Goal: Task Accomplishment & Management: Use online tool/utility

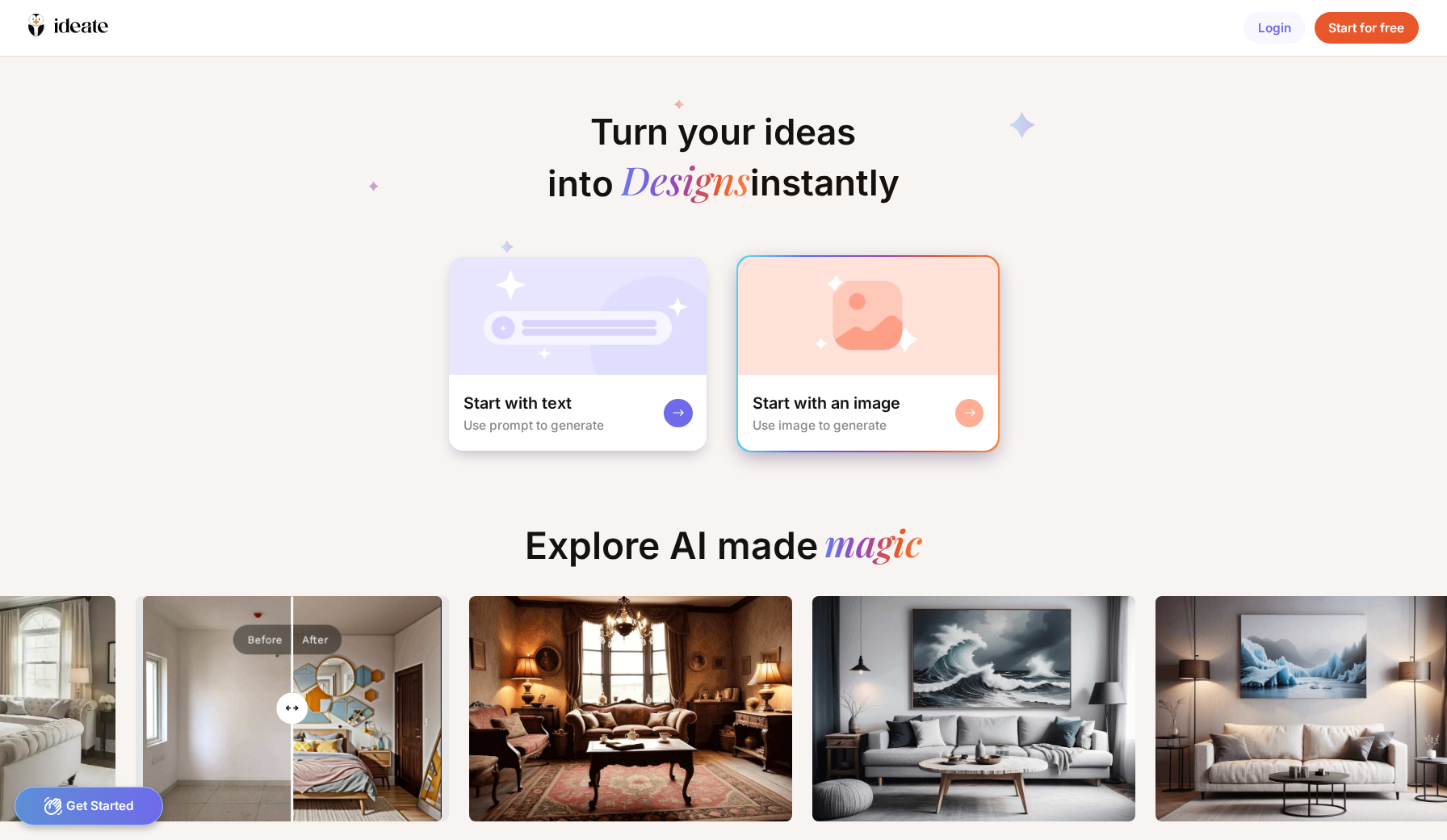
click at [926, 379] on div "Start with an image Use image to generate" at bounding box center [867, 412] width 259 height 76
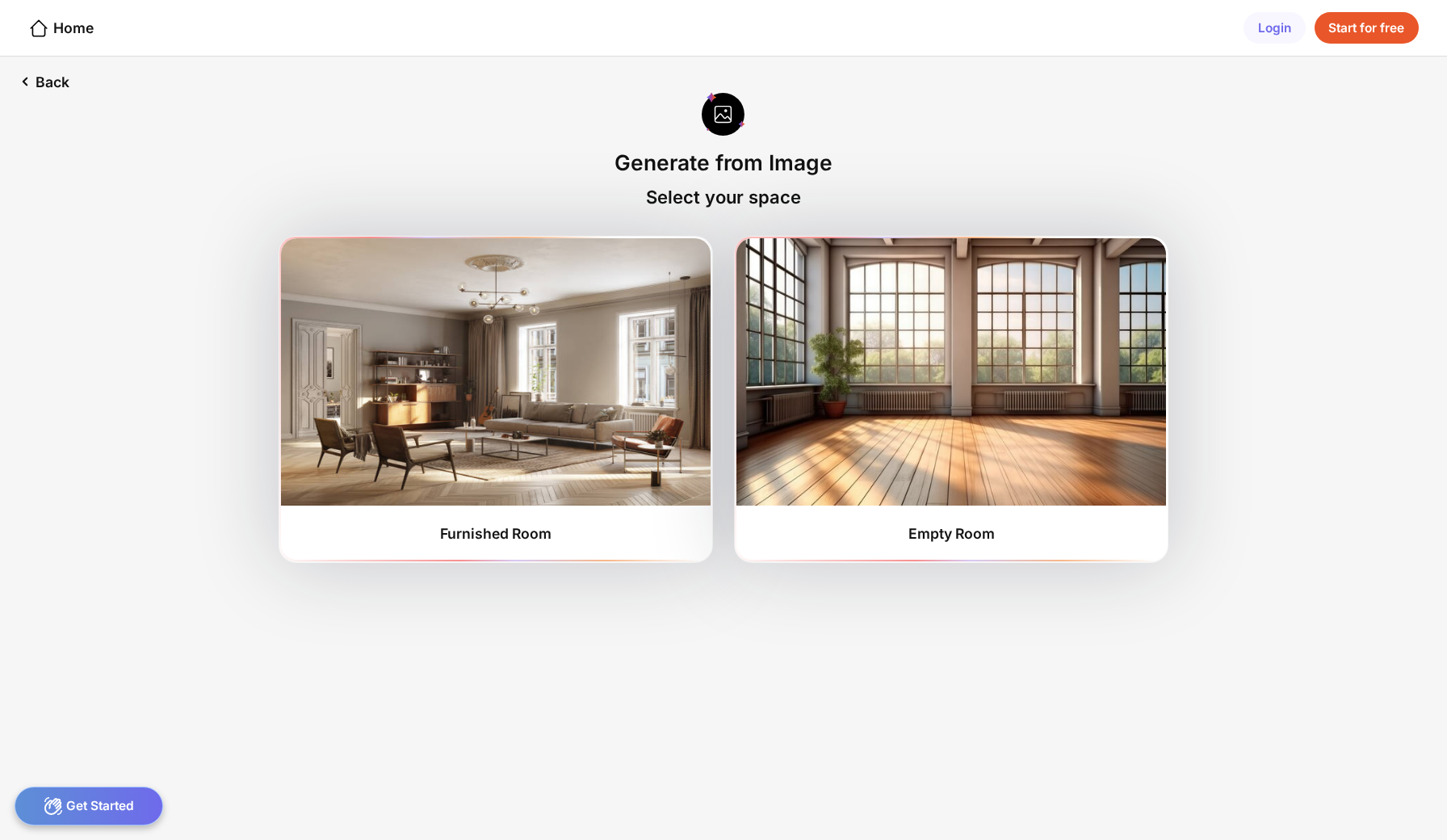
click at [1397, 28] on div "Start for free" at bounding box center [1366, 28] width 104 height 32
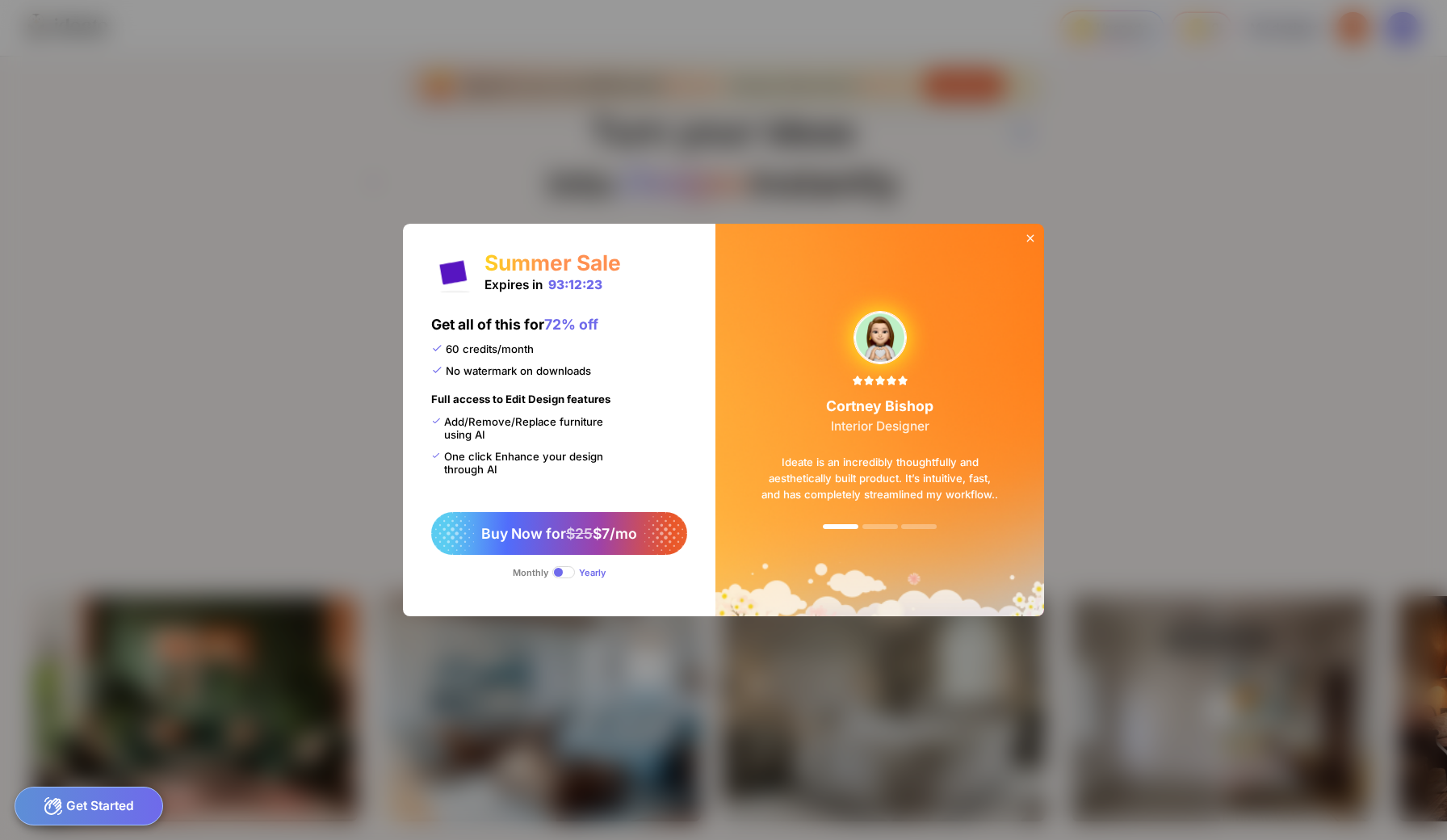
scroll to position [0, 46]
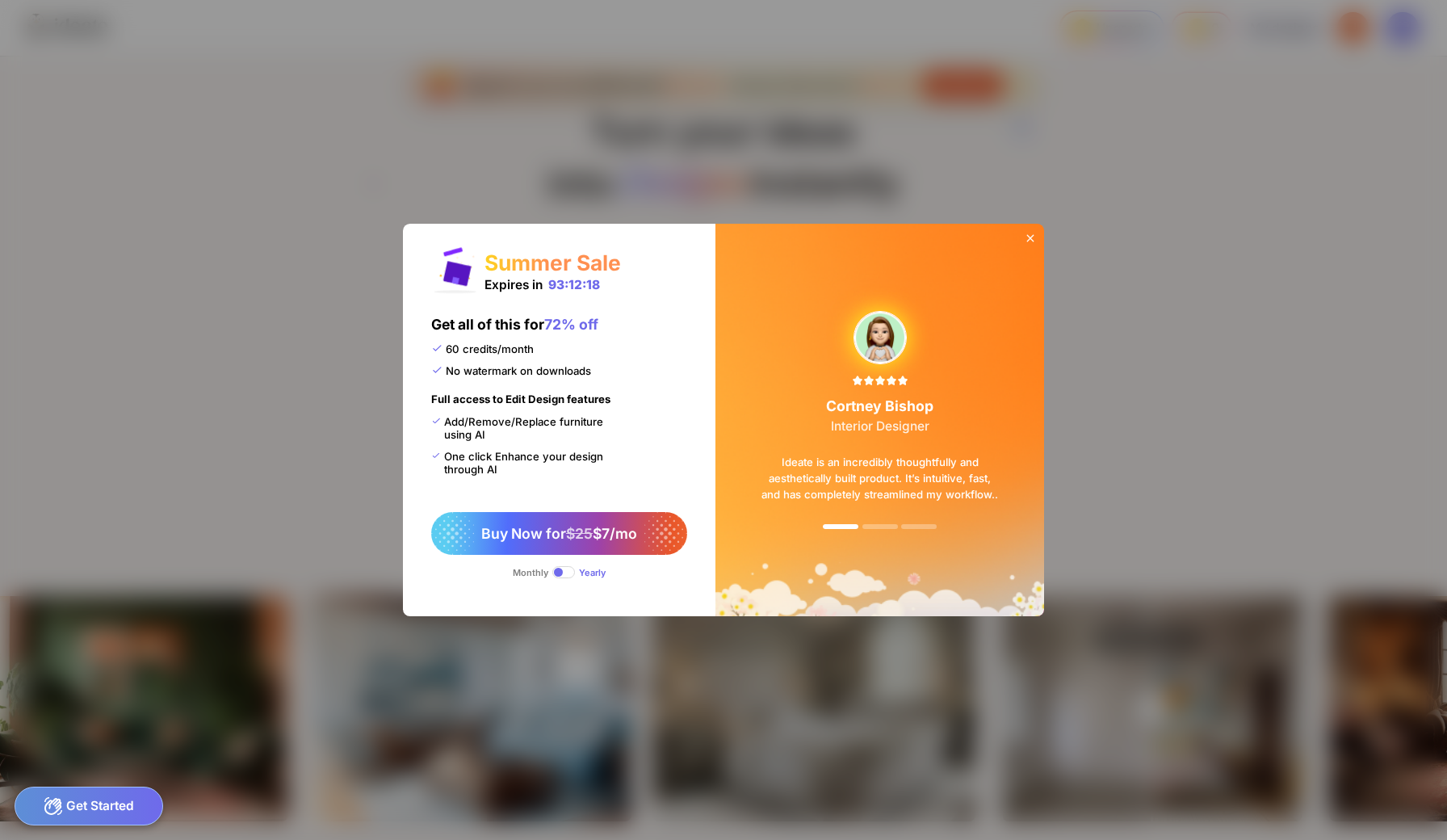
click at [548, 567] on div "Monthly" at bounding box center [530, 573] width 35 height 11
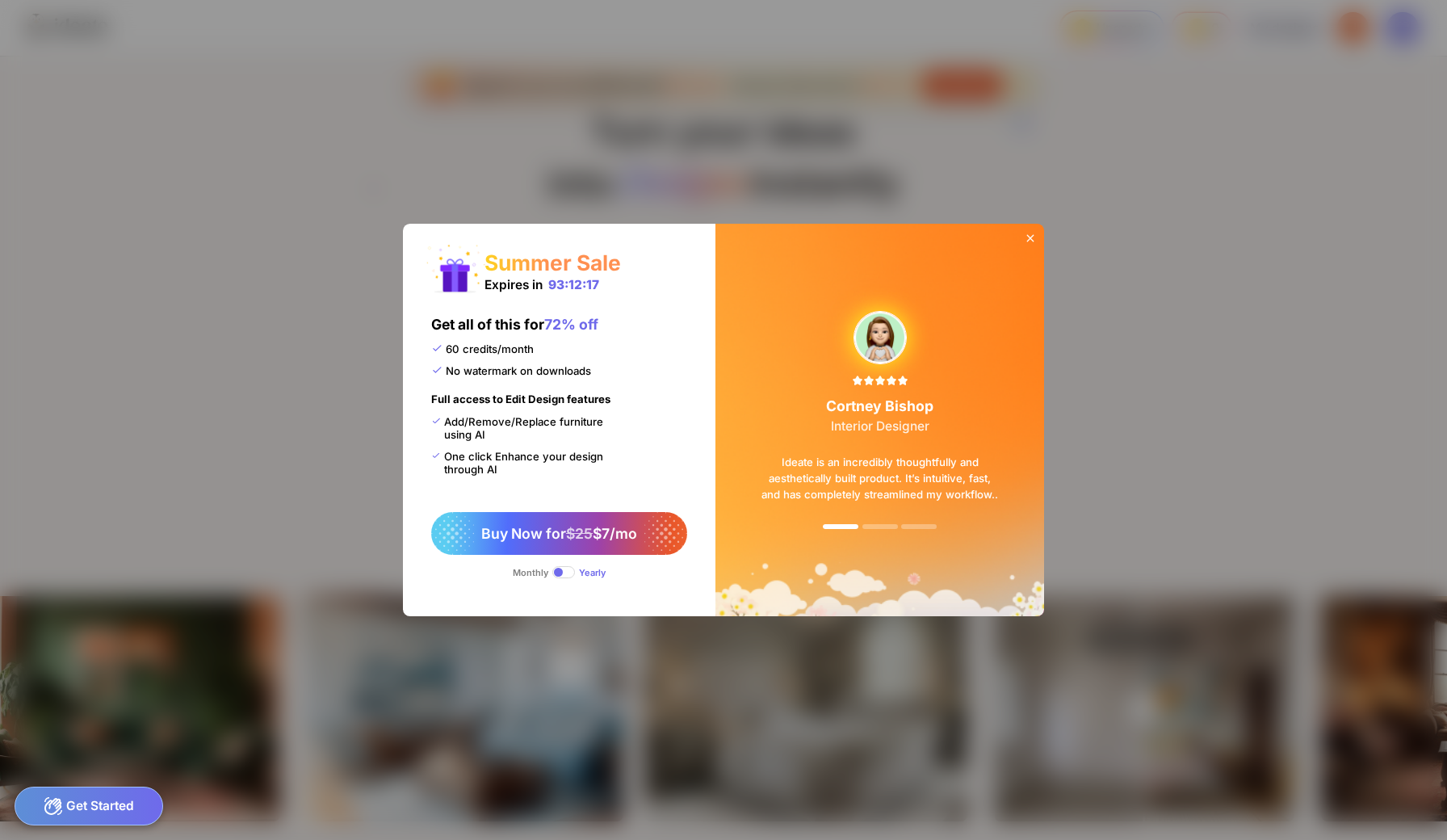
click at [576, 566] on span at bounding box center [563, 572] width 24 height 11
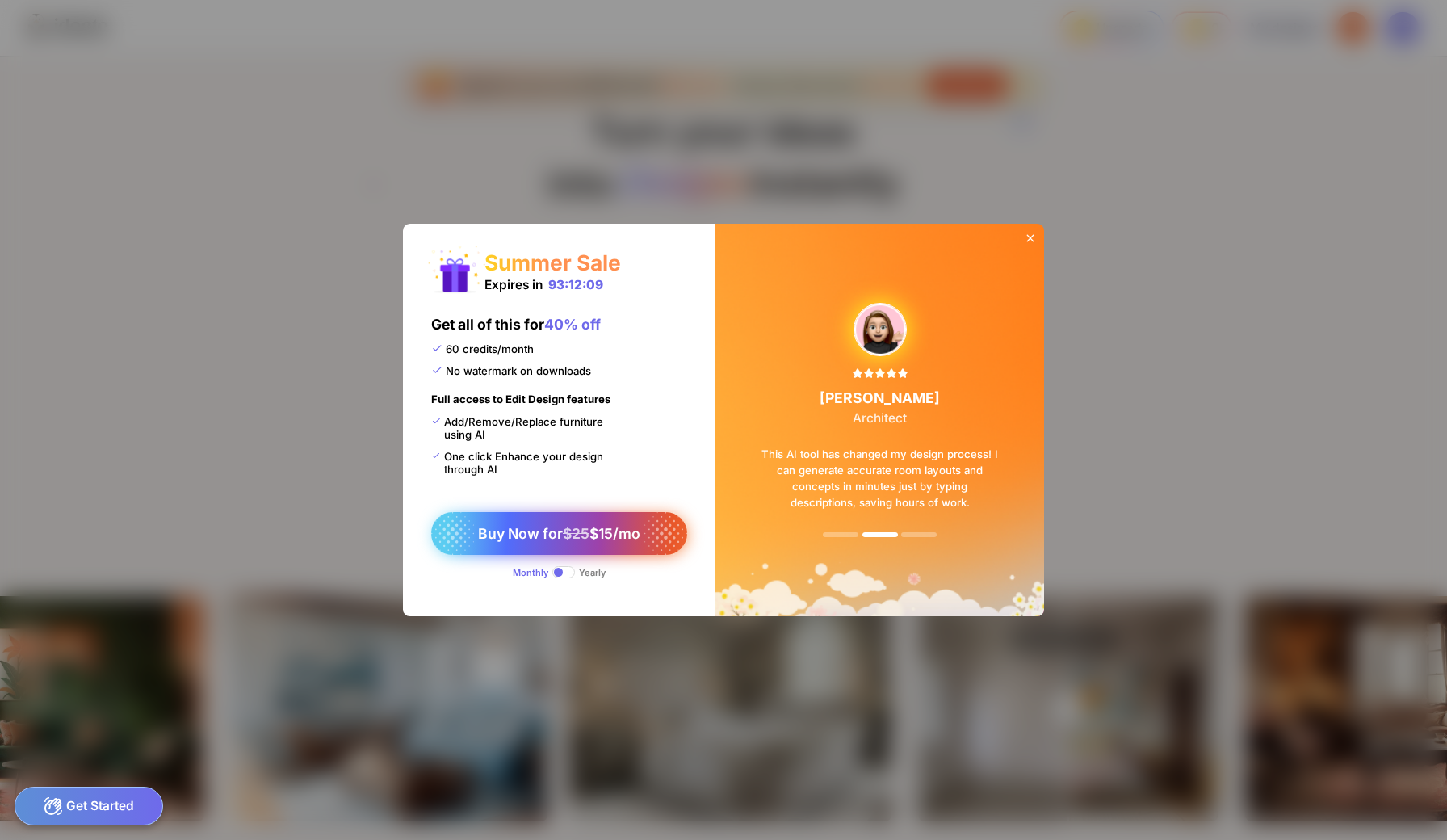
click at [639, 524] on span "Buy Now for $25 $15/mo" at bounding box center [559, 533] width 162 height 17
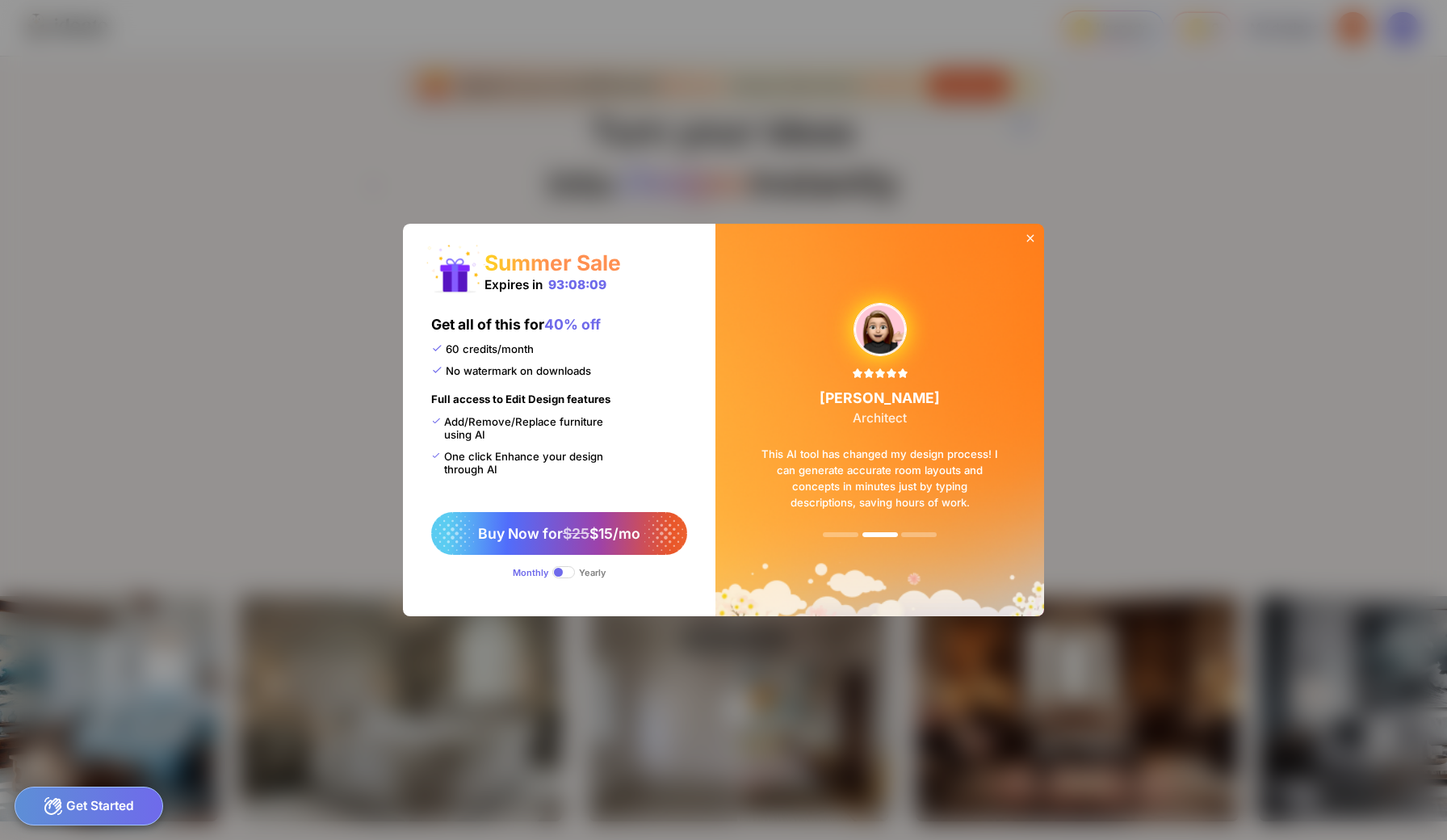
click at [1024, 245] on icon at bounding box center [1031, 238] width 13 height 13
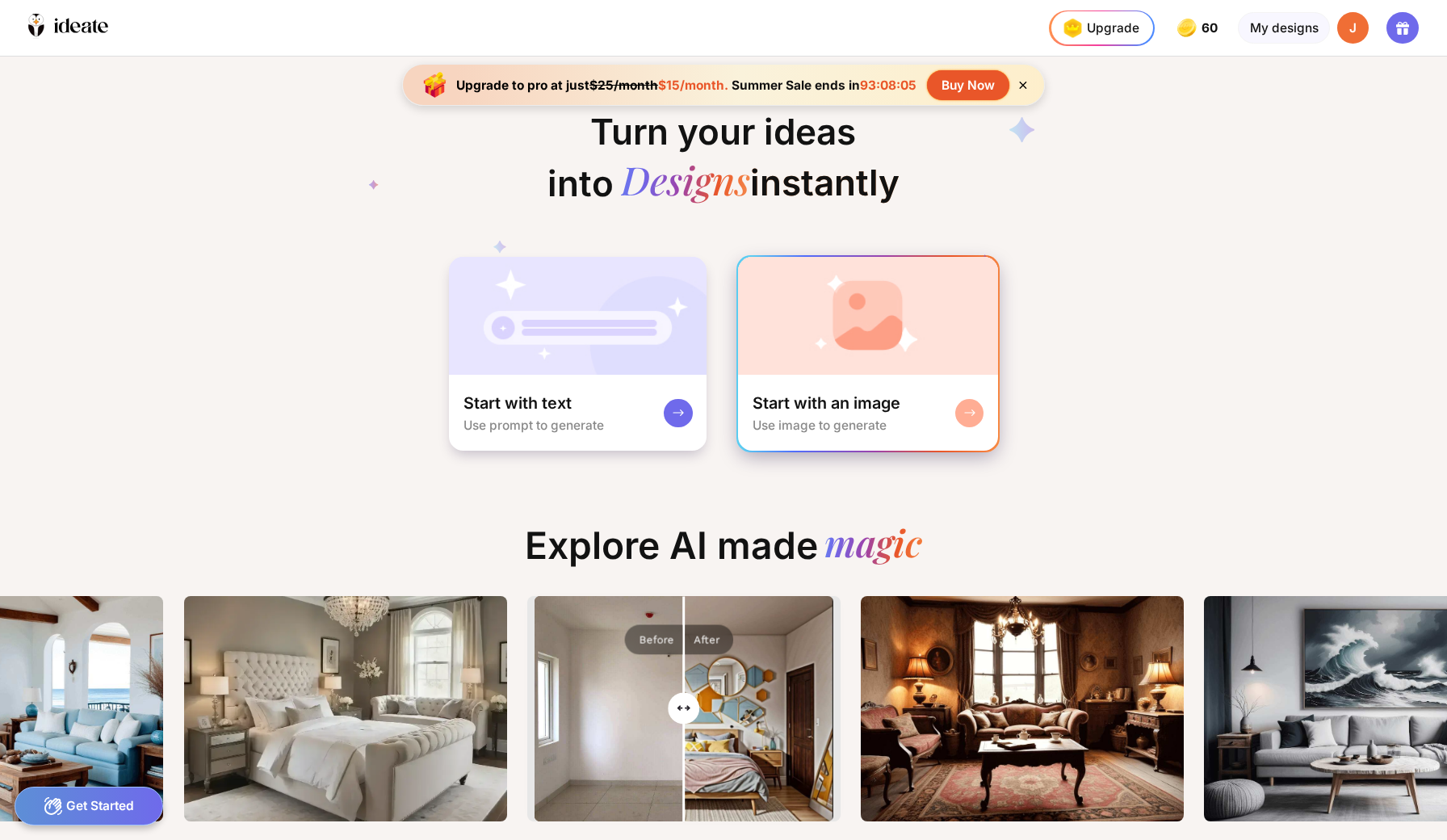
click at [965, 411] on icon at bounding box center [970, 413] width 9 height 6
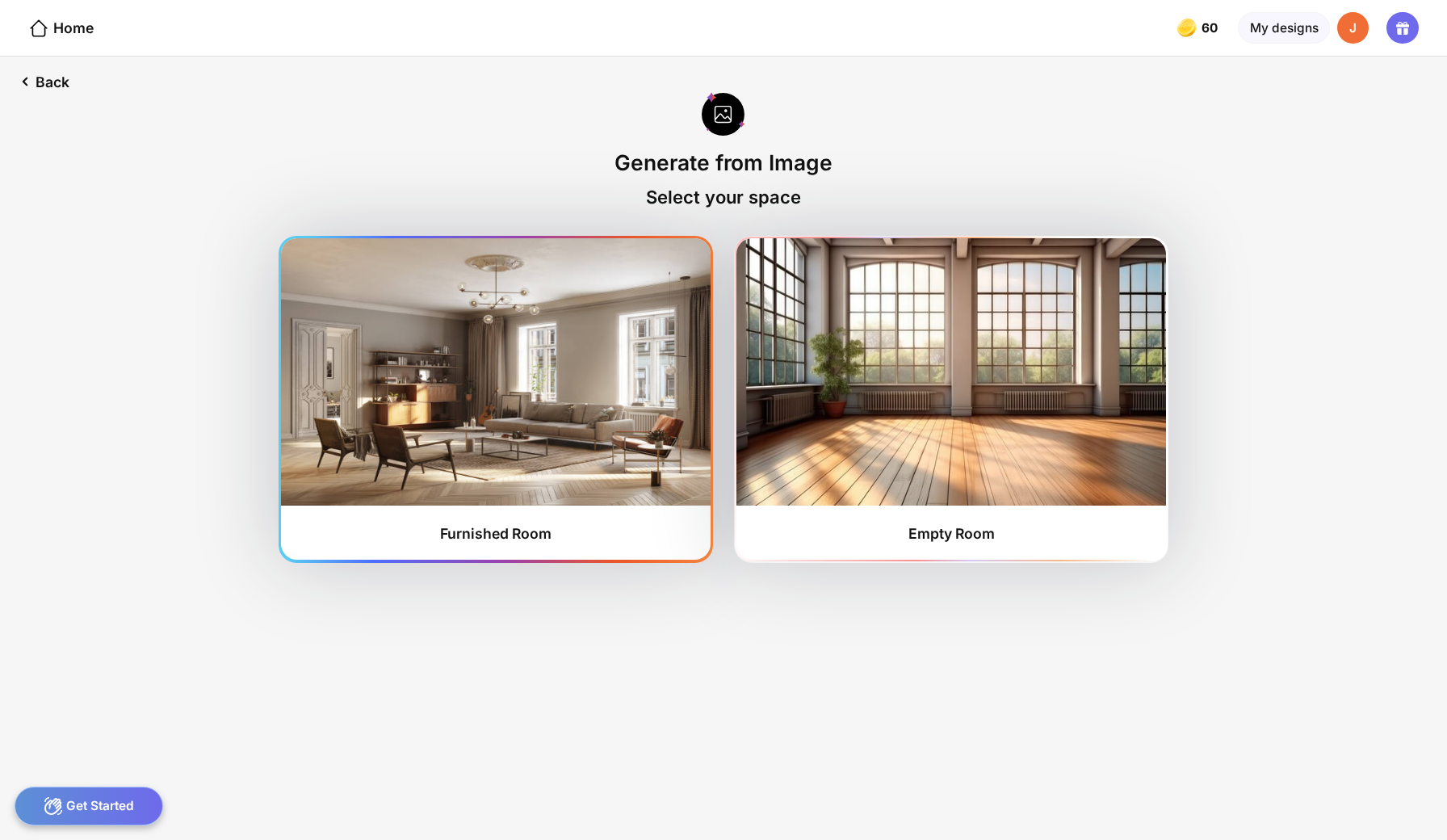
click at [552, 524] on div "Furnished Room" at bounding box center [496, 533] width 112 height 17
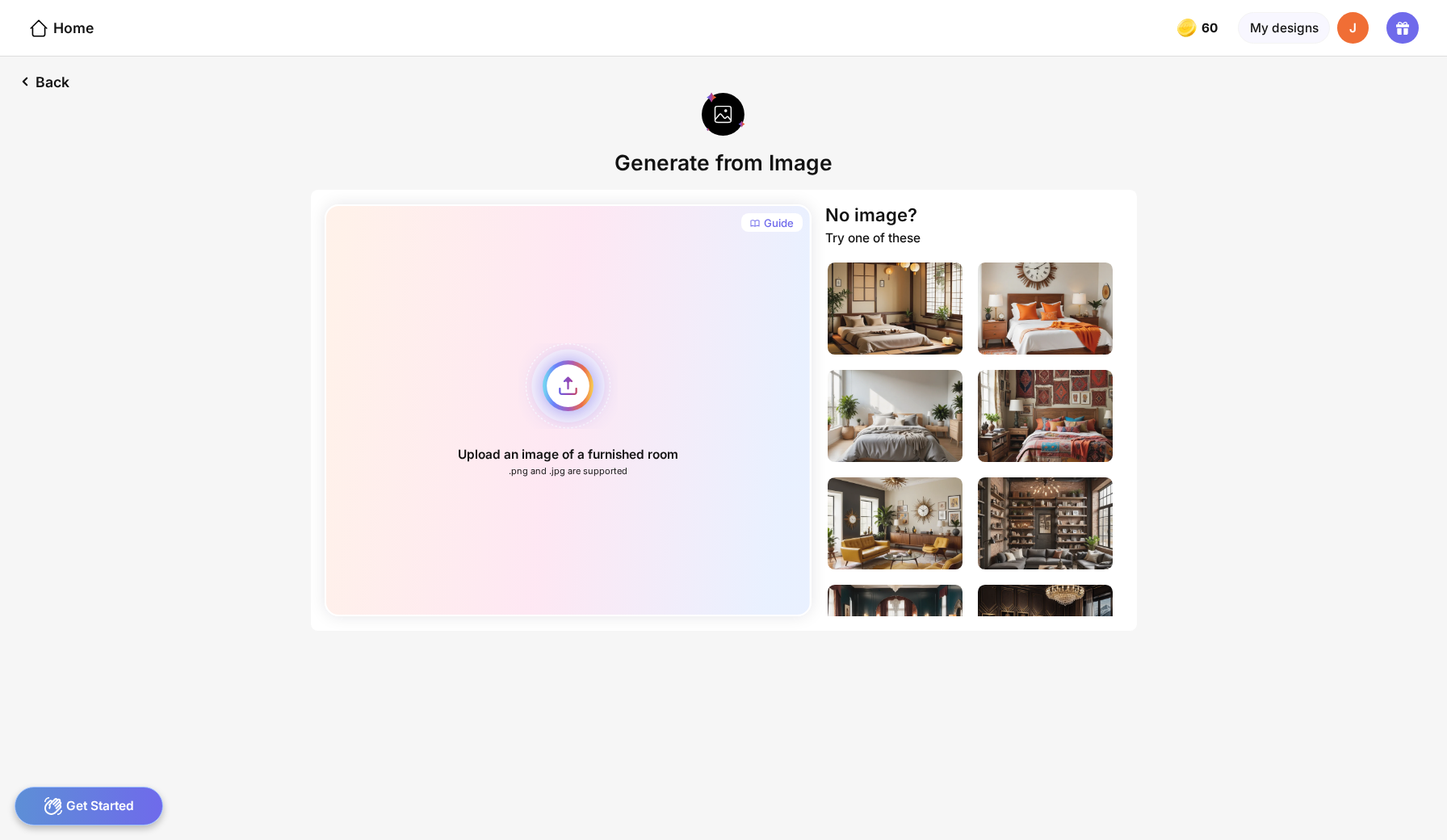
click at [580, 353] on div "Upload an image of a furnished room .png and .jpg are supported" at bounding box center [567, 410] width 486 height 411
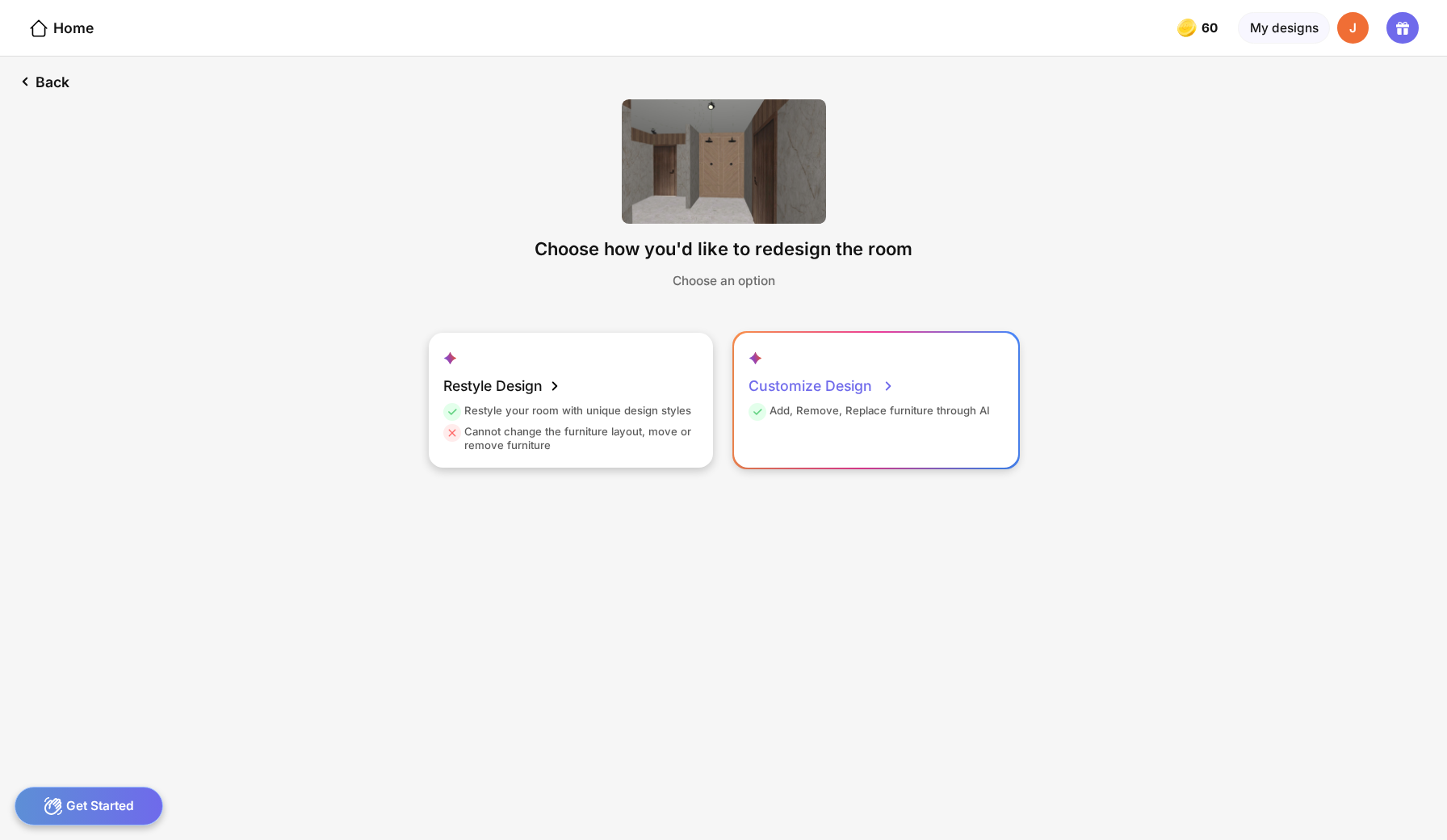
click at [815, 368] on div "Customize Design" at bounding box center [821, 385] width 147 height 35
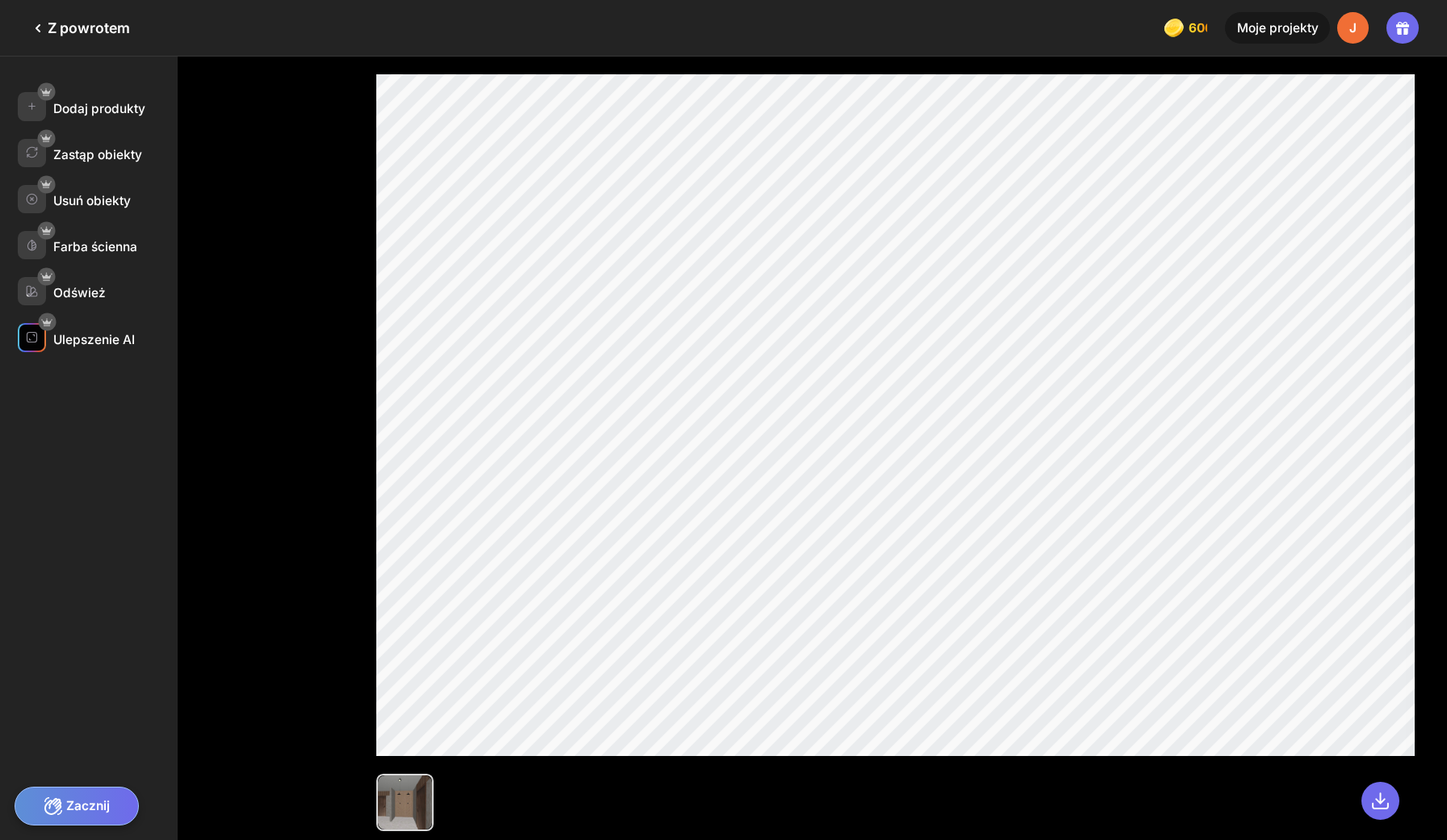
click at [82, 332] on div "Ulepszenie AI" at bounding box center [94, 339] width 82 height 15
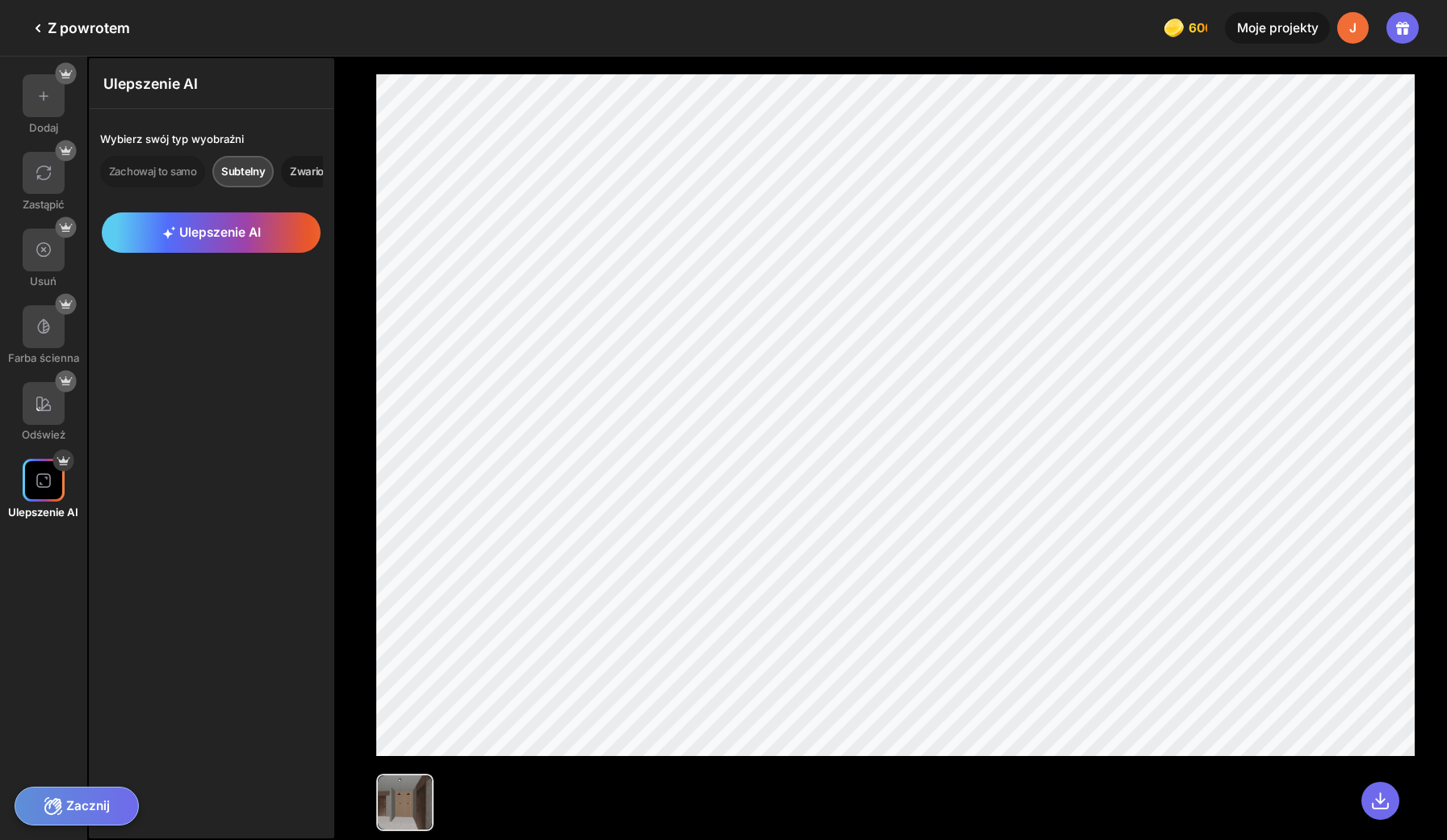
click at [283, 165] on div "Zwariować" at bounding box center [317, 171] width 73 height 31
drag, startPoint x: 271, startPoint y: 157, endPoint x: 252, endPoint y: 157, distance: 19.0
click at [252, 157] on div "Zachowaj to samo Subtelny Zwariować" at bounding box center [211, 171] width 223 height 31
click at [231, 160] on div "Subtelny" at bounding box center [243, 171] width 62 height 31
click at [236, 225] on span "Ulepszenie AI" at bounding box center [211, 232] width 99 height 15
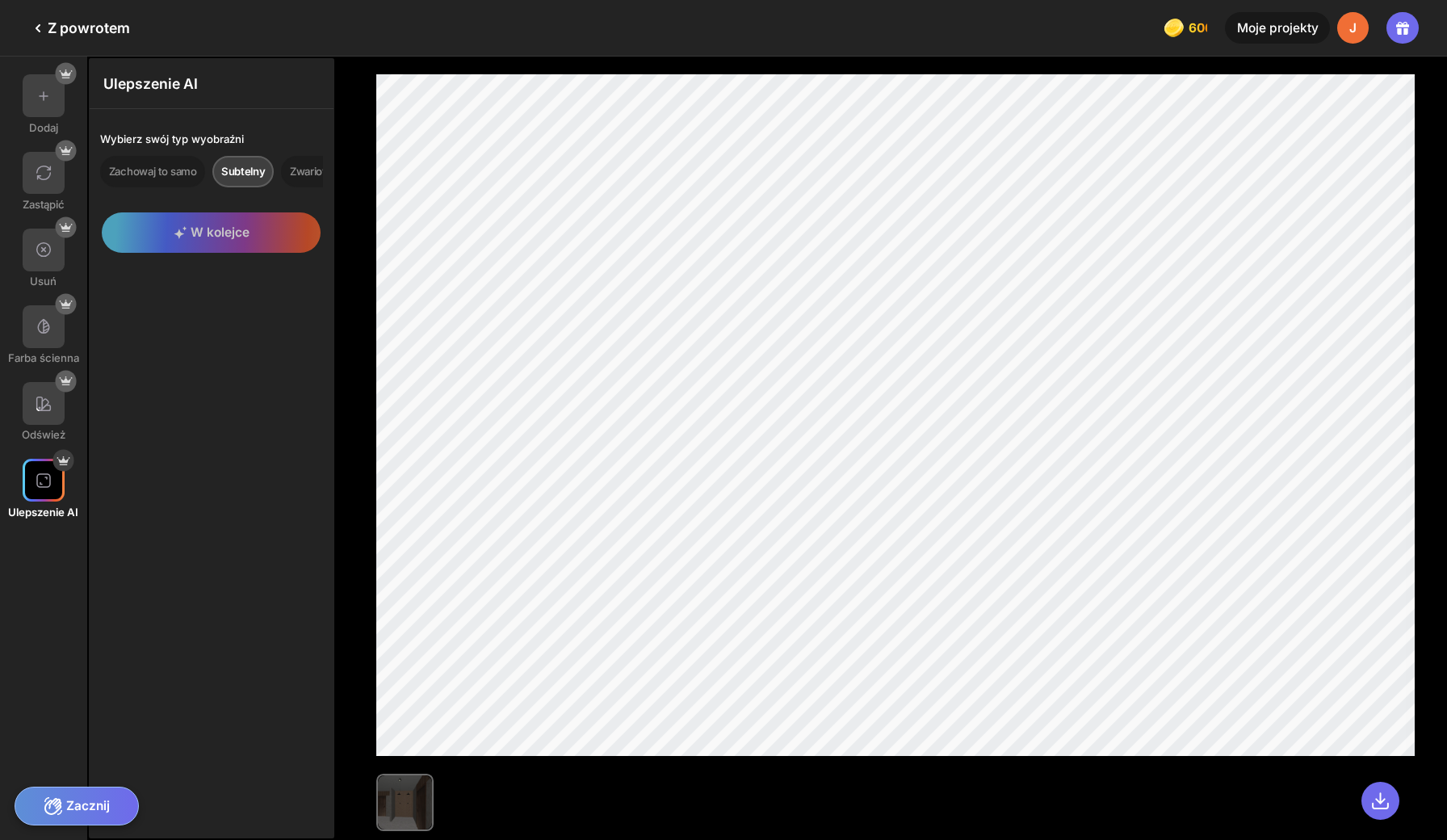
click at [69, 802] on div "Zacznij" at bounding box center [77, 805] width 125 height 39
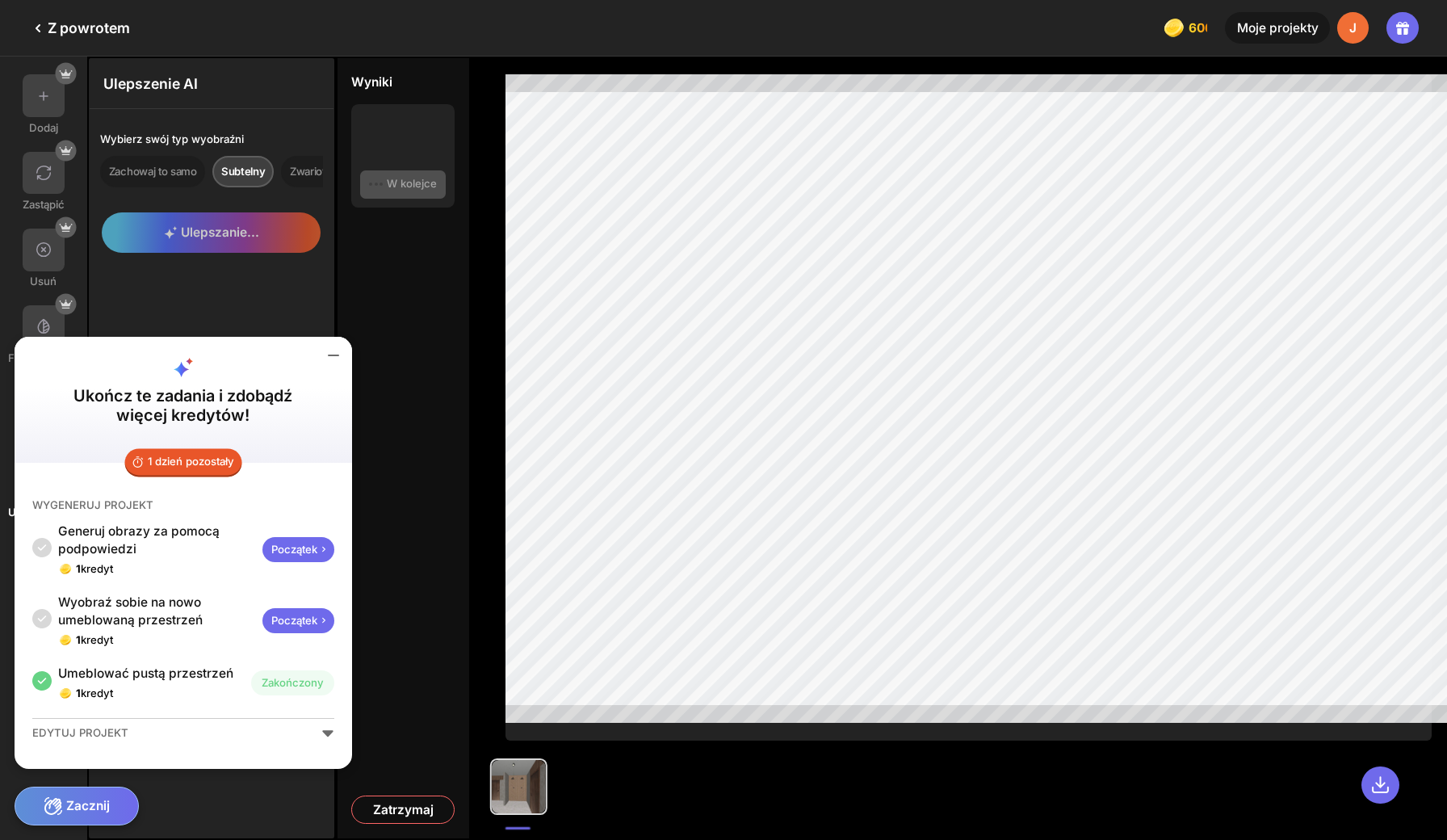
click at [220, 322] on div "Ulepszenie AI Wybierz swój typ wyobraźni Zachowaj to samo Subtelny Zwariować Ul…" at bounding box center [211, 447] width 246 height 780
click at [323, 365] on icon at bounding box center [333, 355] width 19 height 19
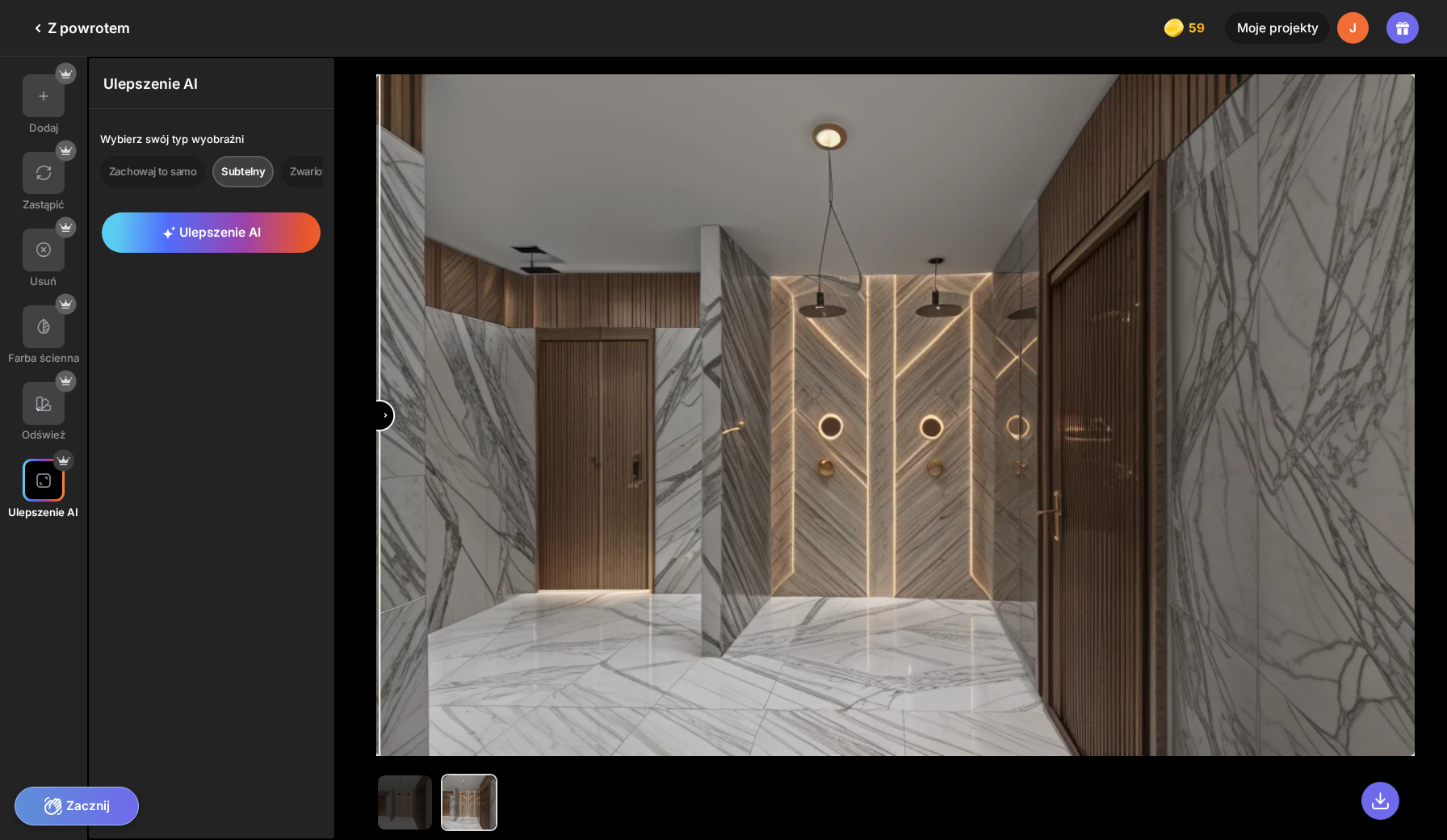
drag, startPoint x: 879, startPoint y: 410, endPoint x: 340, endPoint y: 559, distance: 559.2
click at [340, 558] on div at bounding box center [891, 448] width 1111 height 783
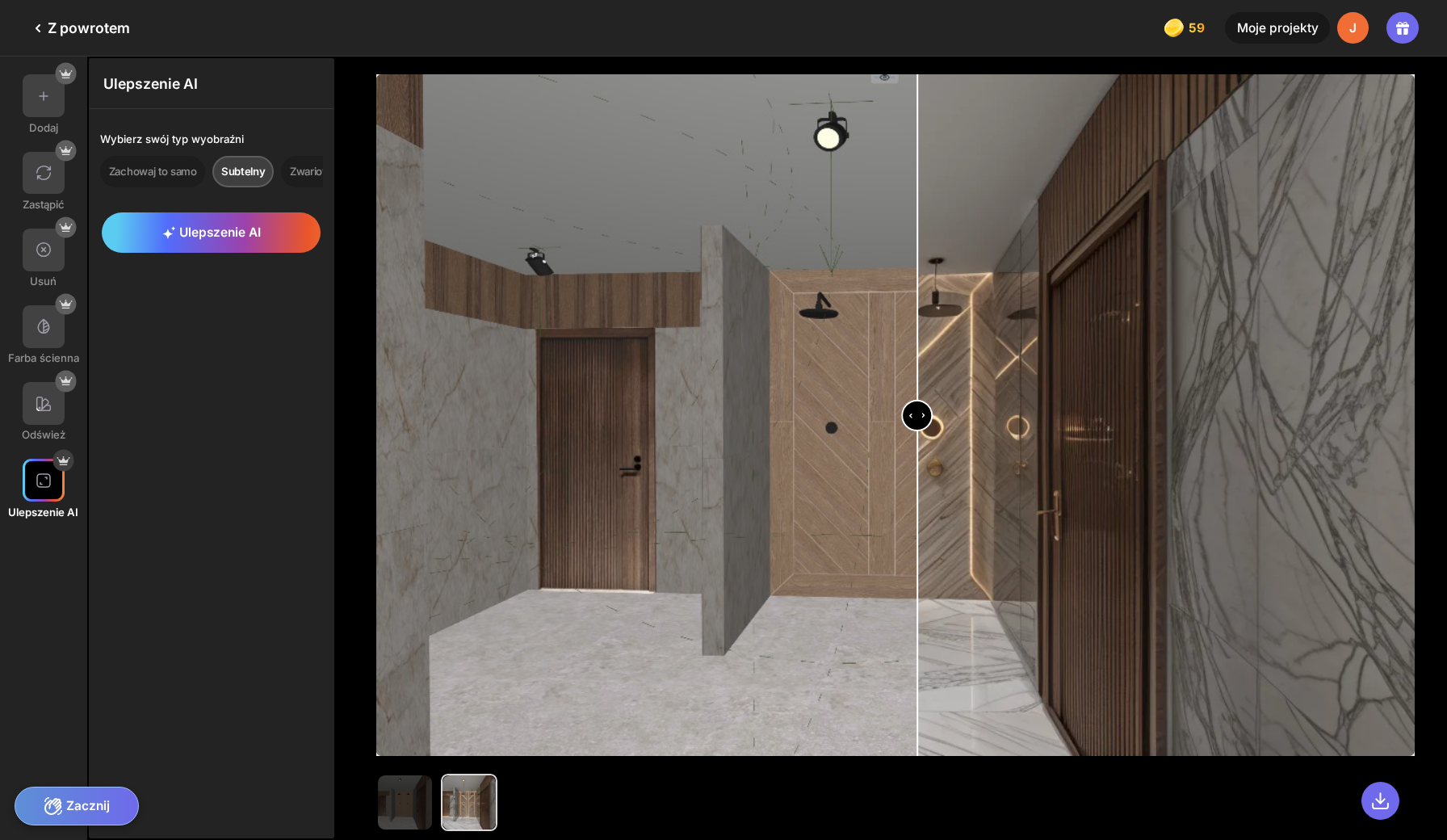
drag, startPoint x: 370, startPoint y: 414, endPoint x: 1037, endPoint y: 350, distance: 670.1
click at [1037, 350] on input "range" at bounding box center [896, 416] width 1035 height 682
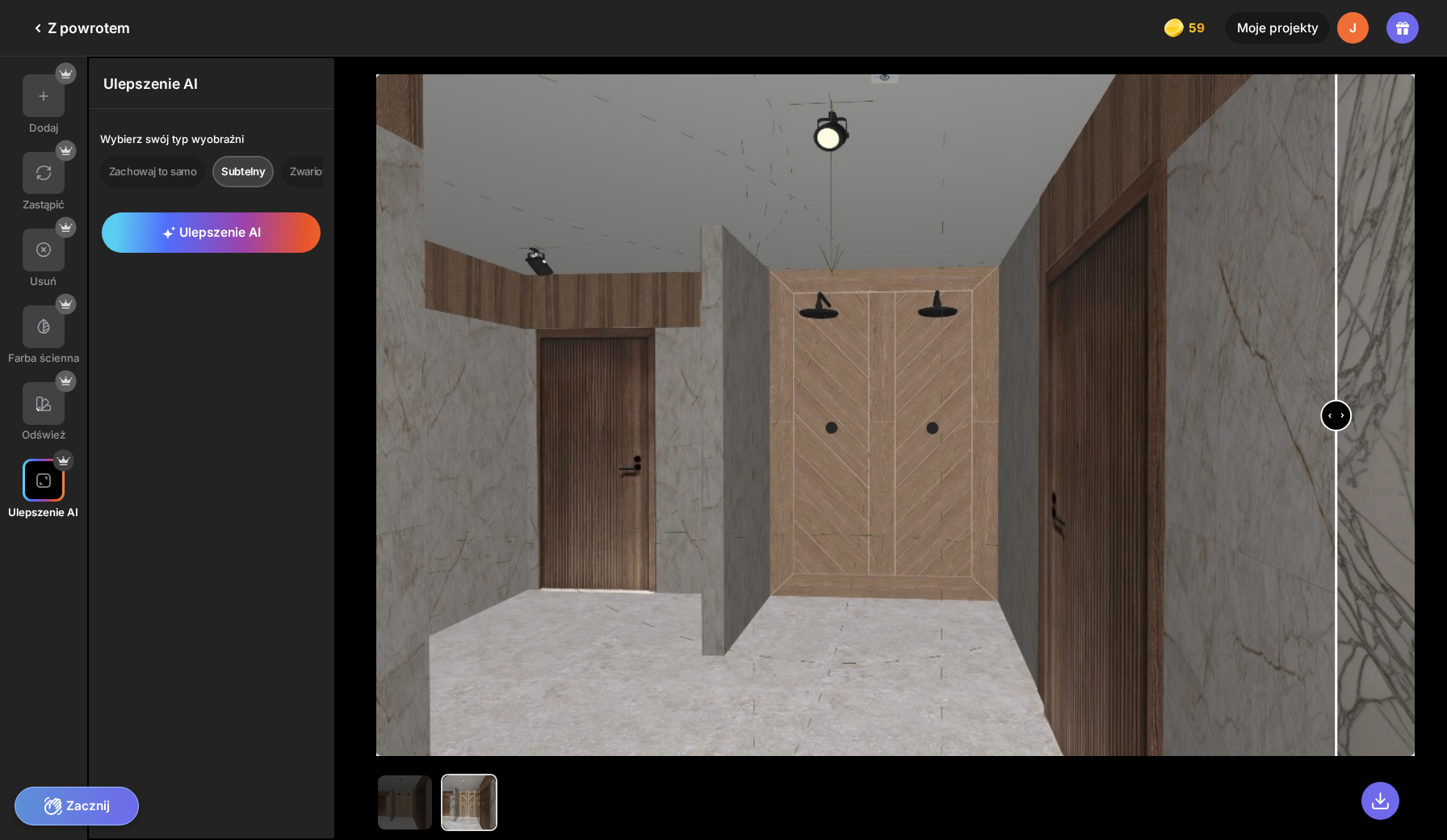
drag, startPoint x: 1042, startPoint y: 412, endPoint x: 1318, endPoint y: 423, distance: 276.2
click at [1318, 423] on input "range" at bounding box center [896, 416] width 1035 height 682
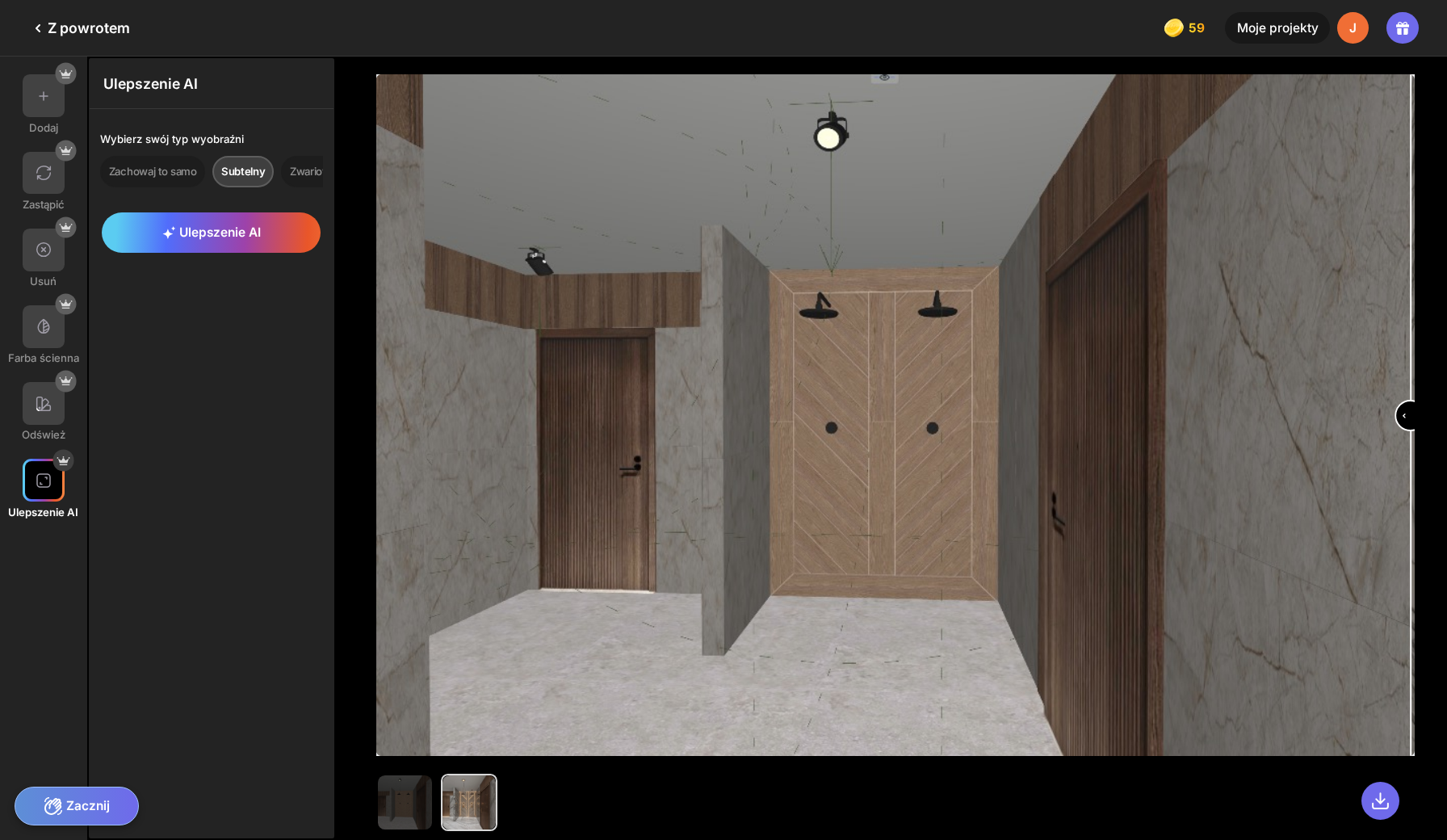
drag, startPoint x: 1338, startPoint y: 423, endPoint x: 1406, endPoint y: 423, distance: 68.0
click at [1405, 423] on div at bounding box center [891, 414] width 1030 height 682
click at [140, 166] on div "Zachowaj to samo" at bounding box center [154, 171] width 107 height 31
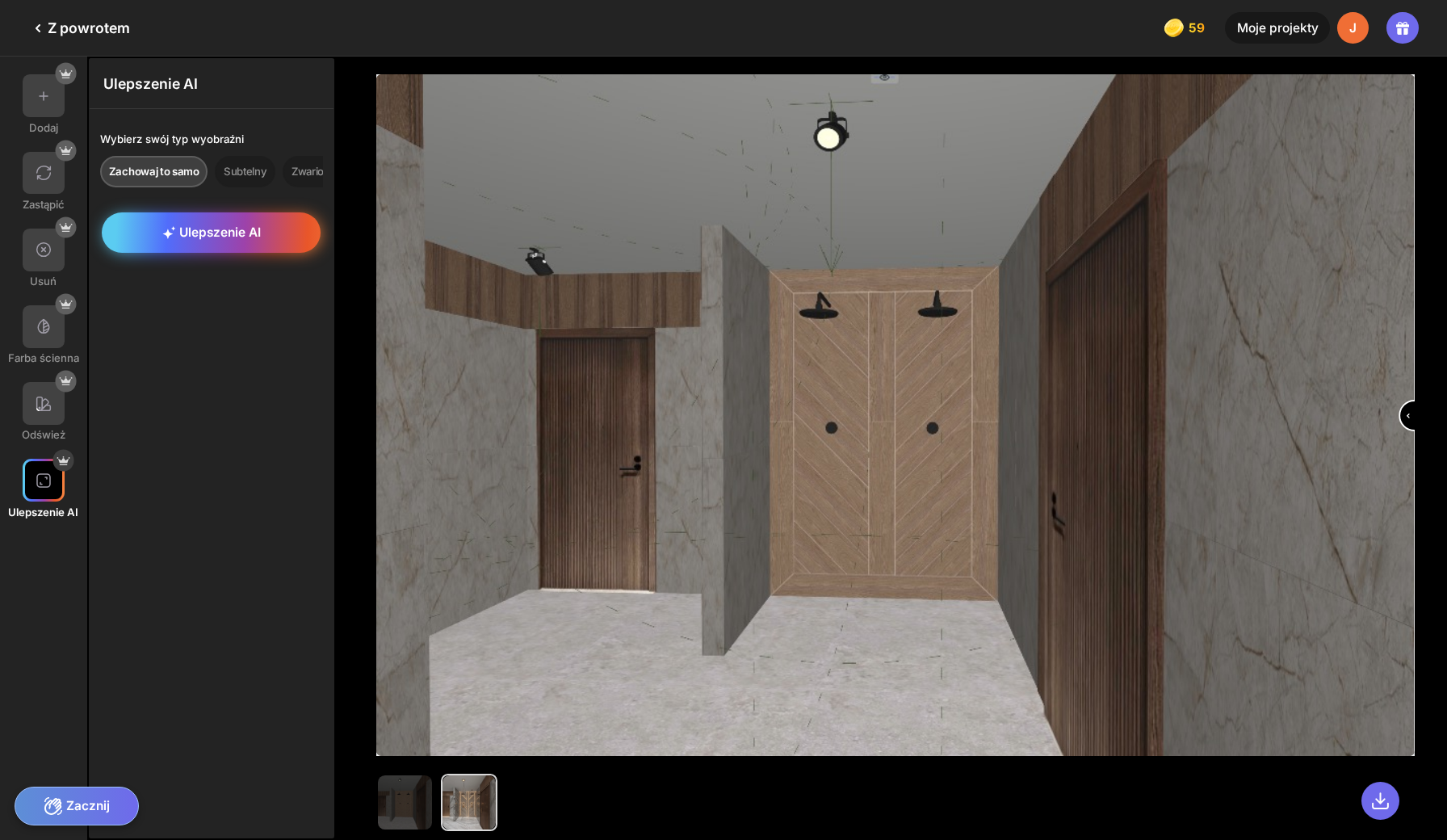
click at [170, 225] on span "Ulepszenie AI" at bounding box center [211, 232] width 99 height 15
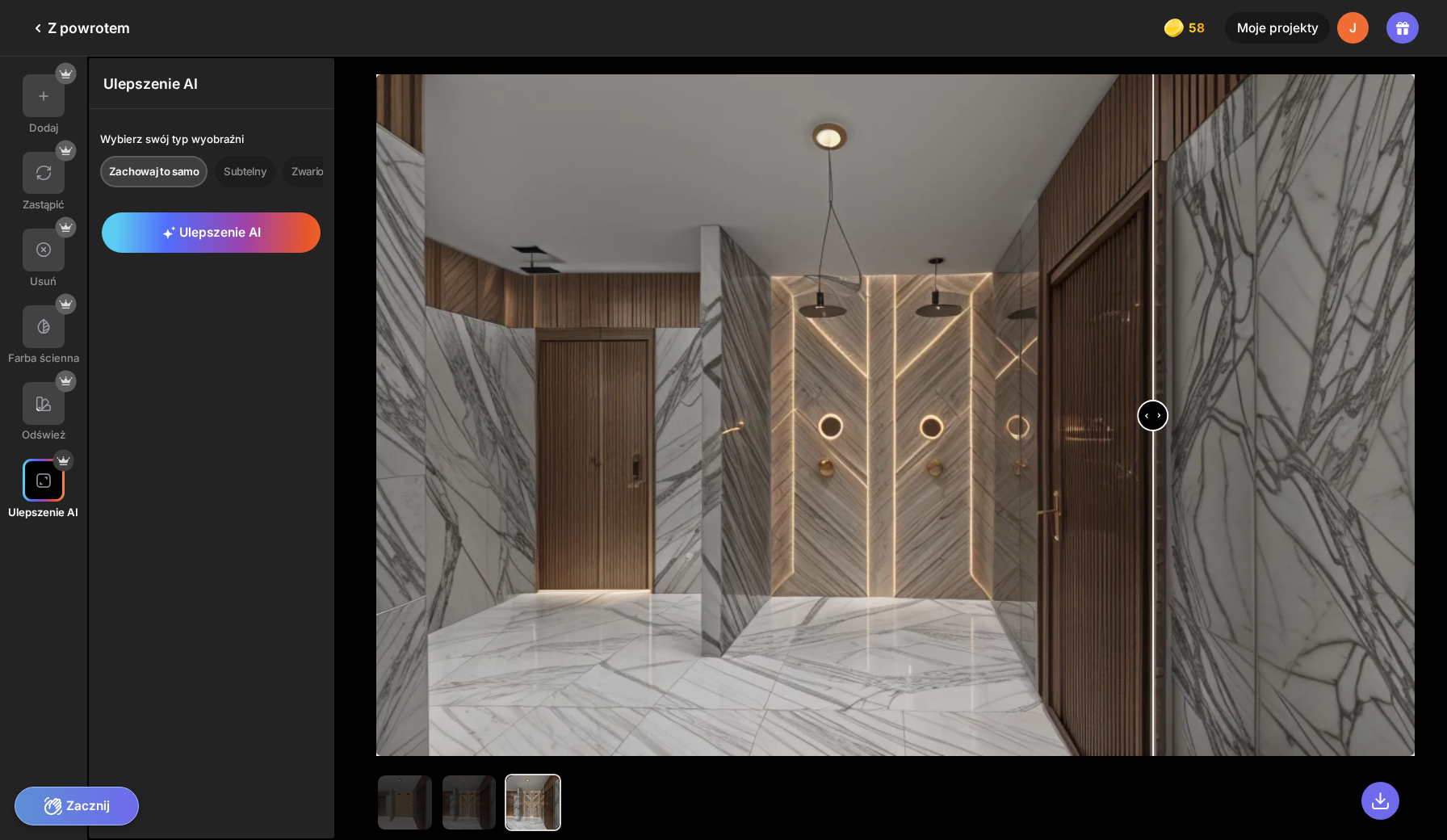
type input "***"
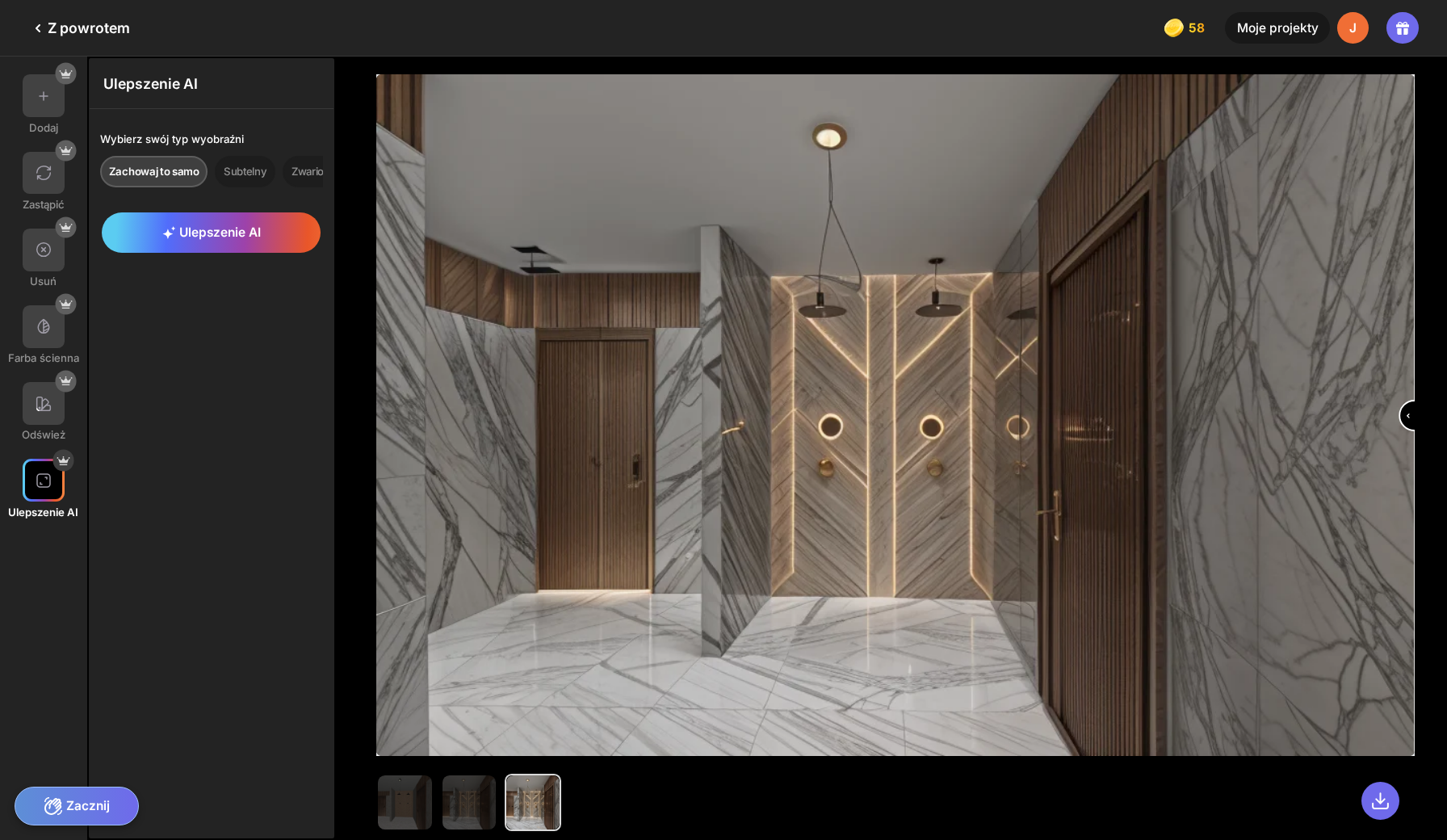
drag, startPoint x: 1390, startPoint y: 402, endPoint x: 1446, endPoint y: 505, distance: 117.2
click at [1446, 505] on div at bounding box center [891, 448] width 1111 height 783
click at [378, 792] on img at bounding box center [405, 801] width 53 height 53
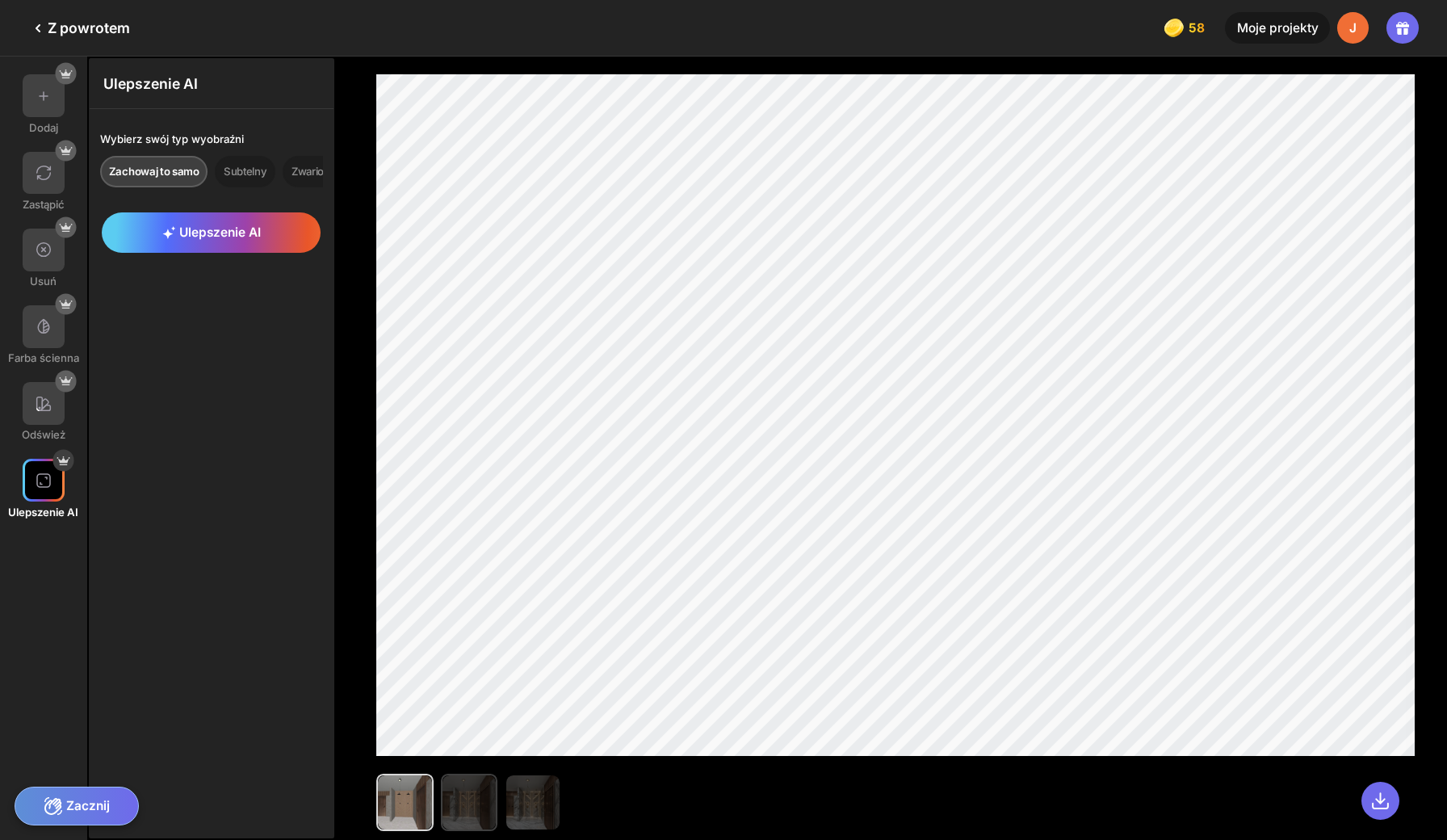
click at [443, 796] on img at bounding box center [469, 801] width 53 height 53
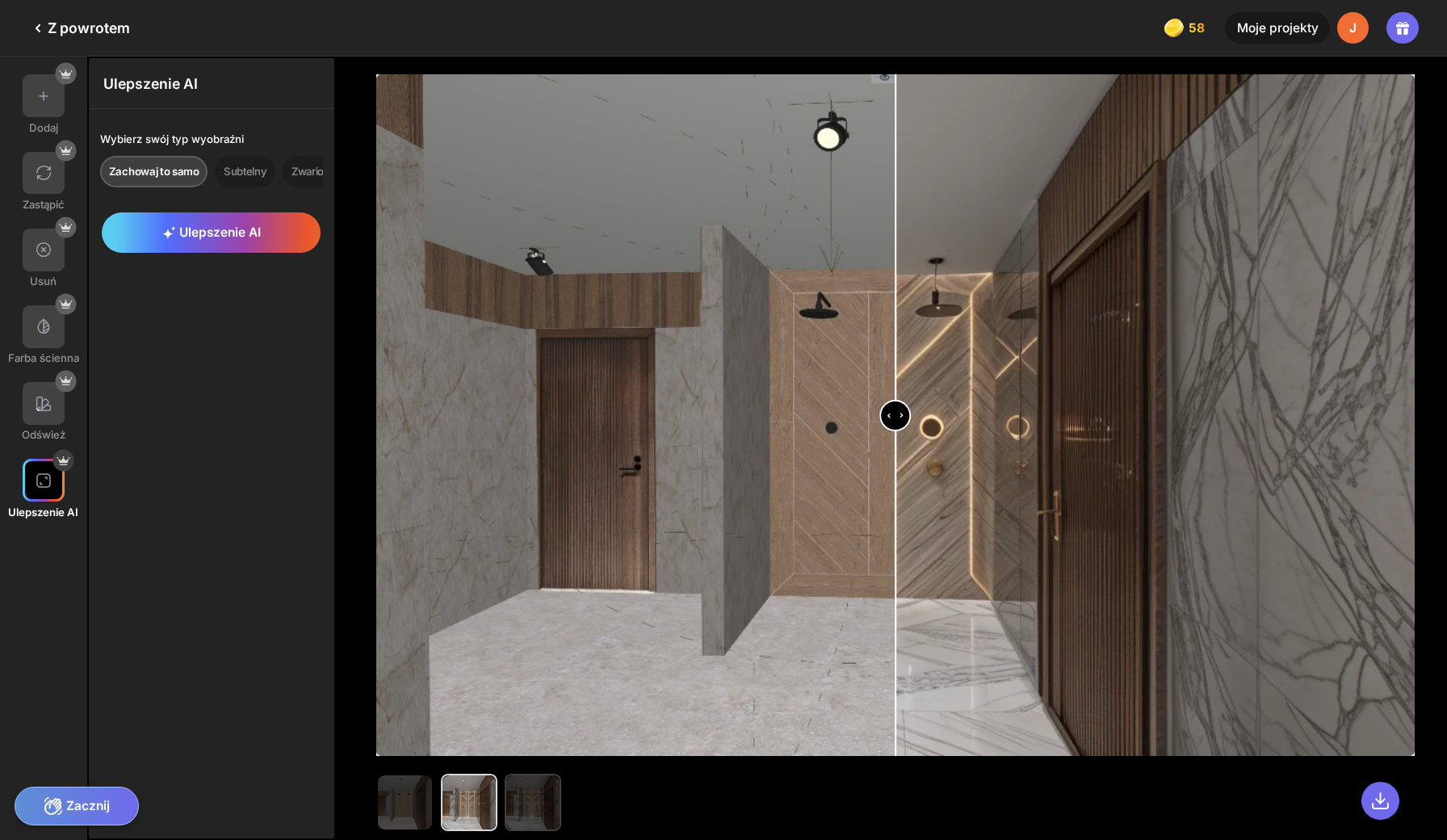
click at [506, 797] on img at bounding box center [533, 801] width 53 height 53
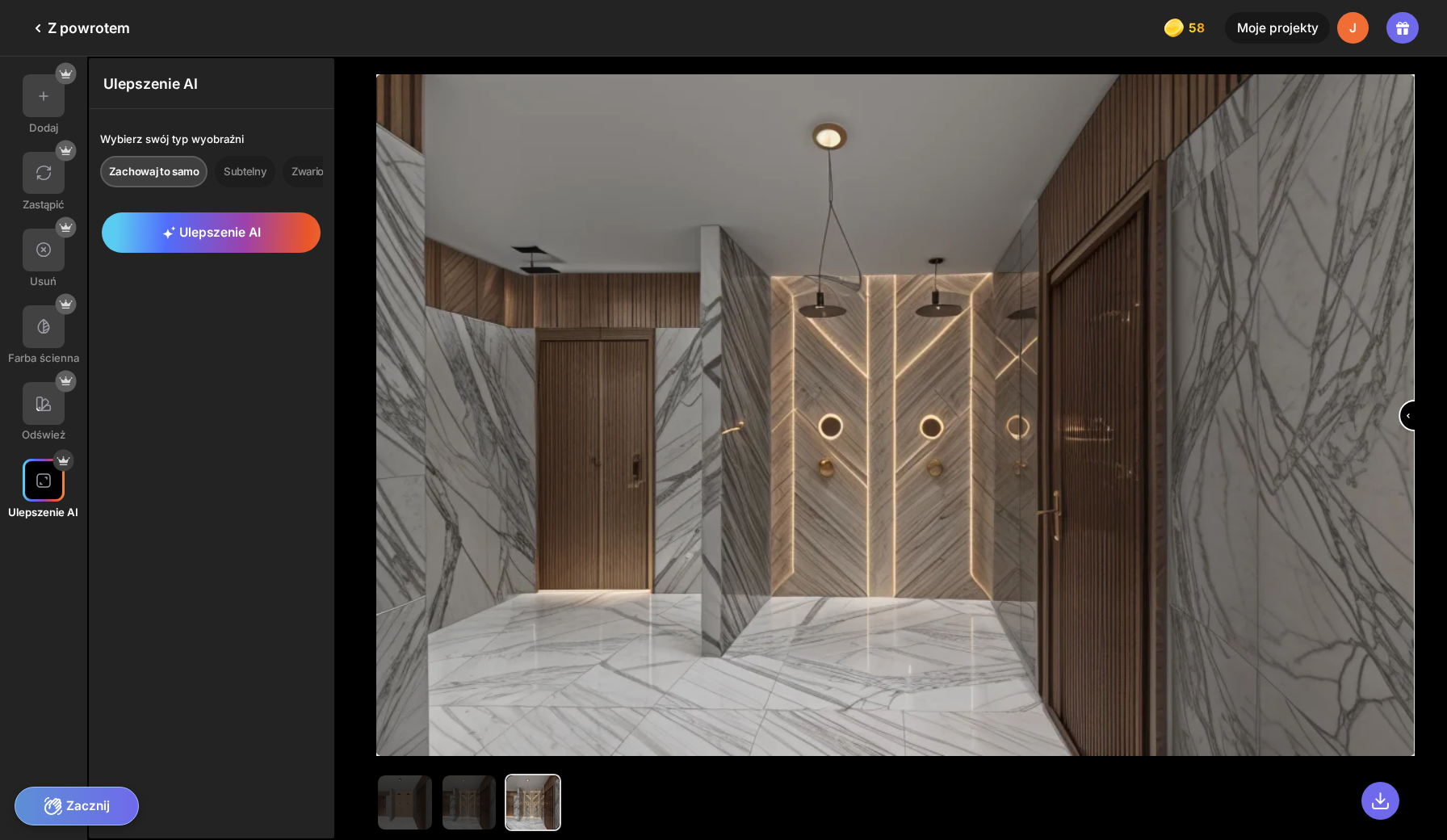
drag, startPoint x: 889, startPoint y: 401, endPoint x: 1445, endPoint y: 333, distance: 560.1
type input "***"
click at [1445, 333] on div at bounding box center [891, 448] width 1111 height 783
click at [48, 163] on div at bounding box center [44, 173] width 43 height 43
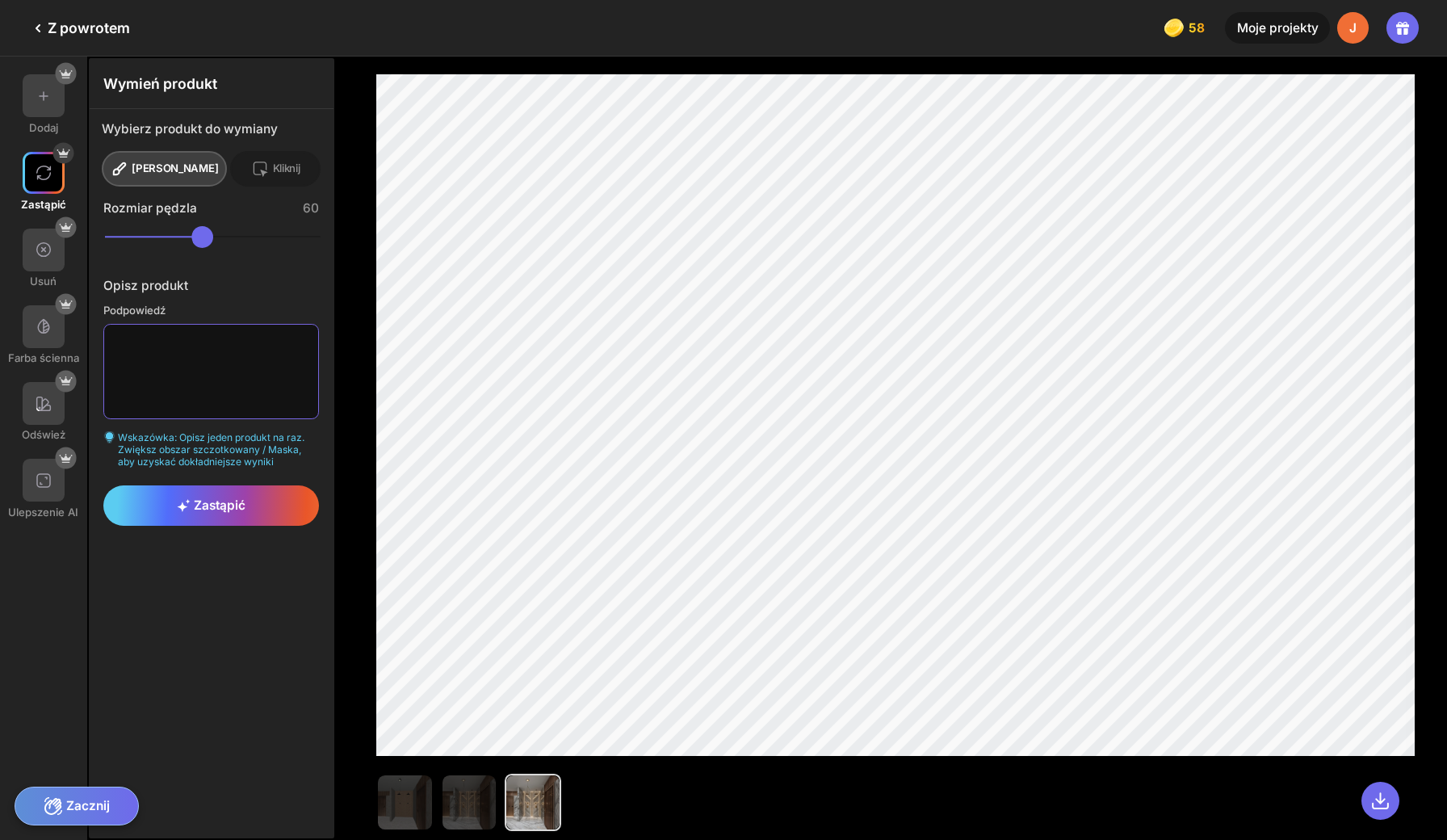
click at [235, 369] on textarea at bounding box center [211, 371] width 215 height 95
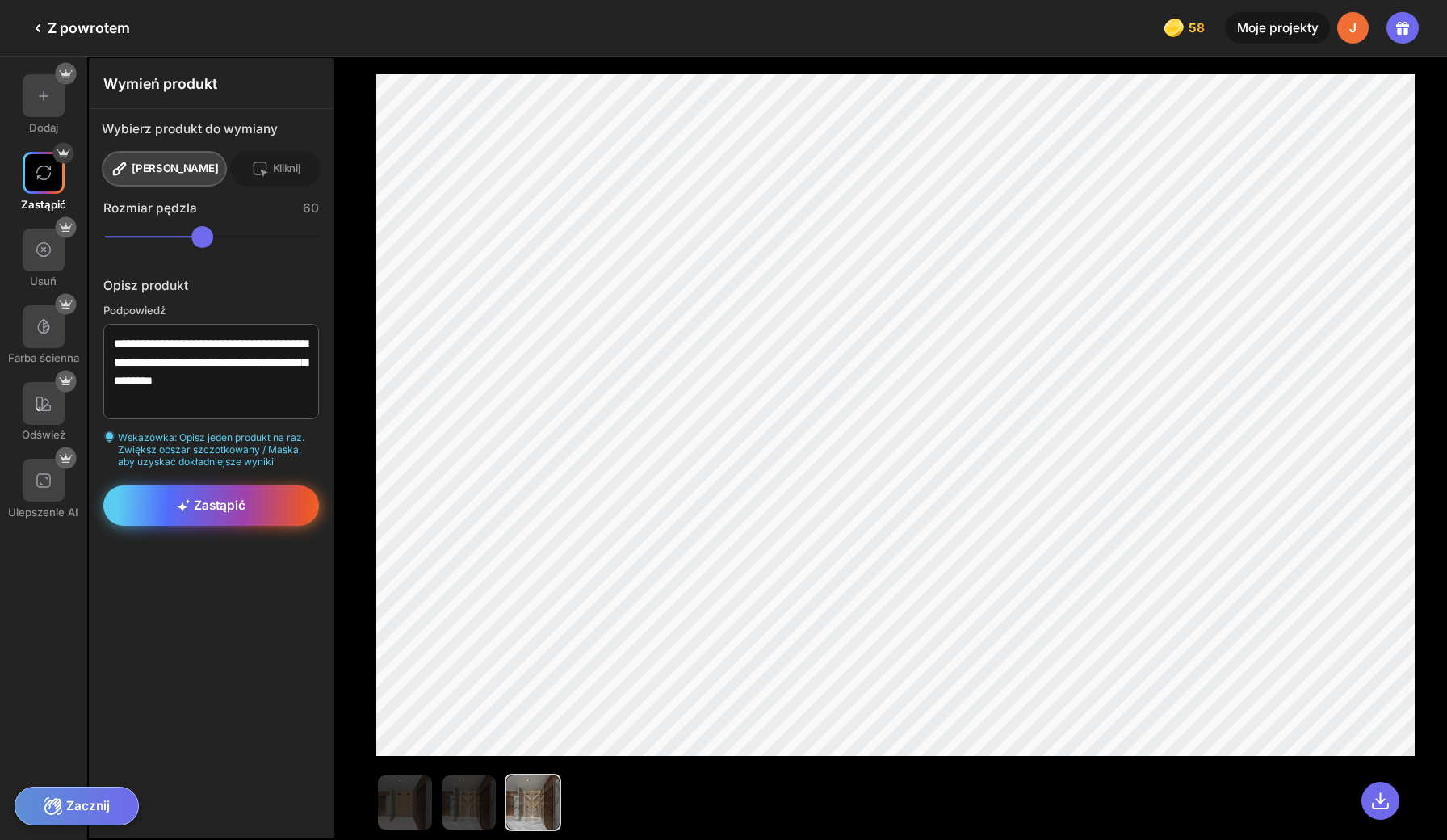
click at [190, 485] on div "Zastąpić" at bounding box center [211, 505] width 215 height 41
click at [252, 485] on div "Zastąpić" at bounding box center [211, 505] width 215 height 41
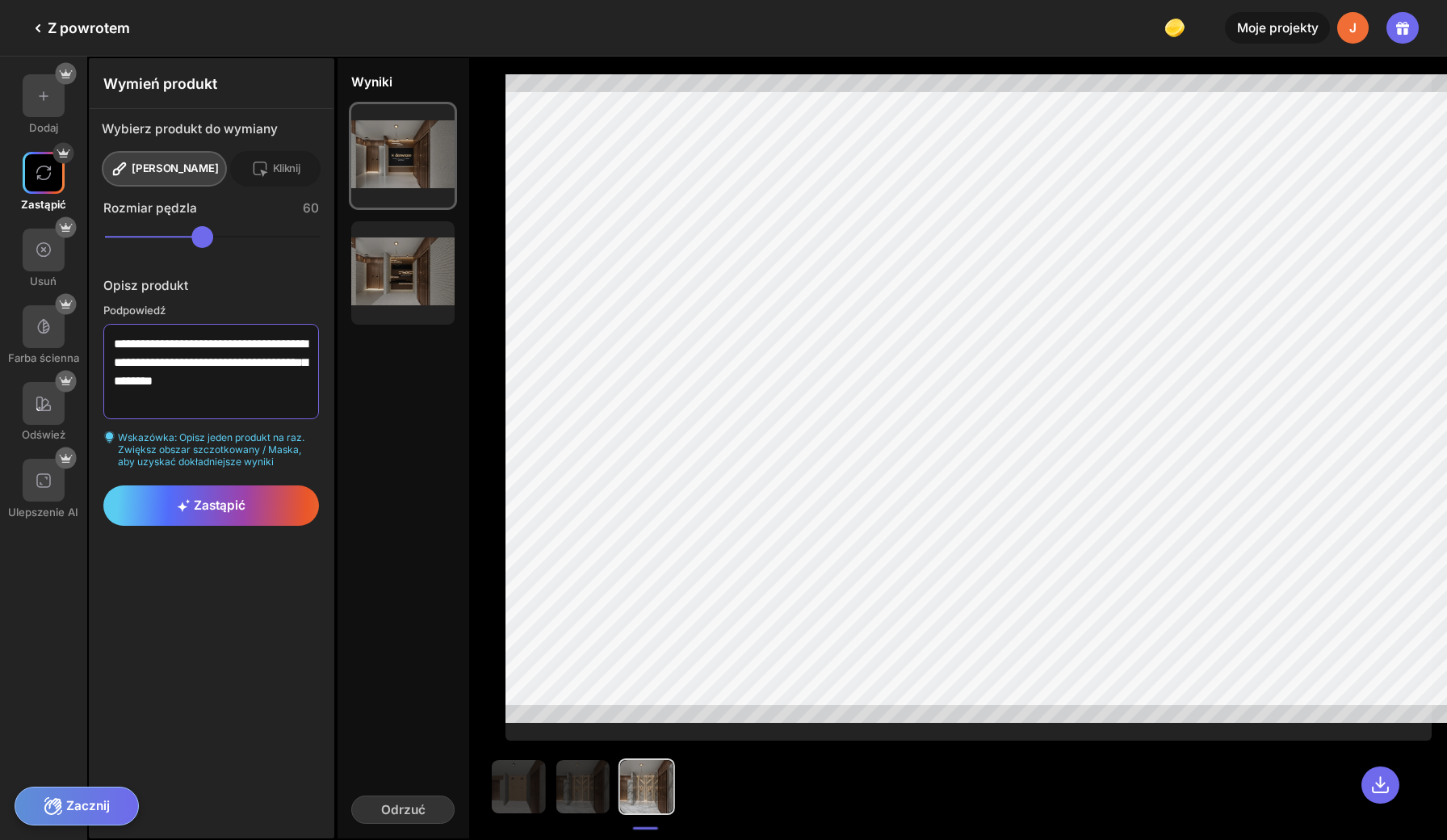
drag, startPoint x: 175, startPoint y: 367, endPoint x: 82, endPoint y: 311, distance: 108.6
click at [90, 311] on div "**********" at bounding box center [211, 391] width 244 height 189
type textarea "**********"
click at [224, 498] on span "Zastąpić" at bounding box center [211, 505] width 68 height 15
click at [176, 499] on icon at bounding box center [183, 505] width 13 height 13
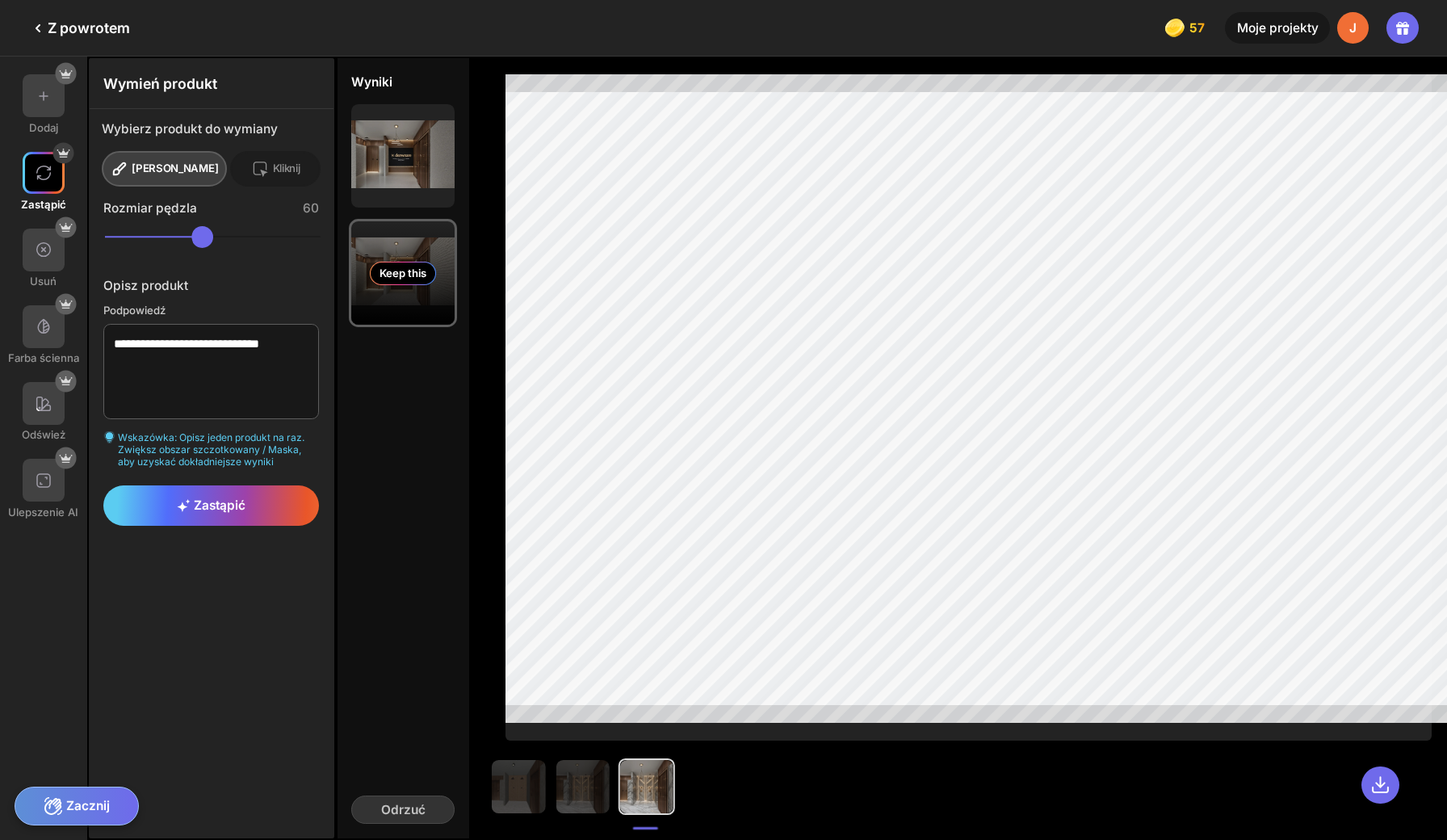
click at [370, 262] on div "Keep this" at bounding box center [403, 273] width 66 height 23
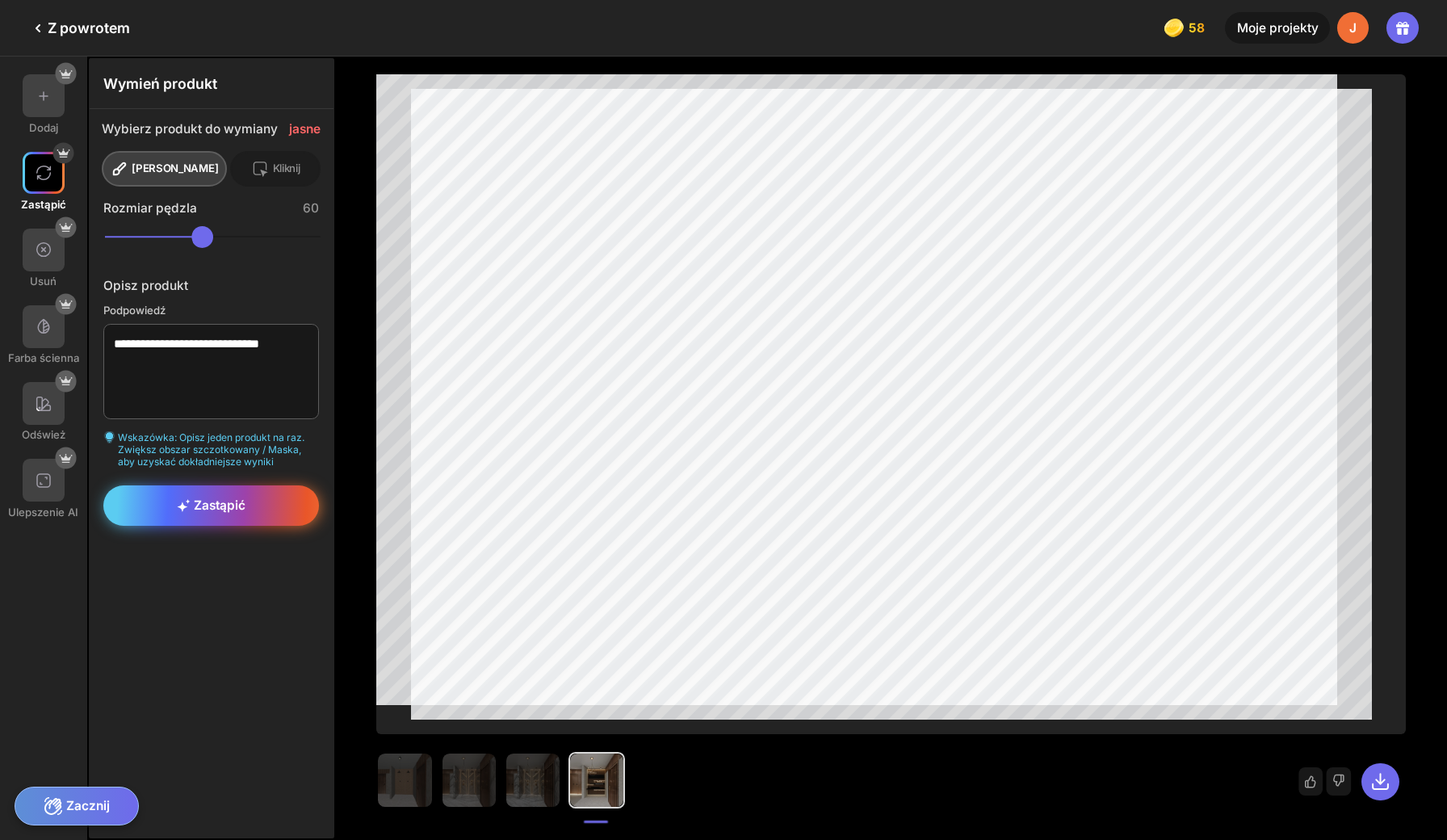
click at [238, 485] on div "Zastąpić" at bounding box center [211, 505] width 215 height 41
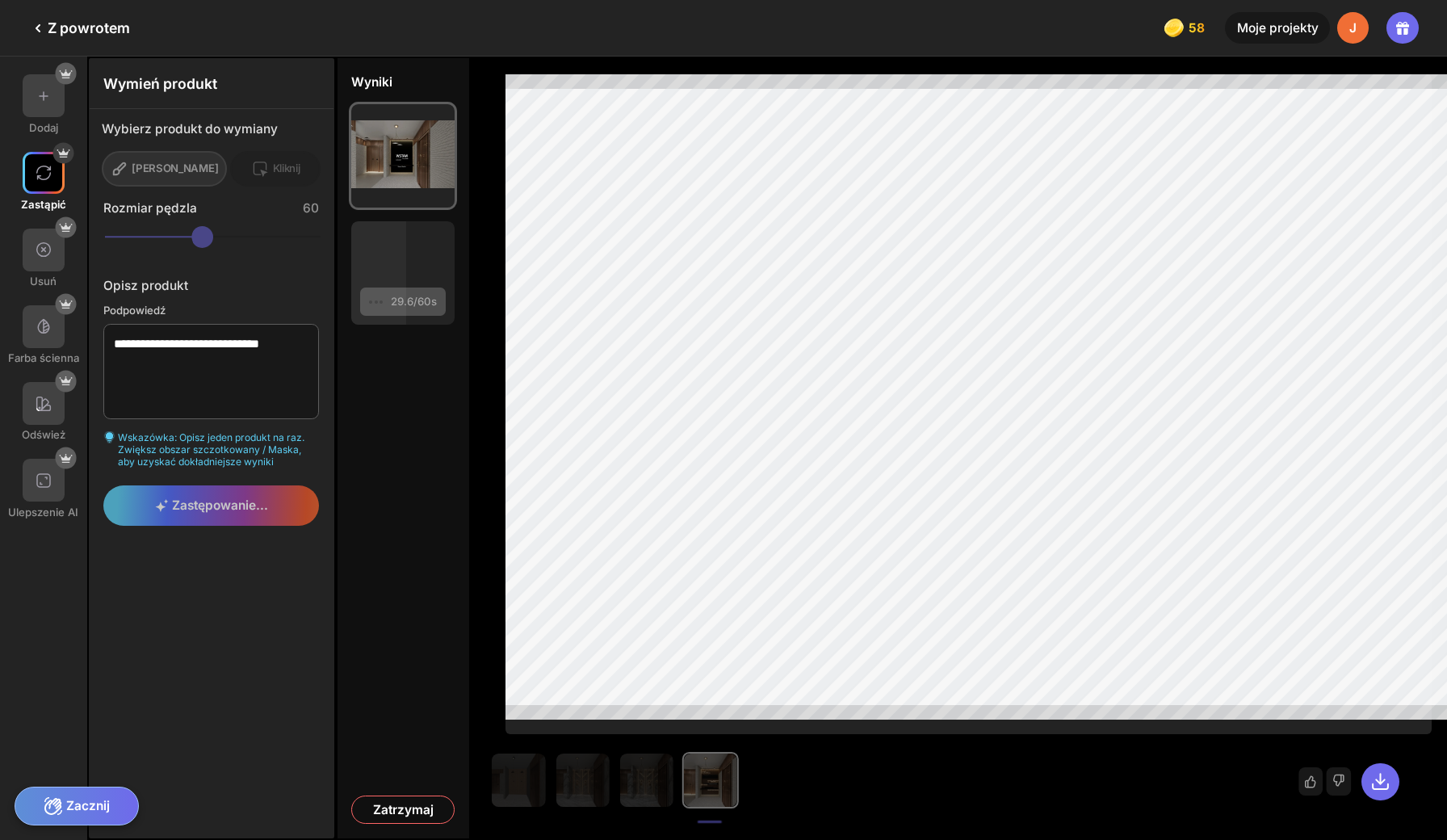
click at [518, 792] on div at bounding box center [798, 780] width 617 height 57
click at [577, 790] on div at bounding box center [798, 780] width 617 height 57
click at [508, 791] on div at bounding box center [798, 780] width 617 height 57
click at [557, 801] on div at bounding box center [798, 780] width 617 height 57
click at [658, 791] on div at bounding box center [798, 780] width 617 height 57
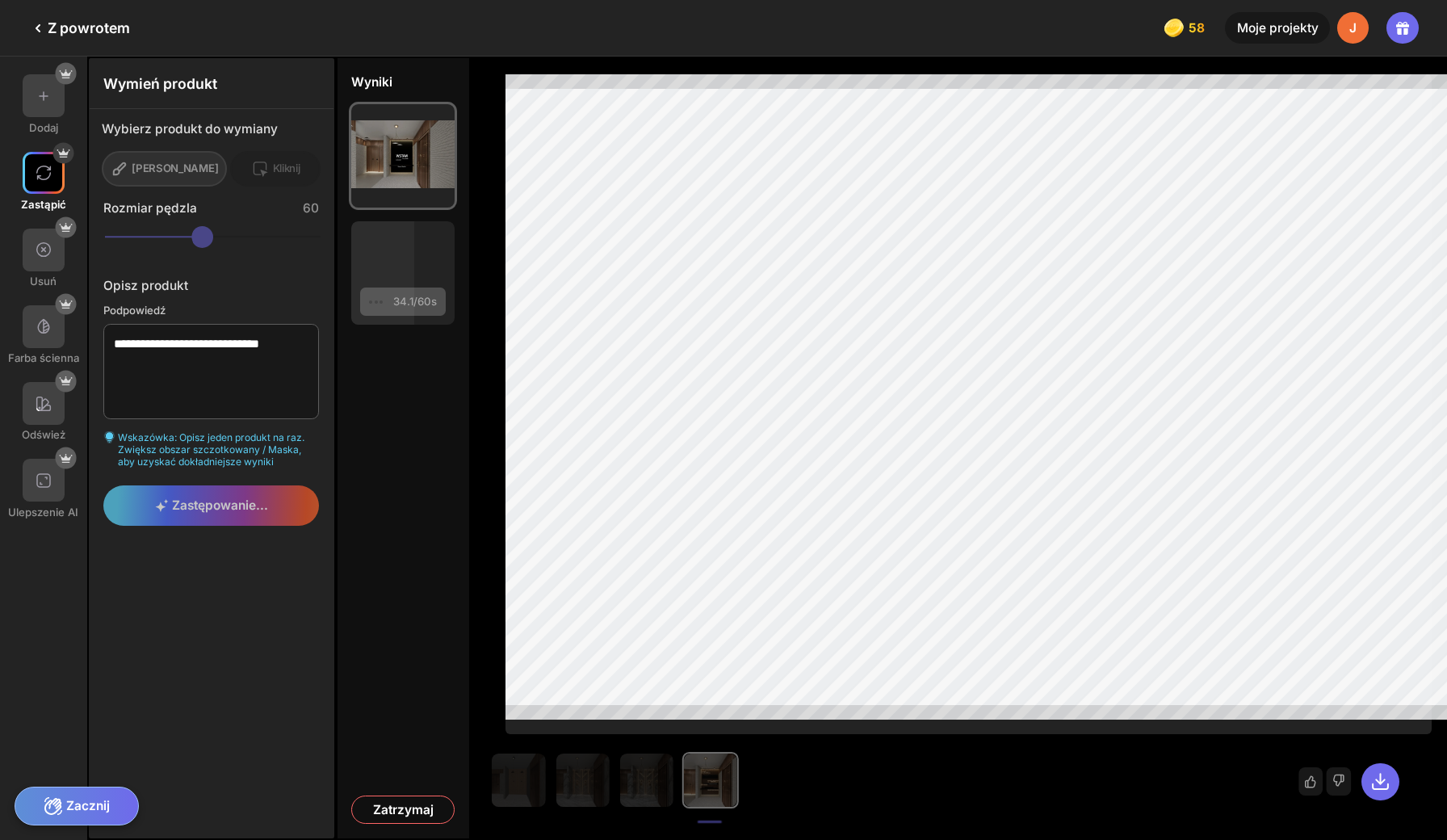
click at [554, 791] on div at bounding box center [798, 780] width 617 height 57
click at [490, 770] on div at bounding box center [798, 780] width 617 height 57
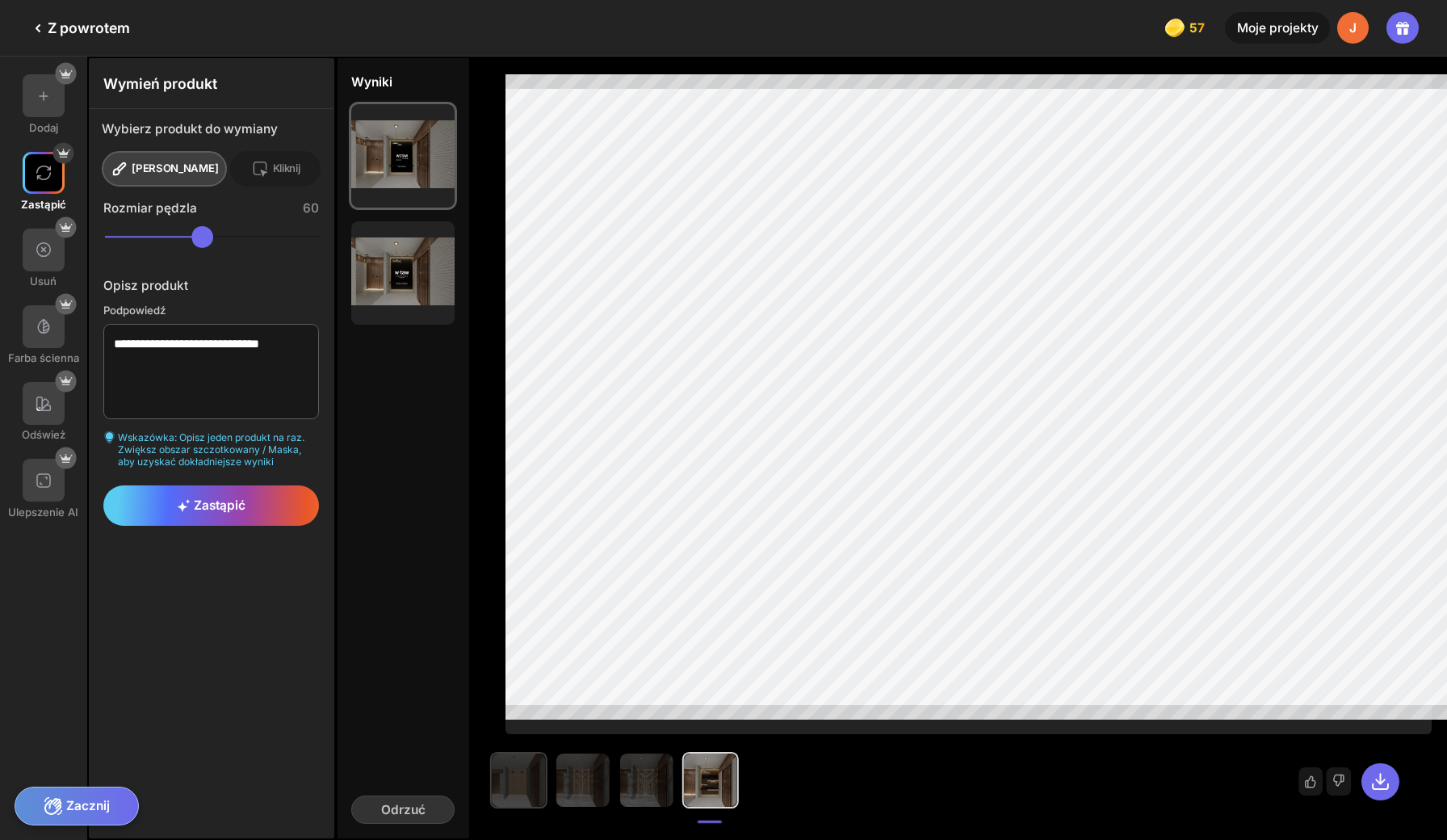
click at [492, 791] on img at bounding box center [519, 779] width 53 height 53
click at [556, 790] on img at bounding box center [582, 779] width 53 height 53
click at [620, 793] on img at bounding box center [647, 779] width 53 height 53
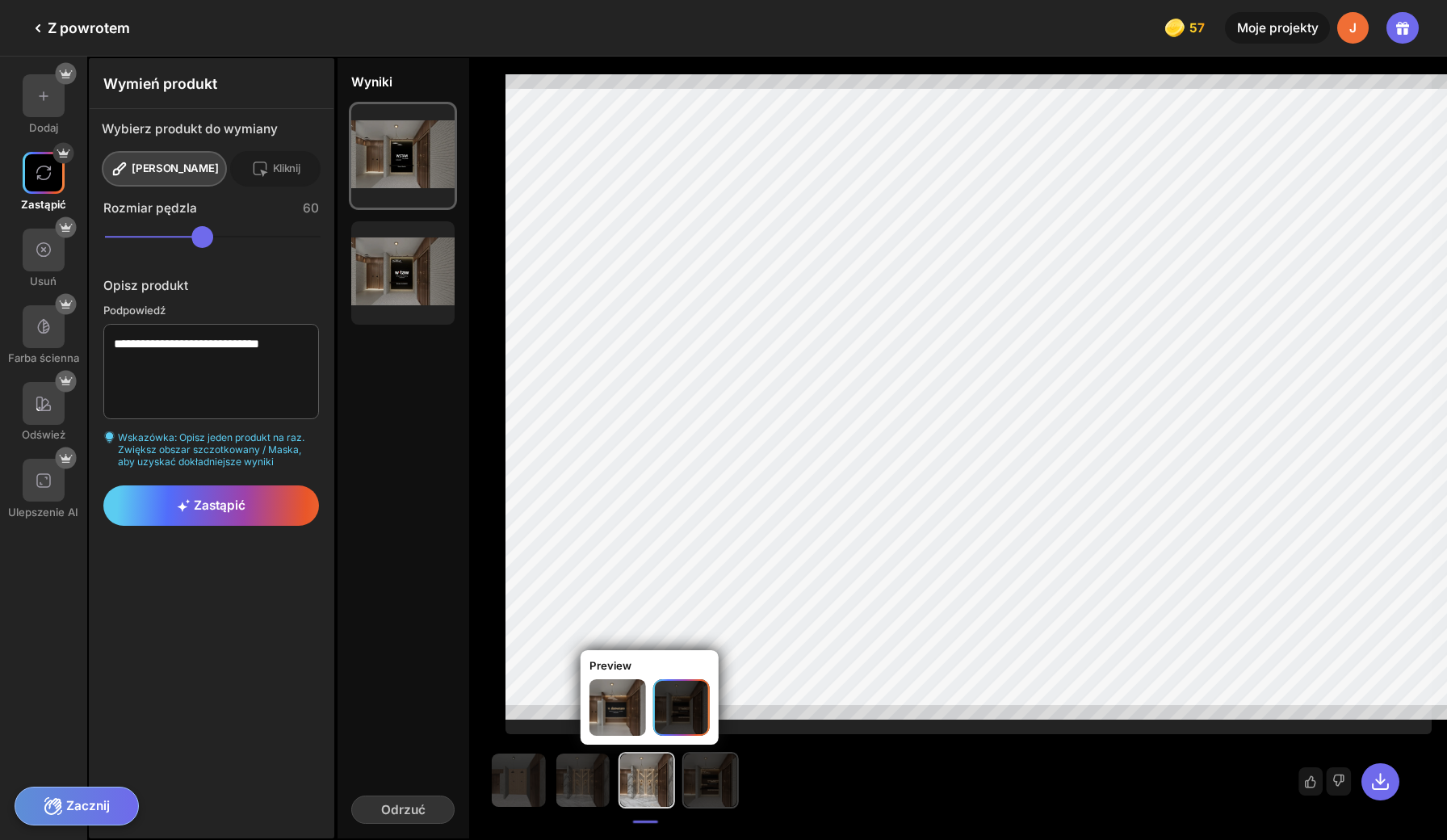
click at [684, 793] on img at bounding box center [710, 779] width 53 height 53
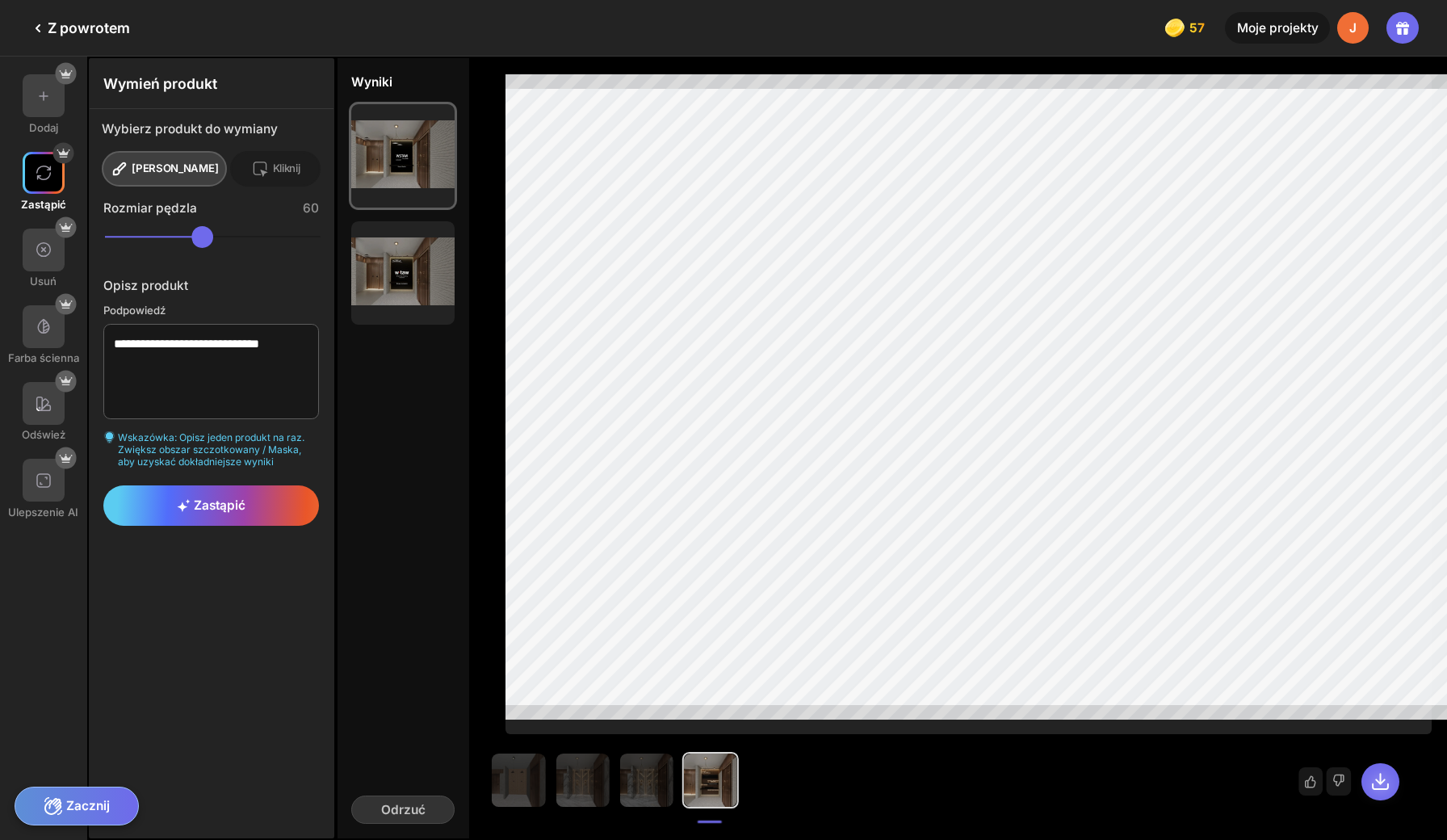
click at [1385, 788] on icon at bounding box center [1381, 781] width 15 height 15
click at [41, 74] on div at bounding box center [44, 95] width 43 height 43
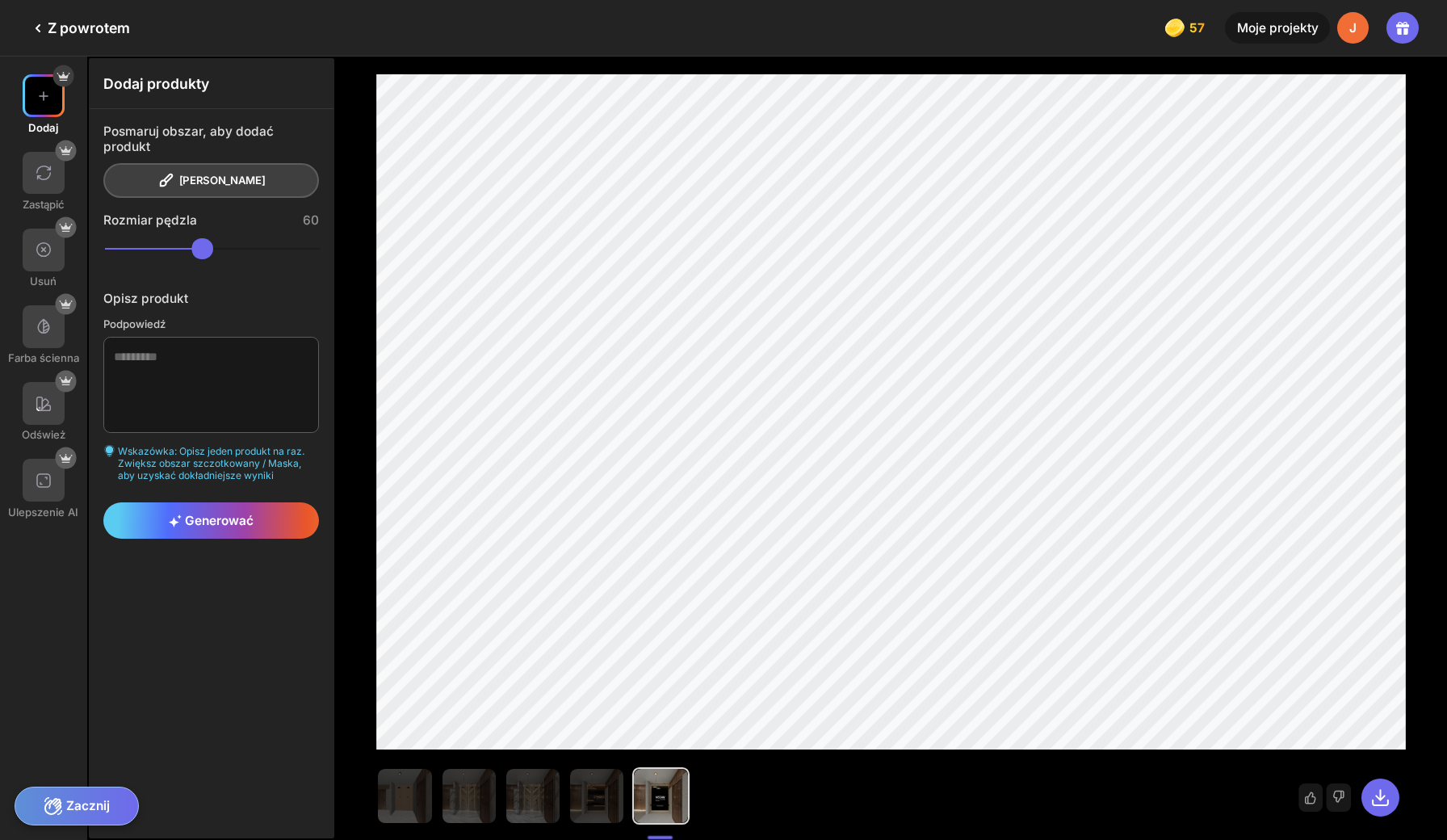
click at [41, 27] on icon at bounding box center [38, 28] width 19 height 19
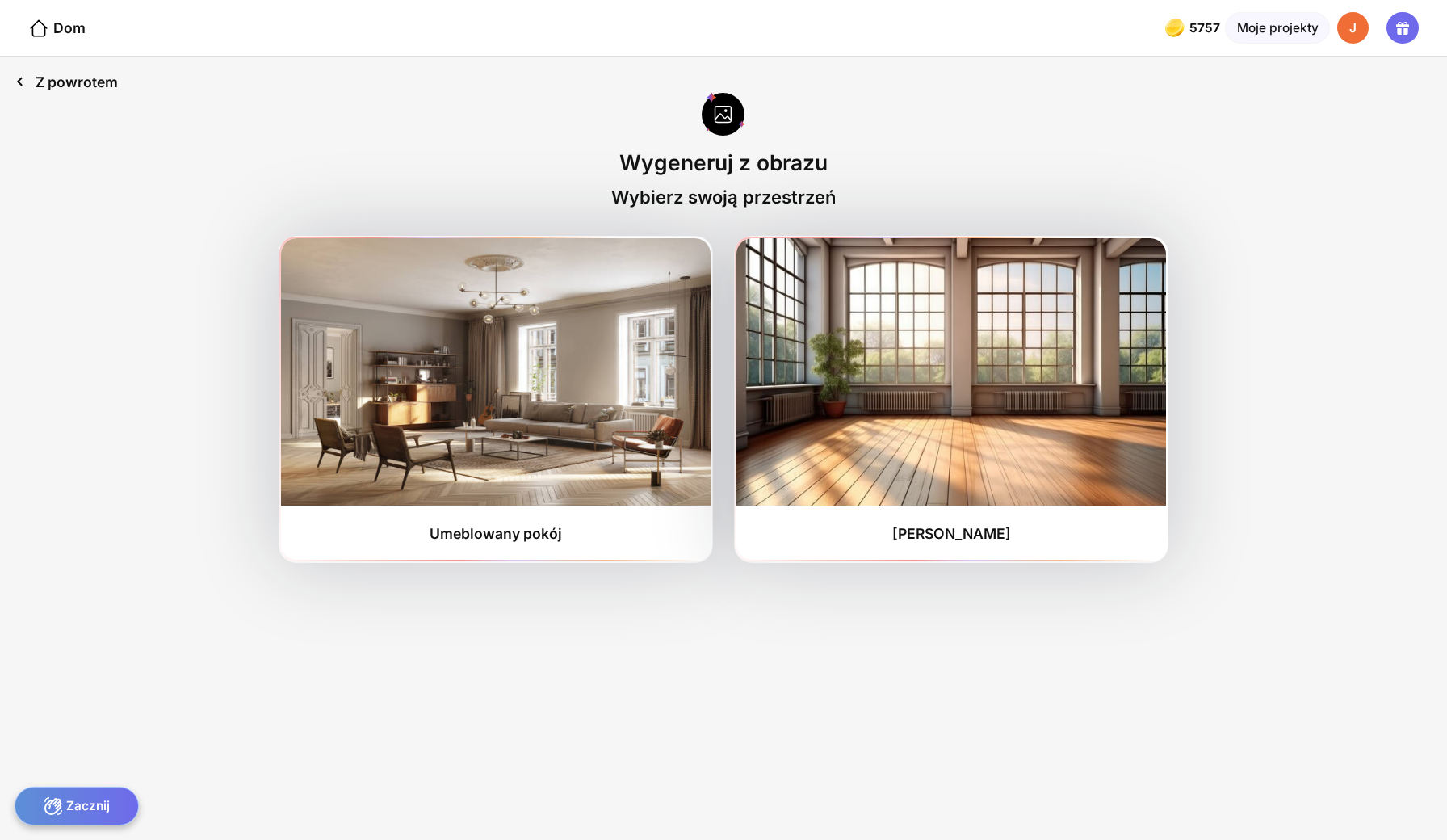
click at [87, 78] on div "Z powrotem" at bounding box center [66, 82] width 133 height 50
click at [13, 73] on icon at bounding box center [19, 82] width 21 height 21
click at [20, 72] on icon at bounding box center [19, 82] width 21 height 21
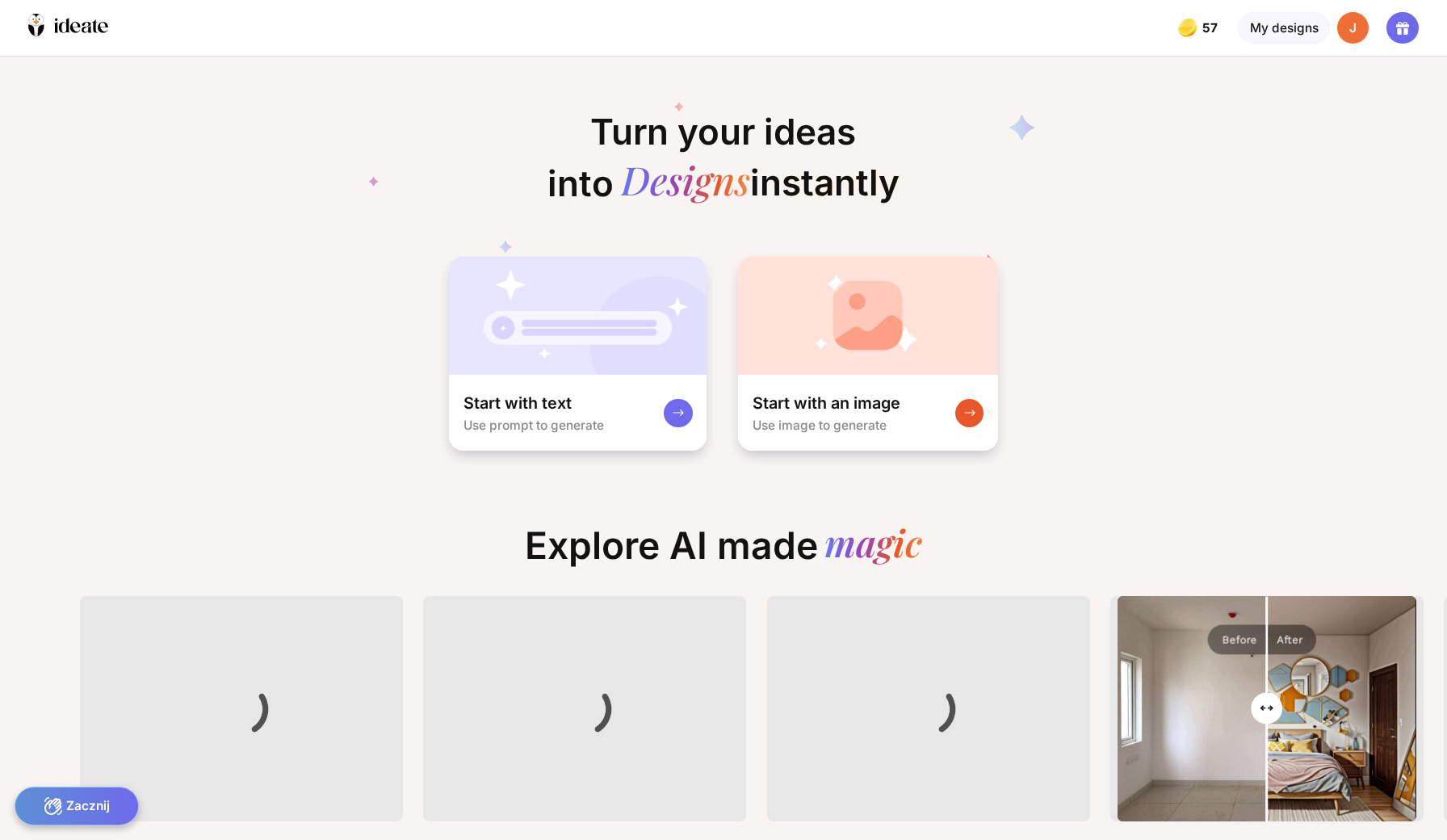
click at [20, 72] on div "Turn your ideas into Designs instantly Start with text Use prompt to generate S…" at bounding box center [724, 254] width 1447 height 395
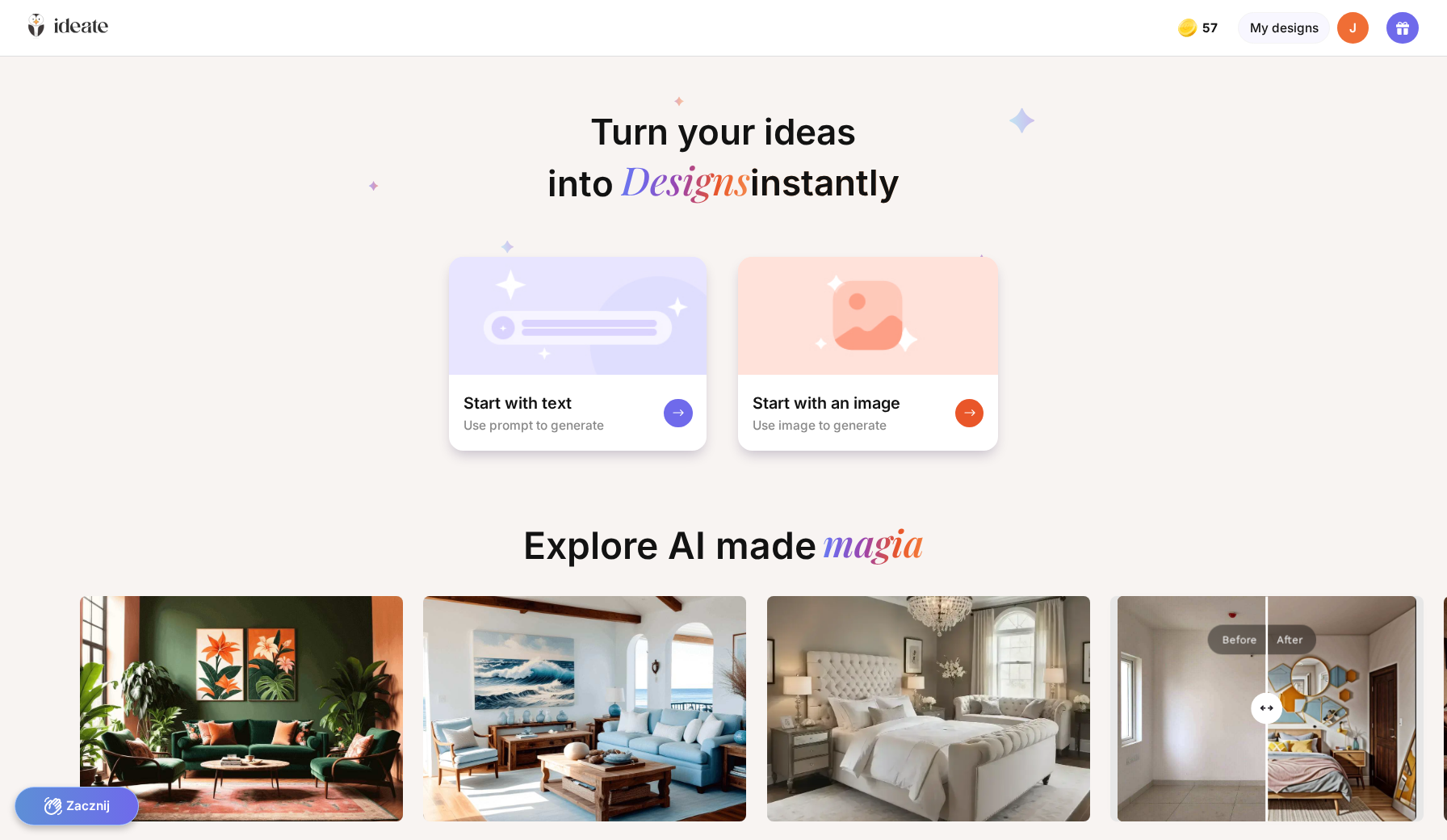
click at [66, 25] on icon at bounding box center [64, 26] width 10 height 14
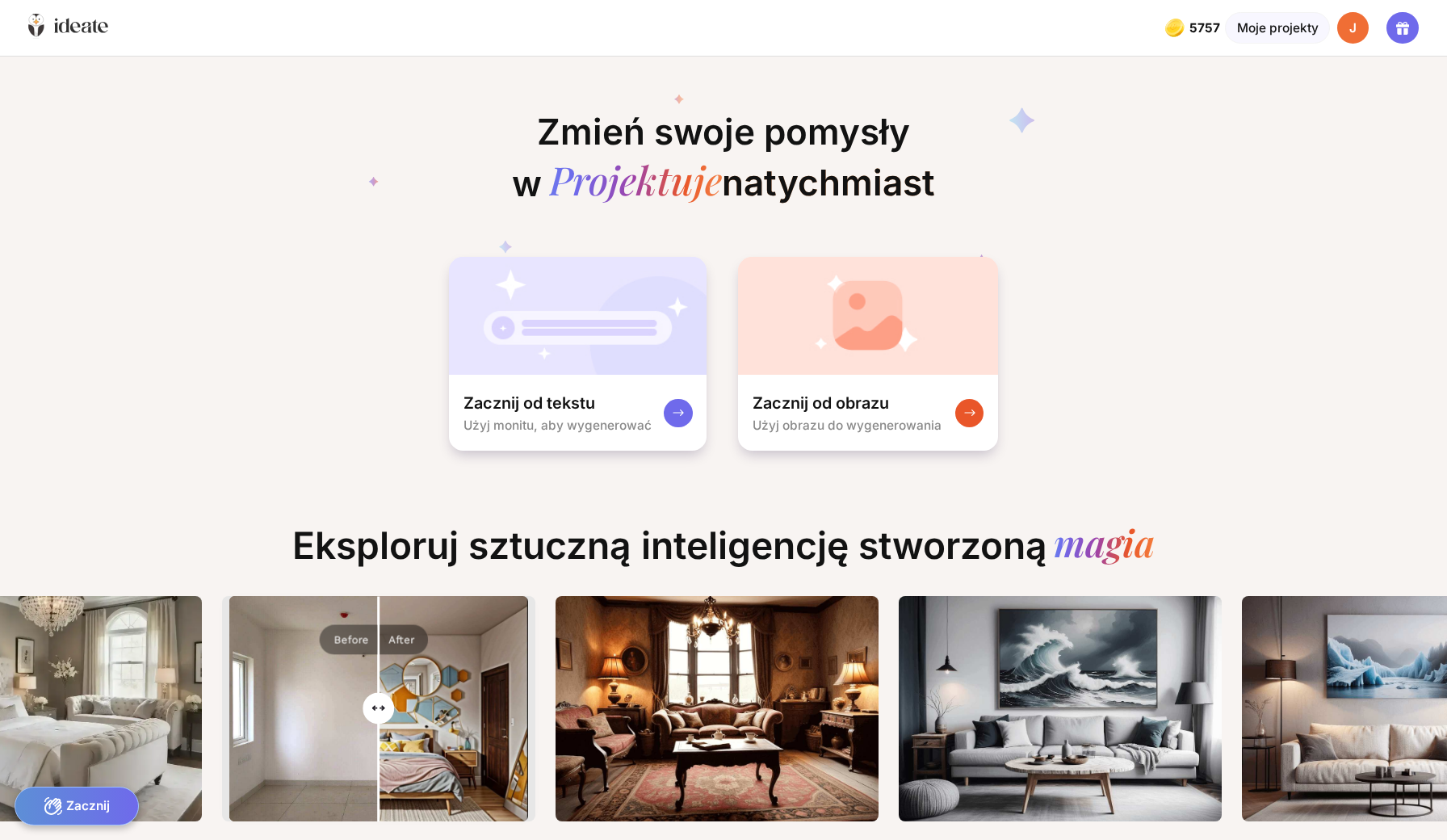
scroll to position [0, 895]
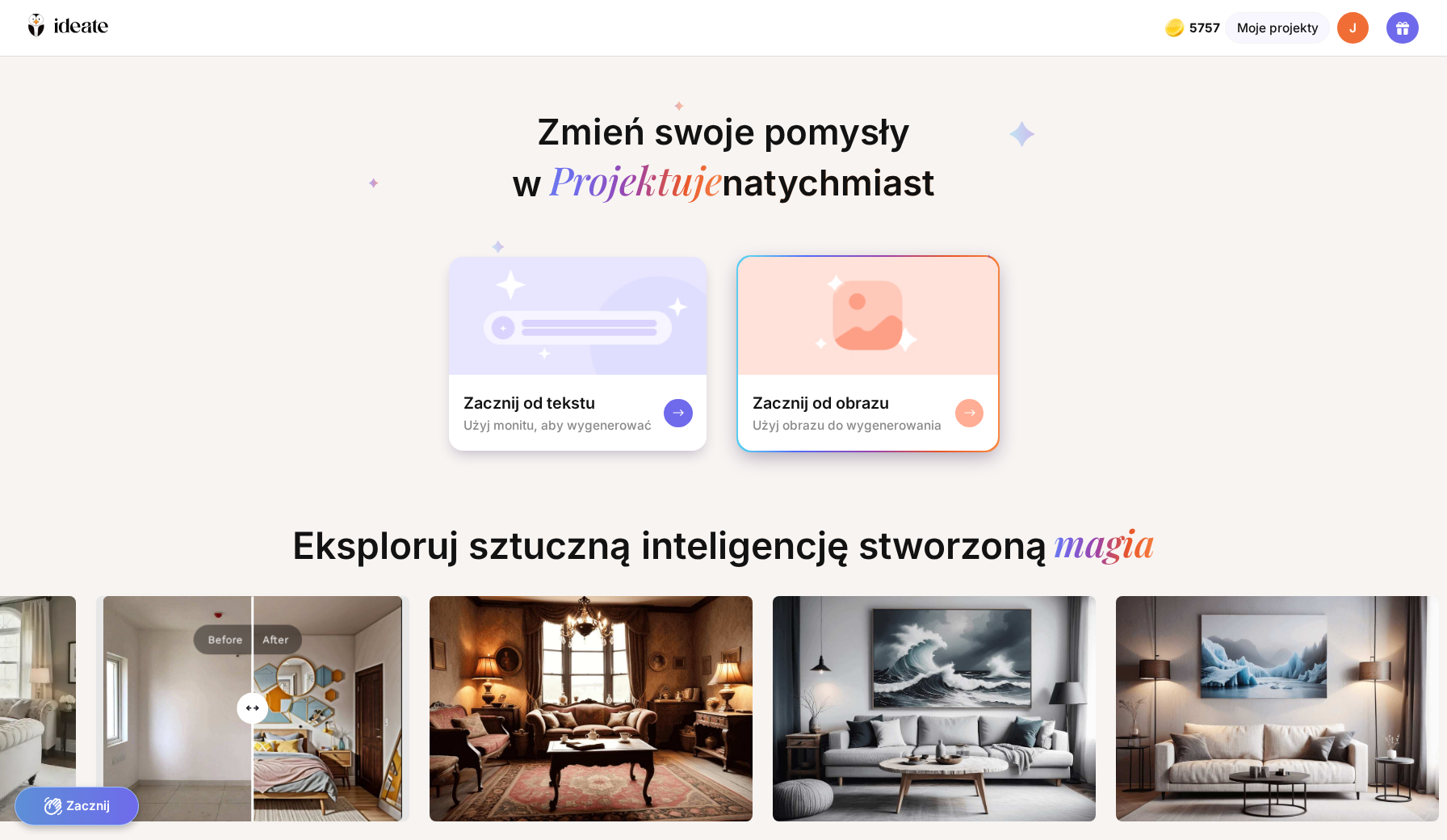
click at [832, 417] on div "Użyj obrazu do wygenerowania" at bounding box center [847, 425] width 189 height 15
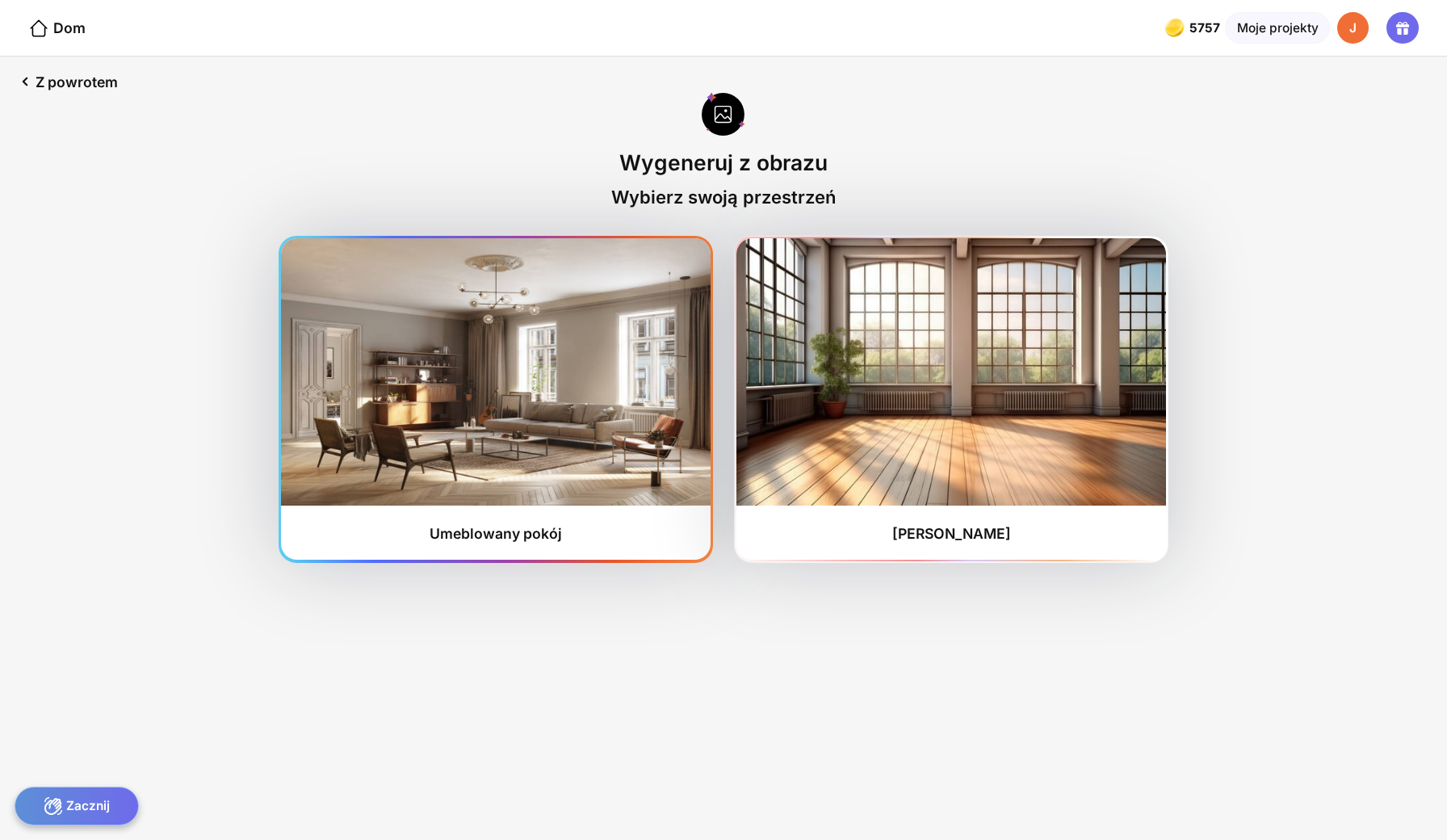
click at [532, 398] on img at bounding box center [495, 371] width 429 height 266
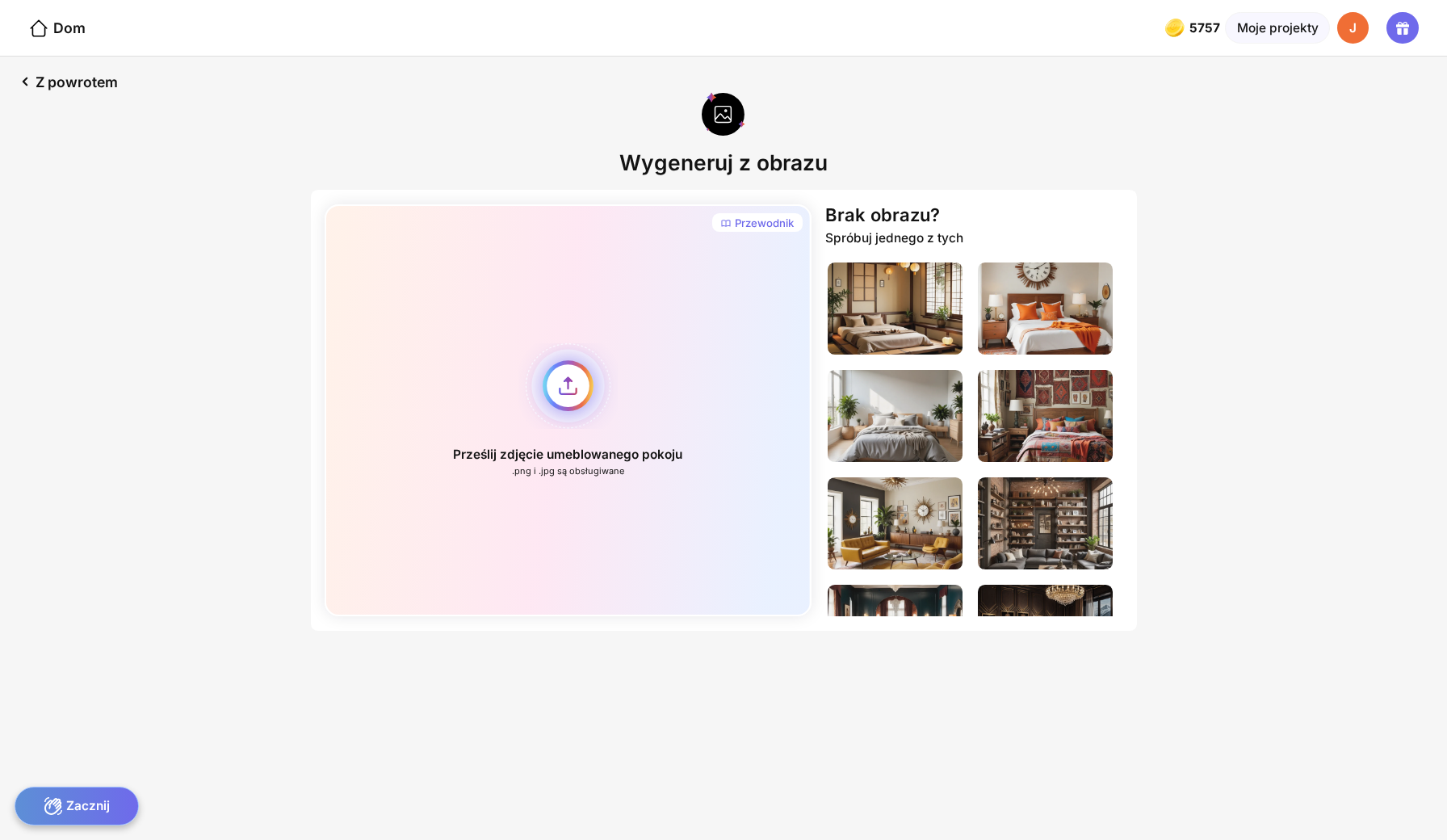
click at [577, 356] on div "Prześlij zdjęcie umeblowanego pokoju .png i .jpg są obsługiwane" at bounding box center [567, 410] width 486 height 411
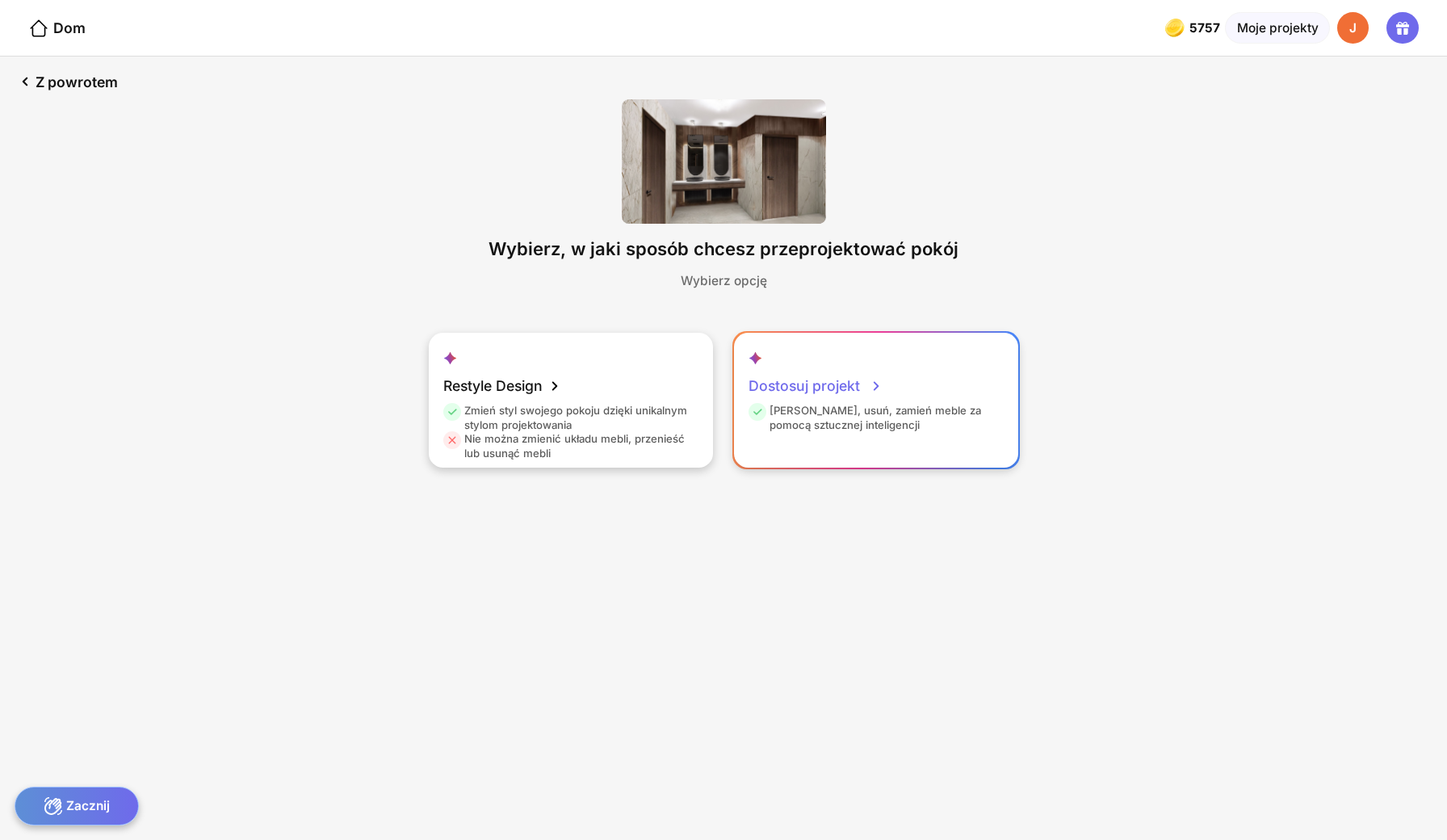
click at [774, 368] on div "Dostosuj projekt" at bounding box center [815, 385] width 135 height 35
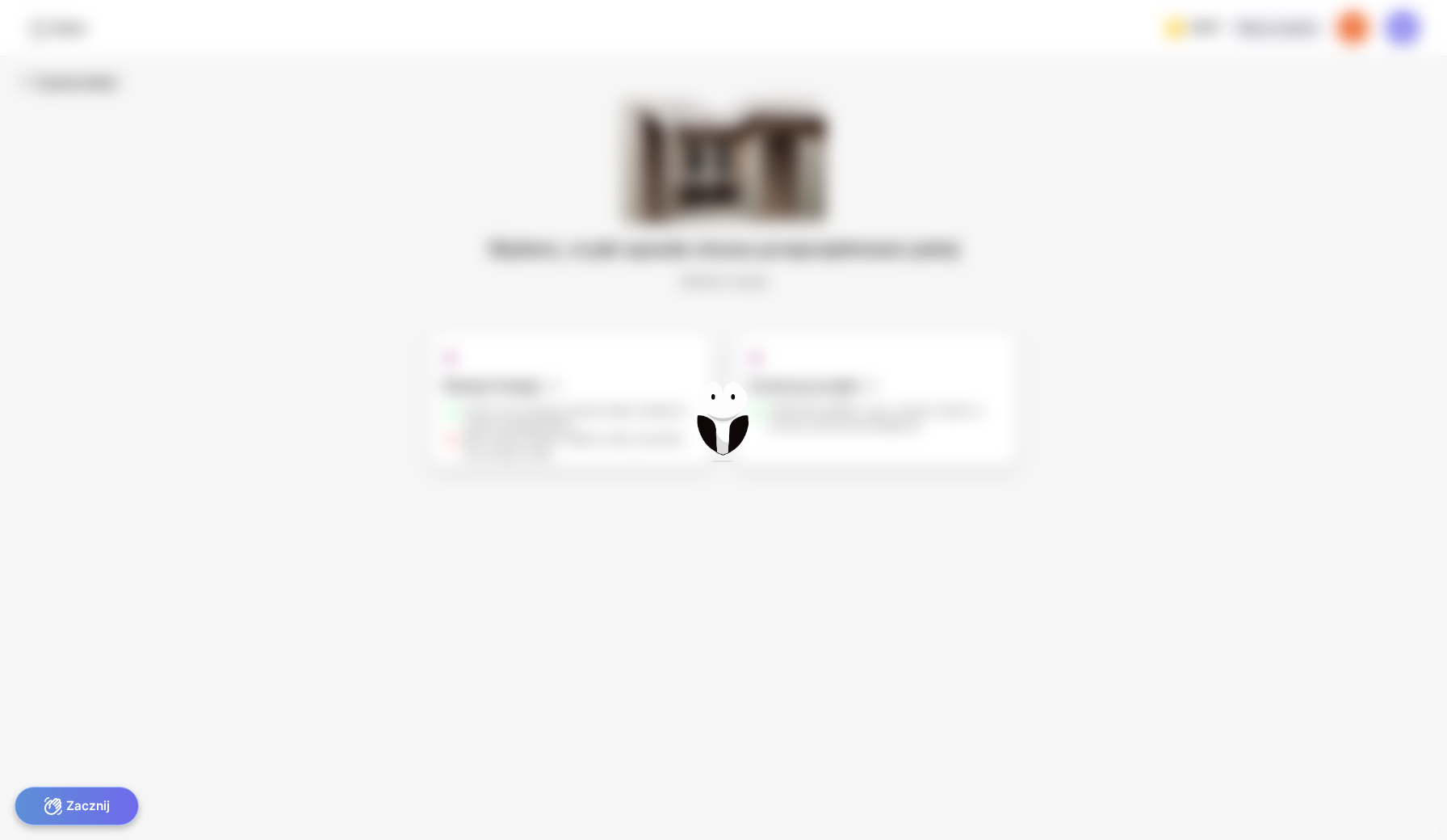
click at [885, 355] on div at bounding box center [724, 420] width 1447 height 840
click at [886, 380] on div at bounding box center [724, 420] width 1447 height 840
click at [886, 380] on div "Dom 57 5757 pozostało 57 kredytów Moje projekty J Z powrotem Wybierz, w jaki sp…" at bounding box center [724, 420] width 1447 height 840
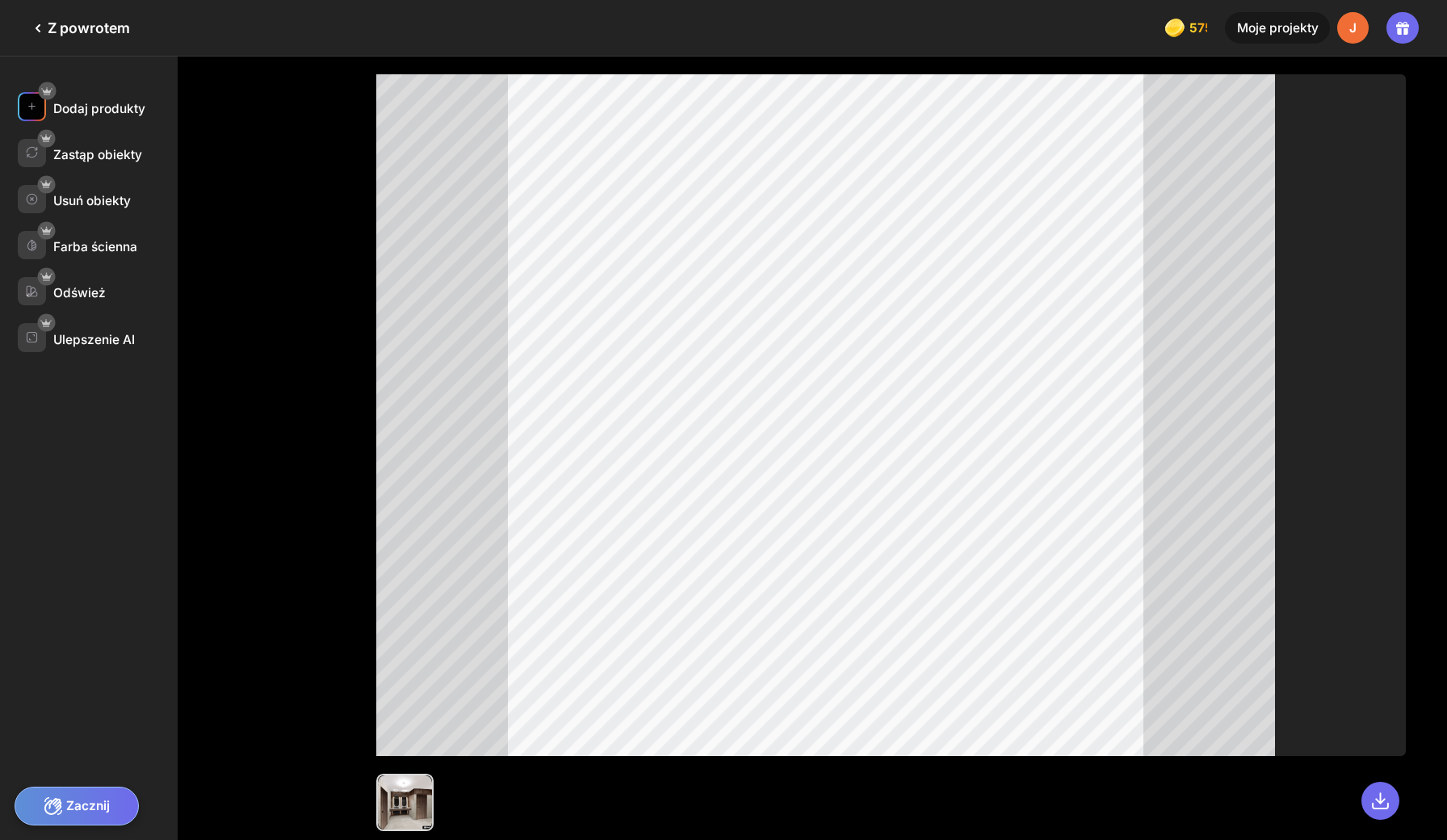
click at [97, 92] on div "Dodaj produkty" at bounding box center [98, 106] width 160 height 28
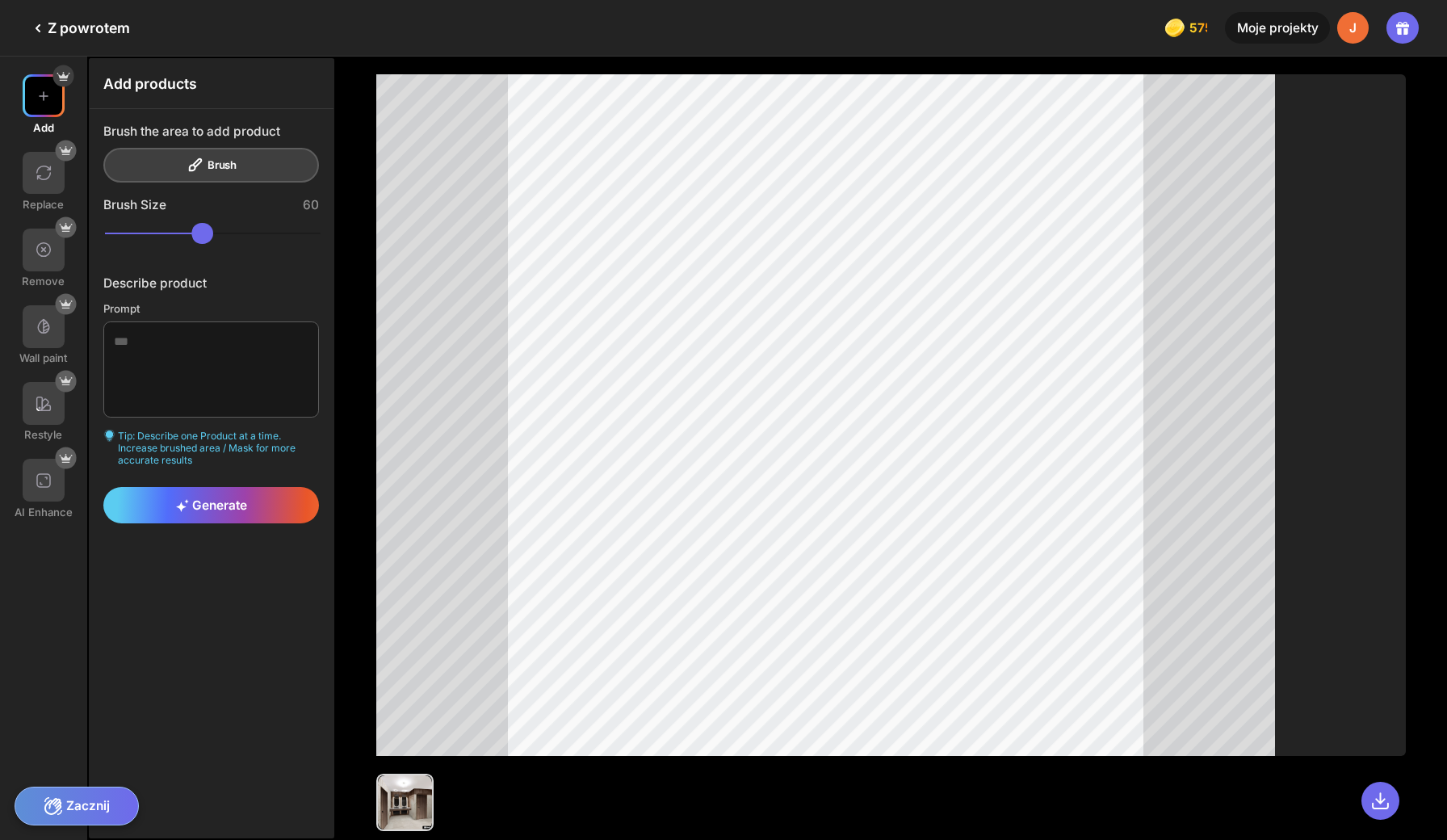
click at [97, 109] on div "Brush the area to add product Brush Brush Size 60 Describe product Prompt Tip: …" at bounding box center [211, 323] width 244 height 429
click at [87, 813] on div "Zacznij" at bounding box center [77, 805] width 125 height 39
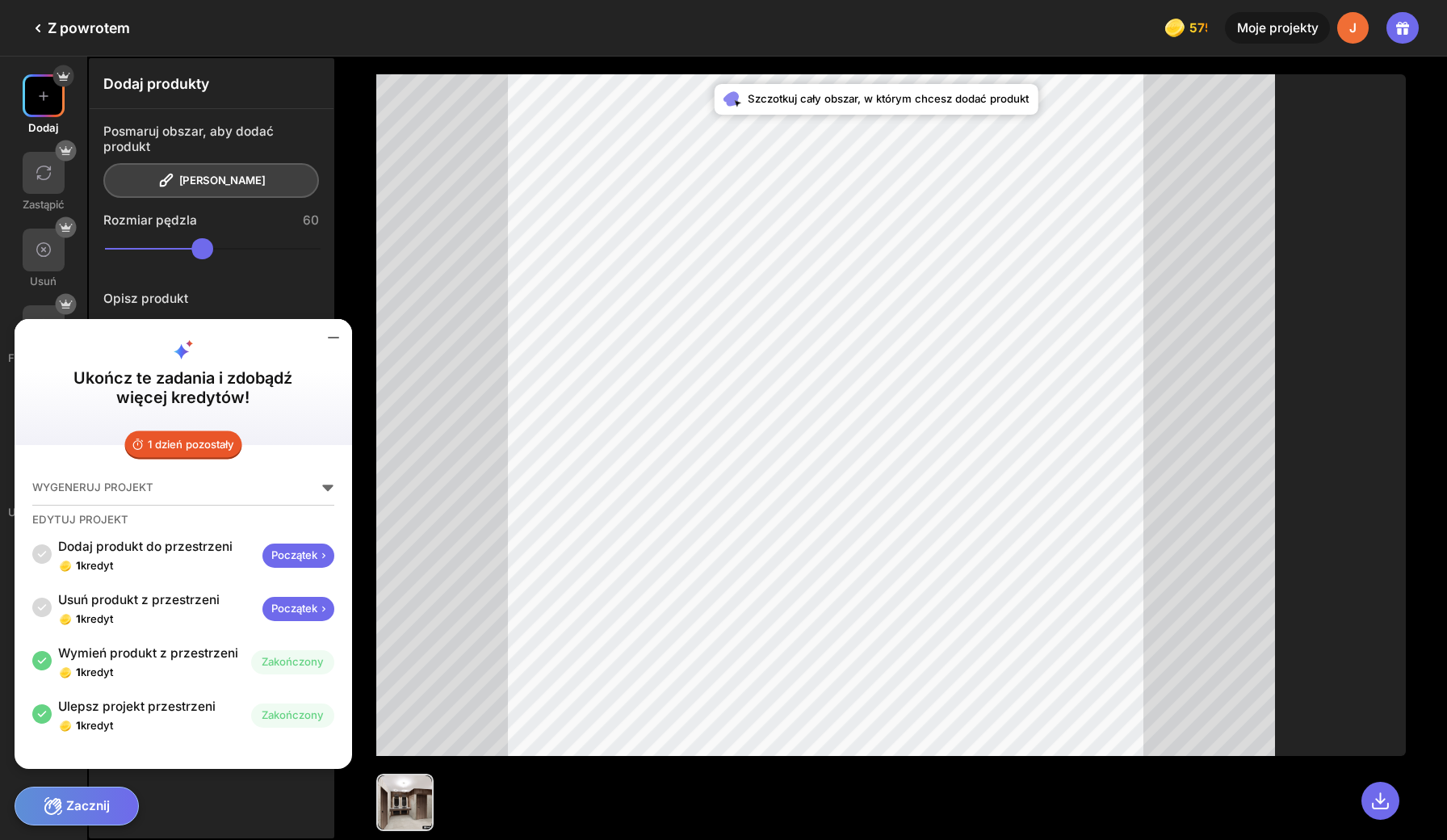
click at [323, 347] on icon at bounding box center [333, 338] width 19 height 19
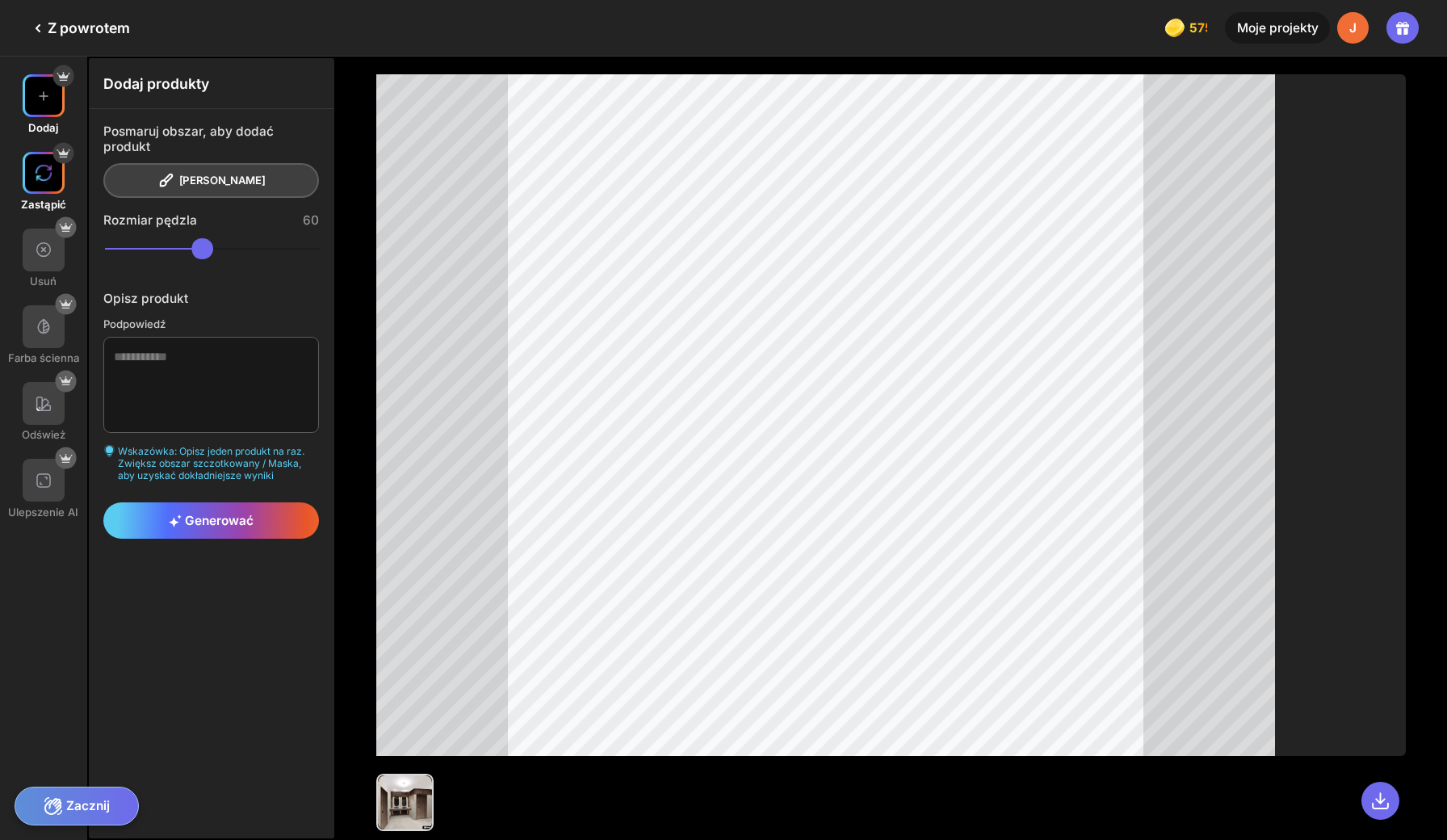
click at [41, 164] on img at bounding box center [44, 173] width 18 height 18
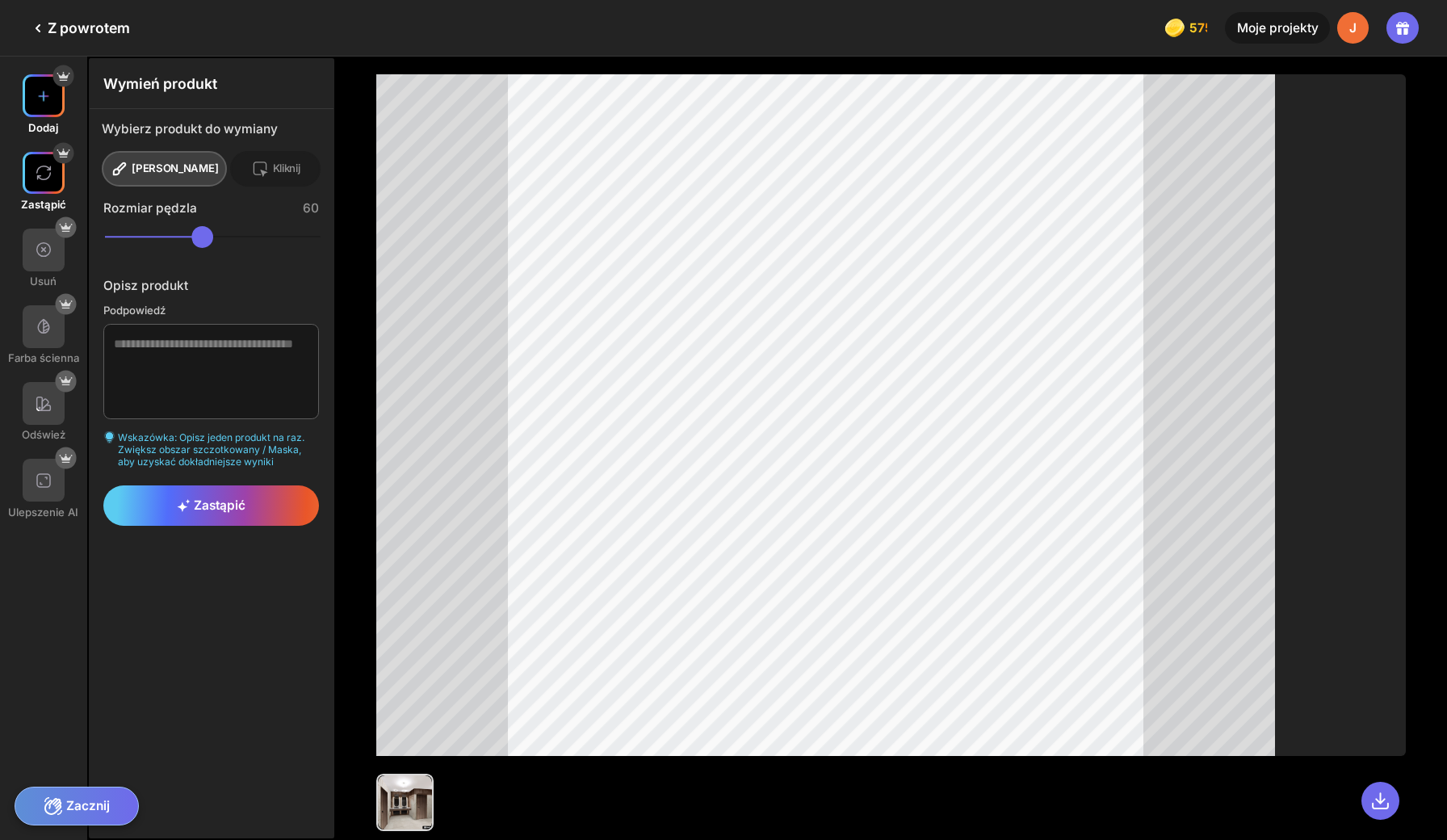
click at [40, 90] on img at bounding box center [44, 96] width 18 height 18
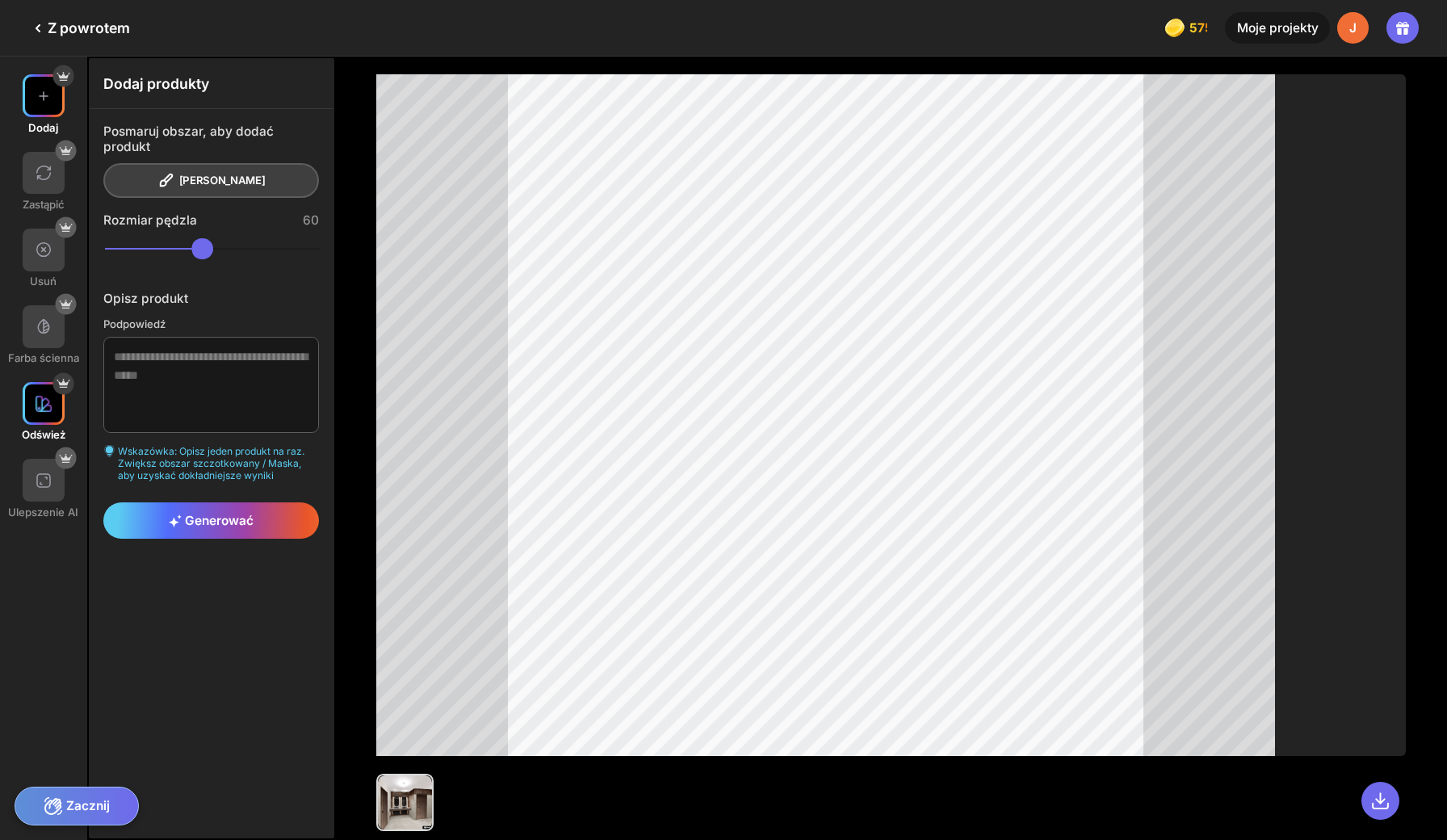
click at [47, 384] on div at bounding box center [44, 403] width 43 height 43
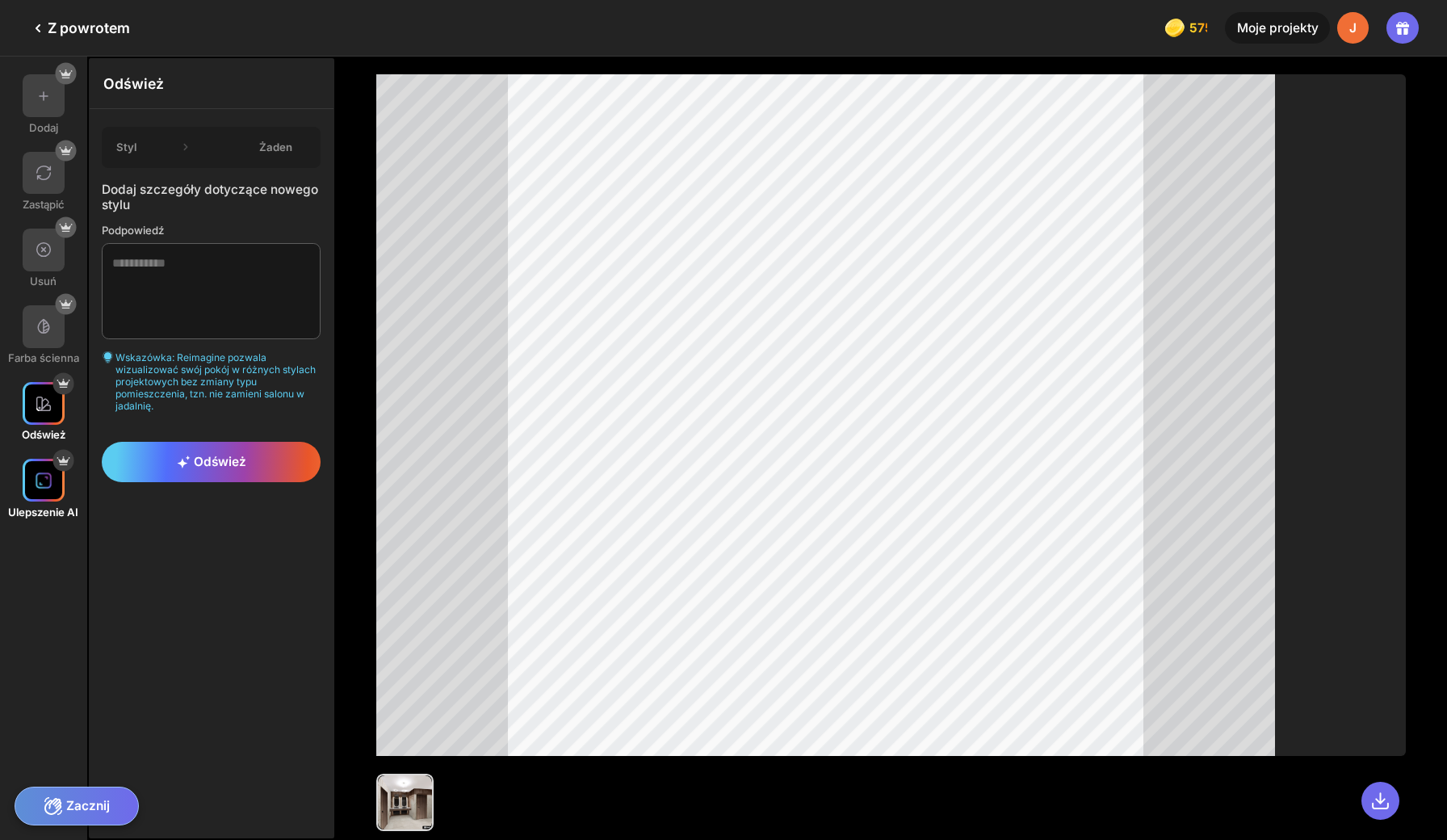
click at [45, 471] on img at bounding box center [44, 480] width 18 height 18
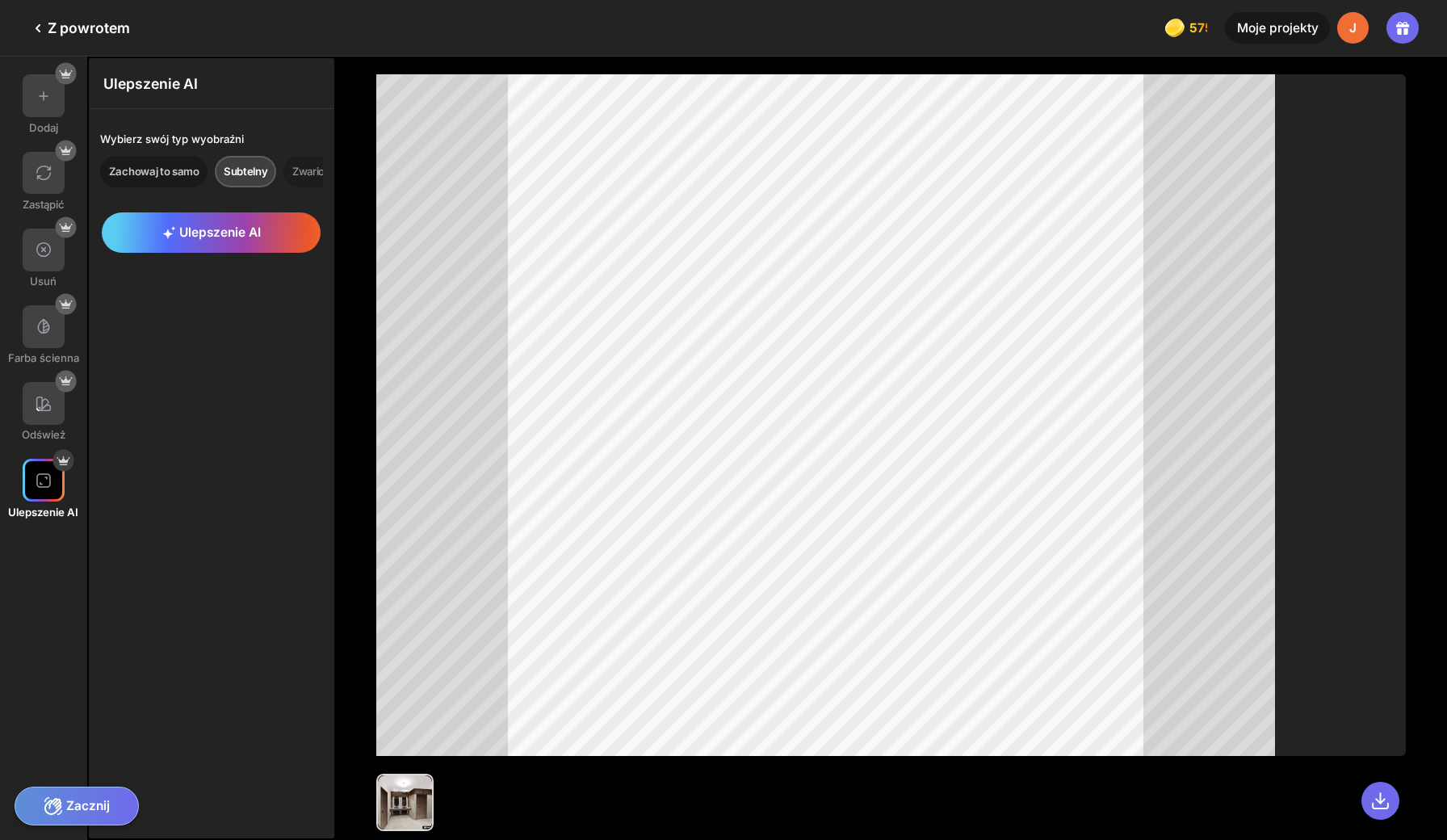
click at [147, 158] on div "Zachowaj to samo" at bounding box center [154, 171] width 107 height 31
click at [201, 225] on span "Ulepszenie AI" at bounding box center [211, 232] width 99 height 15
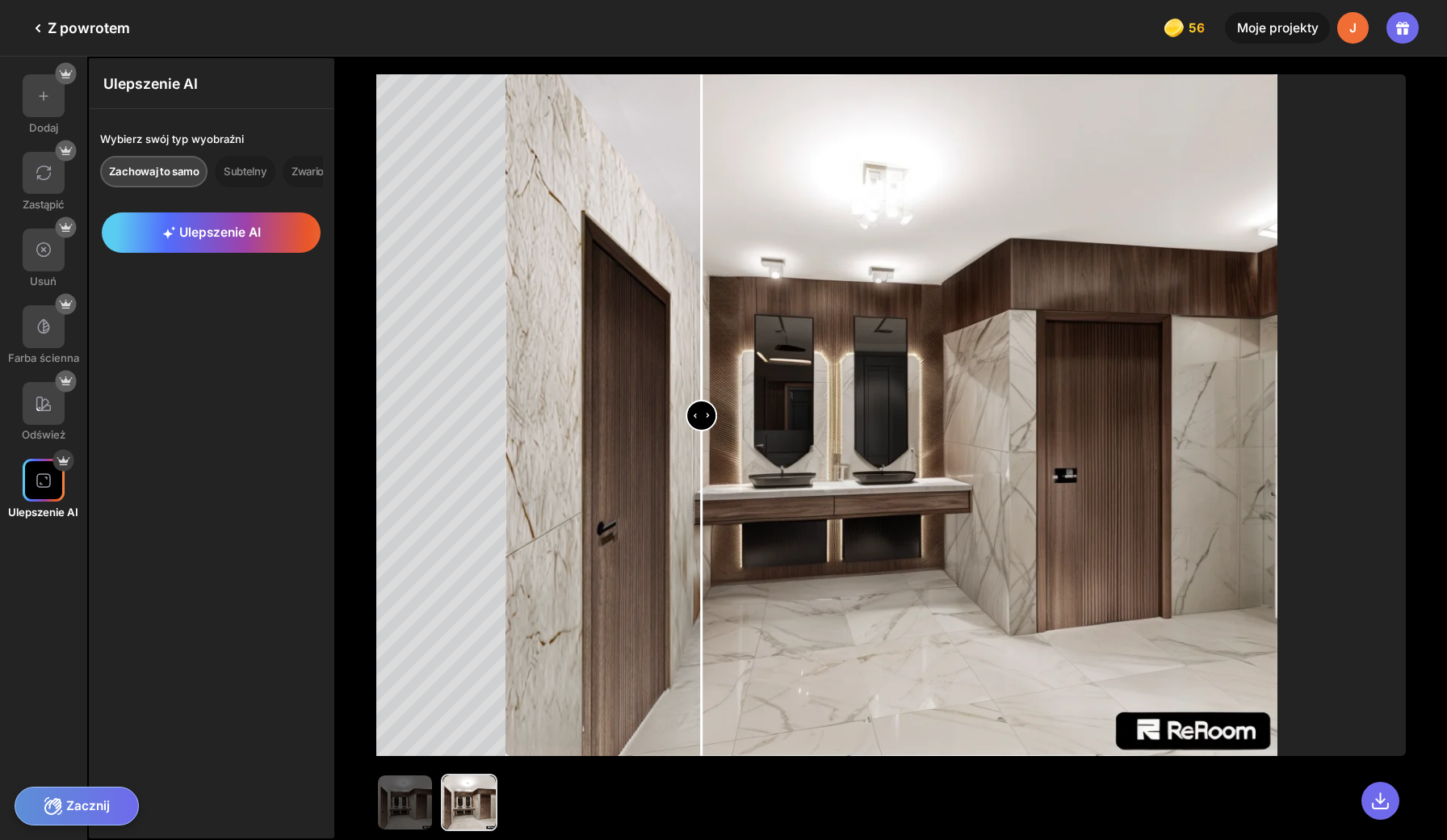
drag, startPoint x: 883, startPoint y: 418, endPoint x: 690, endPoint y: 421, distance: 193.0
click at [690, 421] on input "range" at bounding box center [891, 416] width 769 height 682
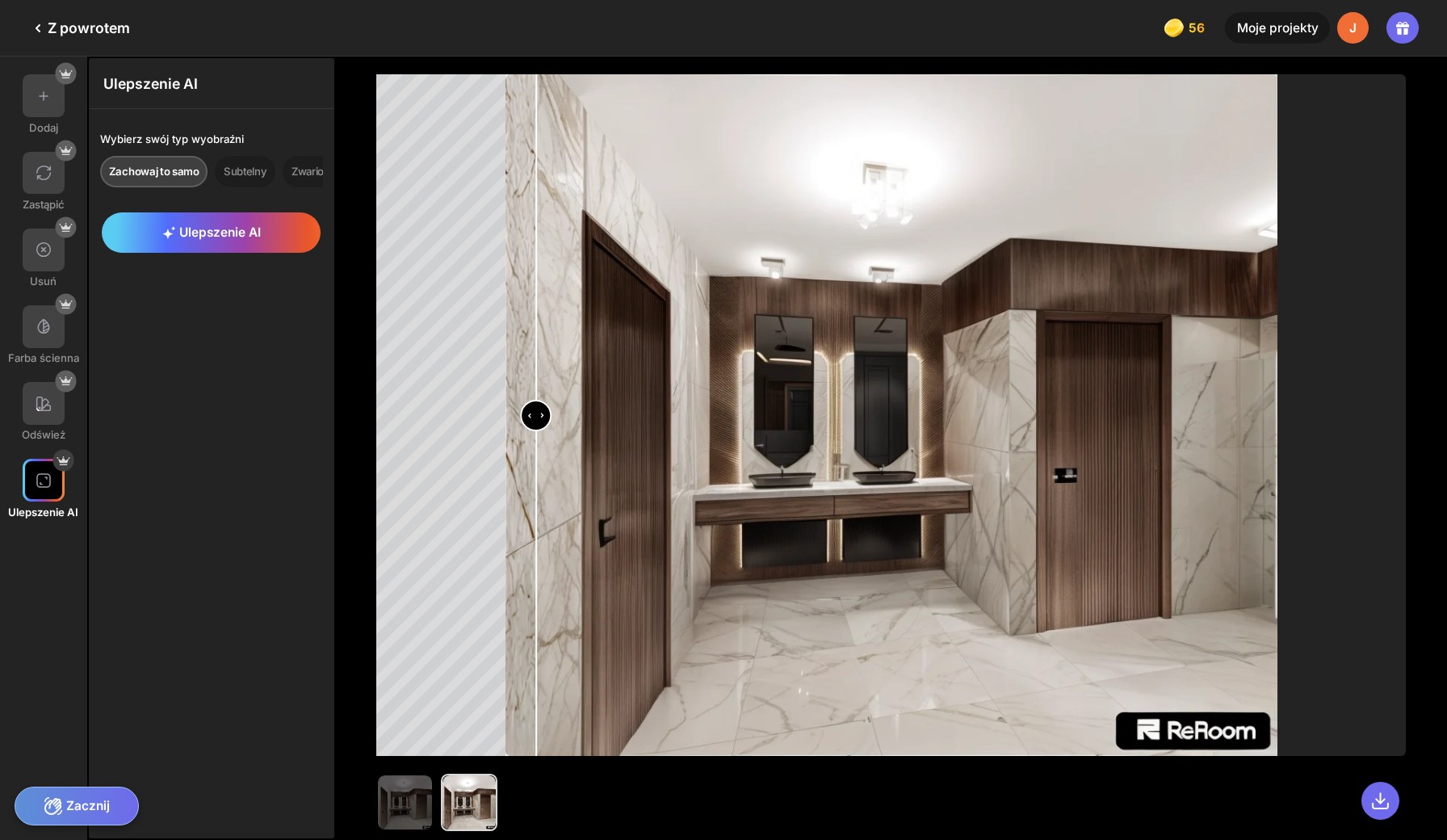
drag, startPoint x: 689, startPoint y: 408, endPoint x: 529, endPoint y: 410, distance: 160.0
click at [529, 410] on input "range" at bounding box center [891, 416] width 769 height 682
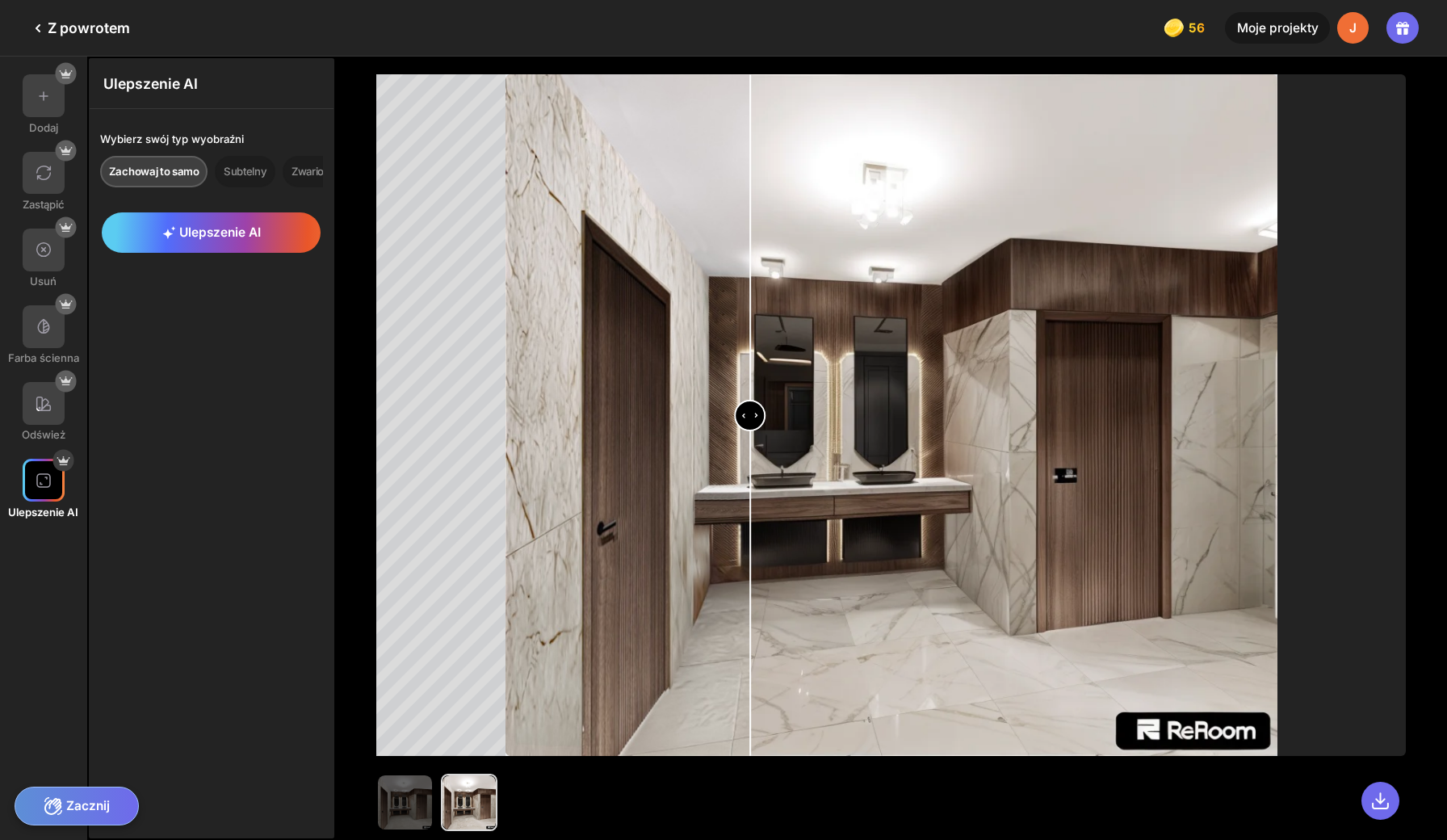
drag, startPoint x: 524, startPoint y: 405, endPoint x: 746, endPoint y: 411, distance: 222.1
click at [746, 411] on input "range" at bounding box center [891, 416] width 769 height 682
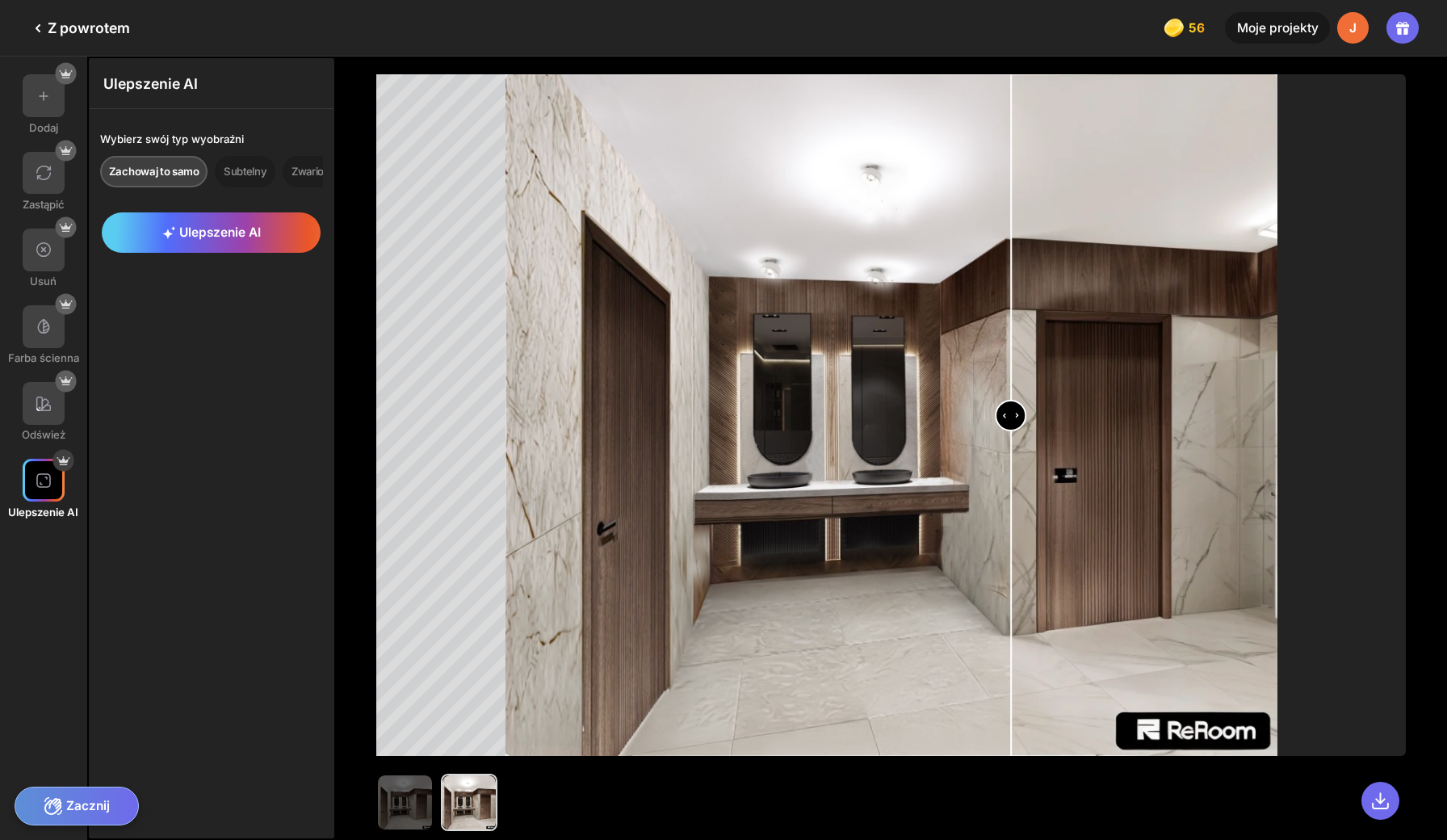
drag, startPoint x: 522, startPoint y: 413, endPoint x: 993, endPoint y: 376, distance: 472.5
click at [993, 376] on input "range" at bounding box center [891, 416] width 769 height 682
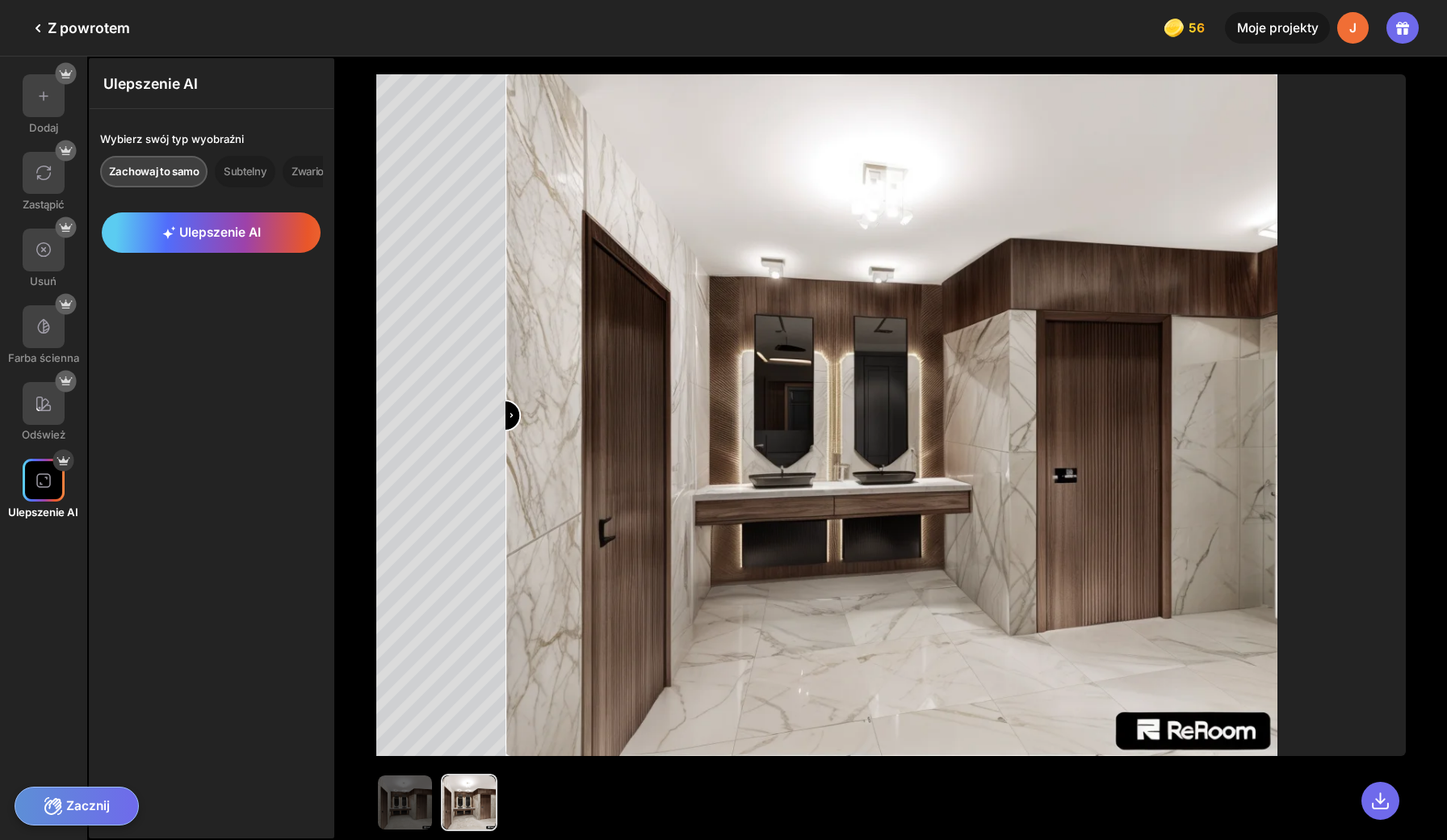
drag, startPoint x: 997, startPoint y: 413, endPoint x: 486, endPoint y: 381, distance: 512.0
type input "*"
click at [486, 381] on div at bounding box center [891, 414] width 1030 height 682
click at [51, 382] on div at bounding box center [44, 403] width 43 height 43
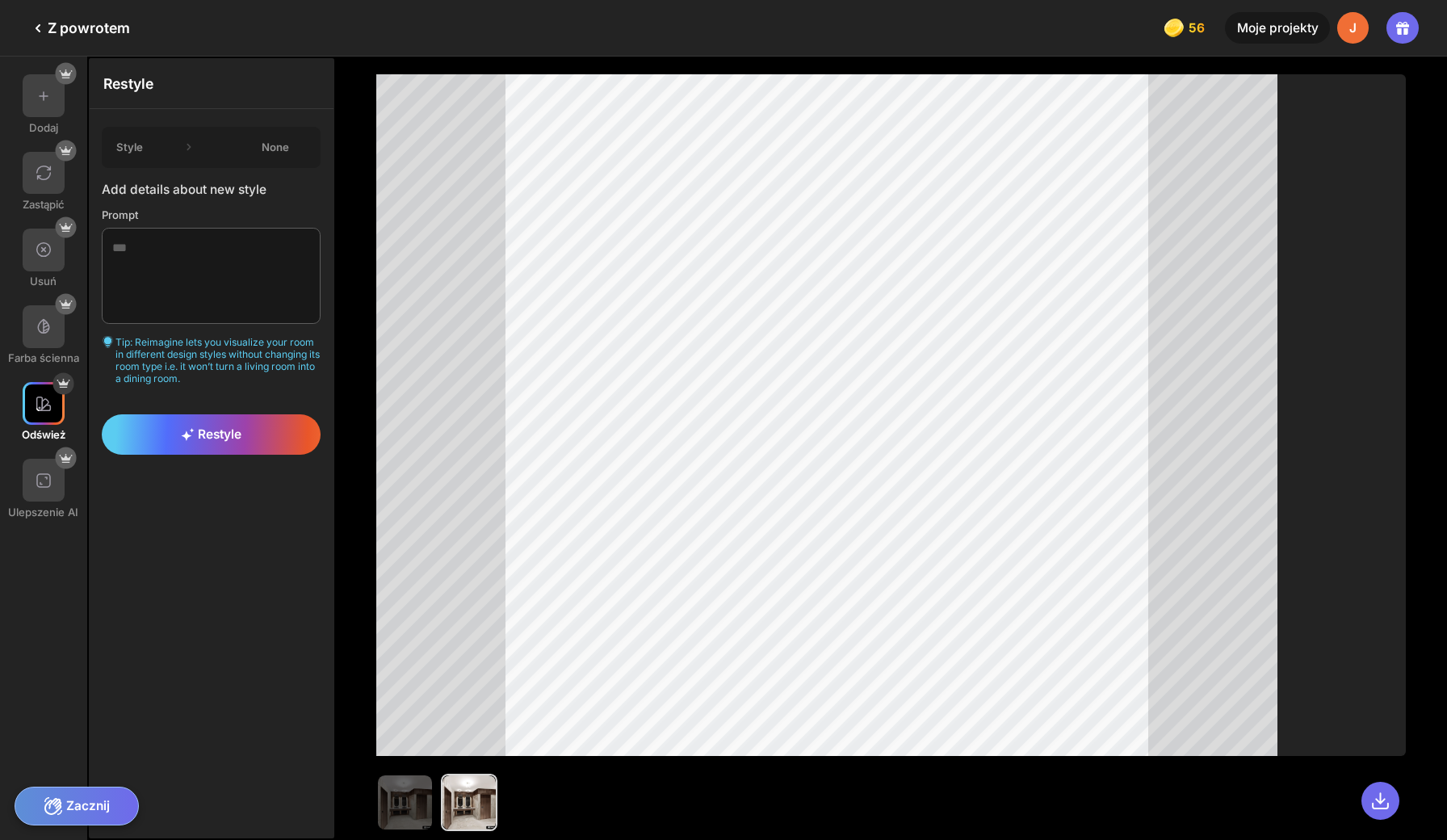
drag, startPoint x: 51, startPoint y: 378, endPoint x: 201, endPoint y: 202, distance: 231.2
click at [201, 209] on div "Prompt" at bounding box center [211, 215] width 219 height 13
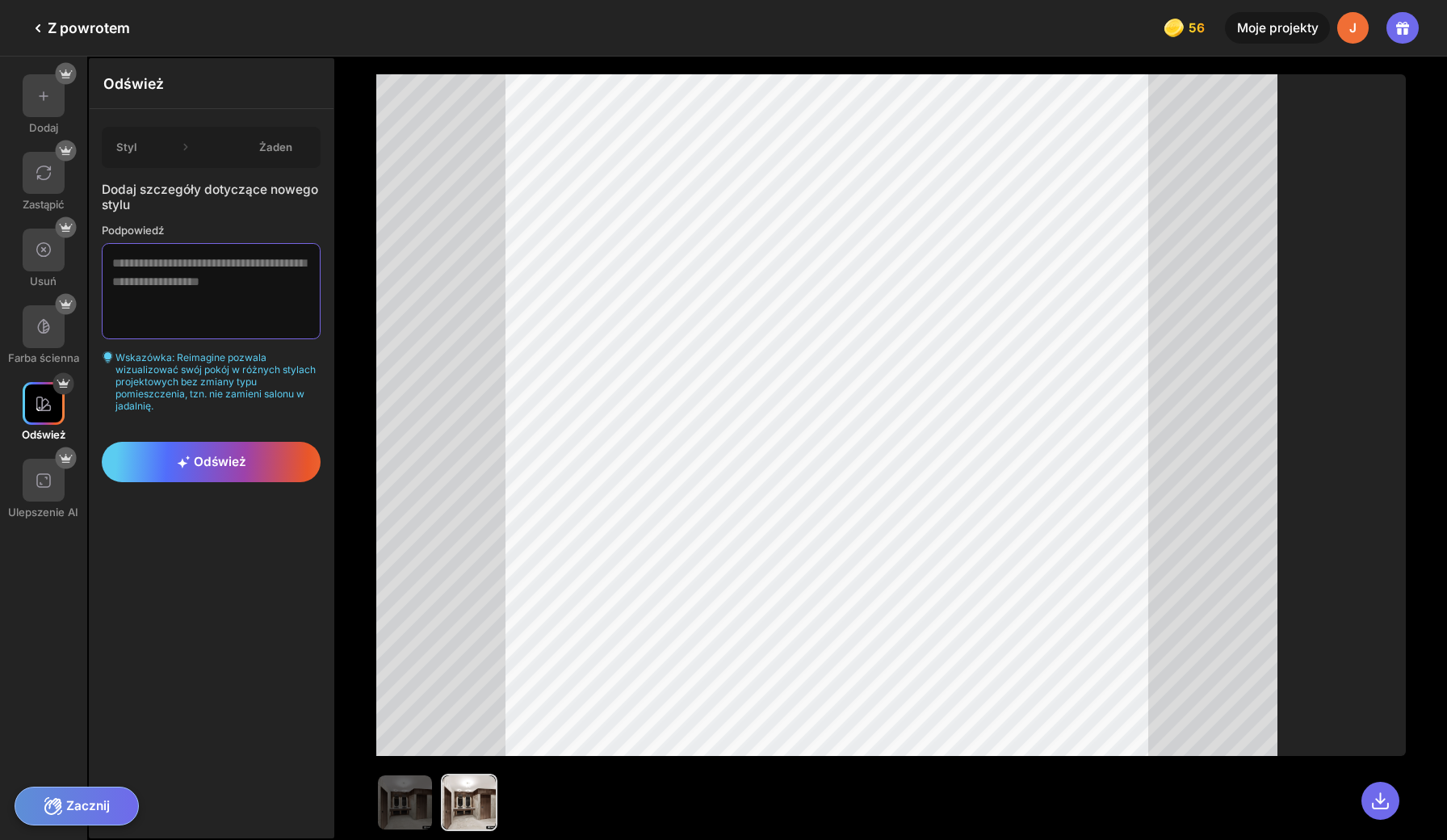
click at [193, 274] on textarea at bounding box center [211, 290] width 219 height 95
click at [156, 247] on textarea "*****" at bounding box center [211, 290] width 219 height 95
type textarea "*"
click at [179, 247] on textarea "*********" at bounding box center [211, 290] width 219 height 95
type textarea "**********"
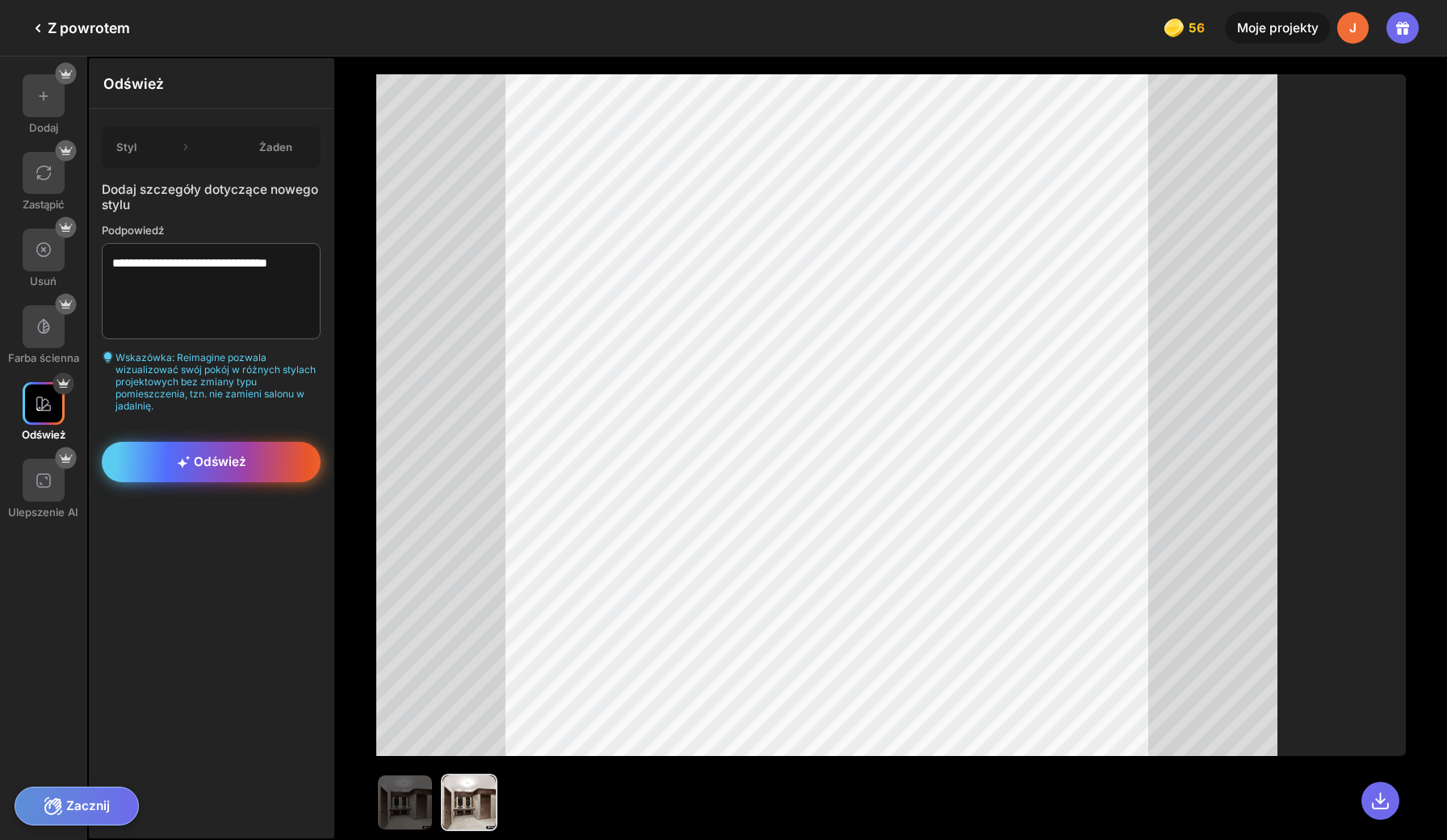
click at [155, 442] on div "Odśwież" at bounding box center [211, 462] width 219 height 41
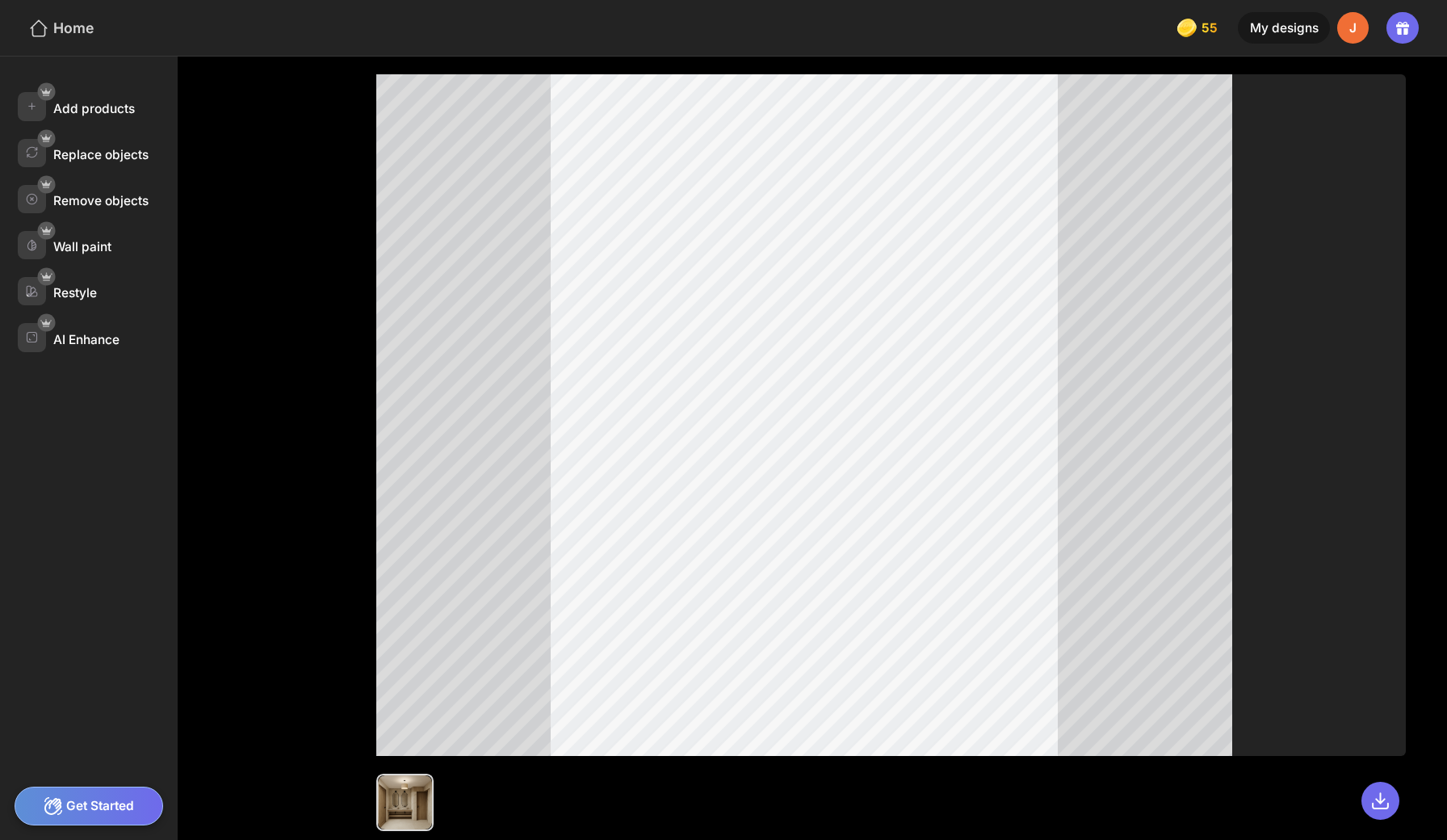
click at [68, 25] on div "Home" at bounding box center [61, 28] width 65 height 21
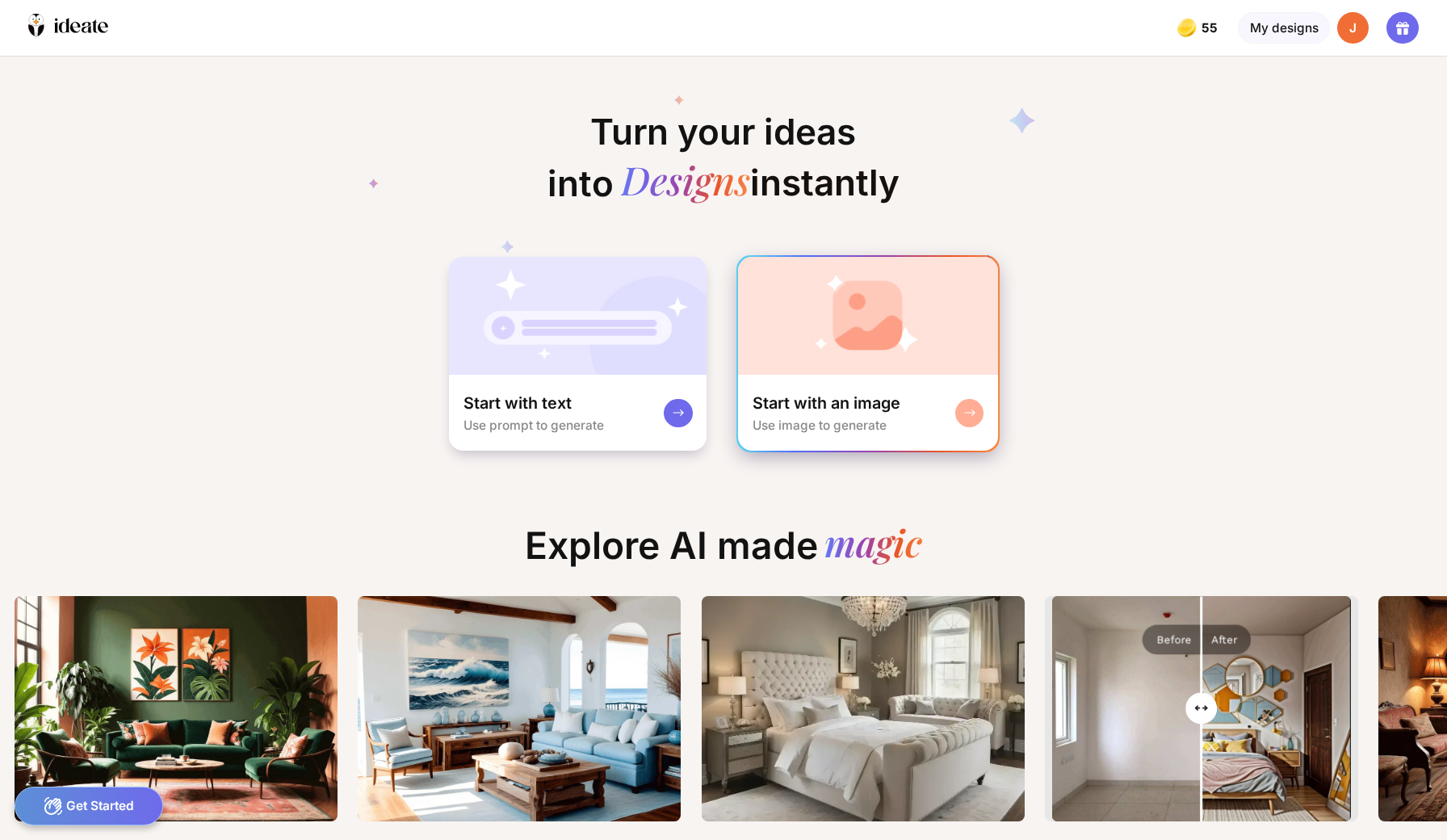
click at [894, 374] on div "Start with an image Use image to generate" at bounding box center [867, 412] width 259 height 76
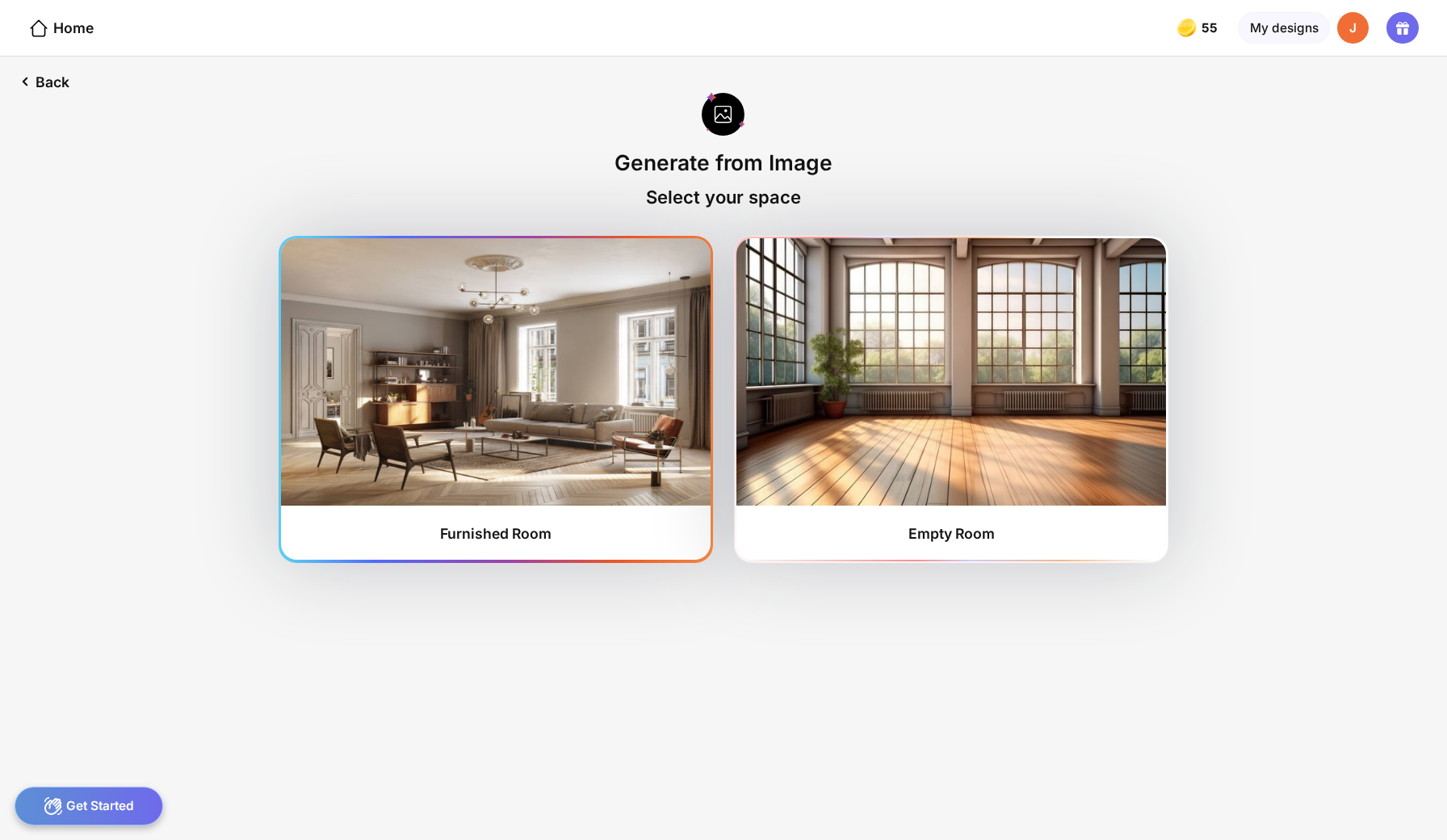
click at [658, 477] on div "Furnished Room" at bounding box center [495, 398] width 429 height 321
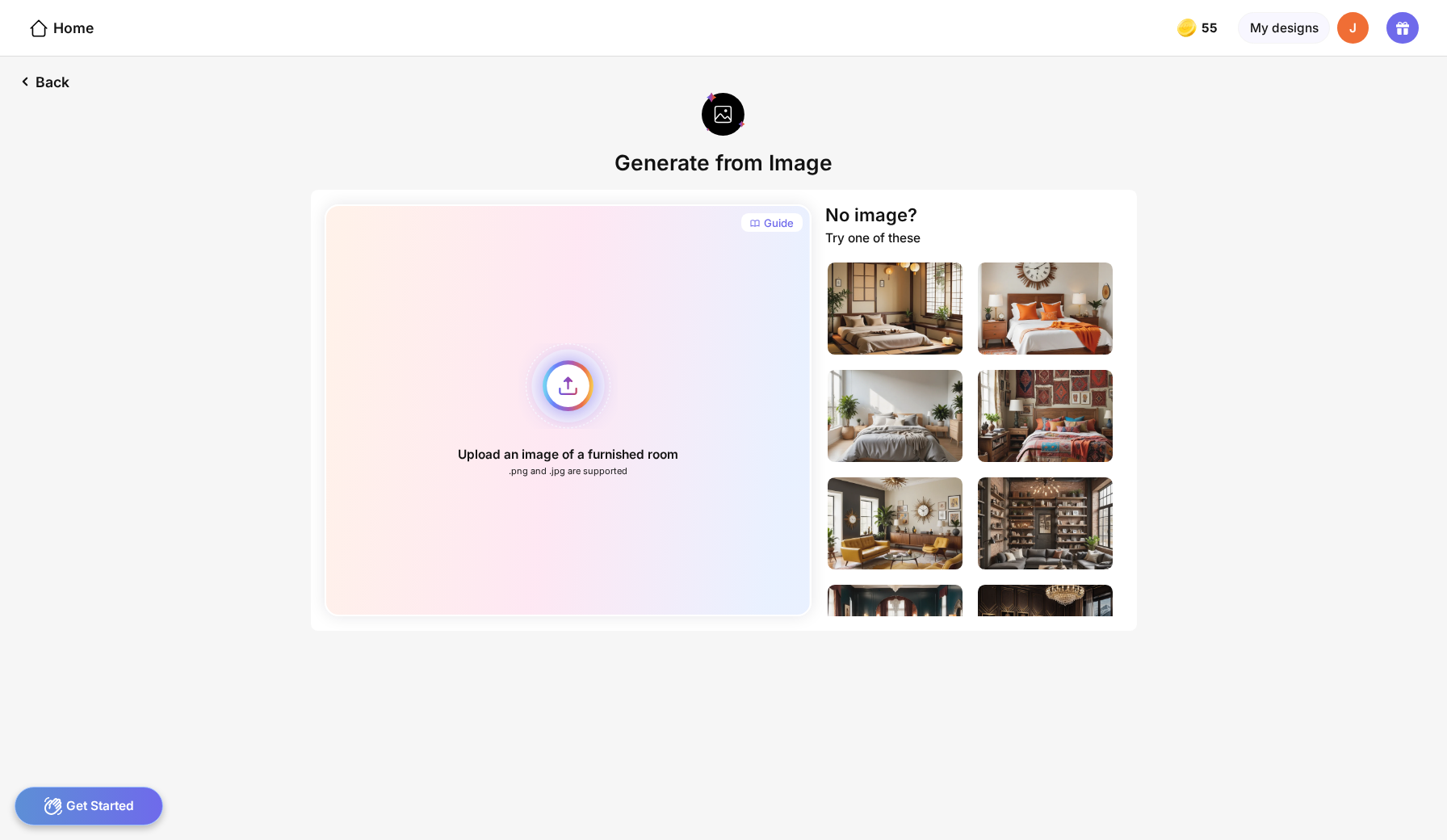
click at [582, 347] on div "Upload an image of a furnished room .png and .jpg are supported" at bounding box center [567, 410] width 486 height 411
click at [53, 71] on div "Back" at bounding box center [42, 82] width 84 height 50
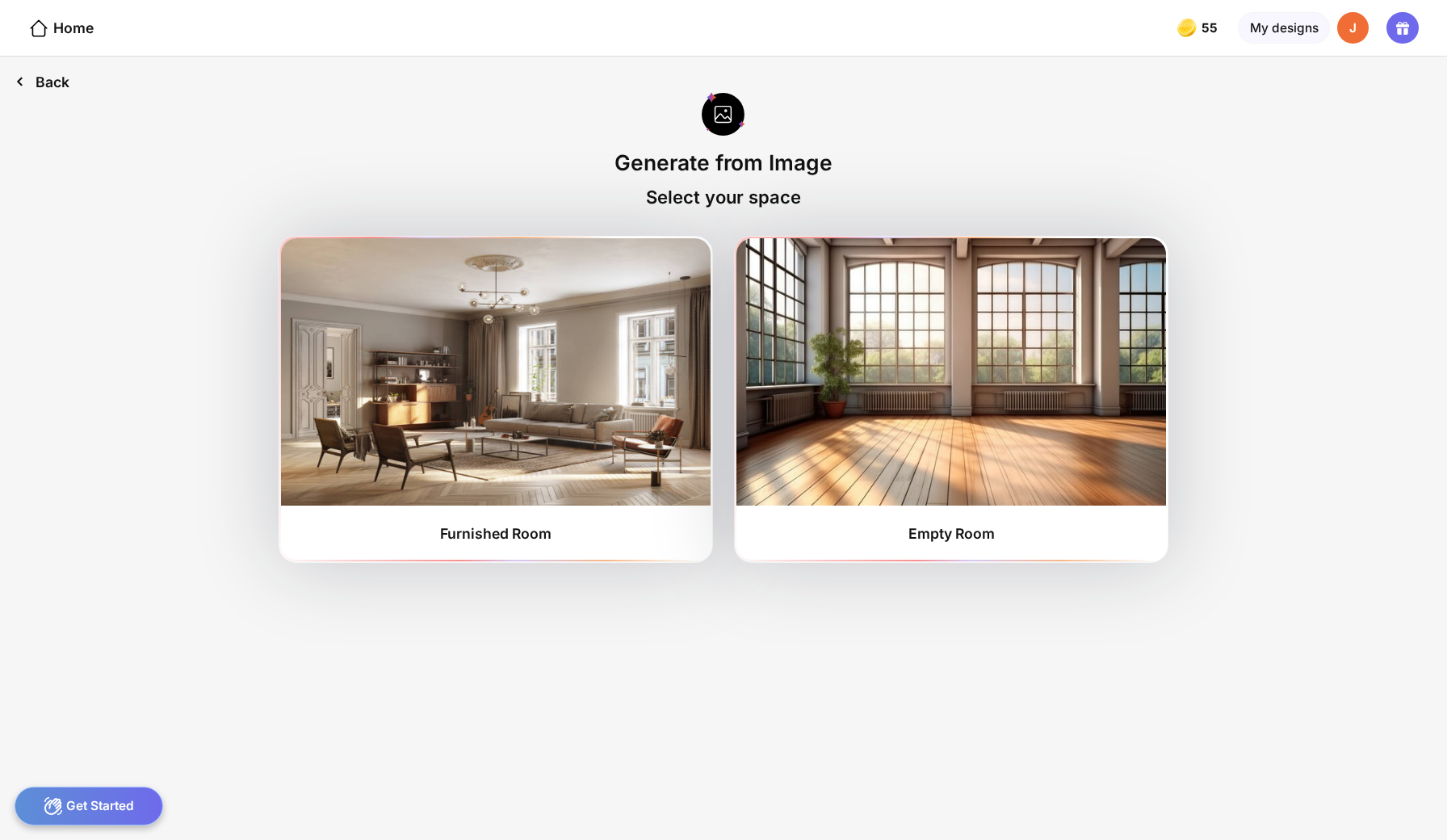
click at [53, 71] on div "Back" at bounding box center [42, 82] width 84 height 50
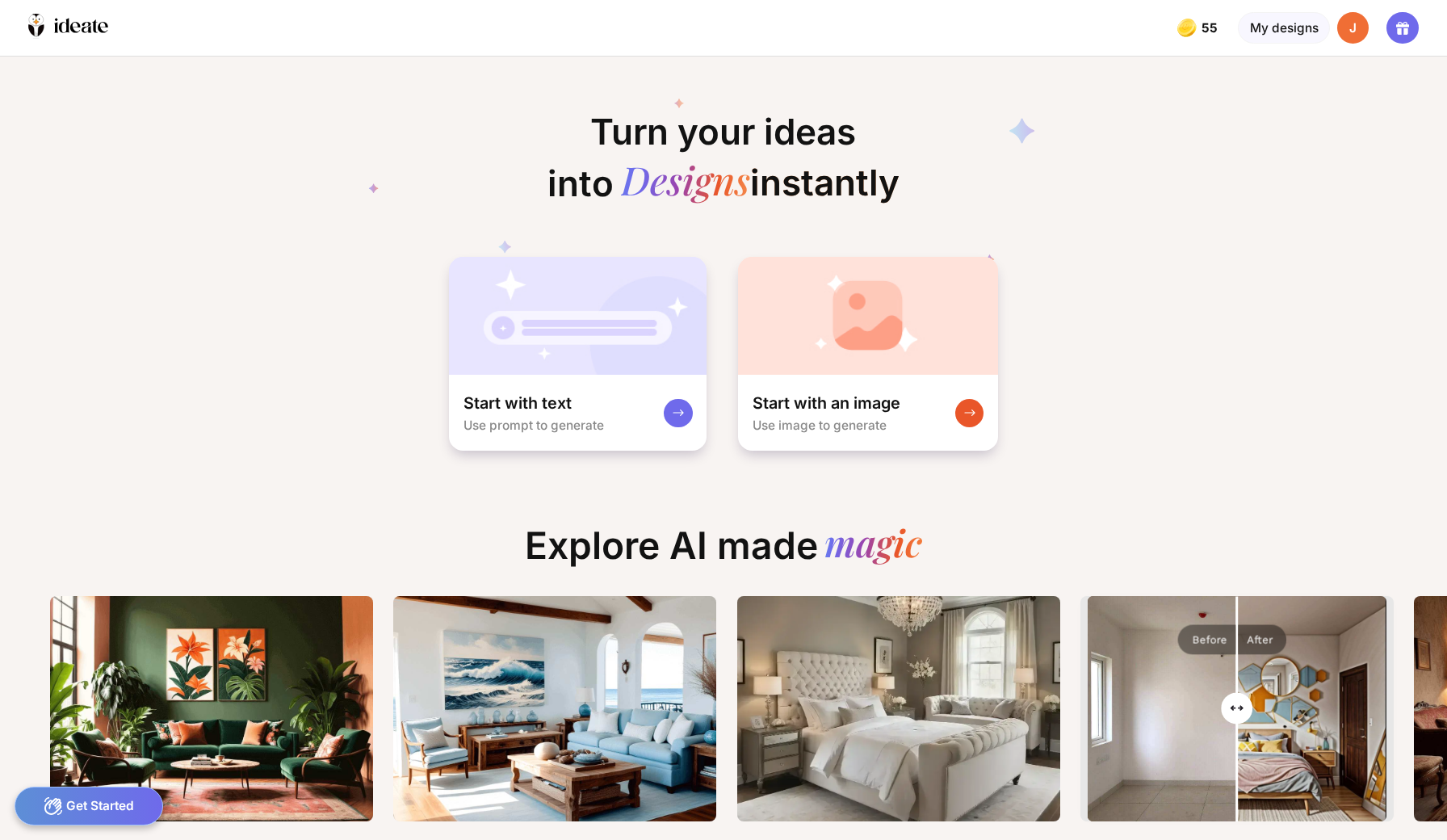
scroll to position [0, 35]
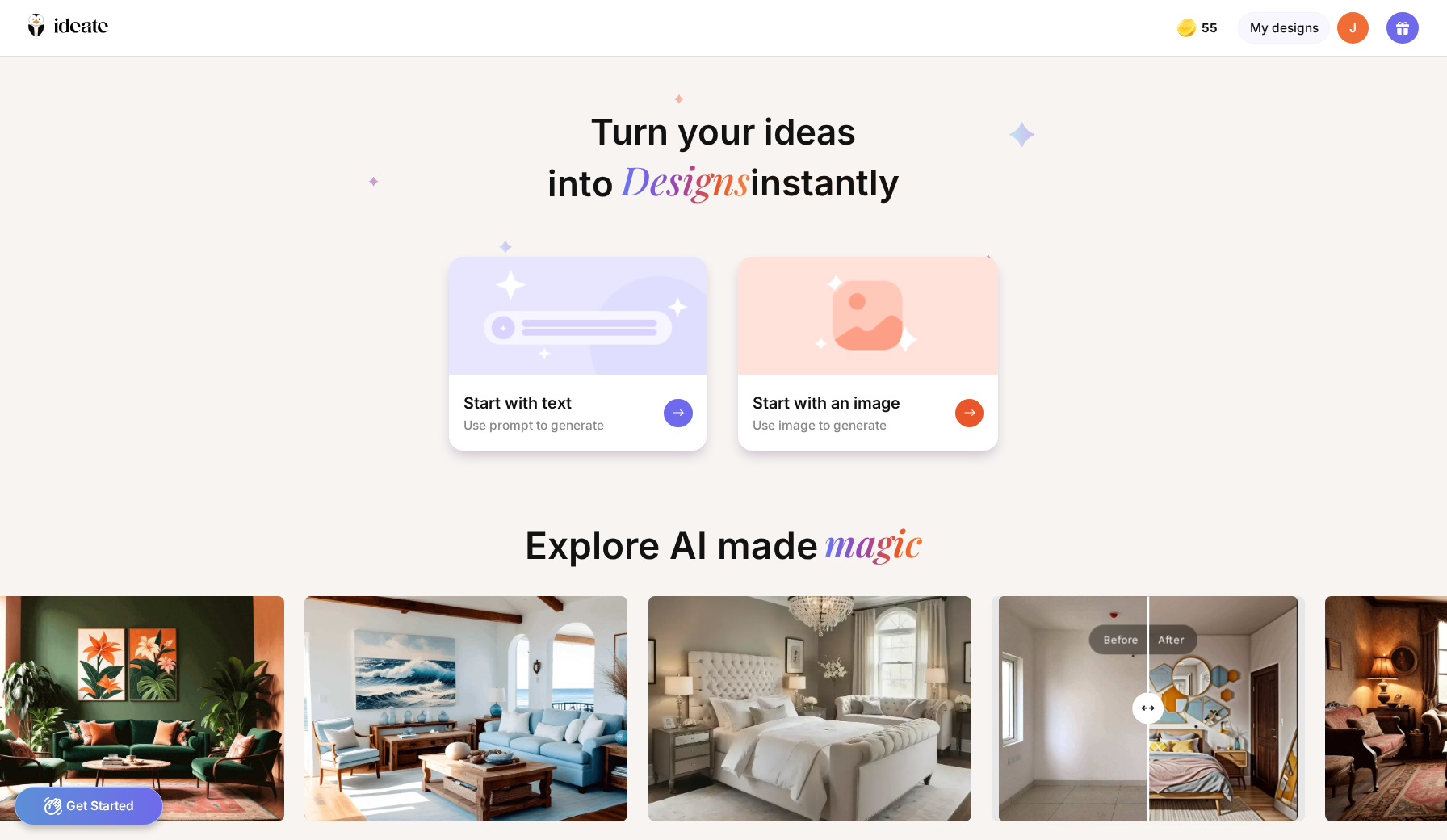
click at [1346, 29] on div "J" at bounding box center [1353, 28] width 32 height 32
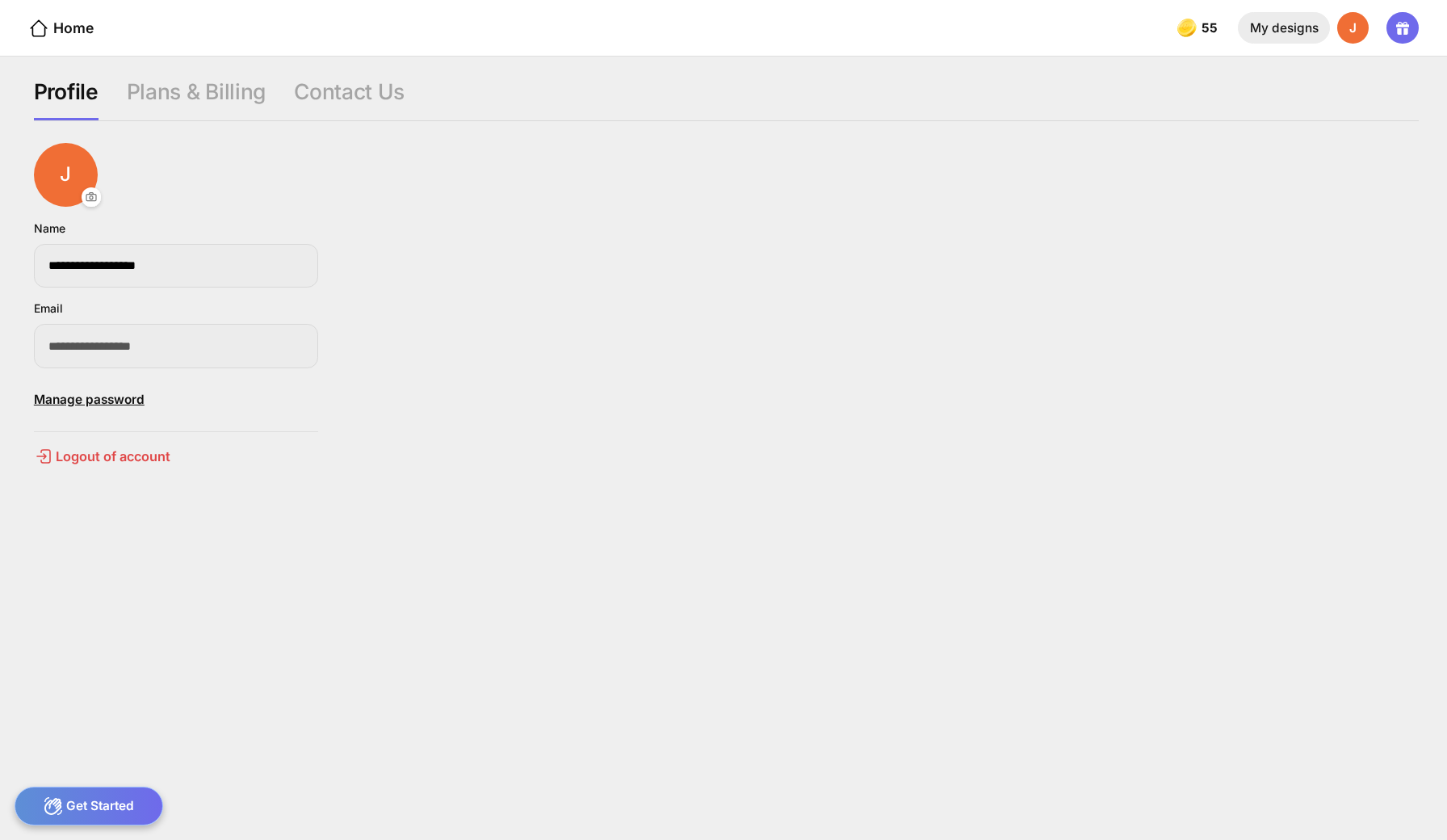
click at [1287, 27] on div "My designs" at bounding box center [1283, 28] width 91 height 32
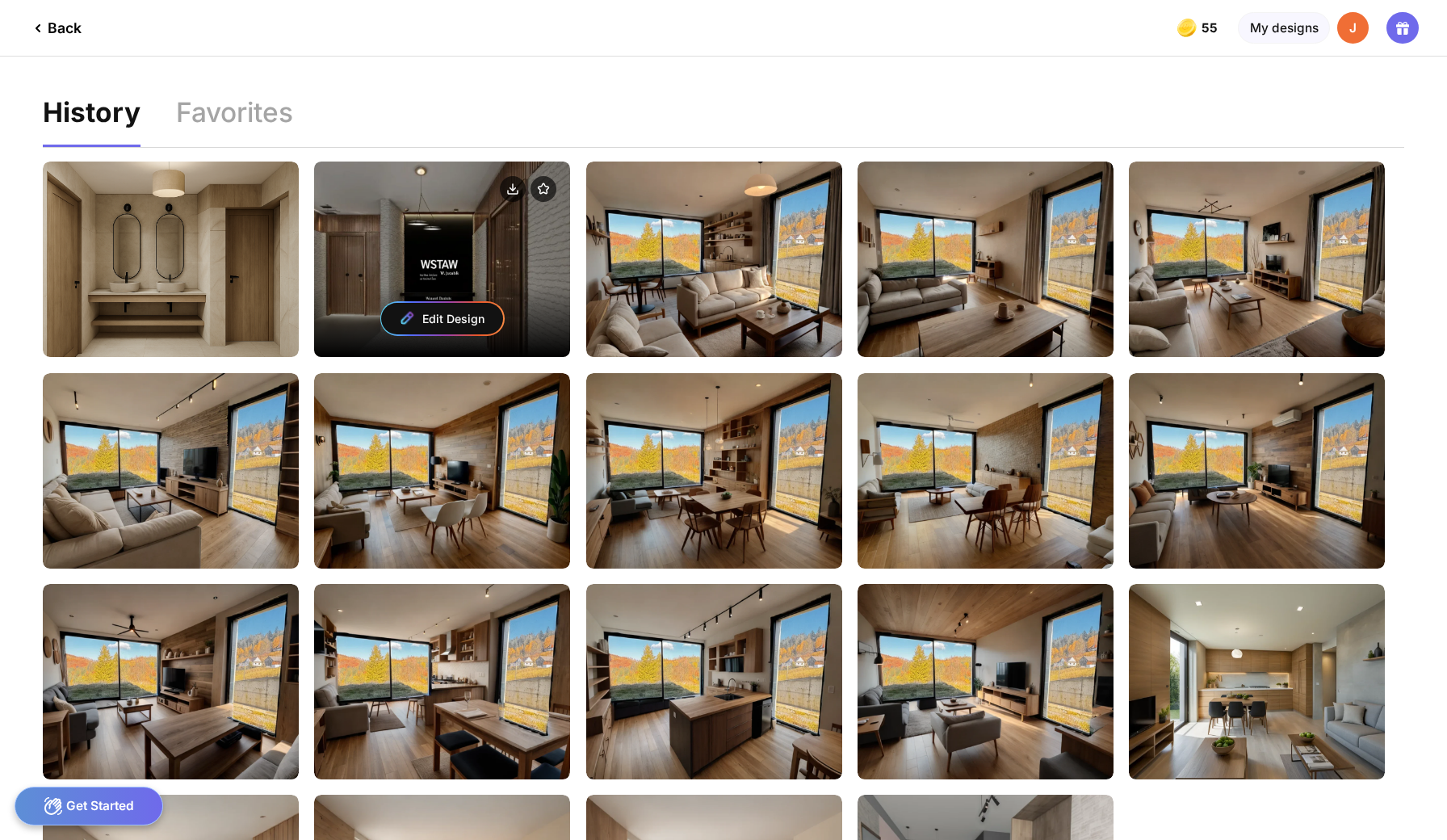
click at [481, 221] on div "Edit Design" at bounding box center [442, 259] width 256 height 195
click at [455, 302] on div "Edit Design" at bounding box center [442, 318] width 122 height 31
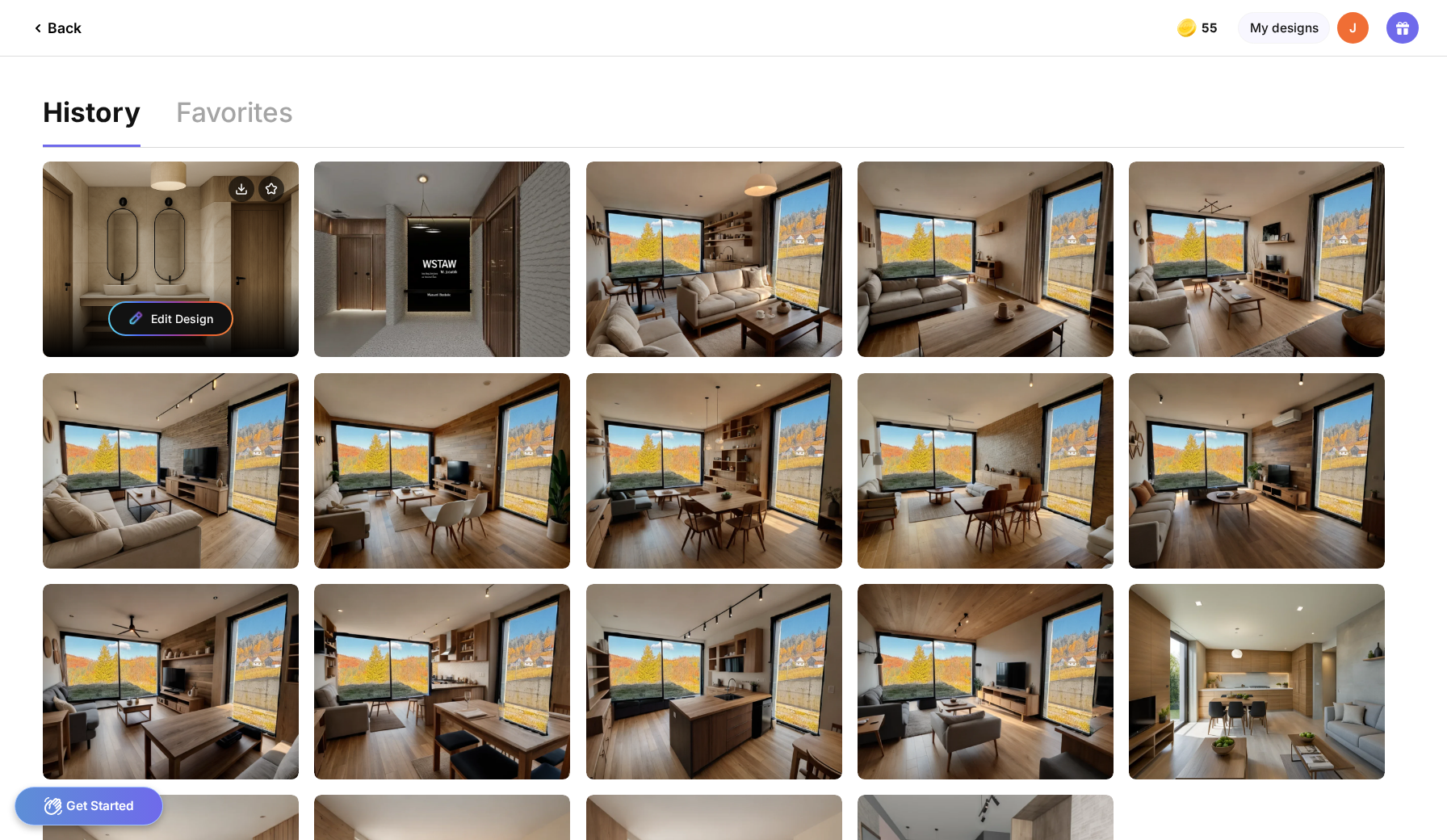
click at [160, 199] on div at bounding box center [171, 190] width 256 height 57
click at [180, 302] on div "Edit Design" at bounding box center [171, 318] width 122 height 31
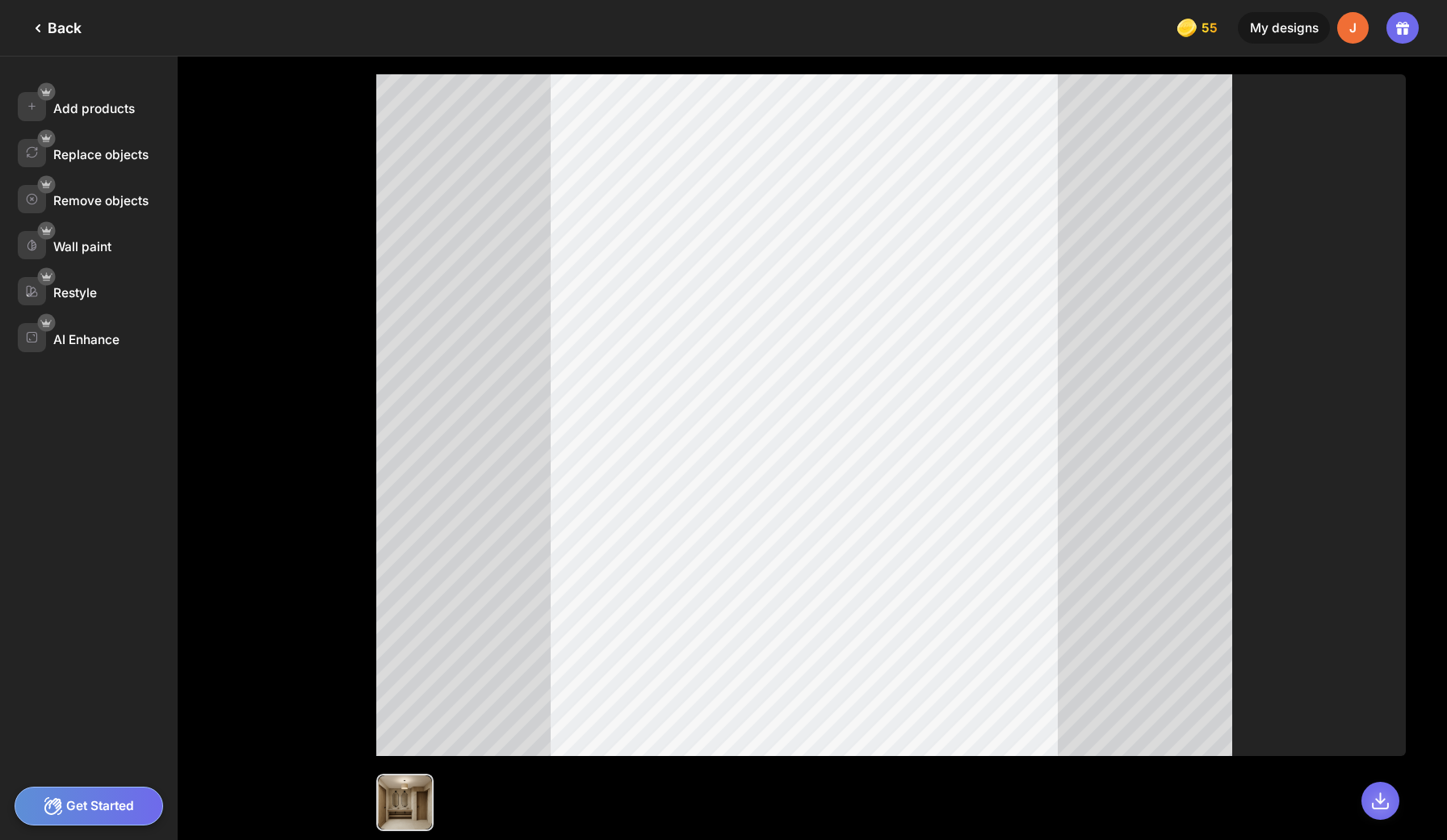
click at [1388, 797] on icon at bounding box center [1381, 800] width 15 height 15
click at [79, 100] on div "Add products" at bounding box center [94, 108] width 82 height 15
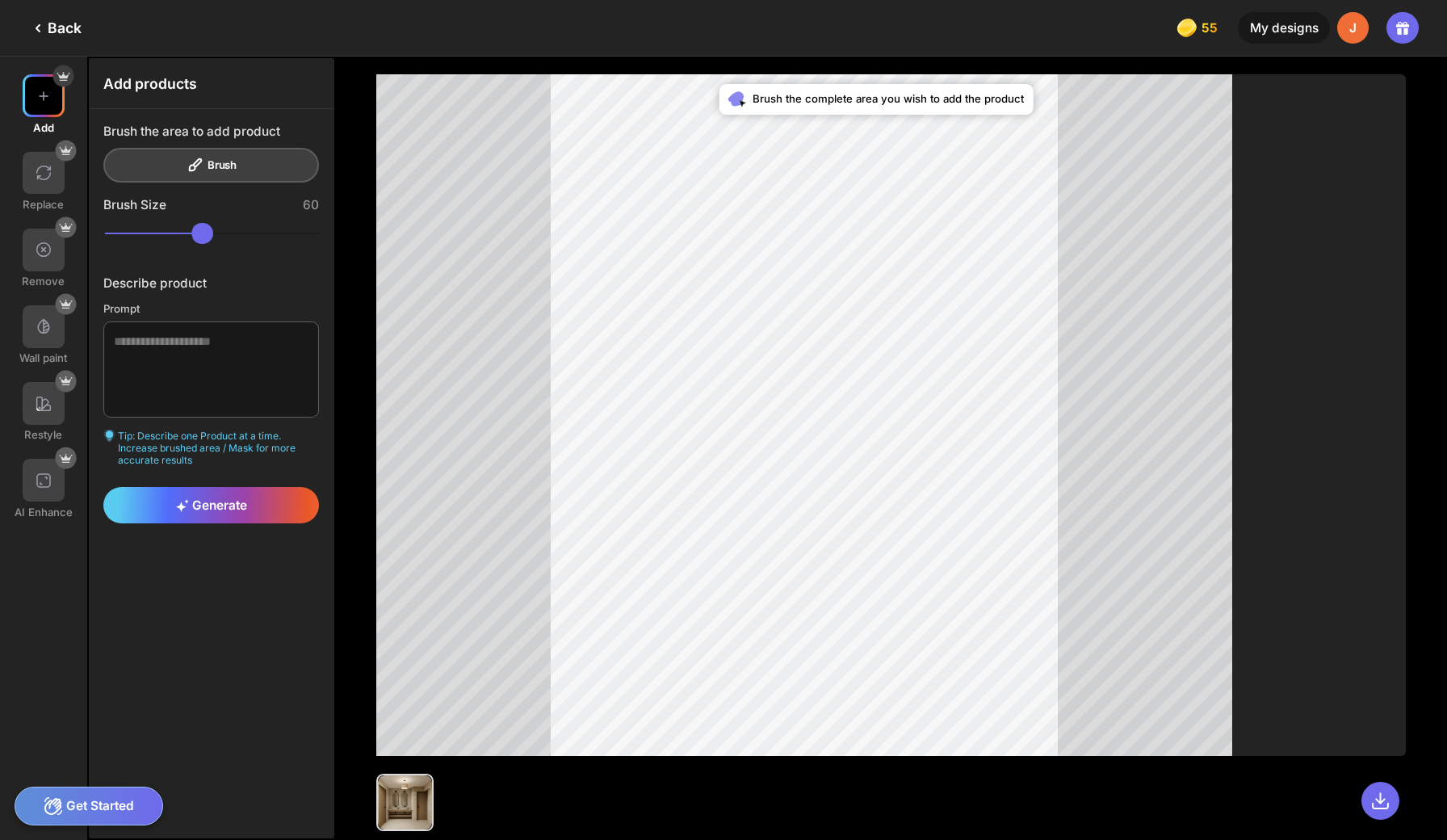
click at [210, 153] on div "Brush the area to add product Brush" at bounding box center [211, 153] width 215 height 60
click at [211, 145] on div "Brush the area to add product Brush" at bounding box center [211, 153] width 215 height 60
click at [182, 153] on div "Brush the area to add product Brush" at bounding box center [211, 153] width 215 height 60
click at [57, 28] on div "Back" at bounding box center [55, 28] width 53 height 19
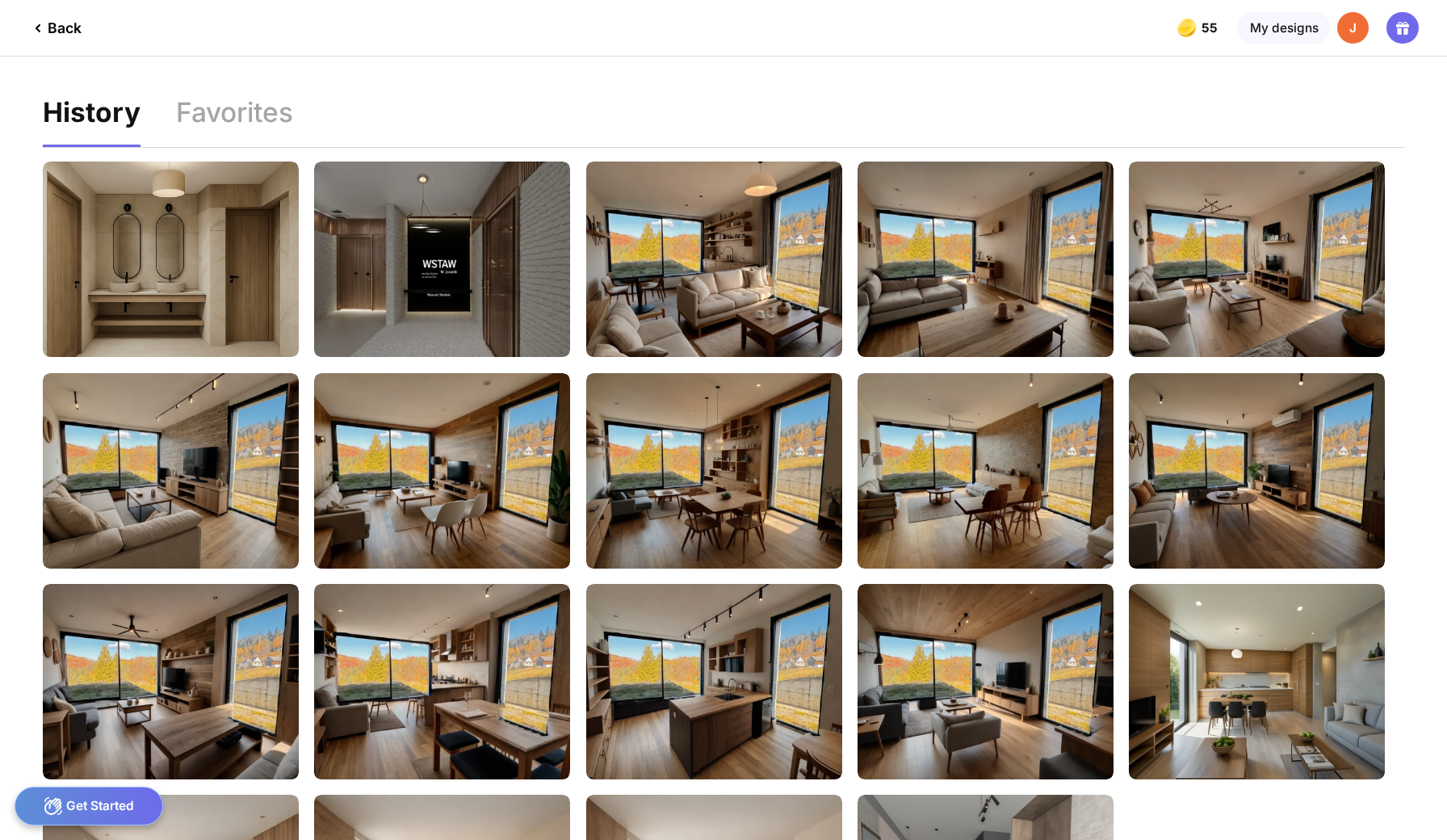
click at [57, 26] on div "Back" at bounding box center [55, 28] width 53 height 19
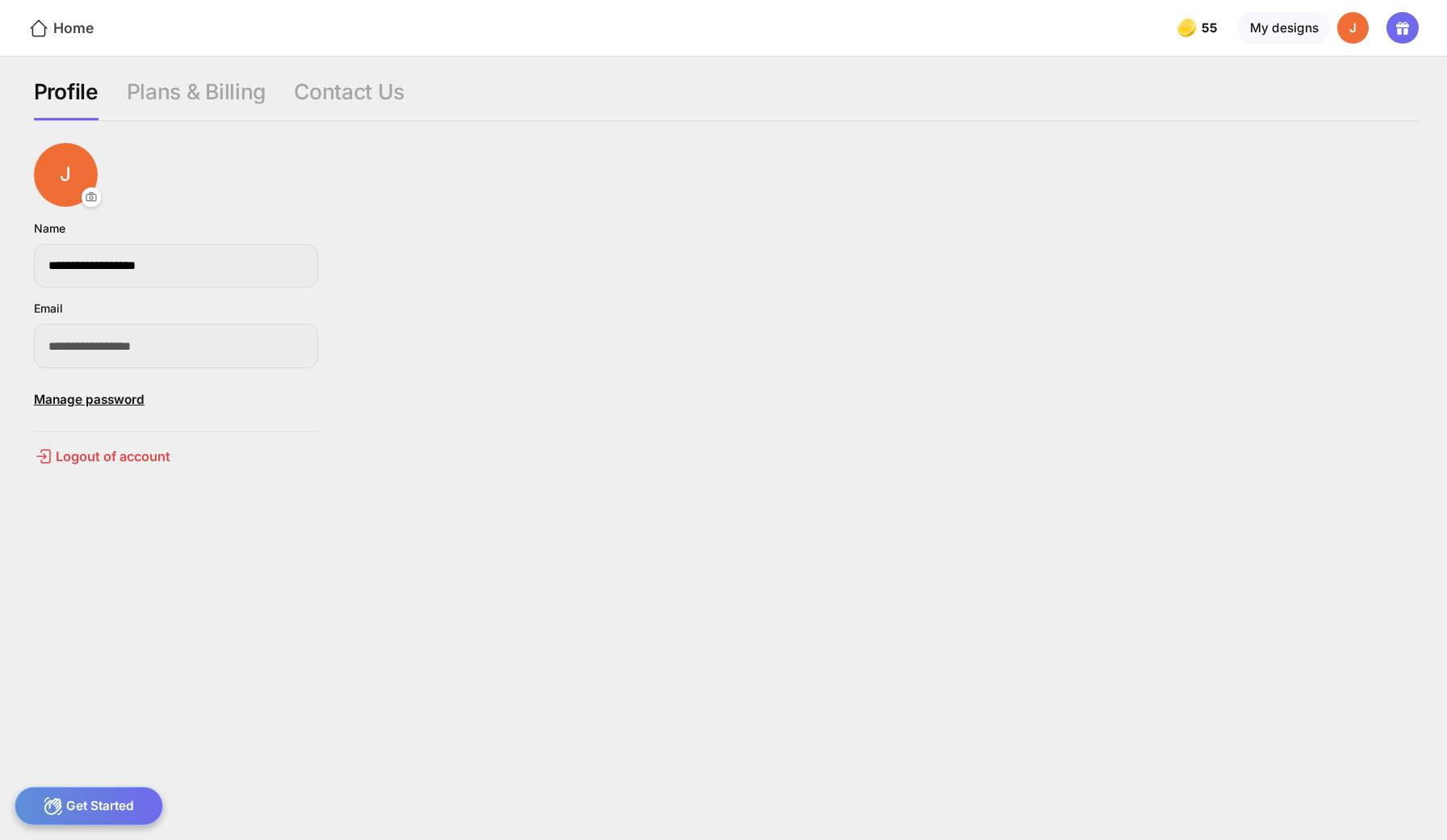
click at [45, 18] on icon at bounding box center [39, 28] width 21 height 21
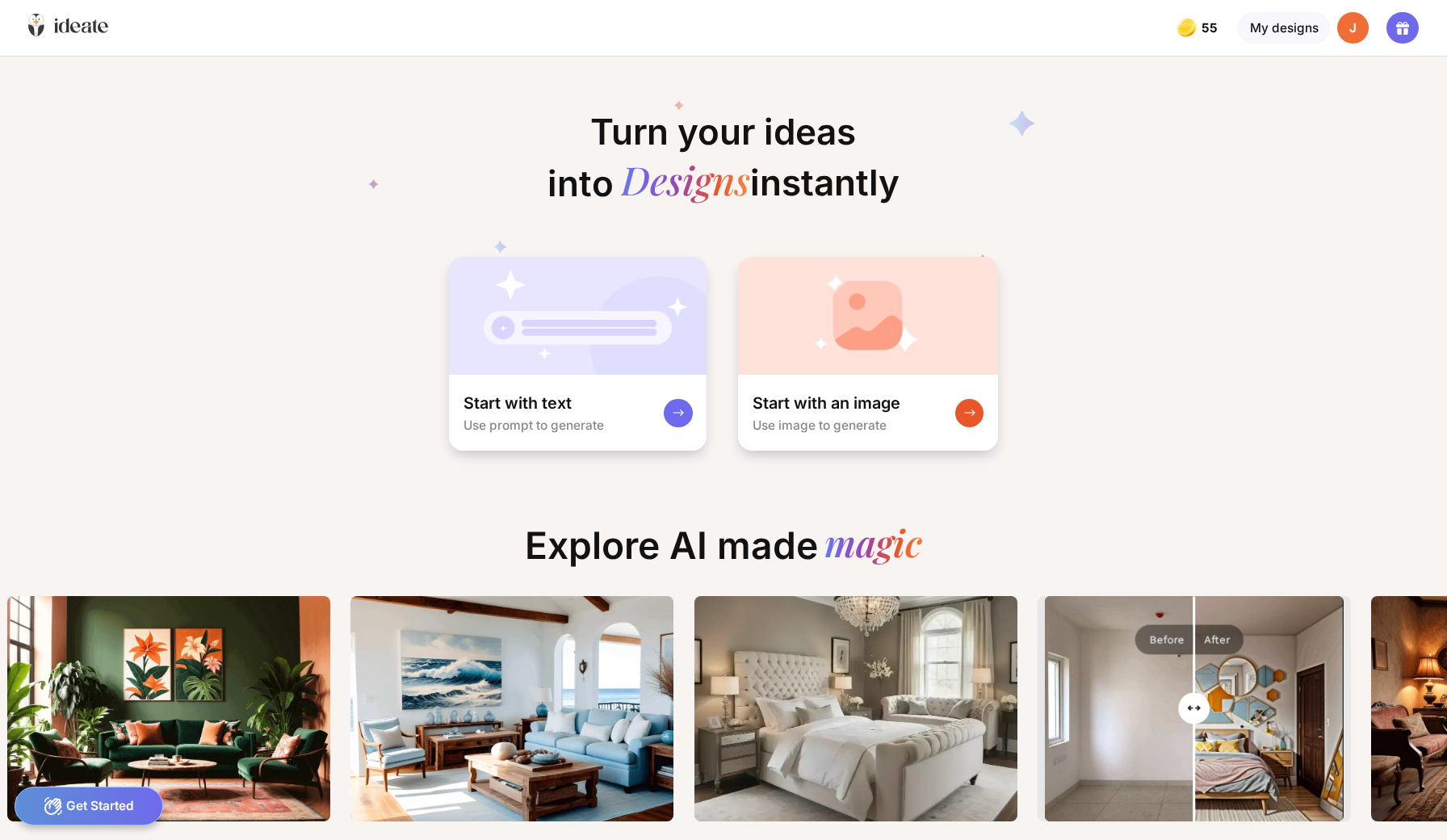
scroll to position [0, 79]
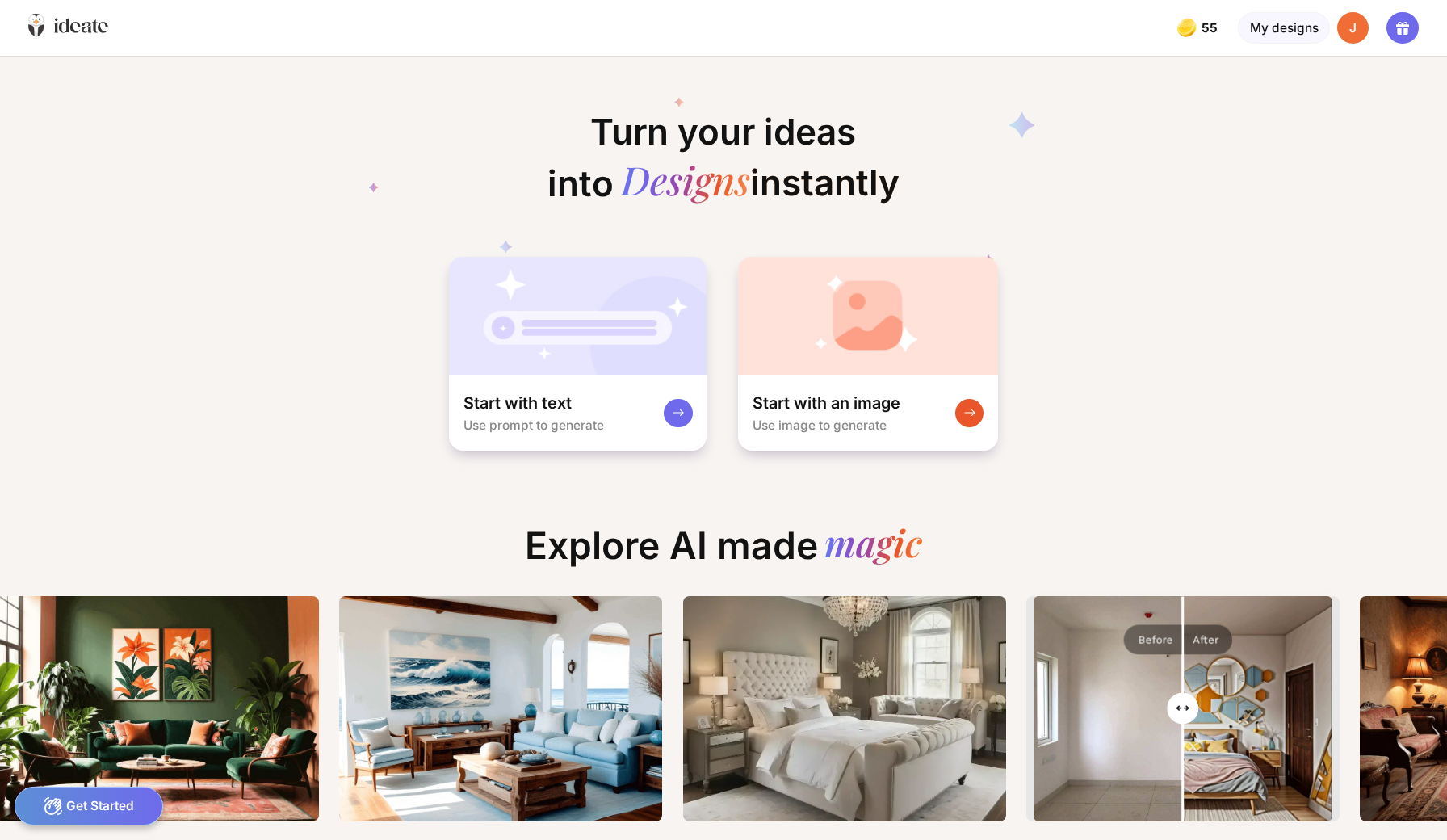
click at [45, 24] on icon at bounding box center [68, 26] width 80 height 25
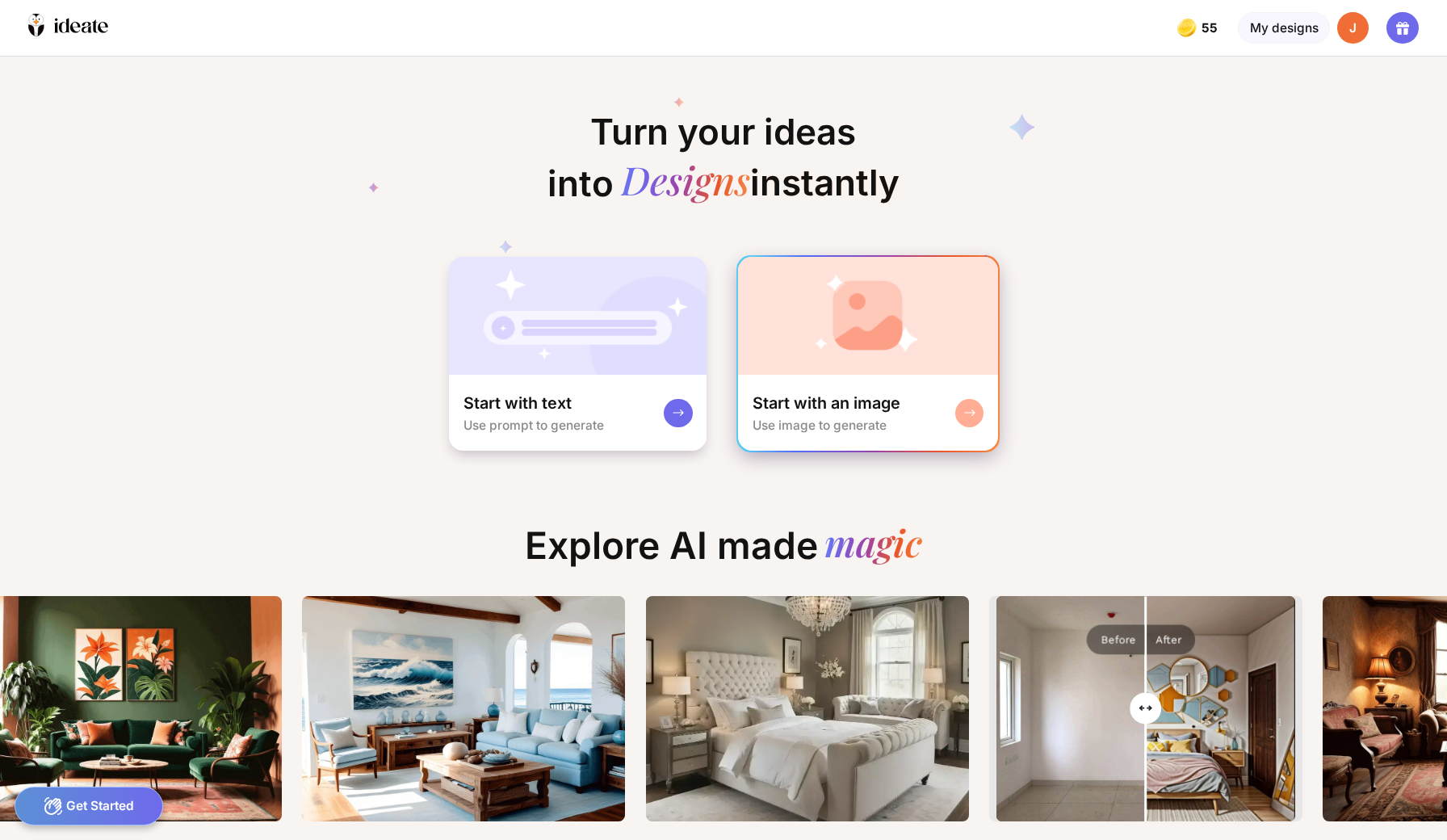
click at [880, 317] on img at bounding box center [867, 316] width 259 height 118
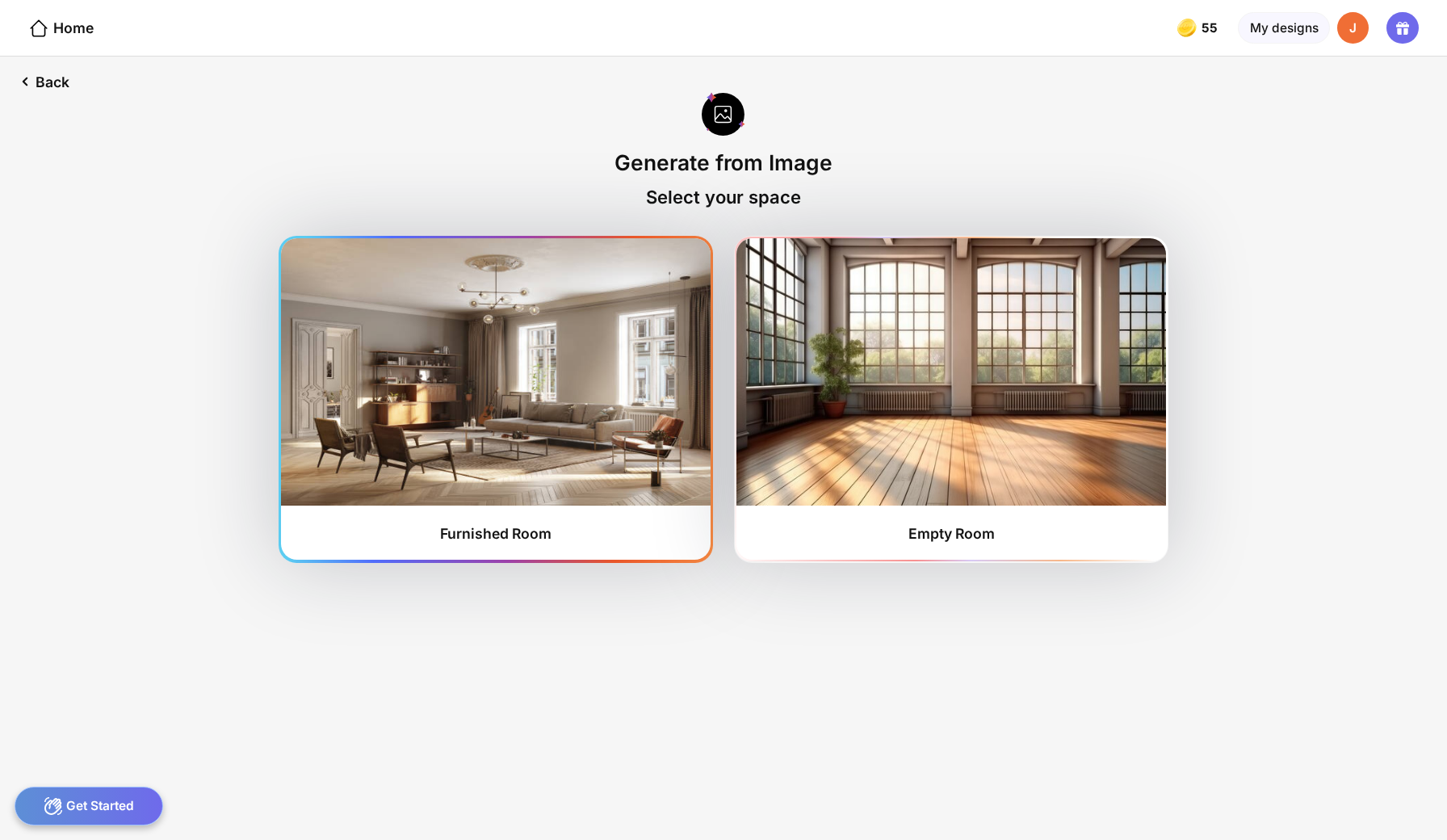
click at [499, 368] on img at bounding box center [495, 371] width 429 height 266
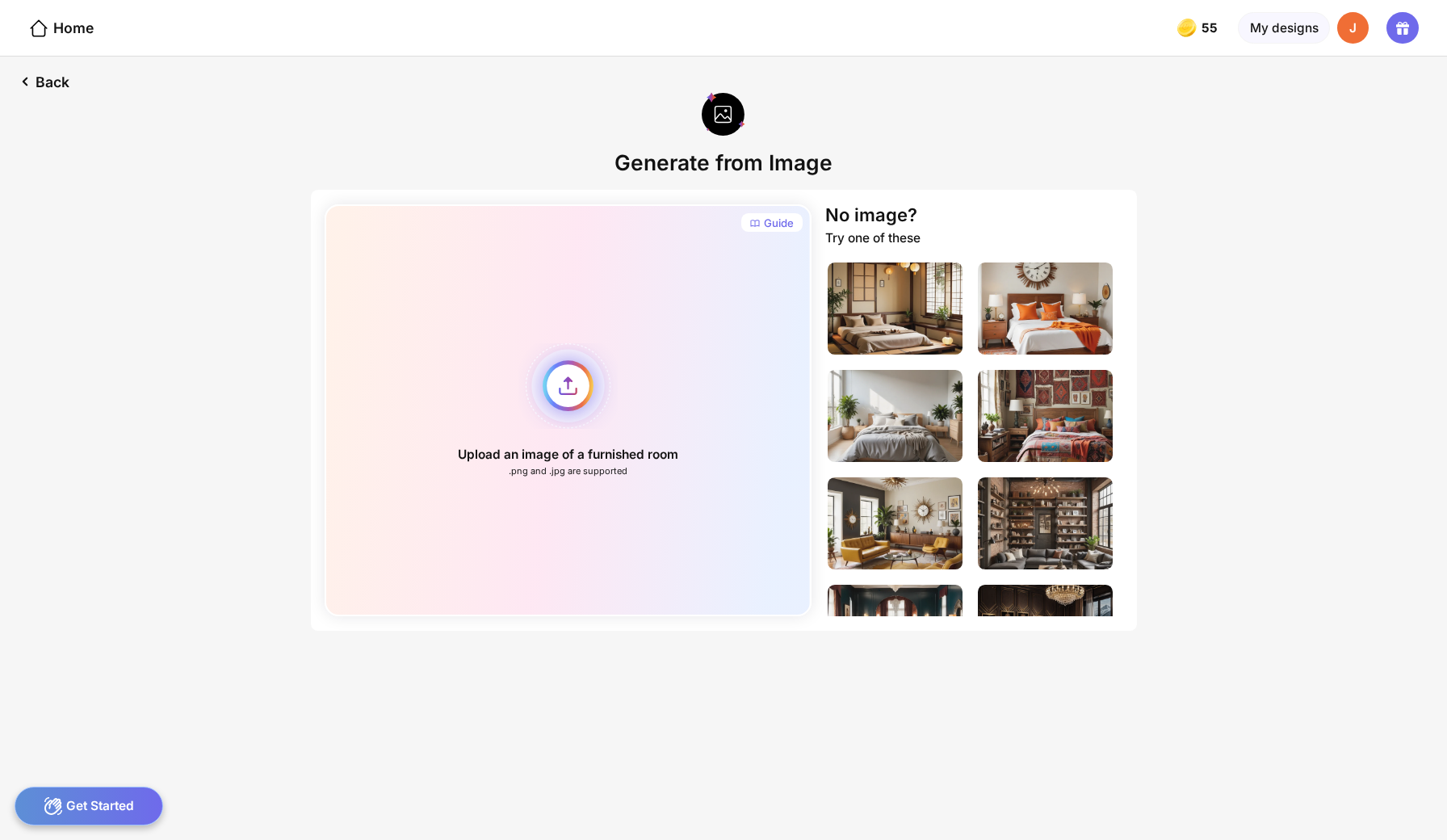
click at [576, 366] on div "Upload an image of a furnished room .png and .jpg are supported" at bounding box center [567, 410] width 486 height 411
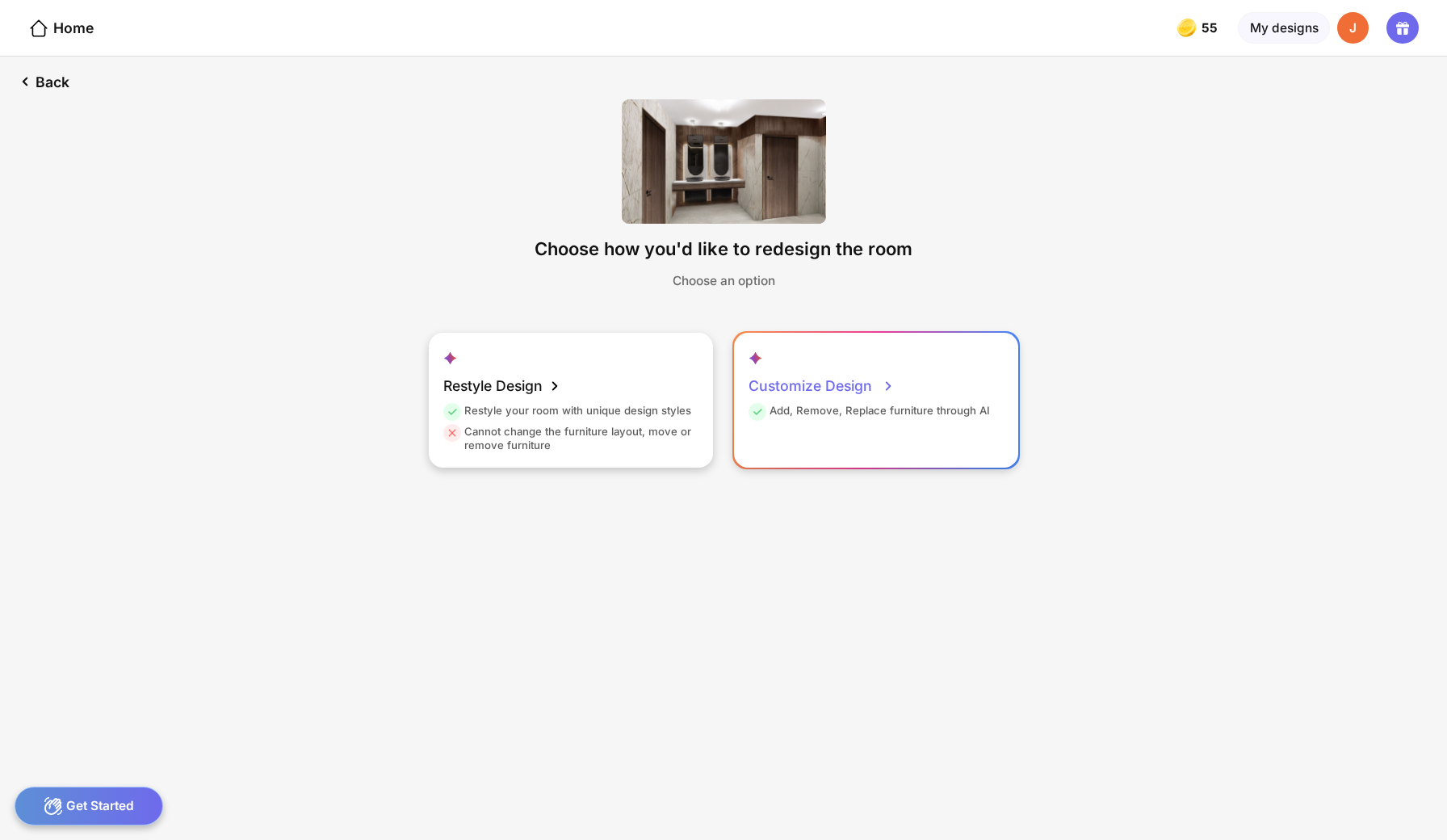
click at [850, 368] on div "Customize Design" at bounding box center [821, 385] width 147 height 35
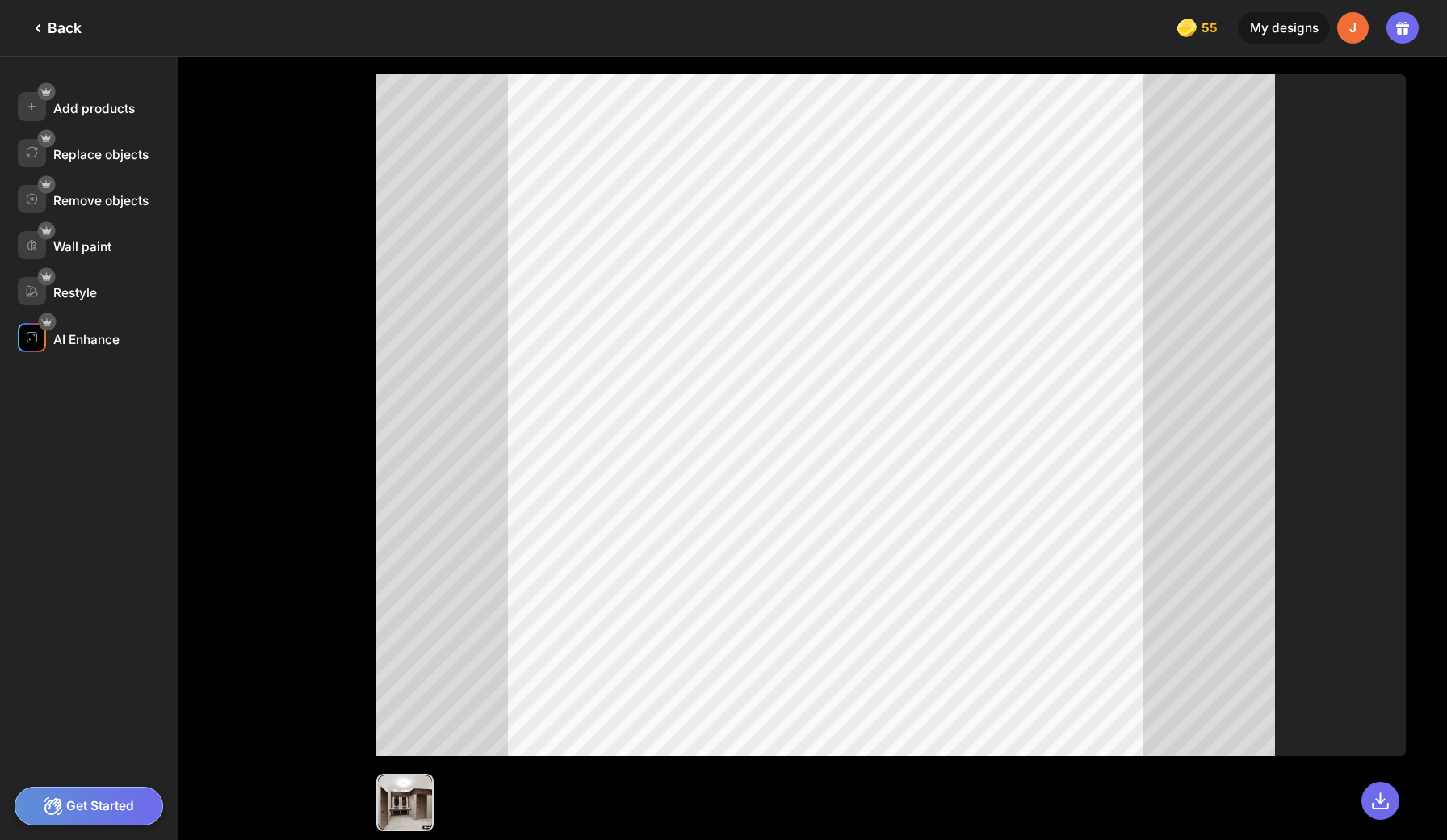
click at [75, 323] on div "AI Enhance" at bounding box center [98, 338] width 160 height 28
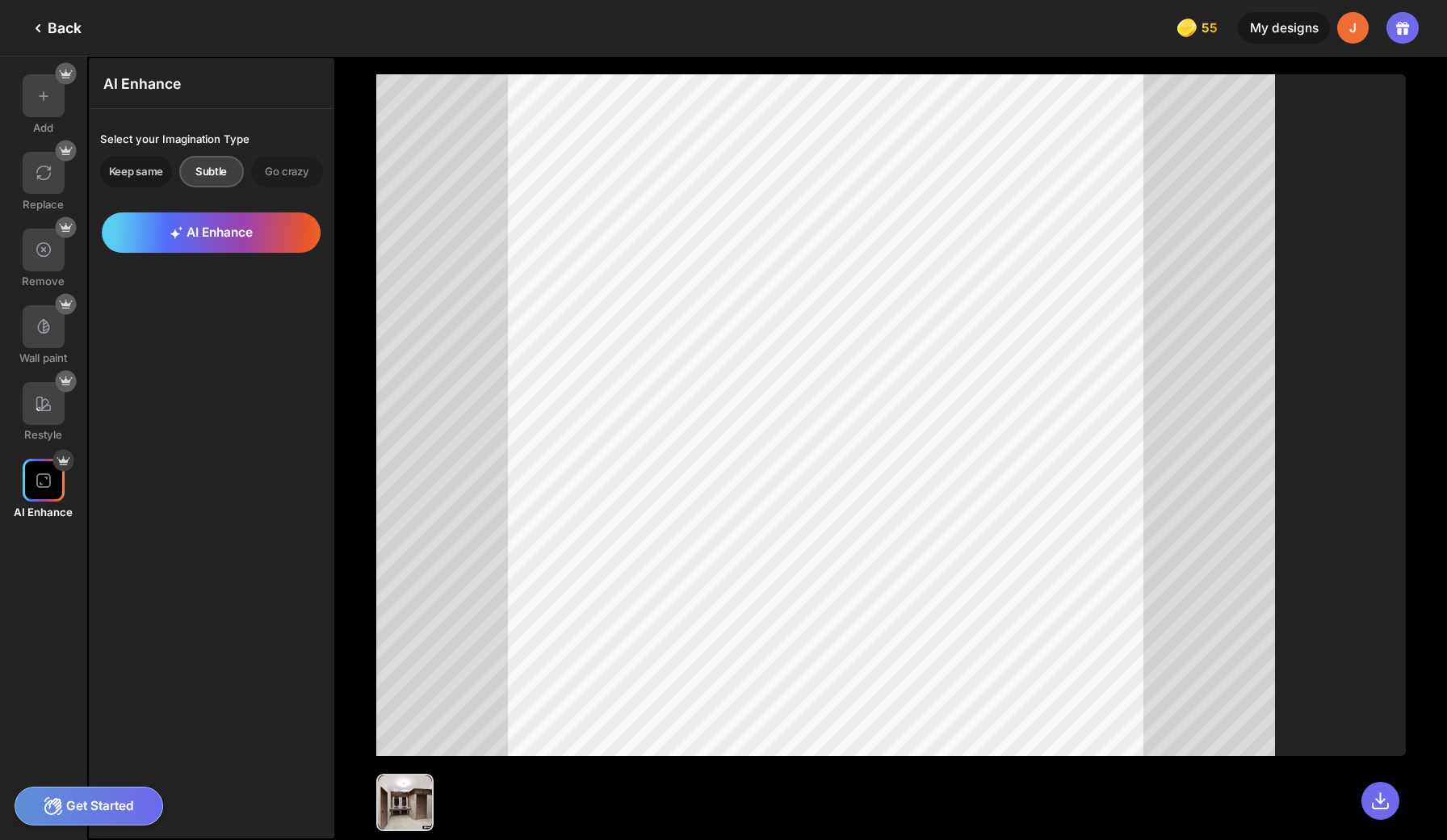
click at [133, 166] on div "Keep same" at bounding box center [137, 171] width 72 height 31
click at [174, 225] on span "AI Enhance" at bounding box center [211, 232] width 83 height 15
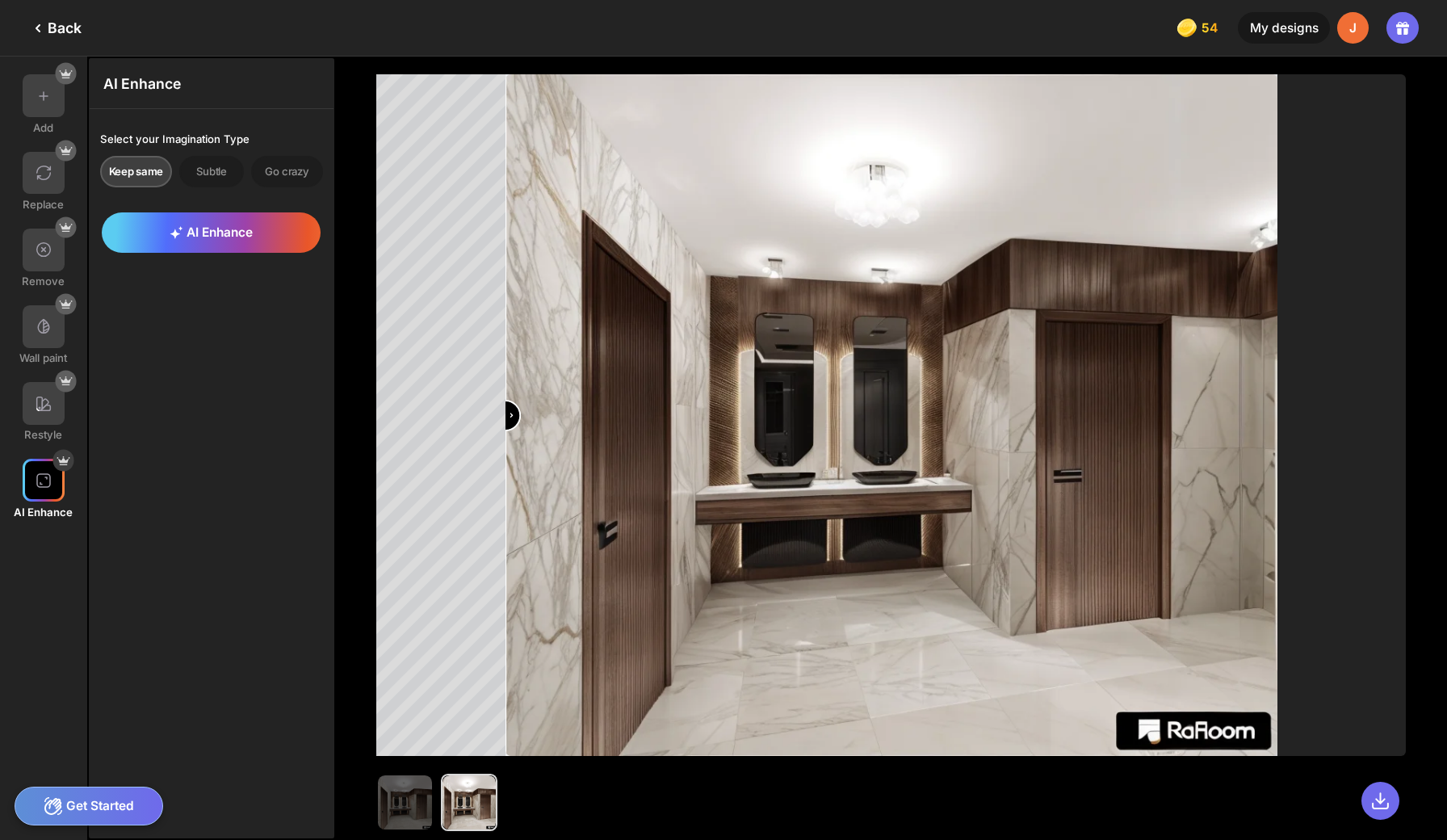
drag, startPoint x: 878, startPoint y: 410, endPoint x: 420, endPoint y: 427, distance: 458.3
click at [420, 427] on div at bounding box center [891, 414] width 1030 height 682
click at [271, 165] on div "Go crazy" at bounding box center [287, 171] width 72 height 31
click at [222, 225] on span "AI Enhance" at bounding box center [211, 232] width 83 height 15
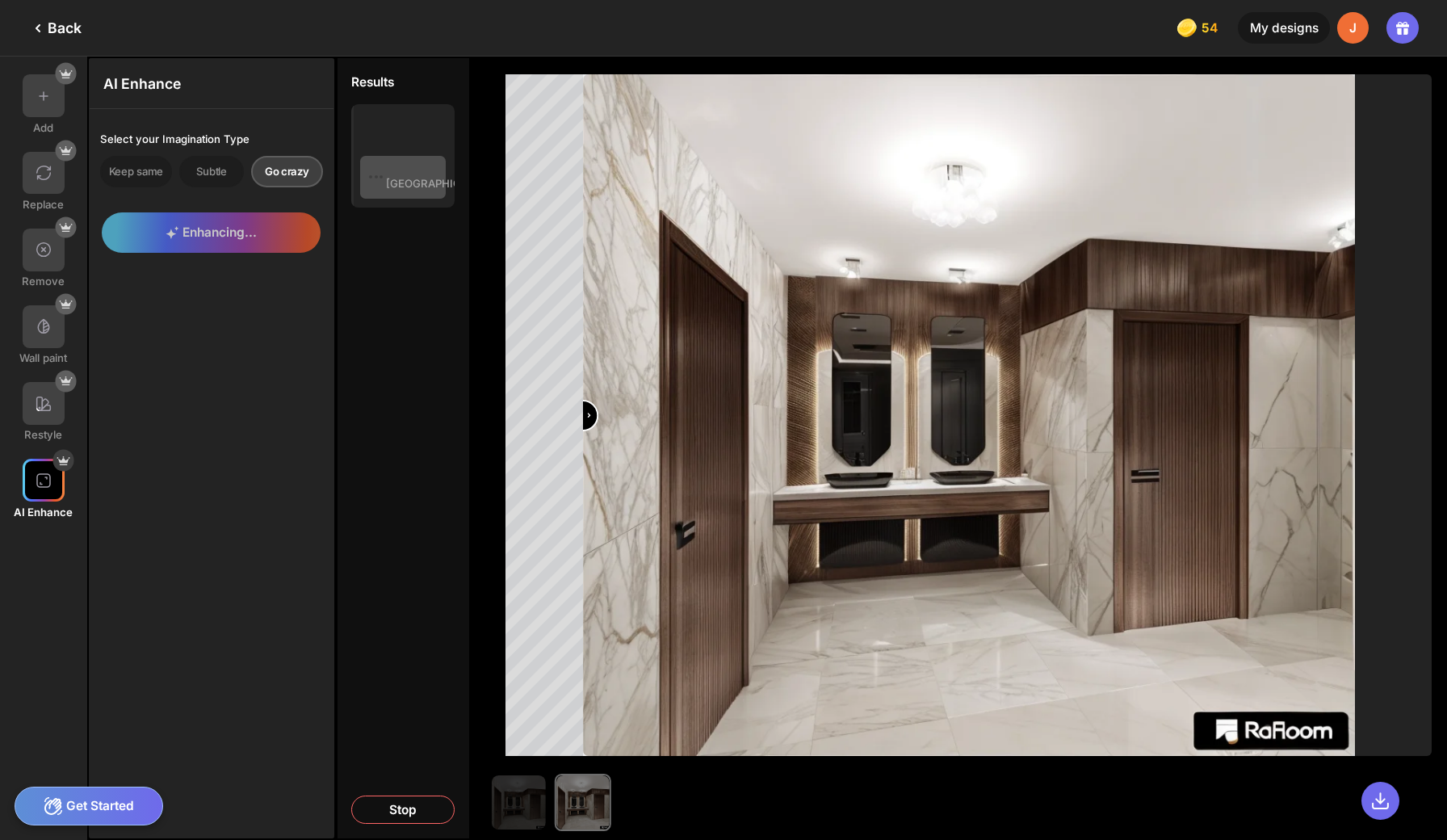
drag, startPoint x: 577, startPoint y: 412, endPoint x: 460, endPoint y: 347, distance: 133.8
click at [460, 347] on div at bounding box center [891, 448] width 1111 height 783
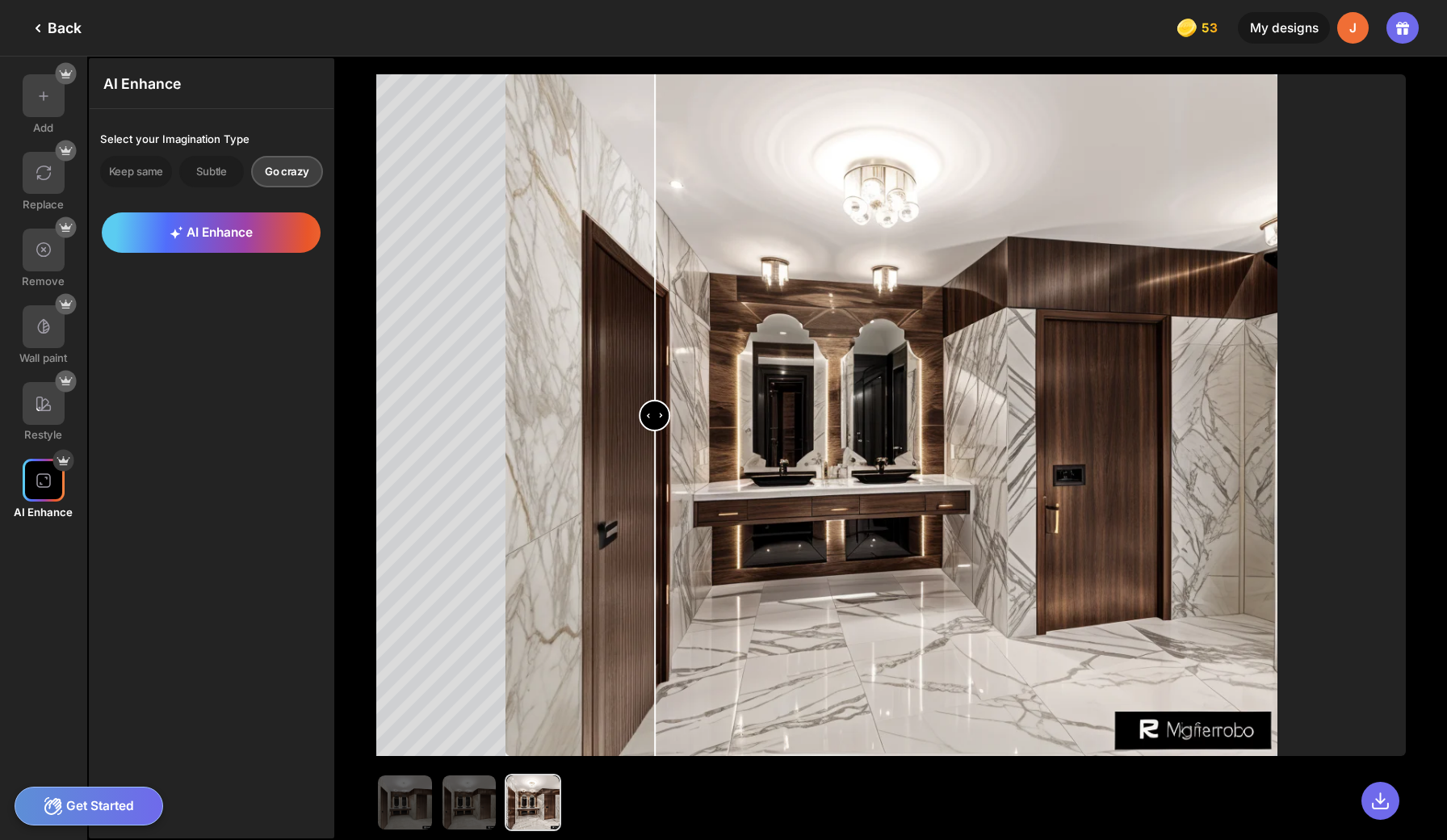
type input "*"
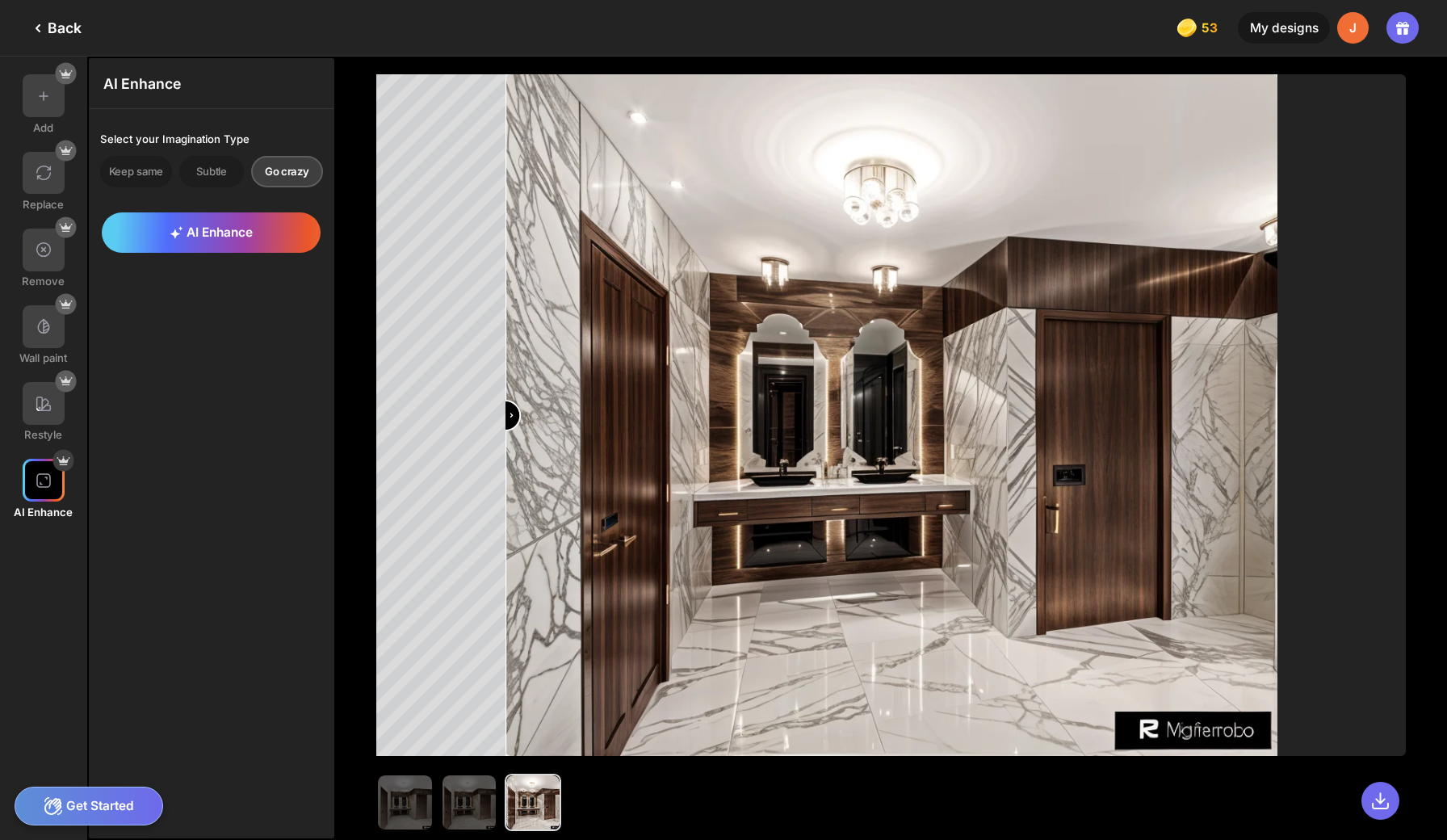
drag, startPoint x: 499, startPoint y: 407, endPoint x: 323, endPoint y: 443, distance: 179.6
click at [336, 443] on div at bounding box center [891, 448] width 1111 height 783
click at [189, 160] on div "Subtle" at bounding box center [211, 171] width 64 height 31
click at [124, 165] on div "Keep same" at bounding box center [137, 171] width 72 height 31
click at [443, 799] on img at bounding box center [469, 801] width 53 height 53
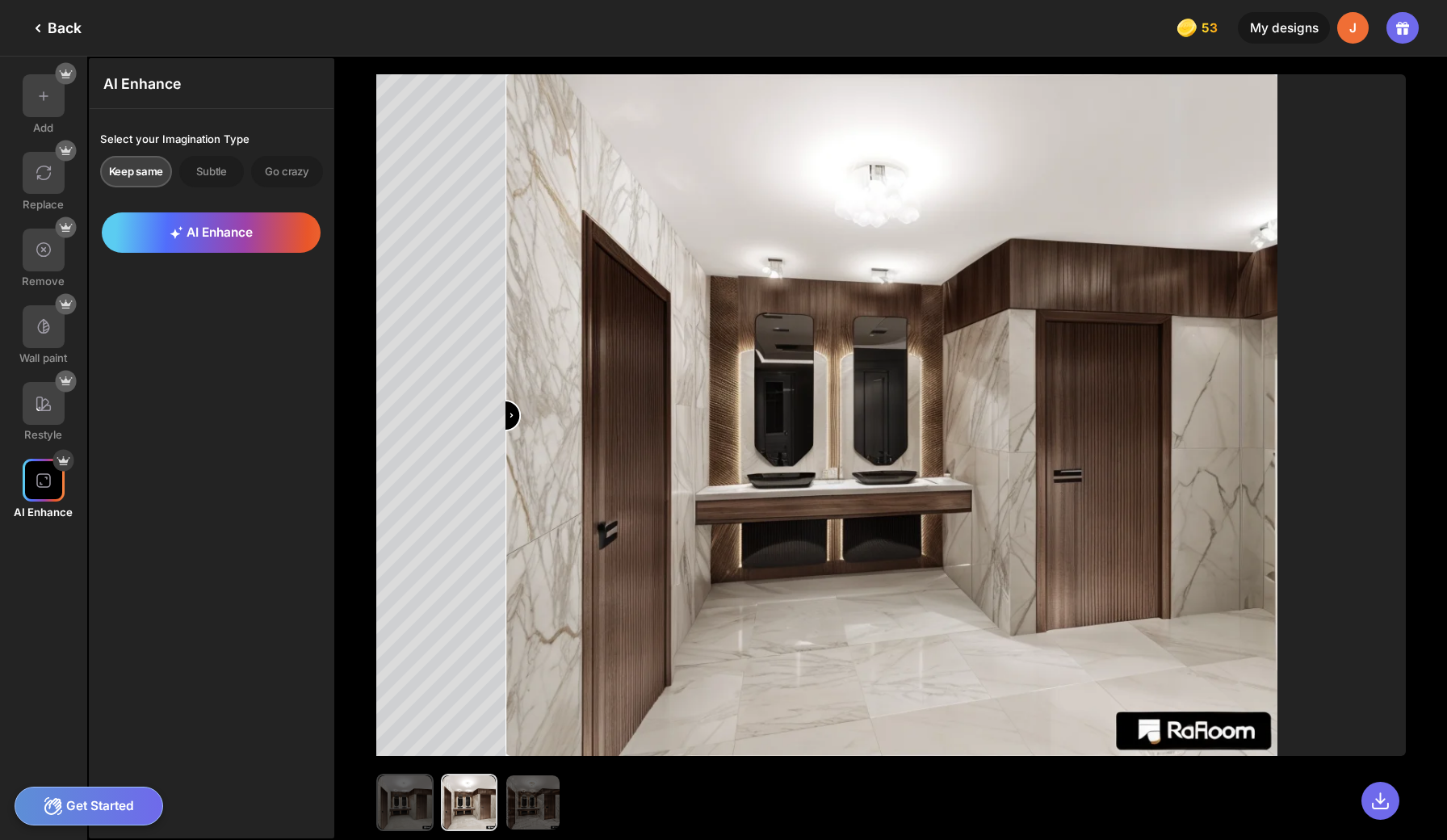
click at [386, 796] on img at bounding box center [405, 801] width 53 height 53
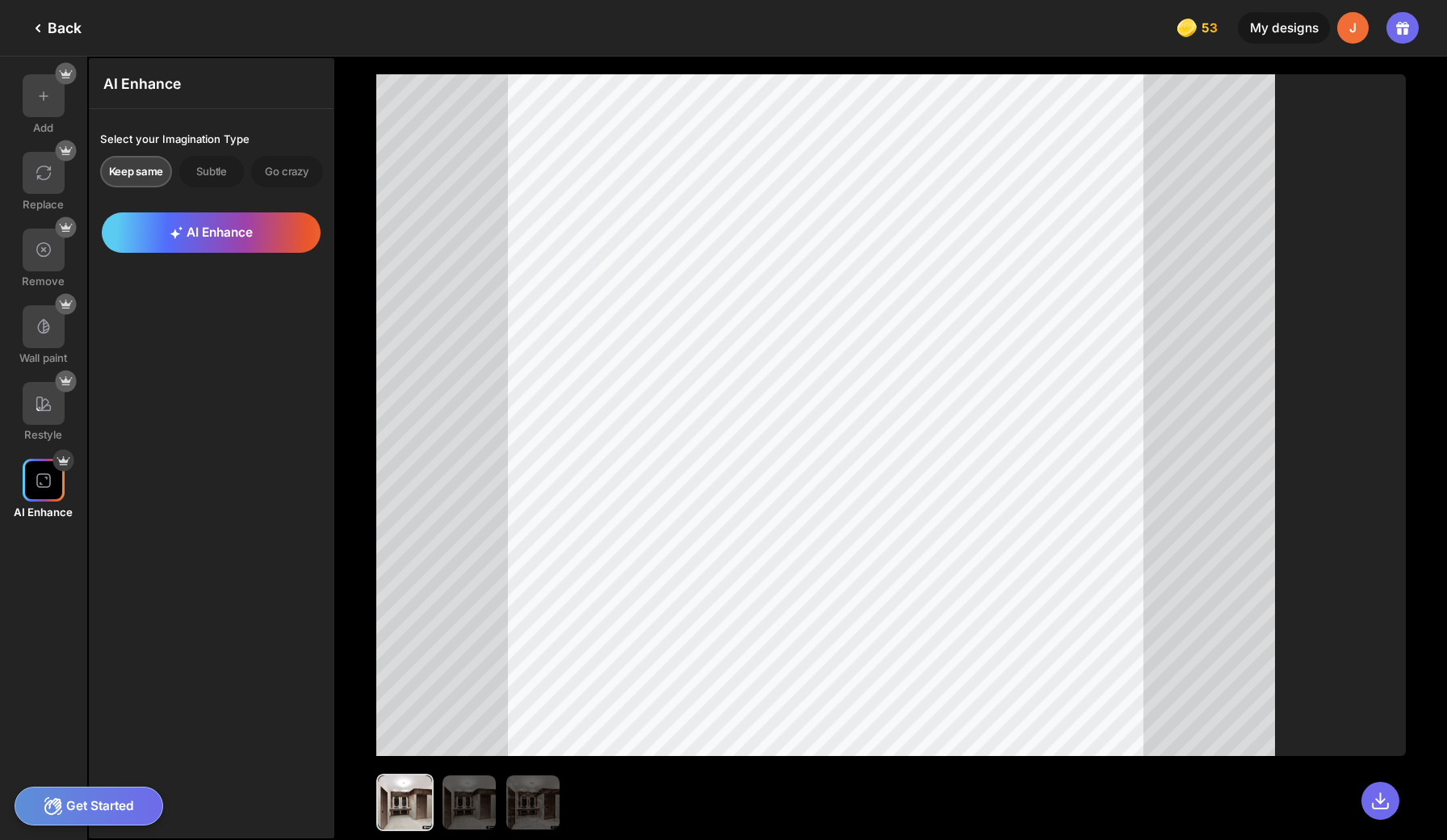
drag, startPoint x: 386, startPoint y: 796, endPoint x: 337, endPoint y: 382, distance: 416.9
click at [337, 382] on div at bounding box center [891, 448] width 1111 height 783
click at [229, 220] on div "AI Enhance" at bounding box center [211, 232] width 219 height 41
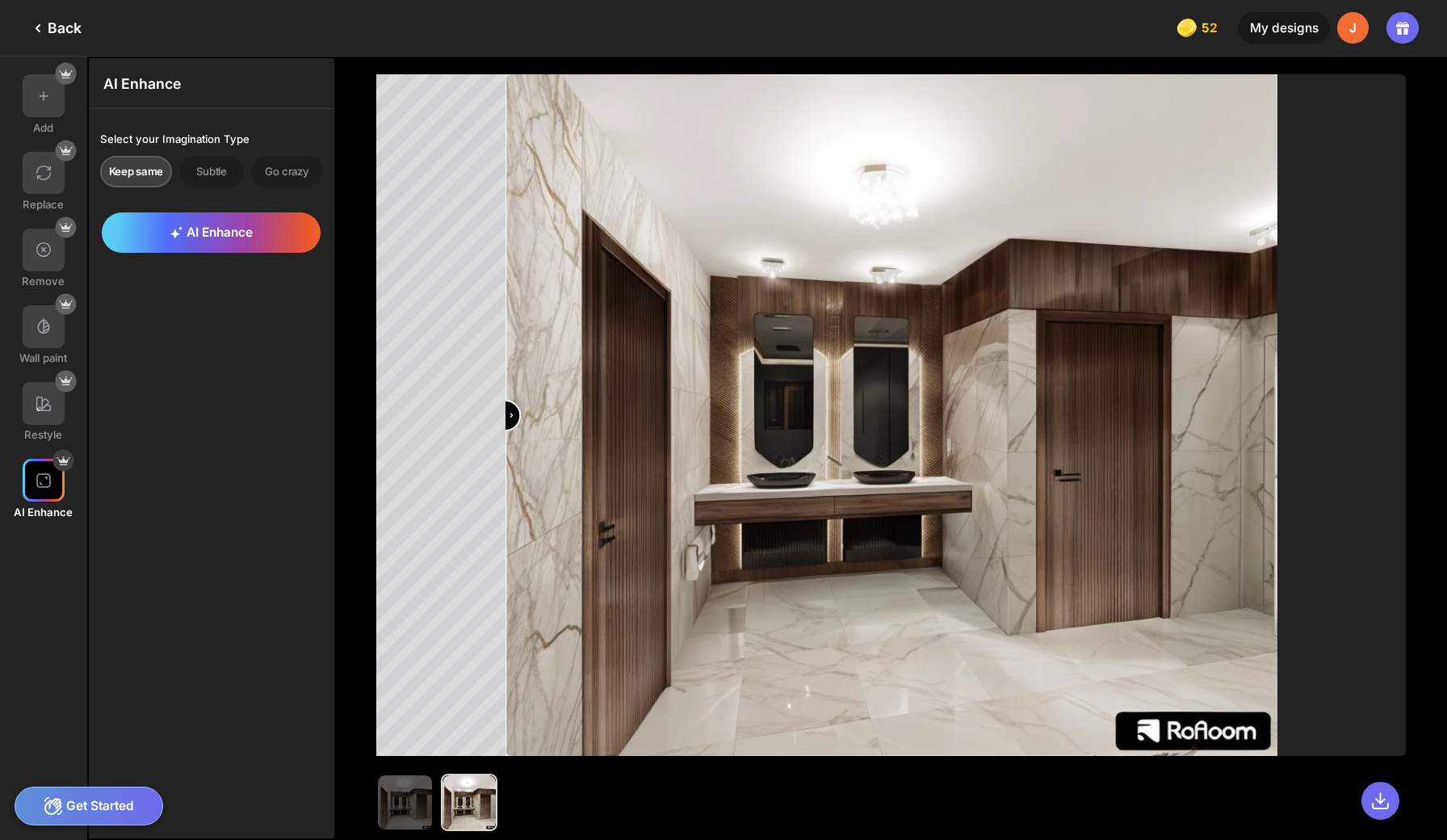
drag, startPoint x: 878, startPoint y: 410, endPoint x: 466, endPoint y: 423, distance: 412.2
type input "*"
click at [466, 423] on div at bounding box center [891, 414] width 1030 height 682
click at [51, 87] on div at bounding box center [44, 95] width 43 height 43
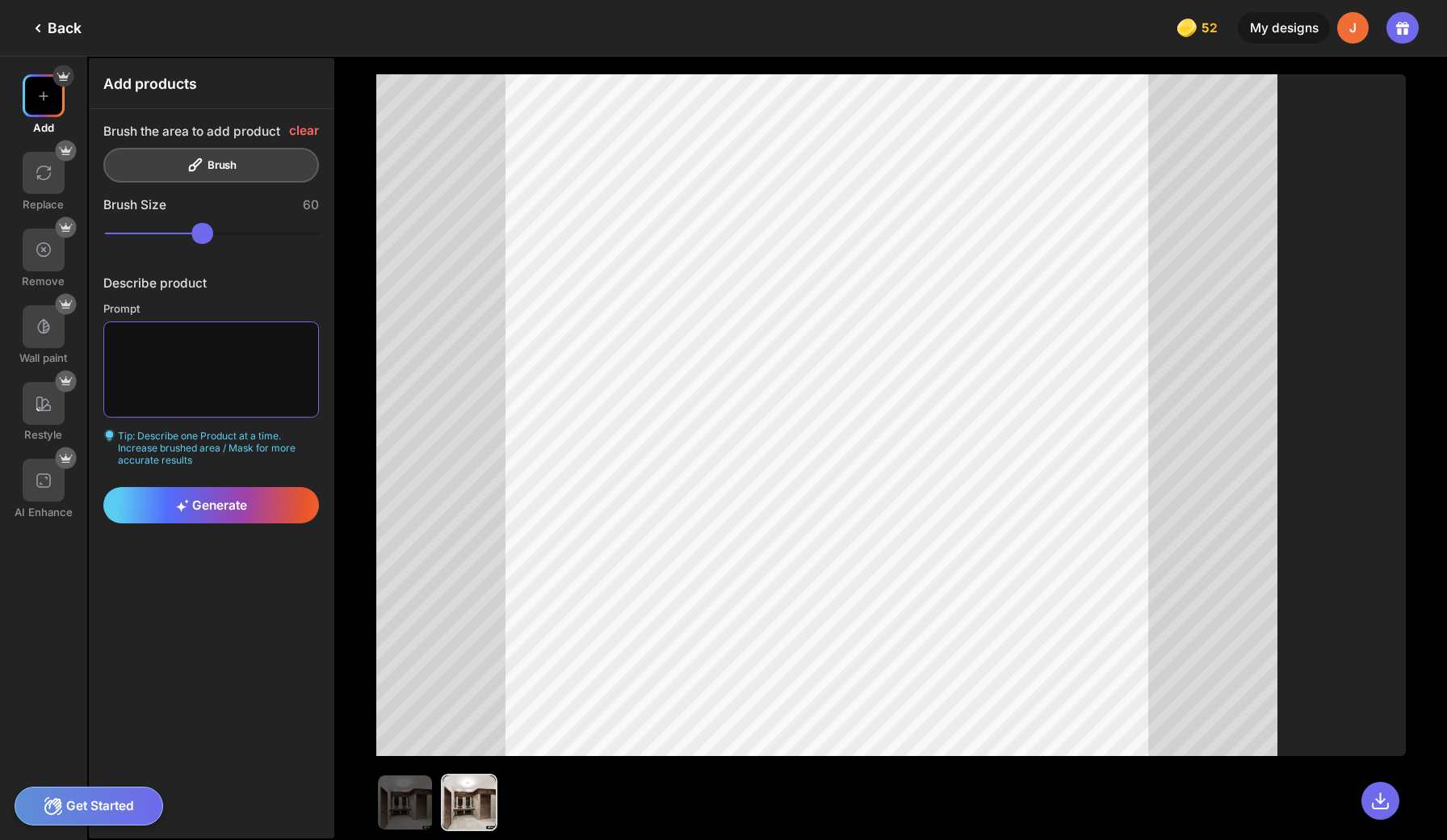
click at [202, 324] on textarea at bounding box center [211, 369] width 215 height 95
type textarea "**********"
click at [210, 486] on div "Generate" at bounding box center [211, 504] width 215 height 36
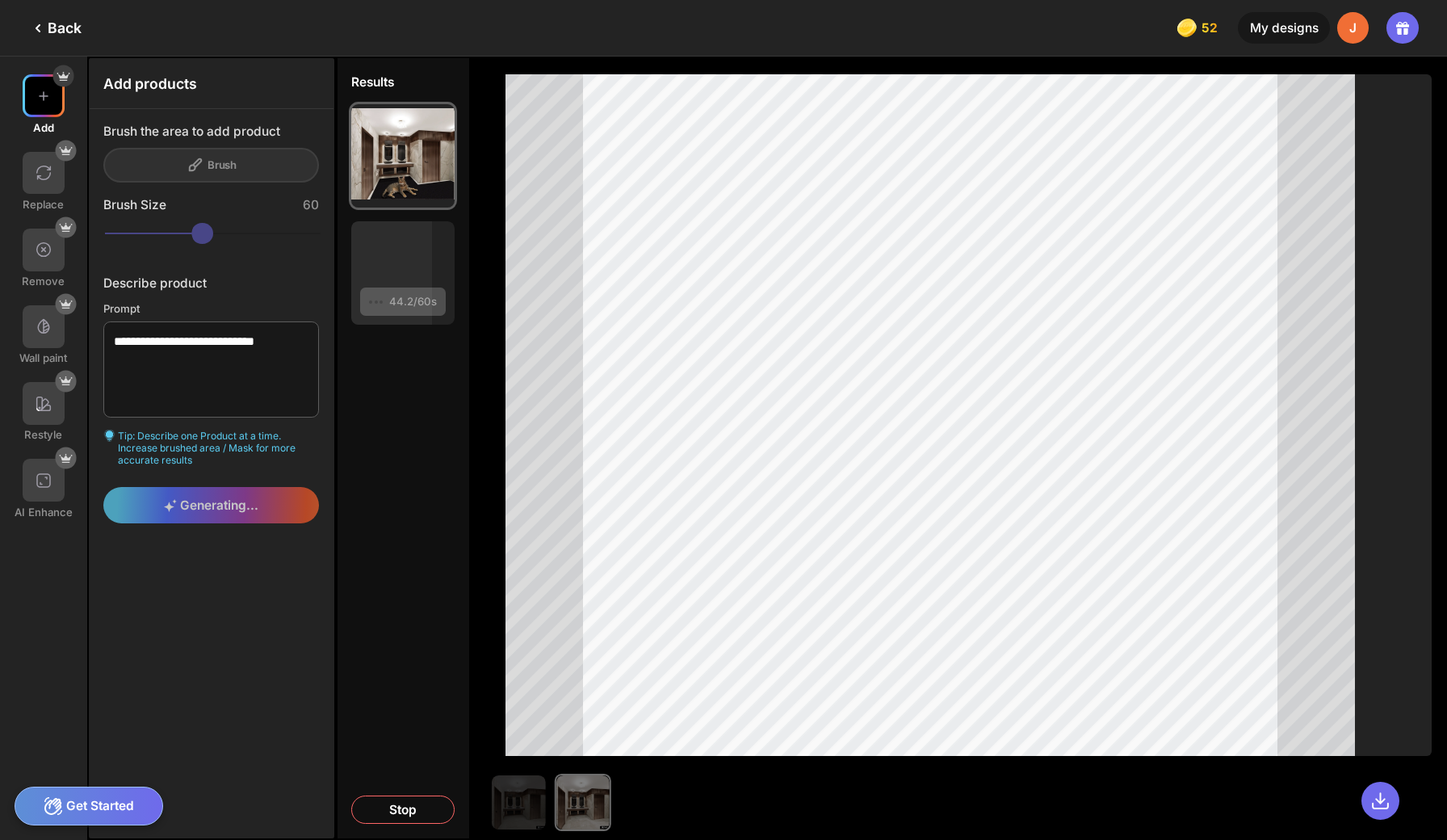
click at [490, 786] on div at bounding box center [798, 802] width 617 height 57
click at [67, 26] on div "Back" at bounding box center [55, 28] width 53 height 19
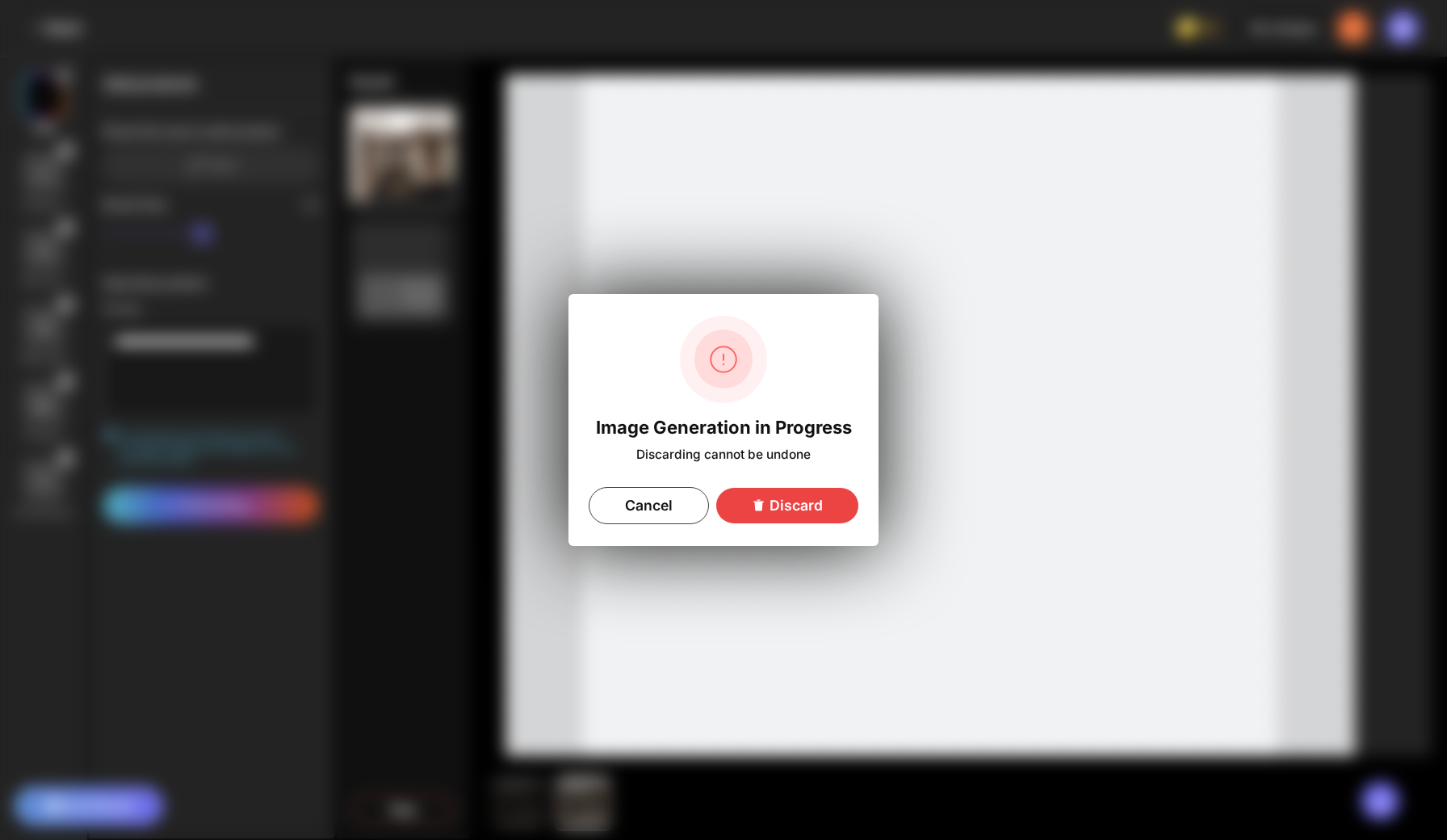
click at [823, 509] on div "Discard" at bounding box center [787, 504] width 142 height 35
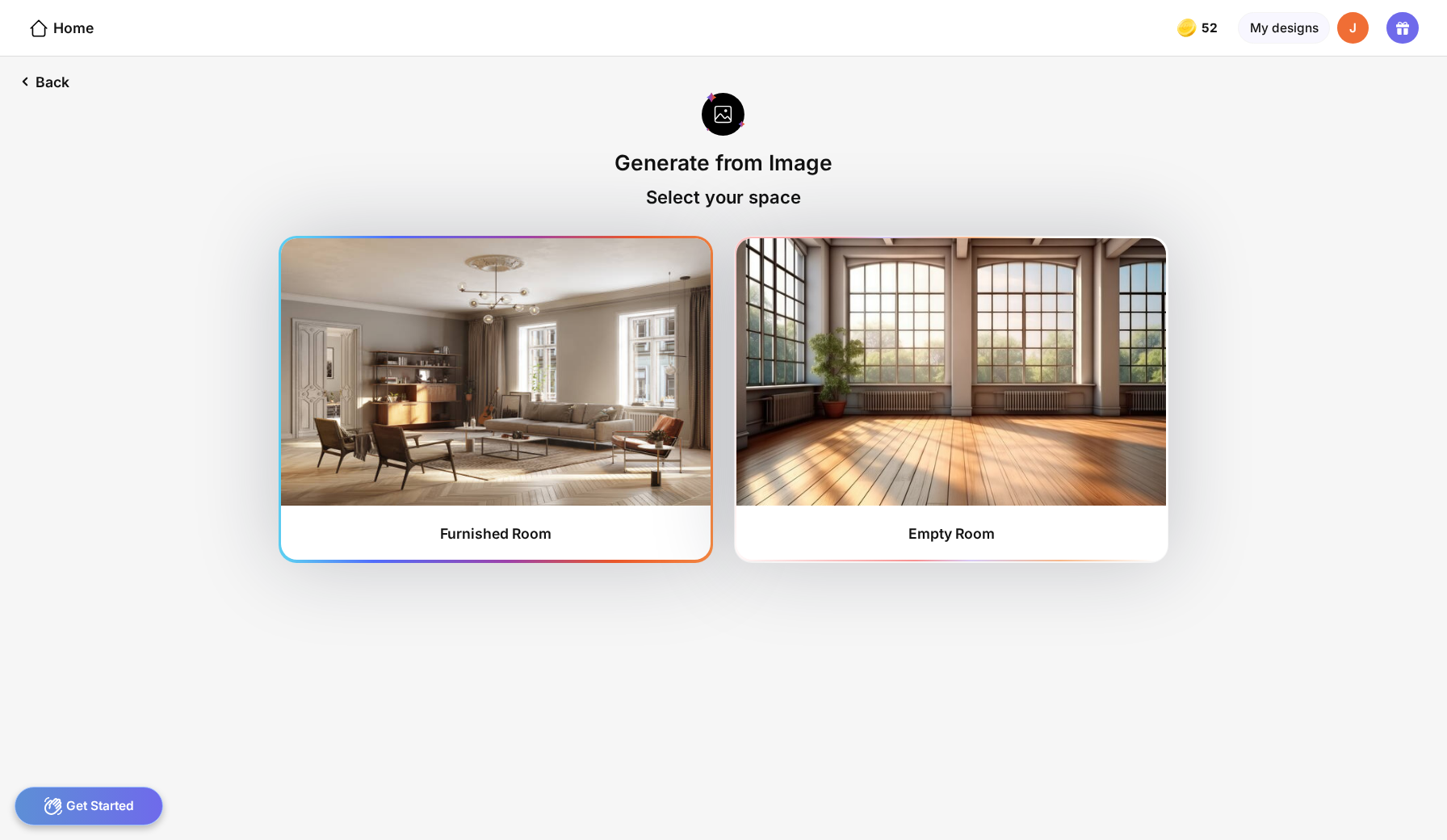
click at [612, 432] on img at bounding box center [495, 371] width 429 height 266
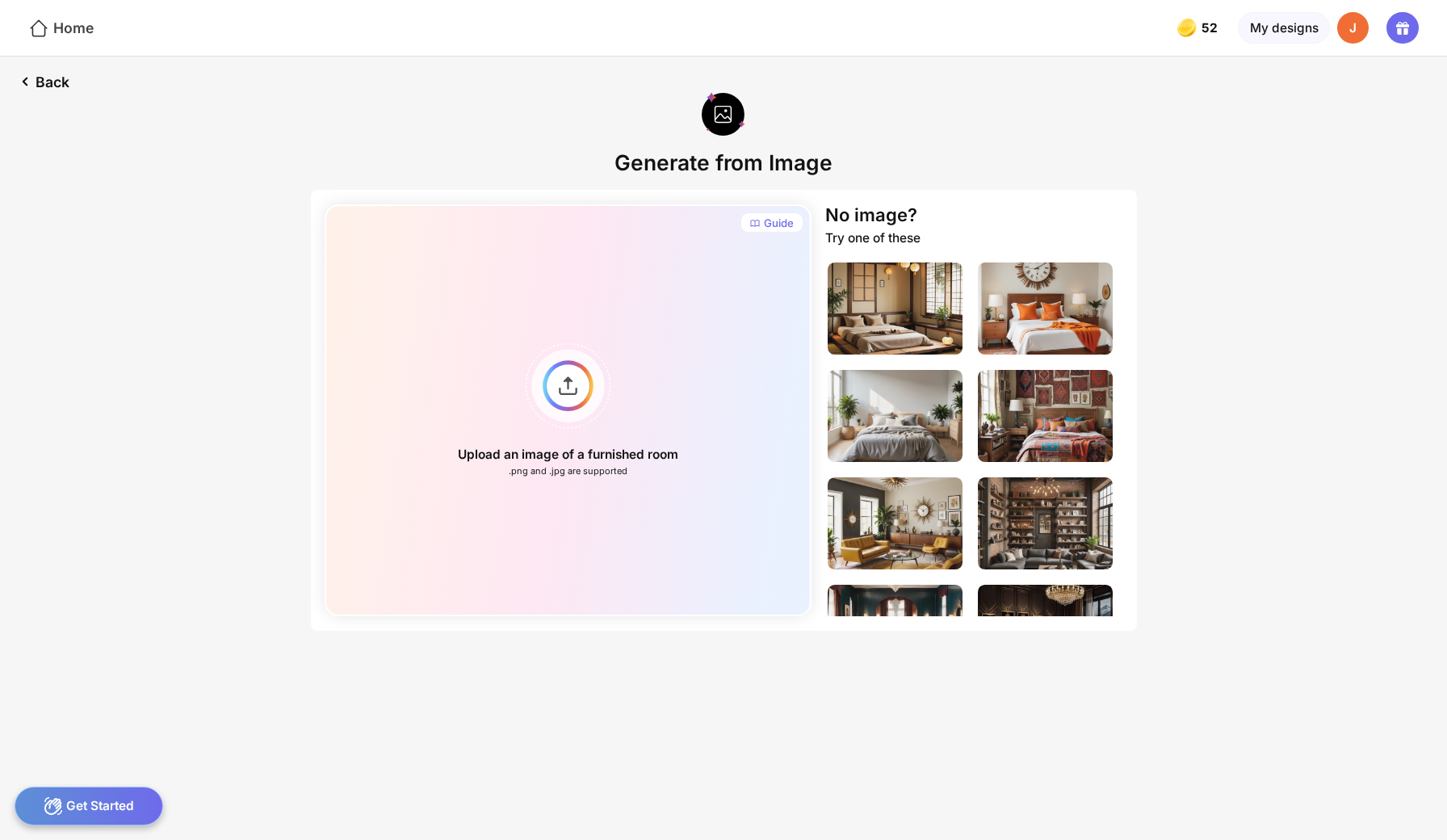
click at [61, 27] on div "Home" at bounding box center [61, 28] width 65 height 21
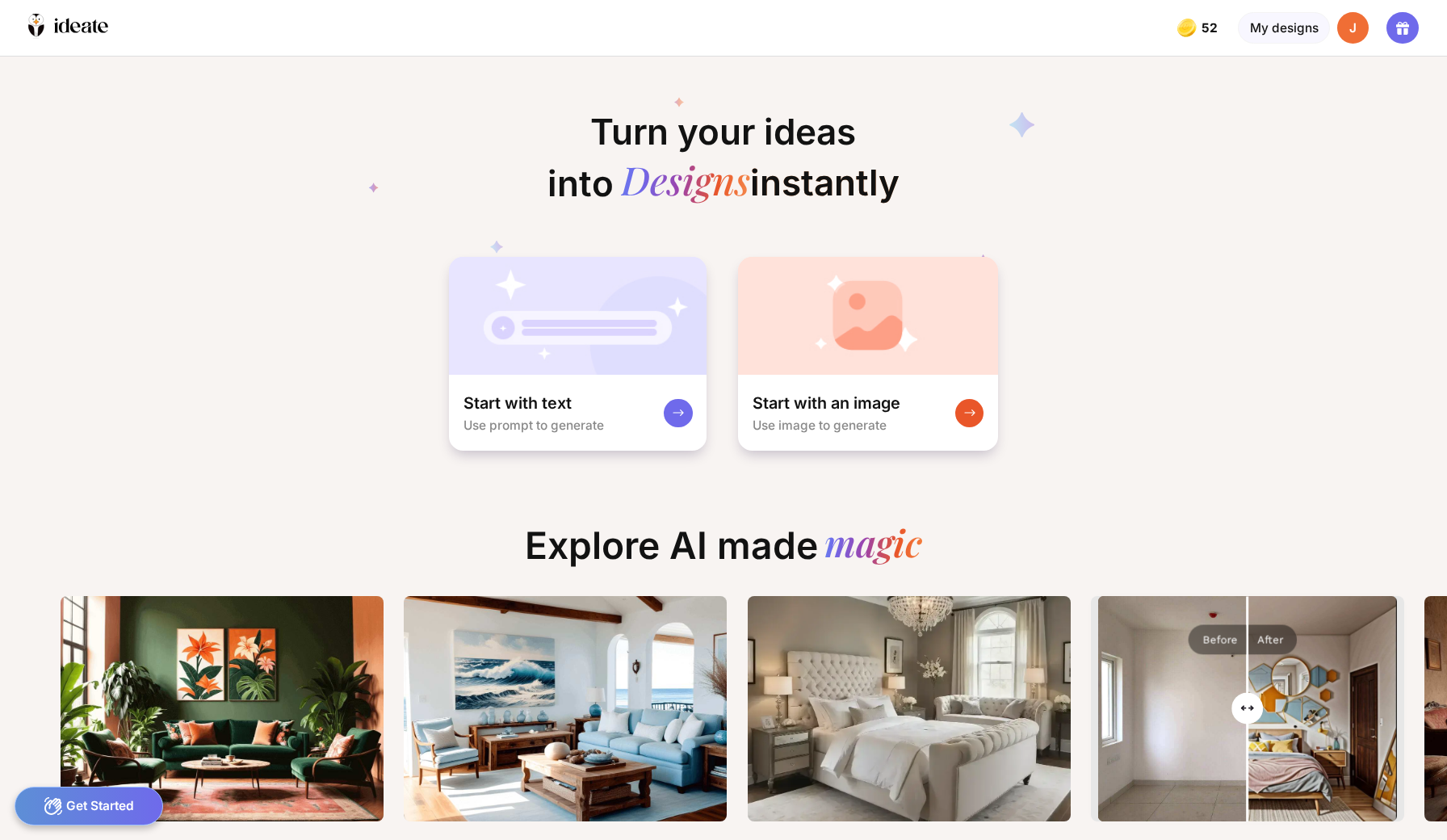
scroll to position [0, 7]
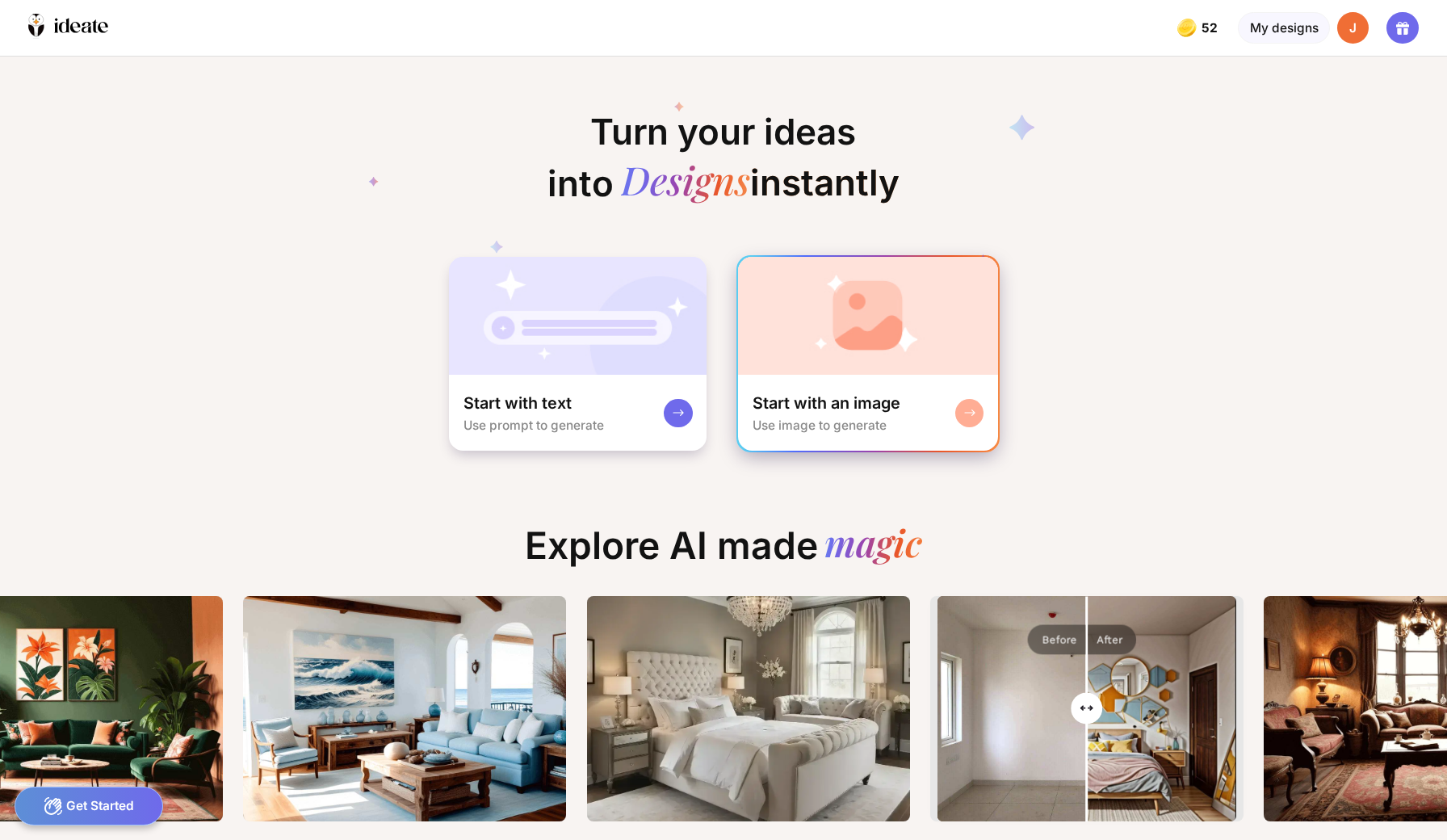
click at [929, 374] on div "Start with an image Use image to generate" at bounding box center [867, 412] width 259 height 76
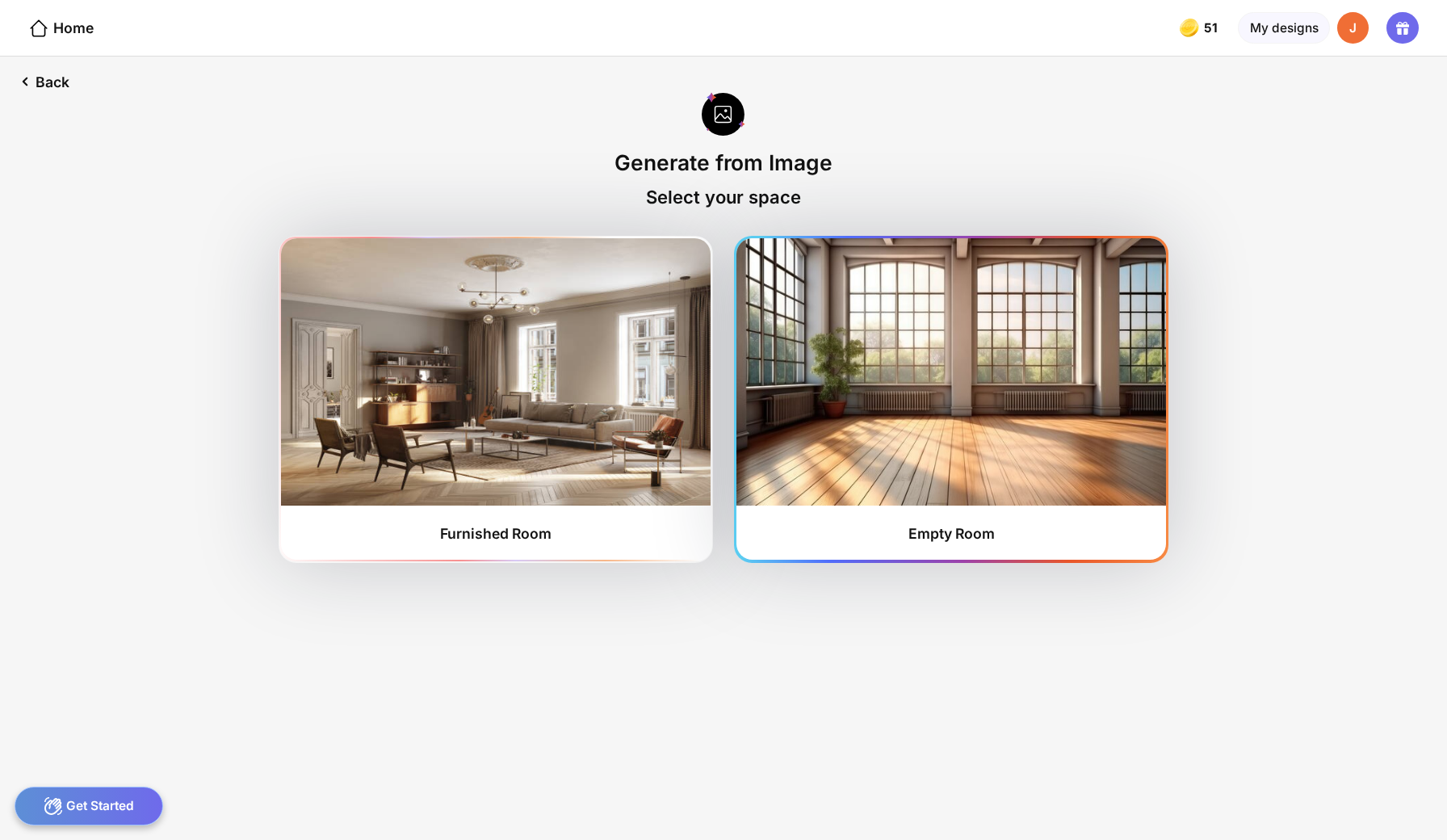
click at [850, 492] on div "Empty Room" at bounding box center [951, 398] width 429 height 321
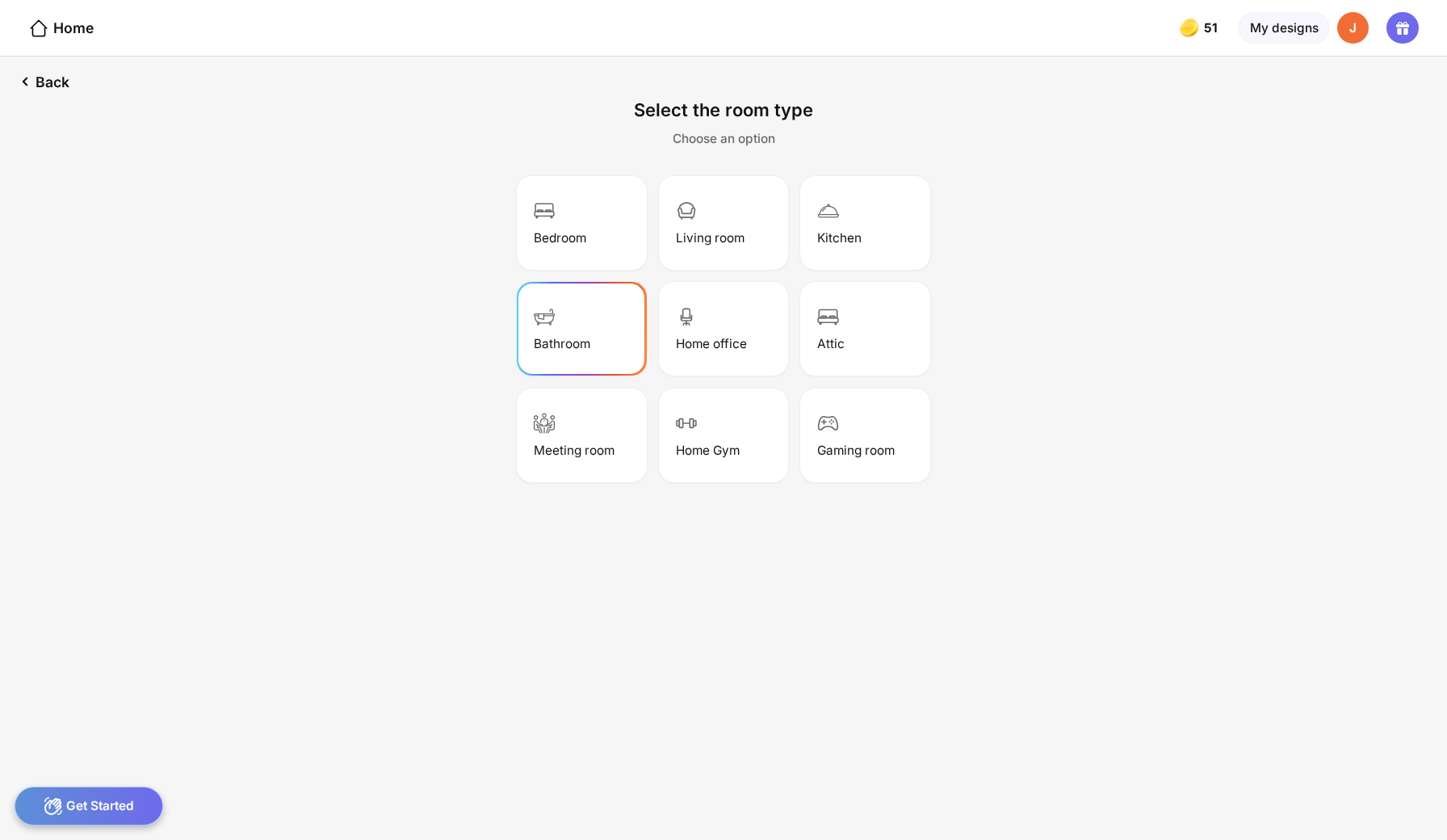
click at [588, 305] on div "Bathroom" at bounding box center [581, 329] width 124 height 89
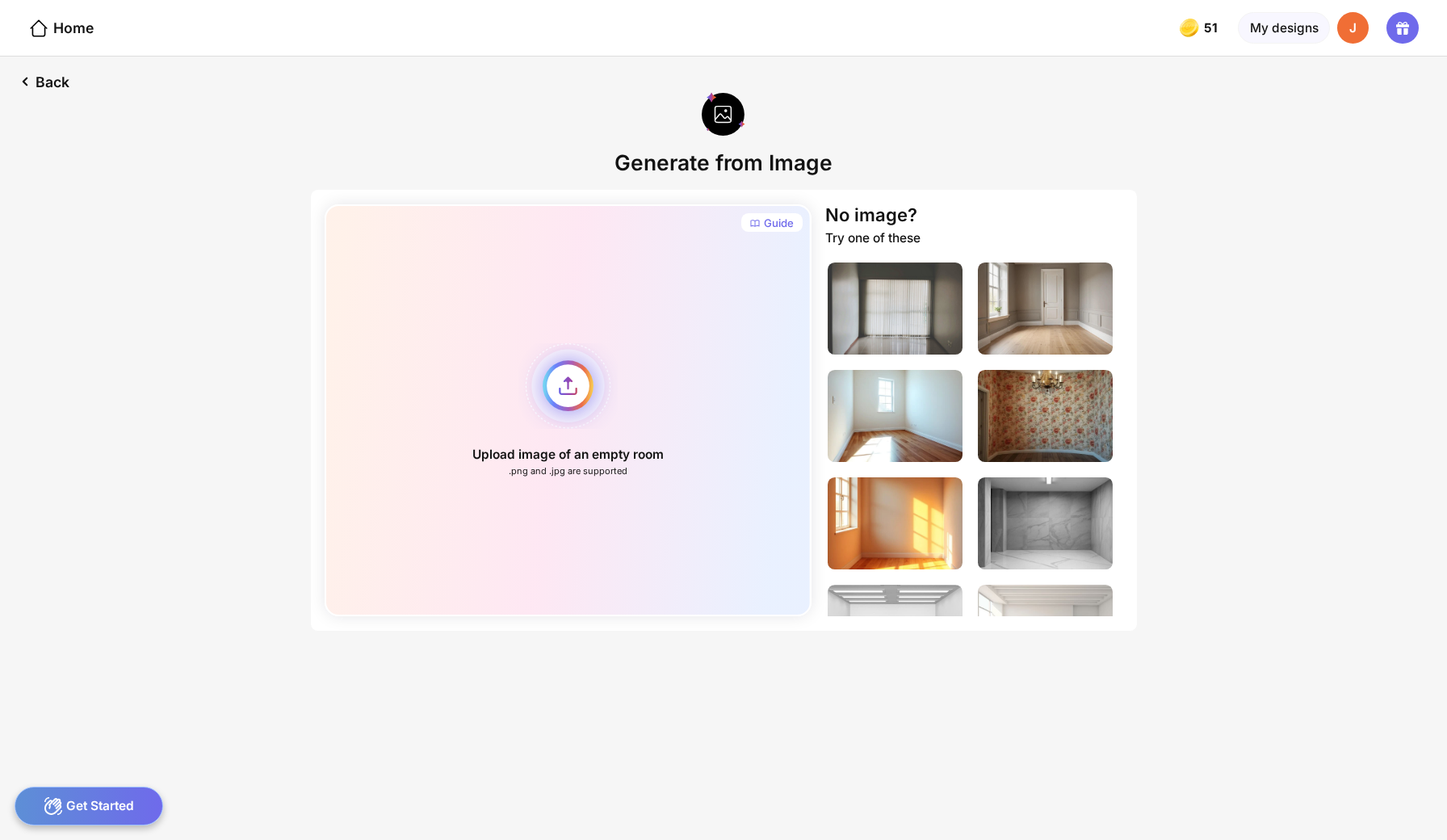
click at [597, 349] on div "Upload image of an empty room .png and .jpg are supported" at bounding box center [567, 410] width 486 height 411
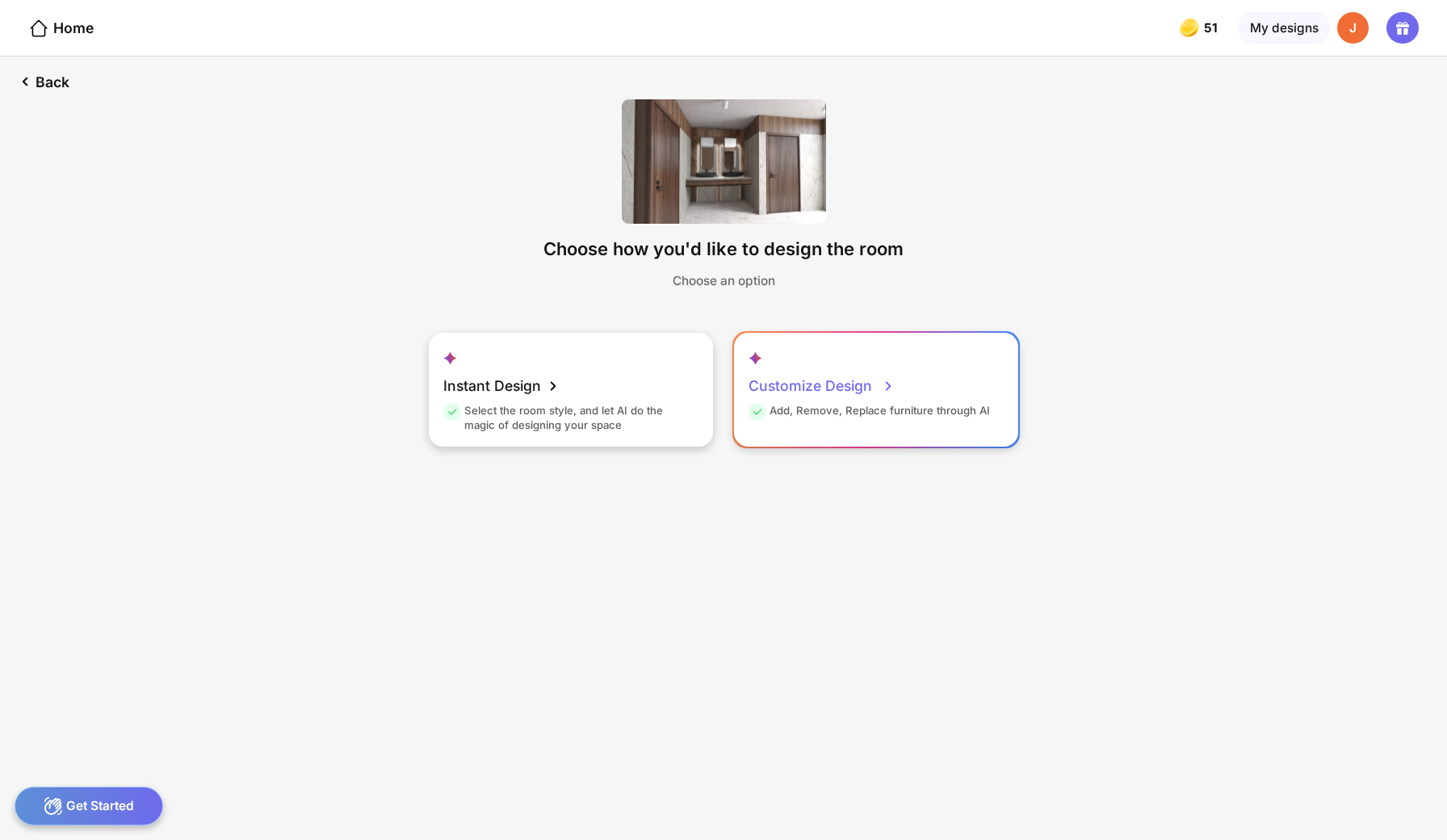
click at [878, 376] on icon at bounding box center [888, 386] width 19 height 19
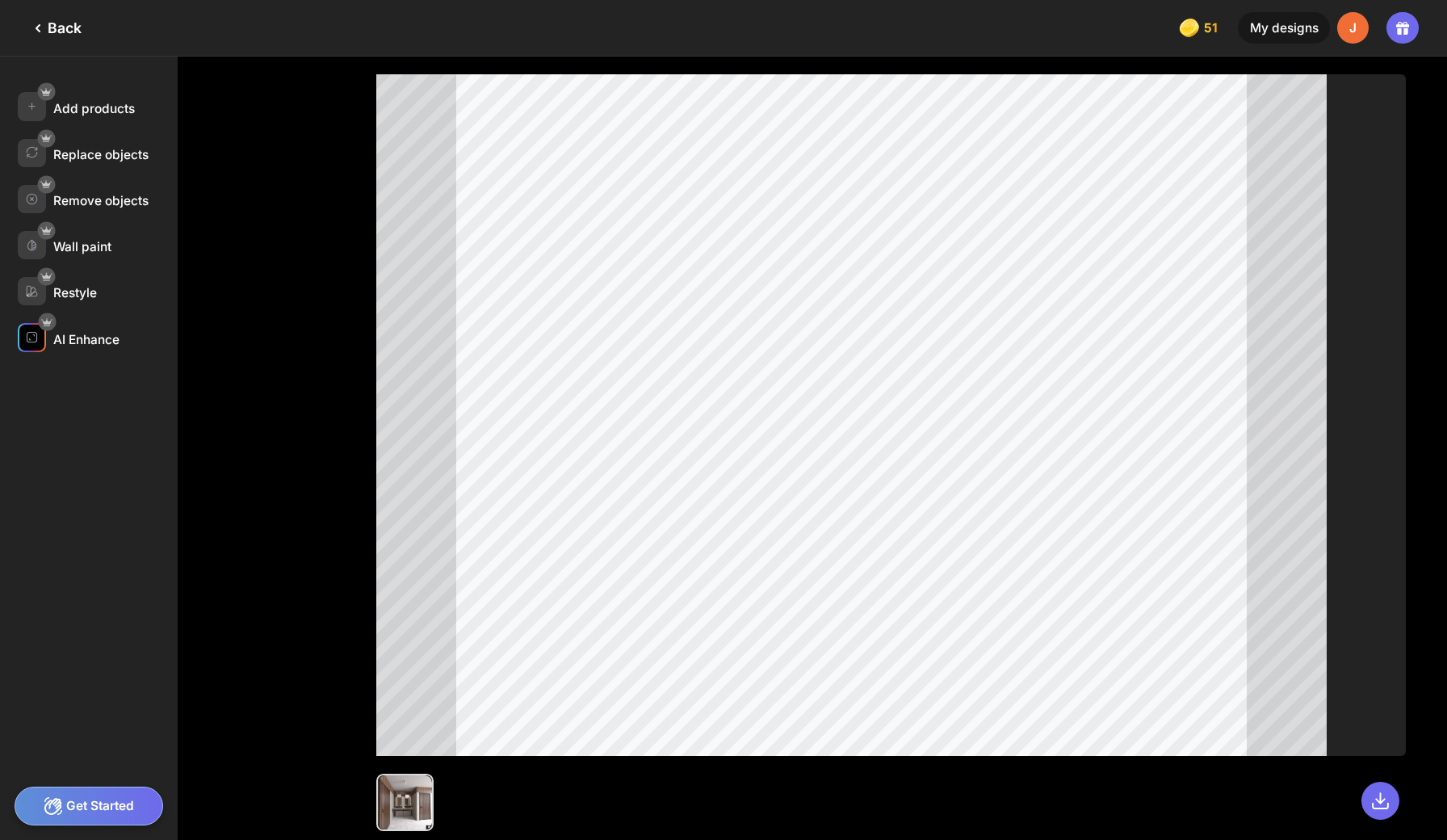
click at [88, 332] on div "AI Enhance" at bounding box center [86, 339] width 66 height 15
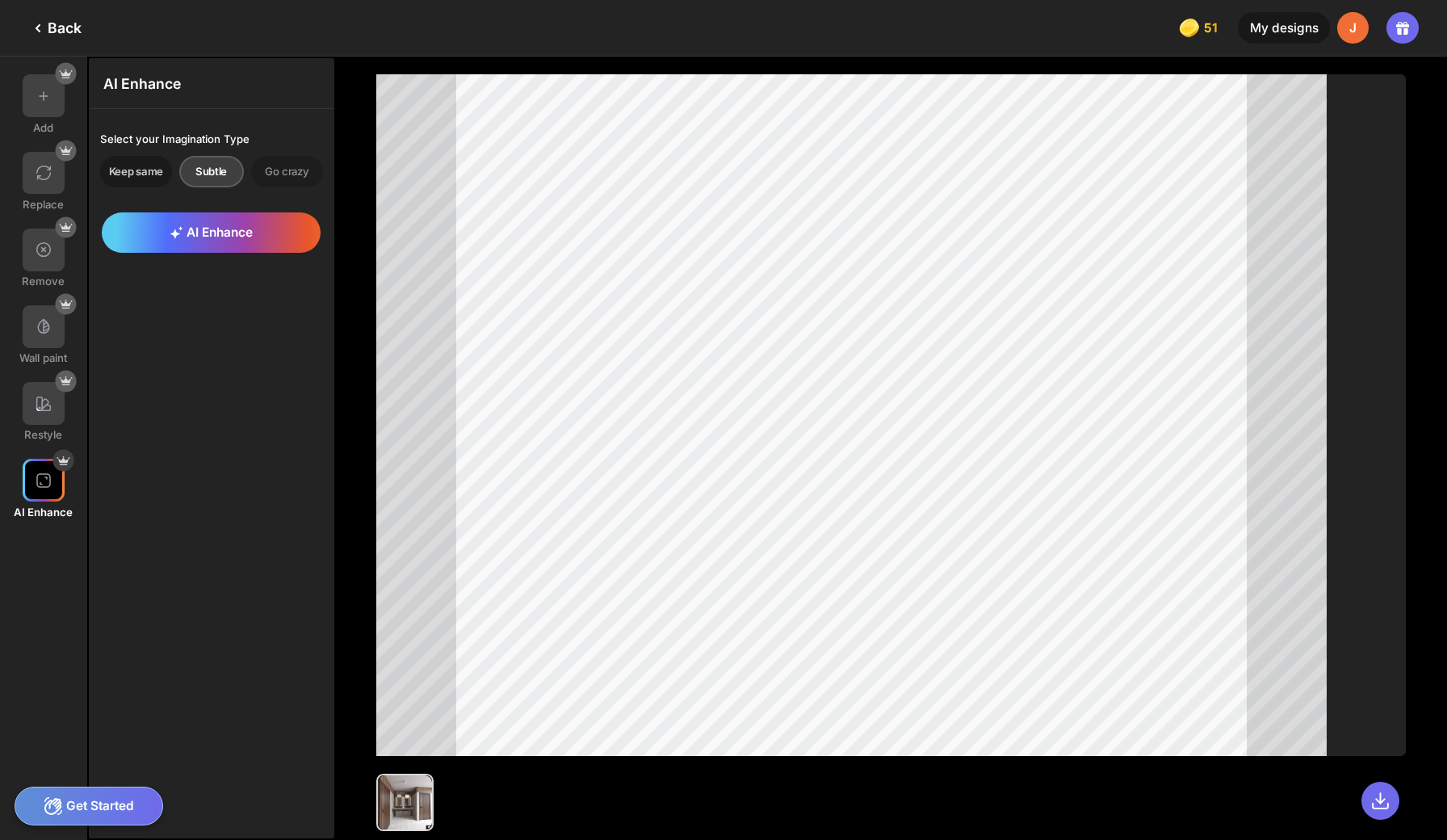
click at [127, 166] on div "Keep same" at bounding box center [137, 171] width 72 height 31
click at [188, 225] on span "AI Enhance" at bounding box center [211, 232] width 83 height 15
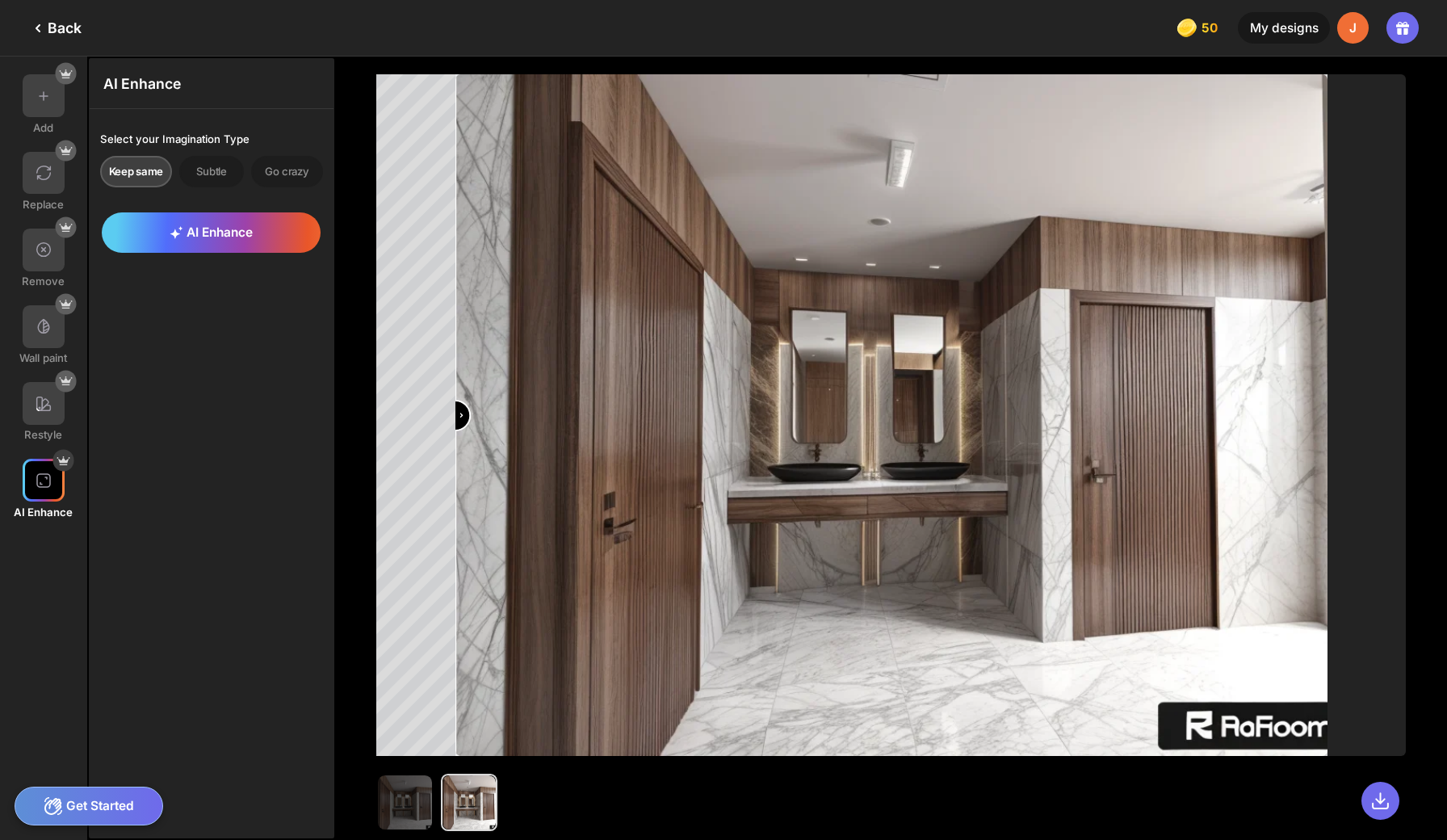
drag, startPoint x: 882, startPoint y: 408, endPoint x: 426, endPoint y: 465, distance: 459.5
type input "*"
click at [426, 465] on div at bounding box center [891, 414] width 1030 height 682
click at [1391, 791] on icon at bounding box center [1381, 801] width 21 height 21
click at [216, 401] on div "AI Enhance Select your Imagination Type Keep same Subtle Go crazy AI Enhance" at bounding box center [211, 447] width 246 height 780
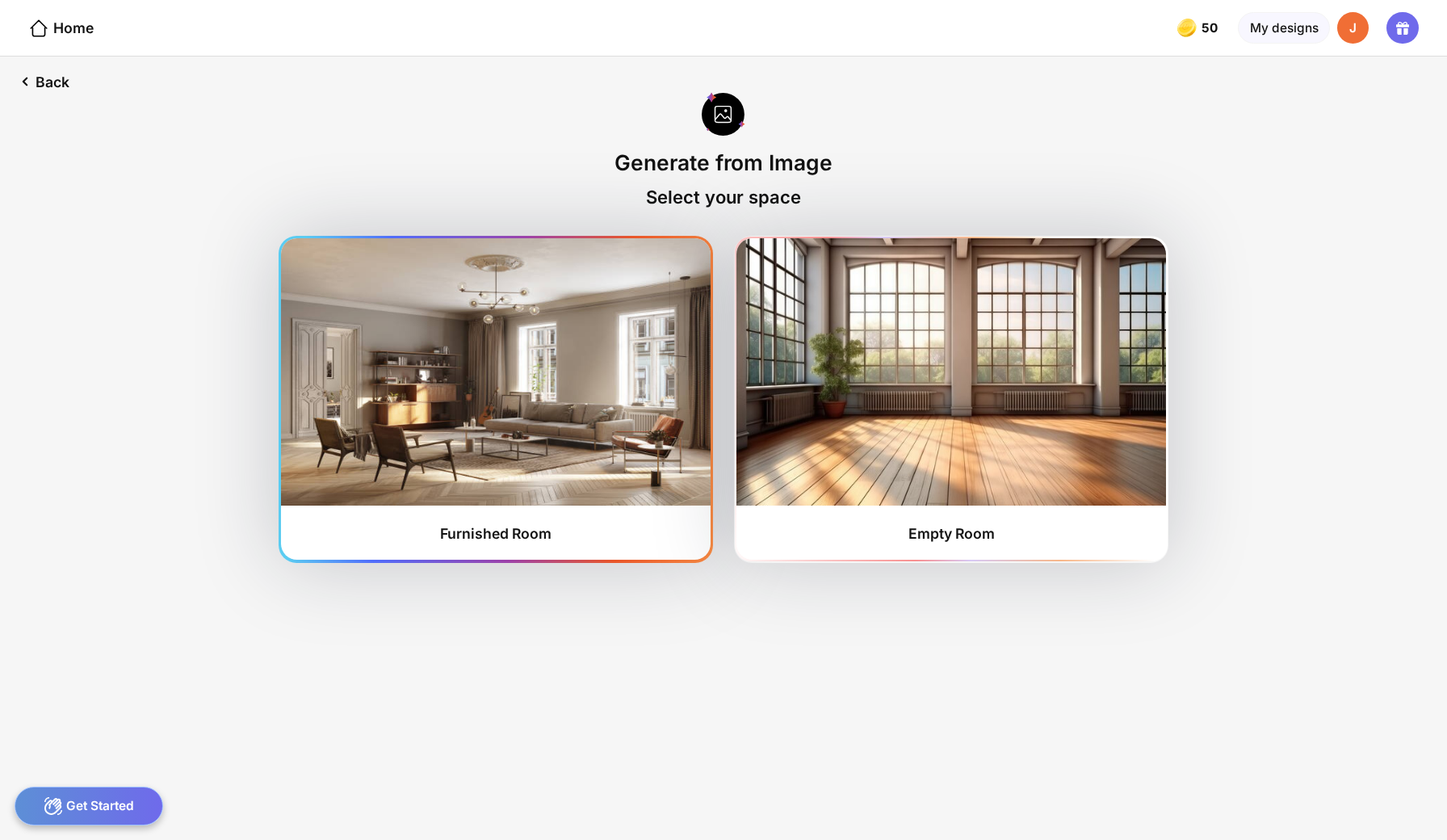
click at [552, 399] on img at bounding box center [495, 371] width 429 height 266
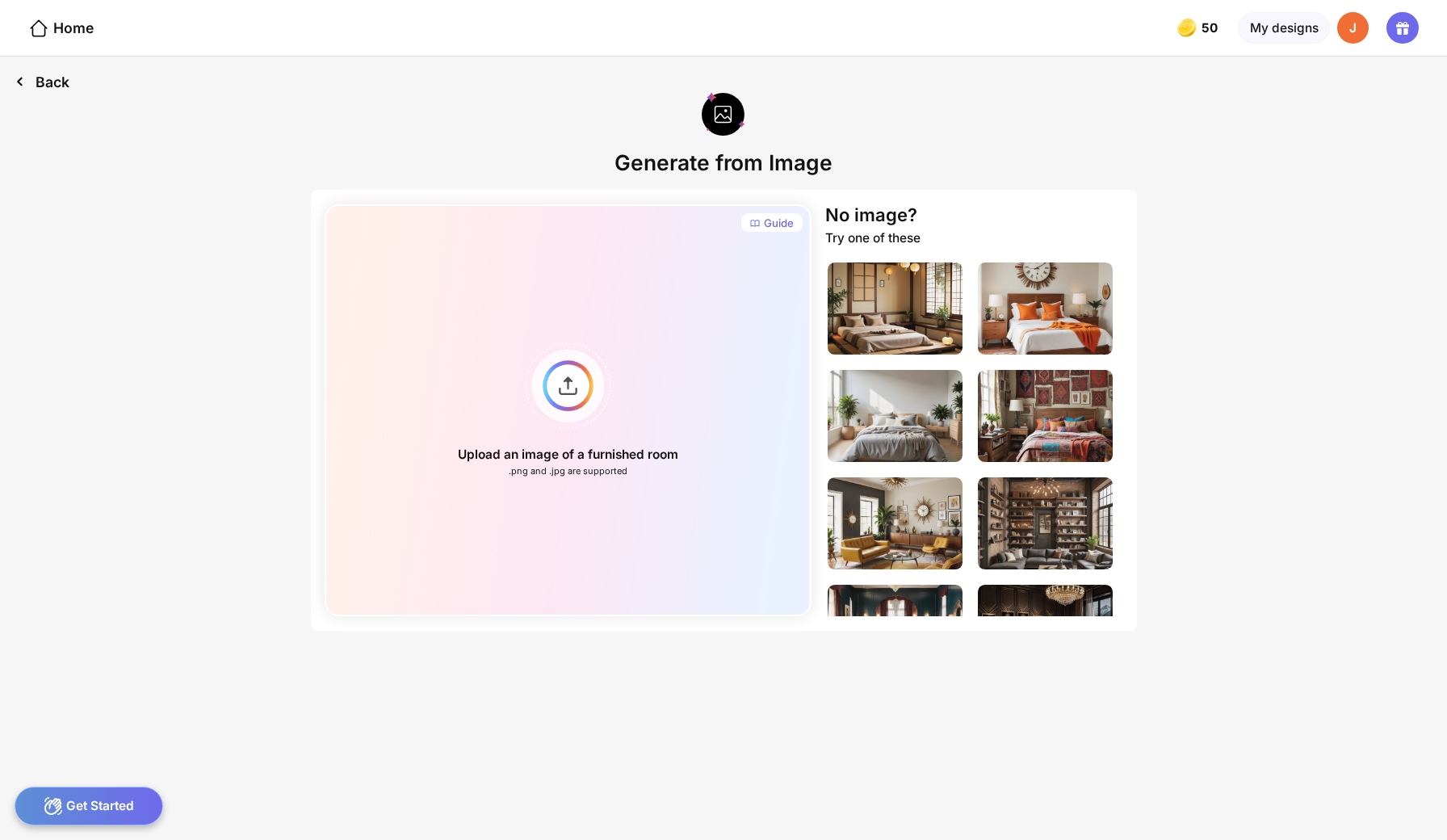
click at [54, 73] on div "Back" at bounding box center [42, 82] width 84 height 50
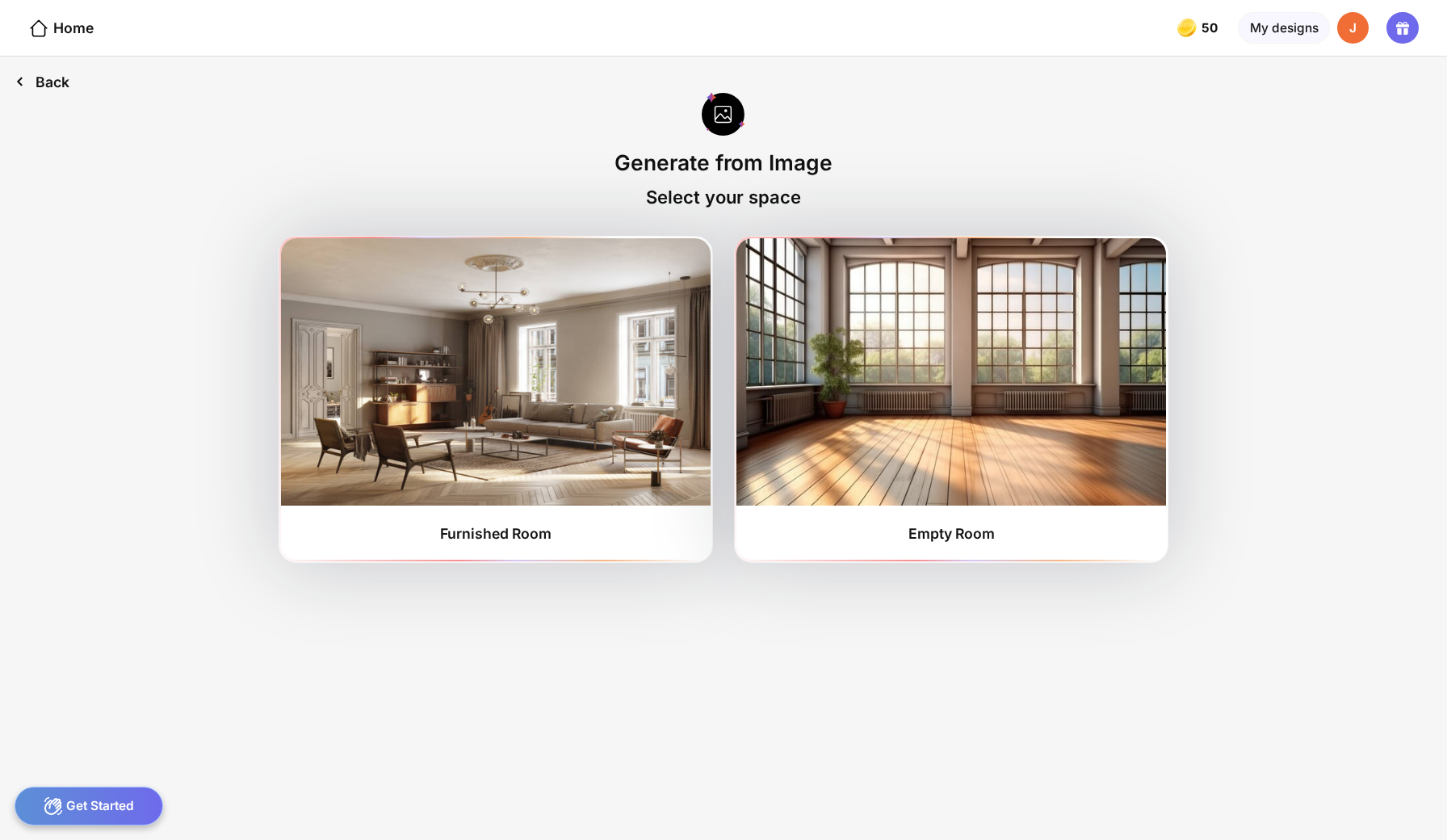
click at [44, 71] on div "Back" at bounding box center [42, 82] width 84 height 50
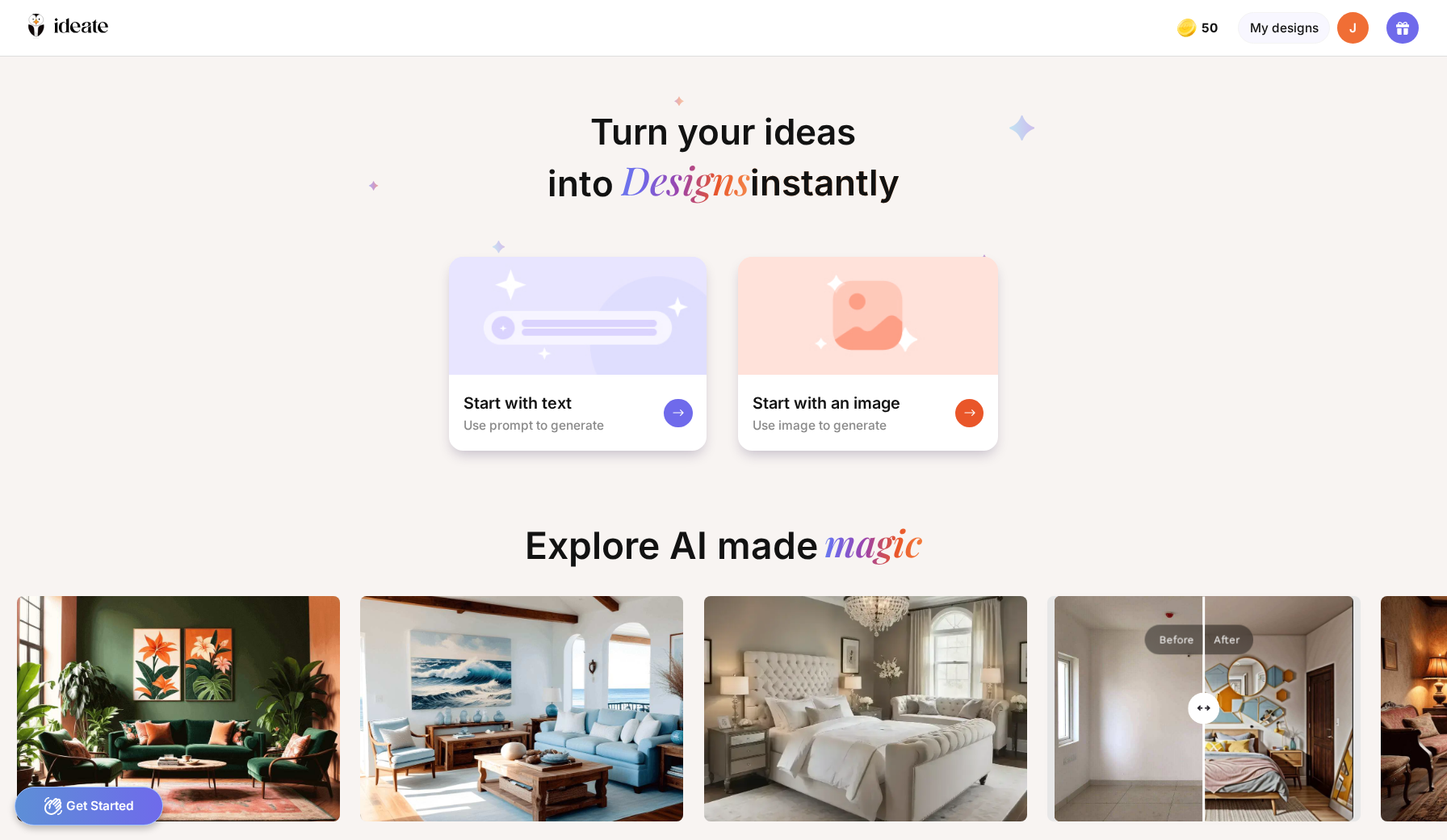
scroll to position [0, 7]
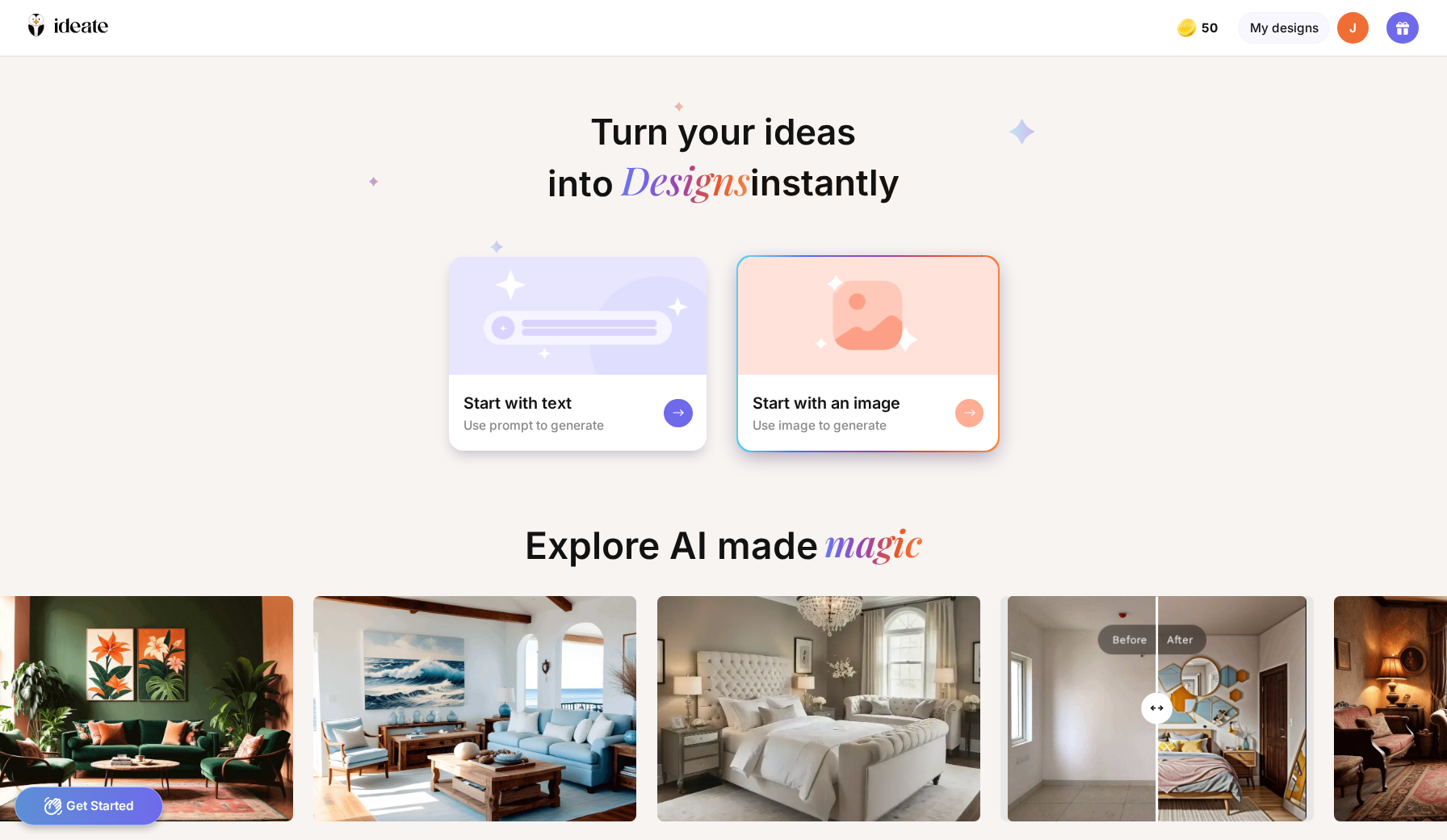
click at [895, 320] on img at bounding box center [867, 316] width 259 height 118
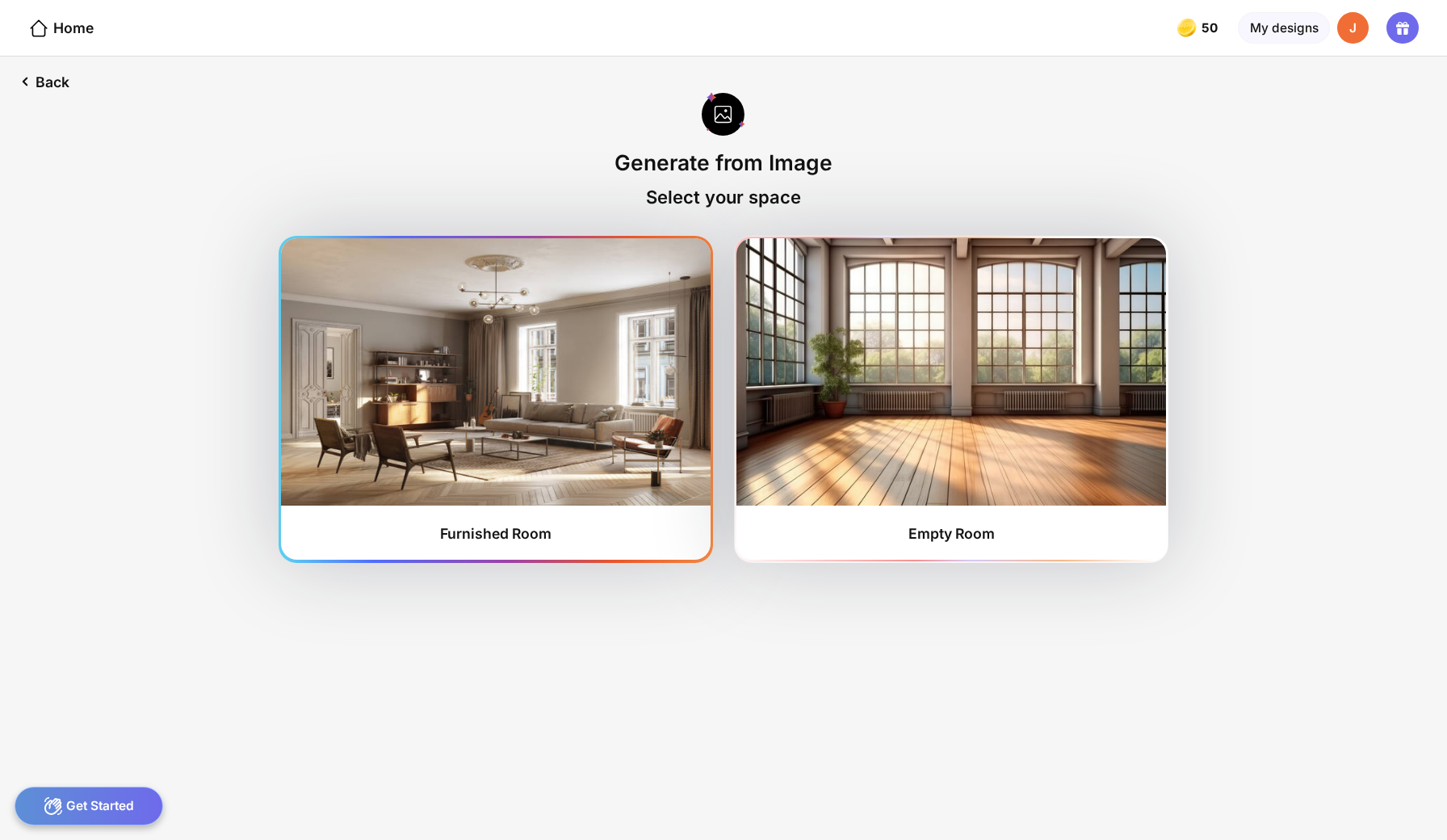
click at [559, 385] on img at bounding box center [495, 371] width 429 height 266
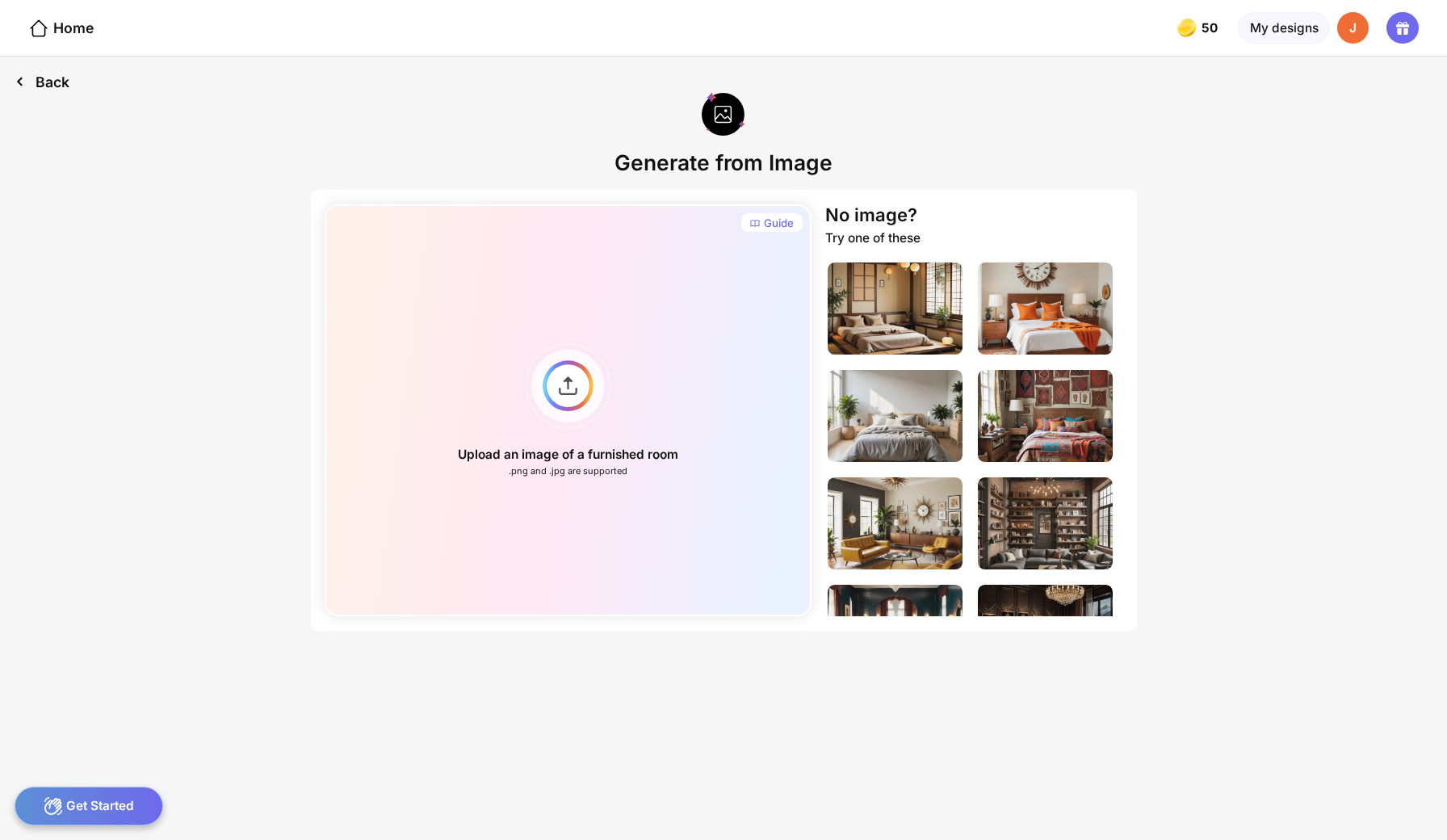
click at [44, 74] on div "Back" at bounding box center [42, 82] width 84 height 50
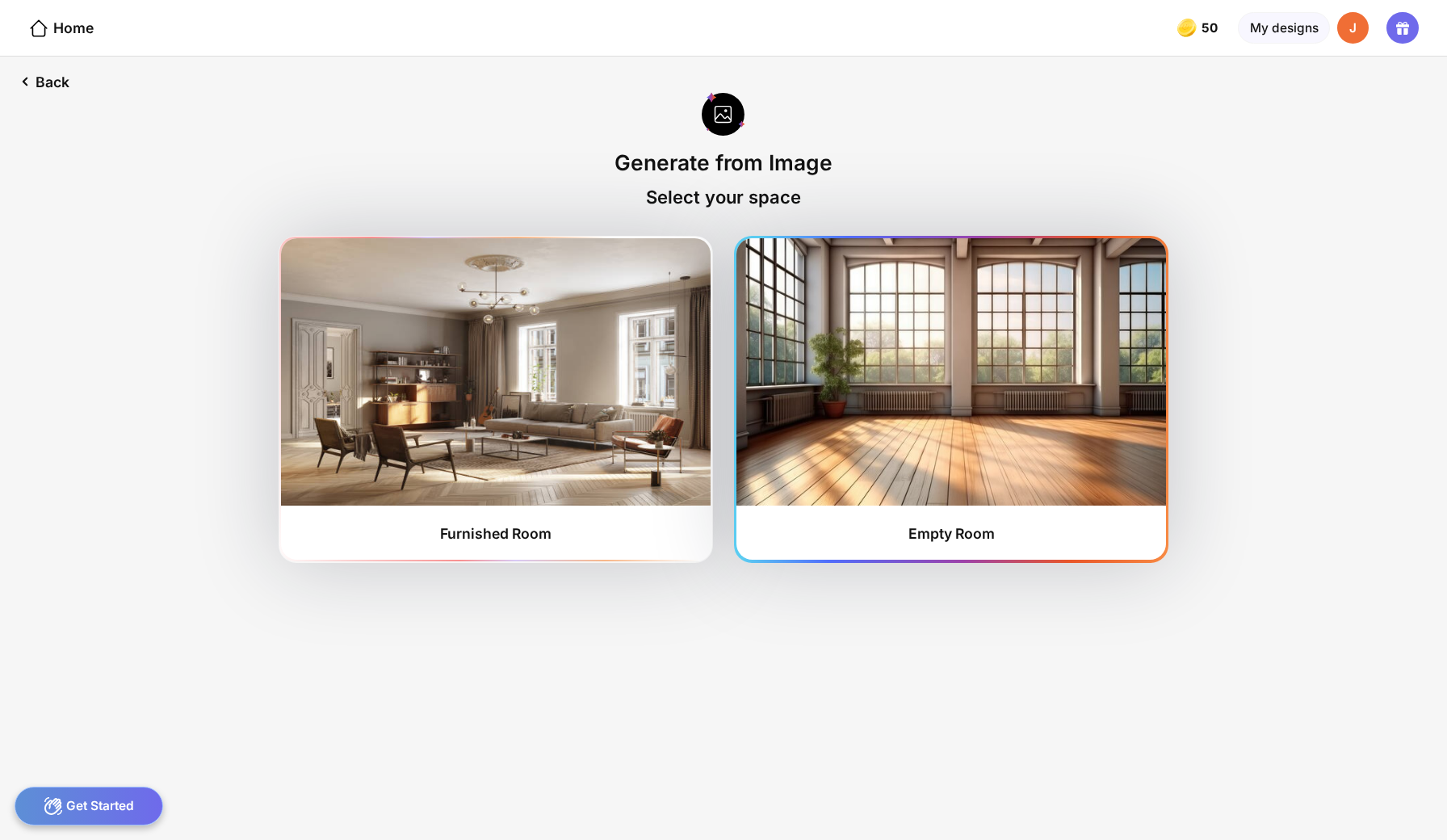
click at [863, 247] on img at bounding box center [951, 371] width 429 height 266
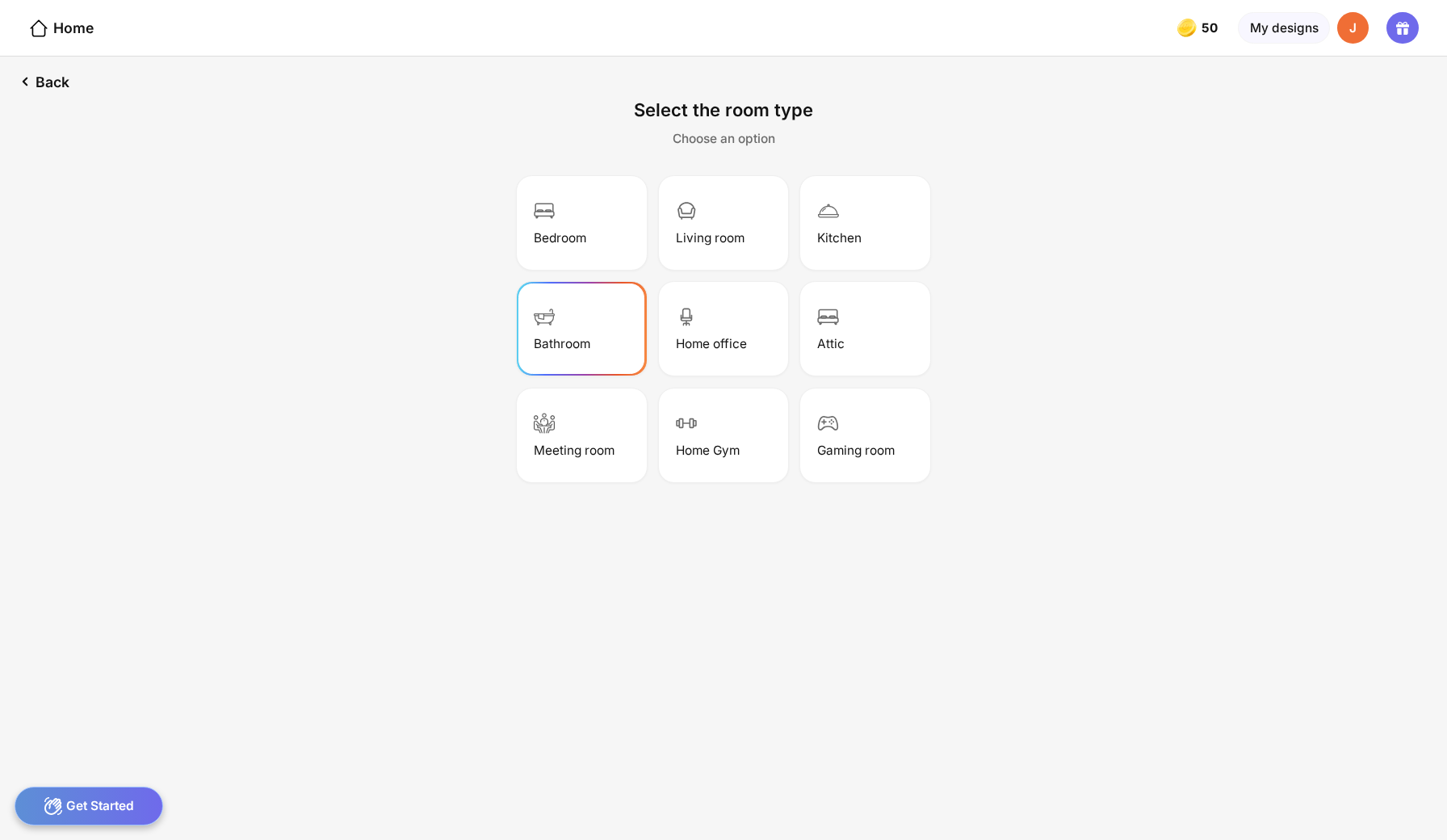
click at [581, 339] on div "Bathroom" at bounding box center [581, 329] width 124 height 89
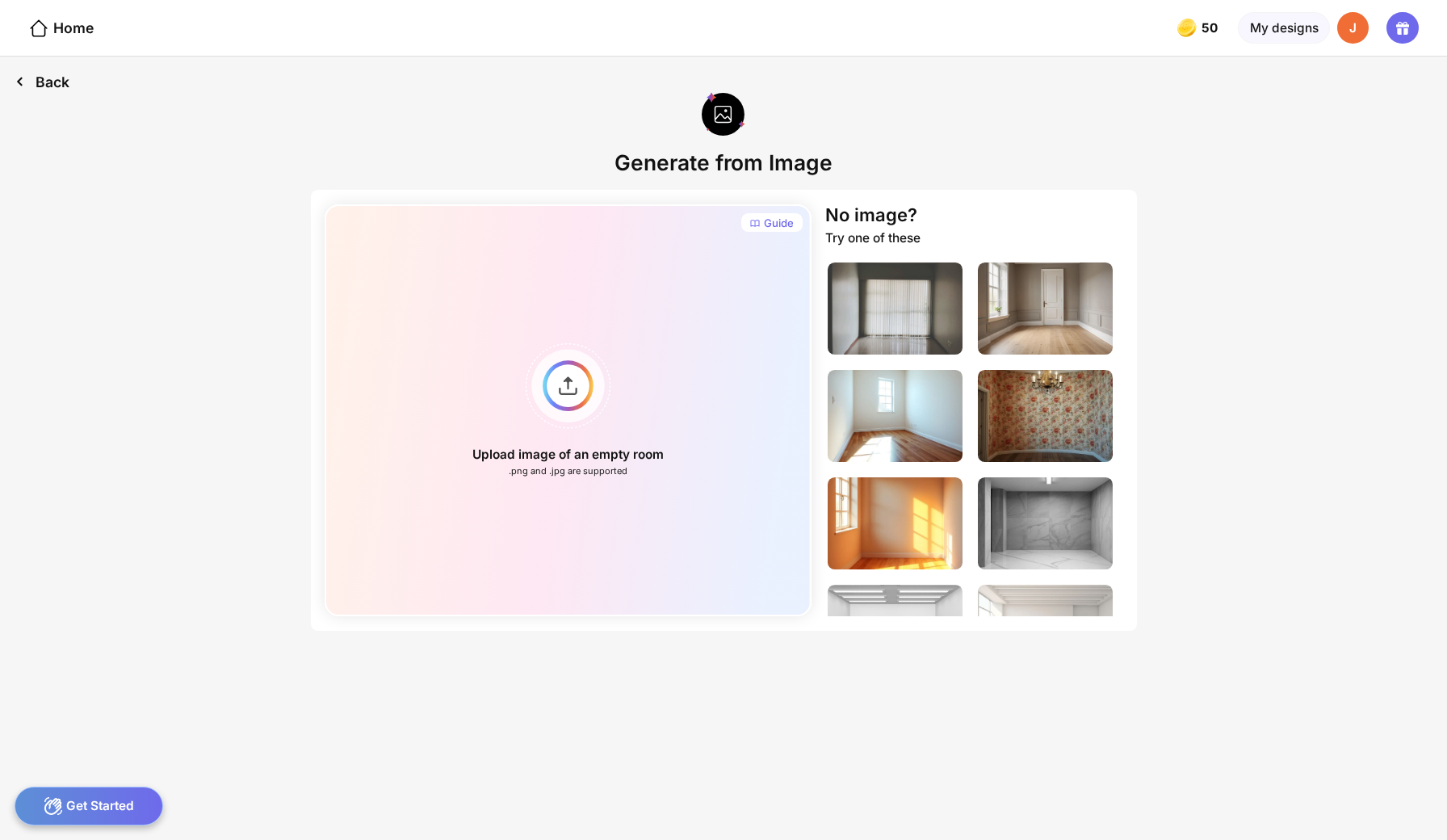
click at [45, 65] on div "Back" at bounding box center [42, 82] width 84 height 50
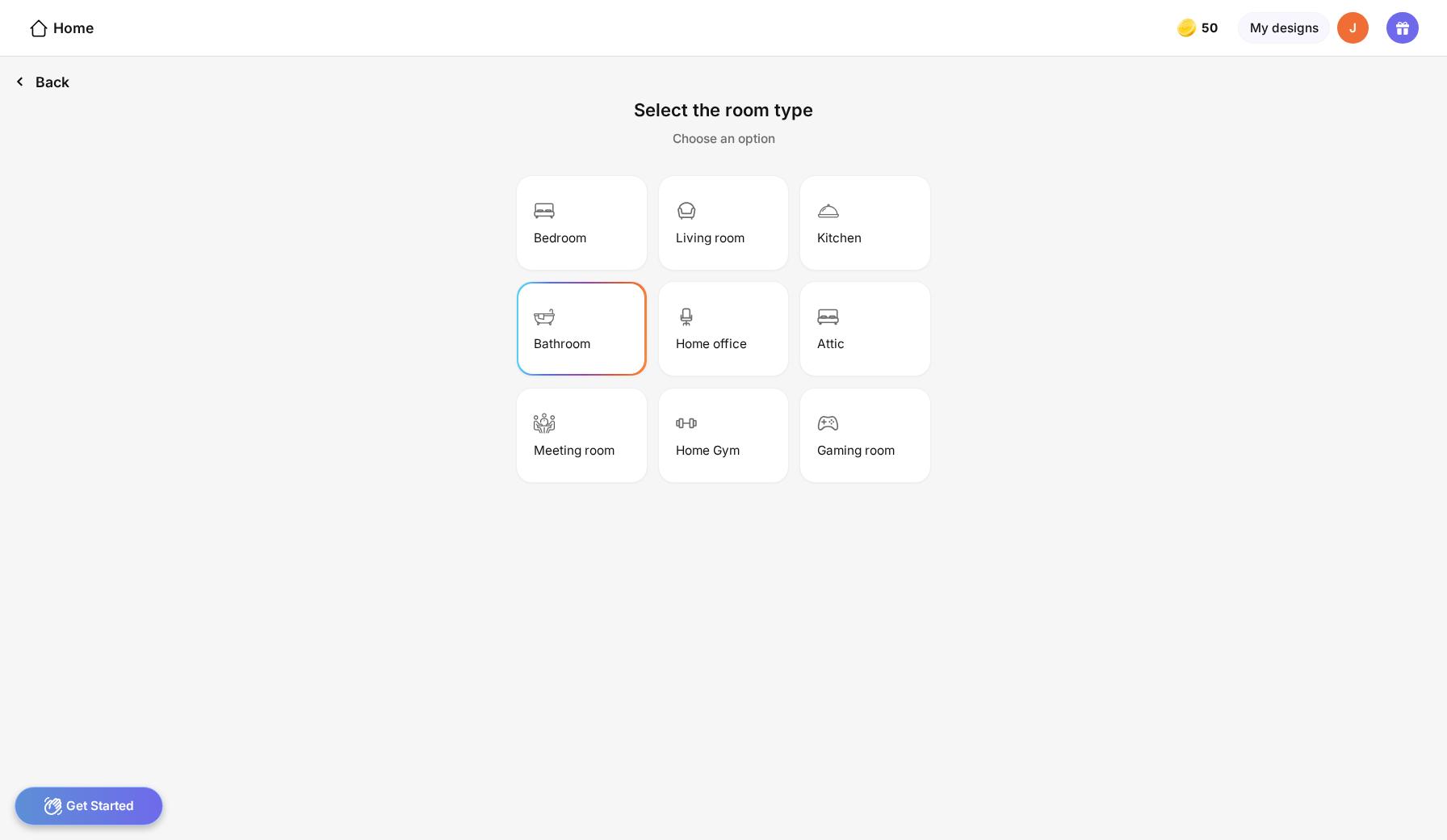
click at [54, 79] on div "Back" at bounding box center [42, 82] width 84 height 50
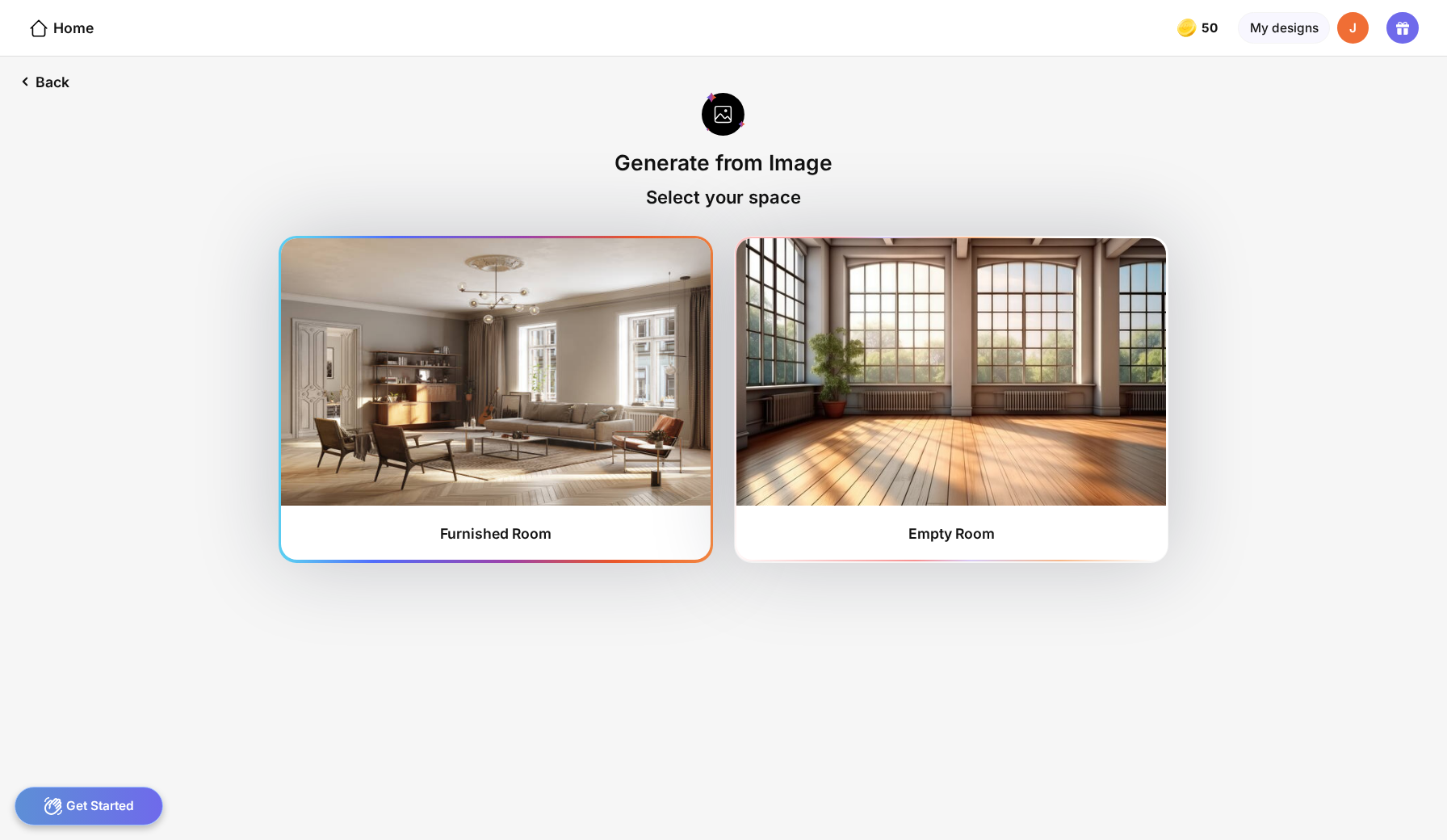
click at [655, 418] on img at bounding box center [495, 371] width 429 height 266
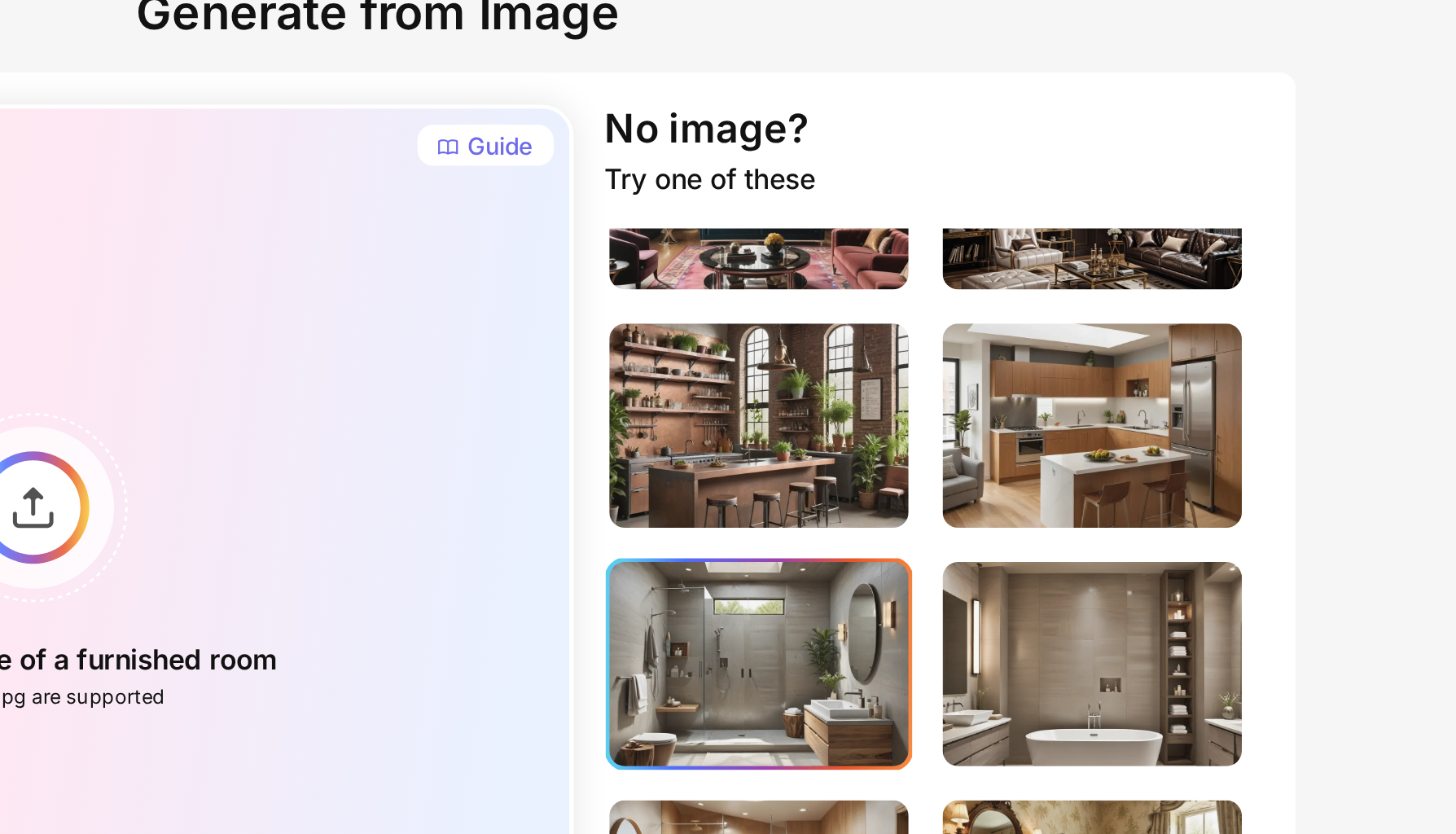
click at [833, 414] on img at bounding box center [901, 460] width 136 height 93
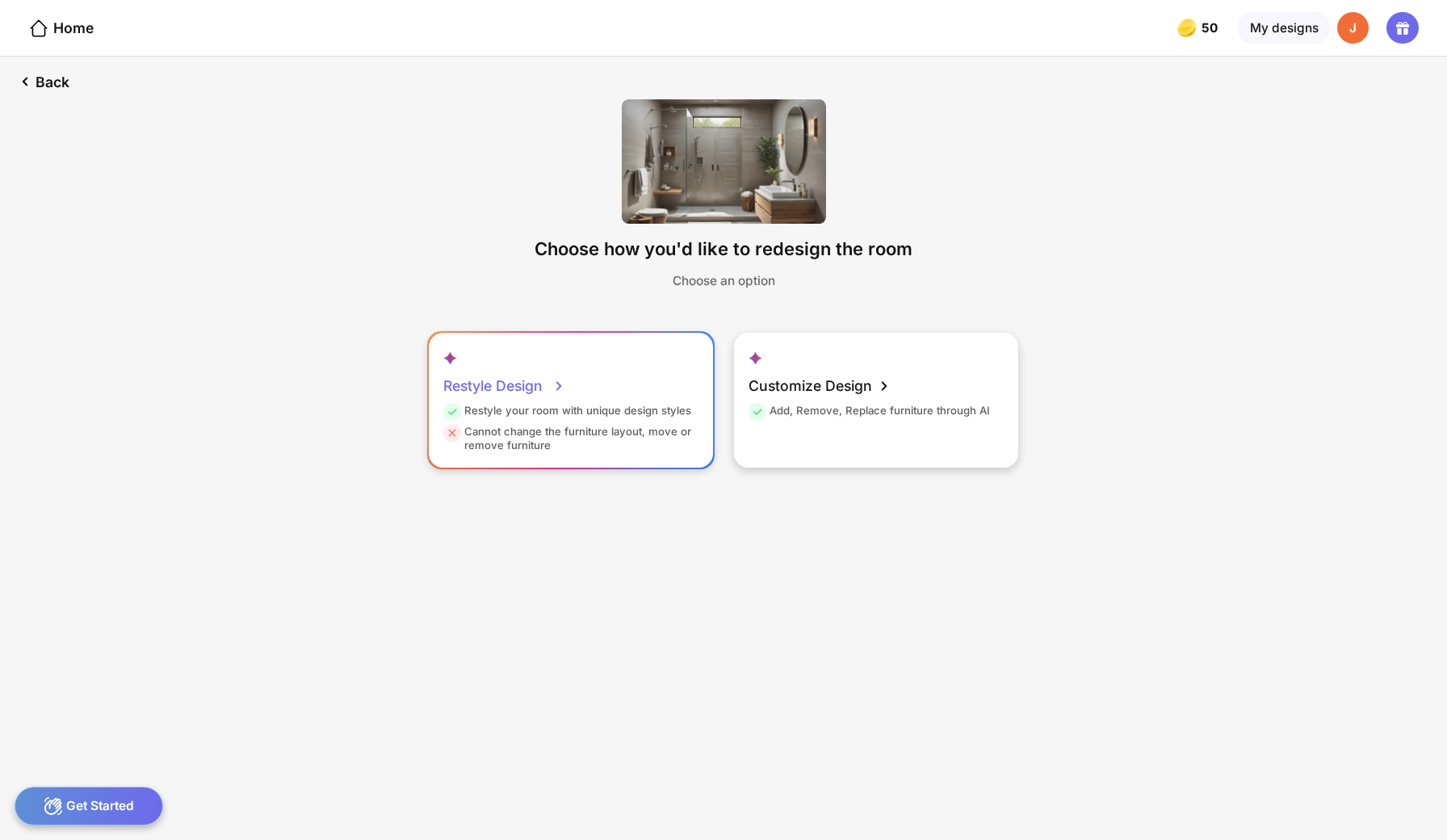
click at [554, 368] on div "Restyle Design" at bounding box center [504, 385] width 122 height 35
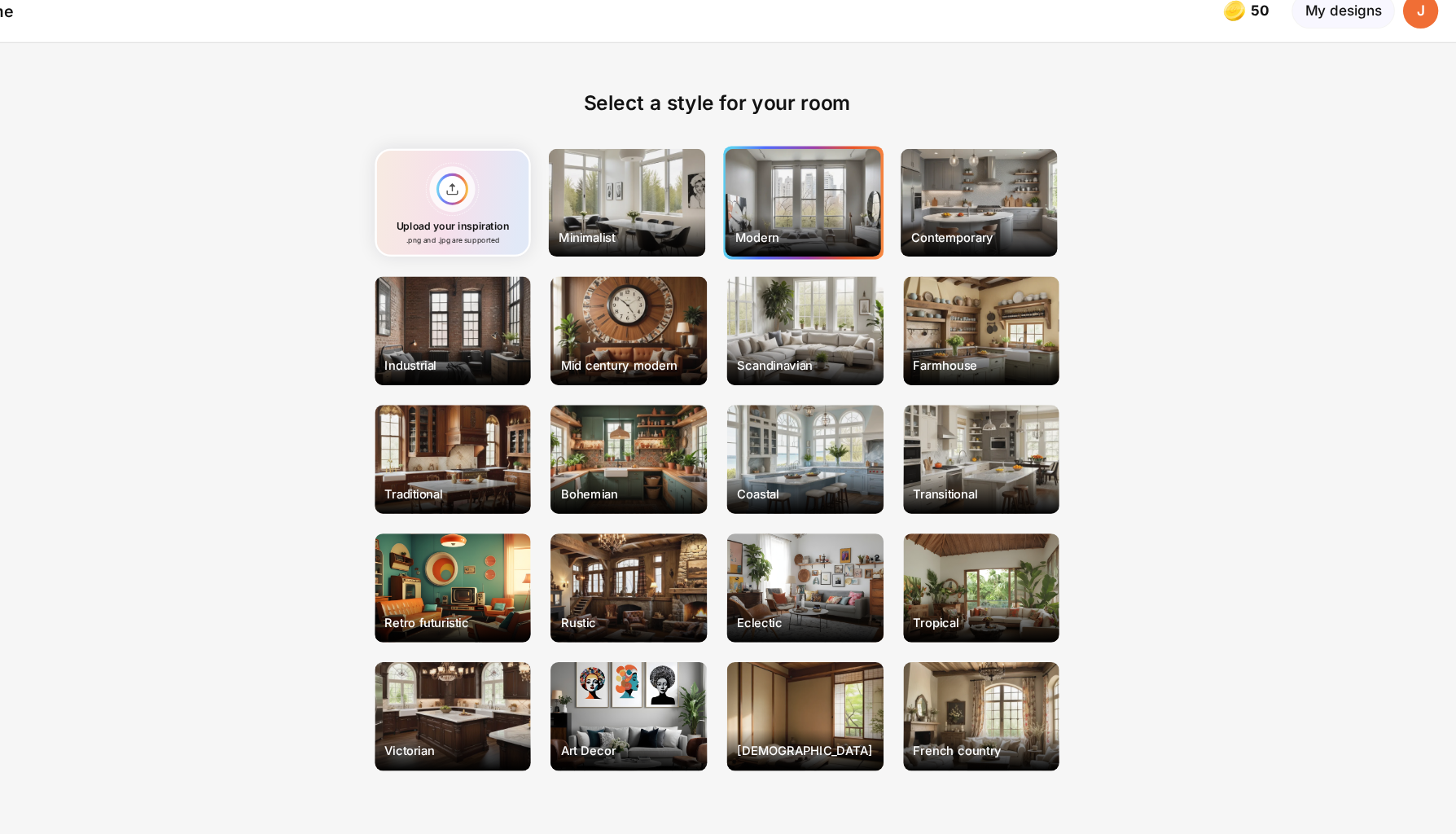
click at [736, 175] on div "Modern" at bounding box center [805, 201] width 141 height 98
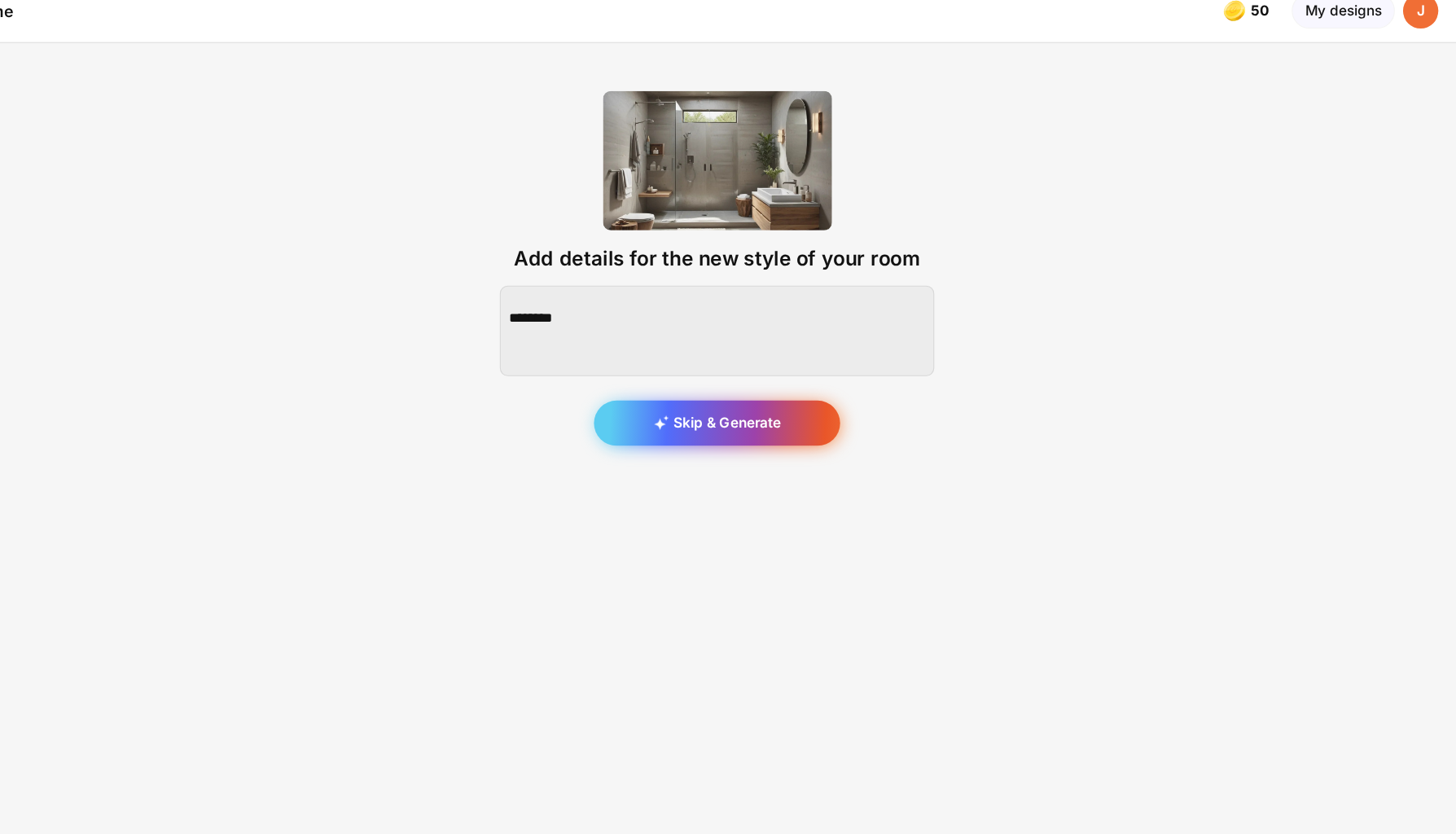
click at [652, 379] on div "Skip & Generate" at bounding box center [728, 399] width 222 height 41
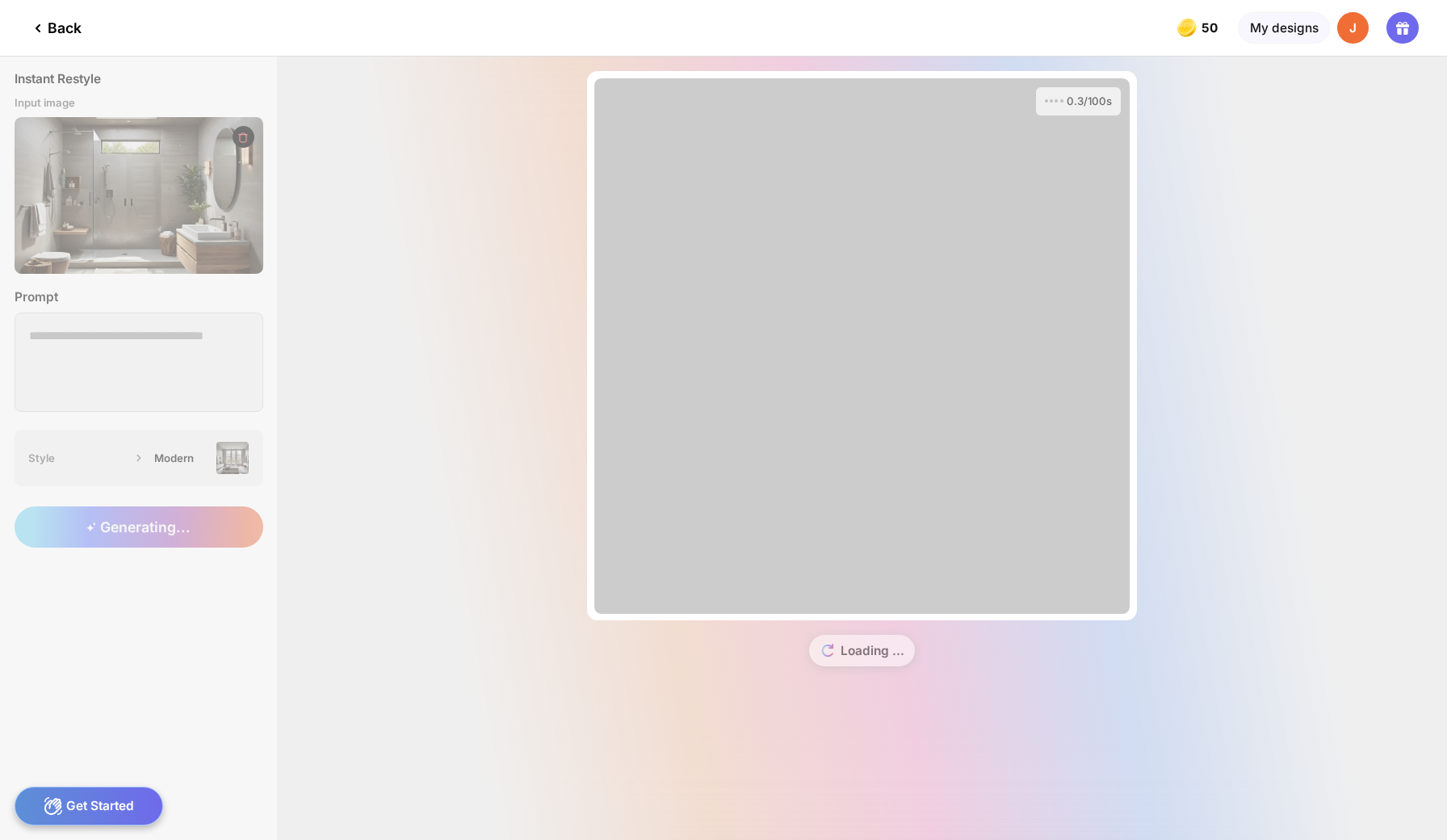
click at [88, 163] on div "Instant Restyle Input image Prompt Style Modern Generating... 0.3/100s Almost t…" at bounding box center [724, 448] width 1447 height 783
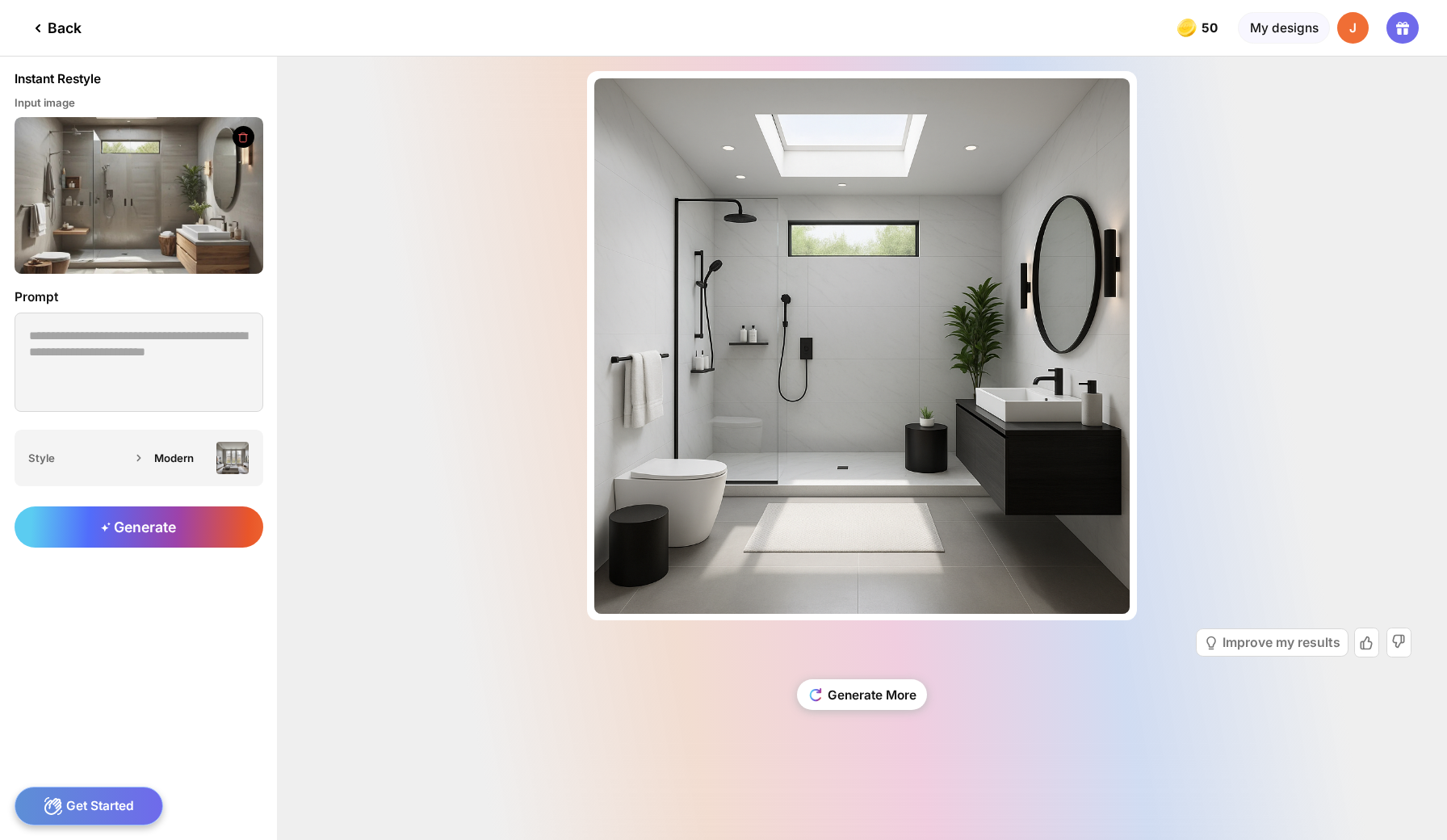
click at [36, 25] on icon at bounding box center [37, 27] width 3 height 7
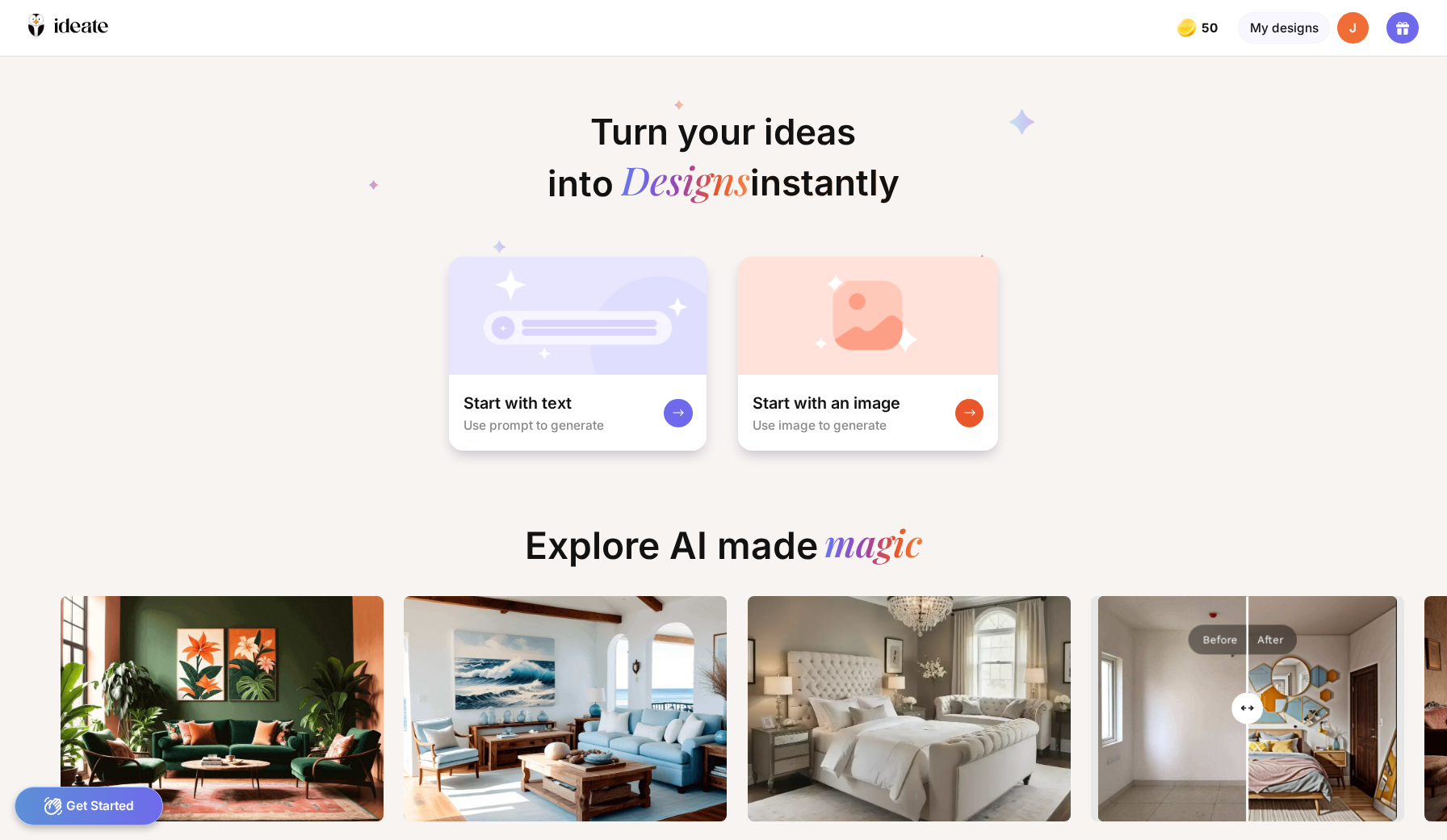
scroll to position [0, 25]
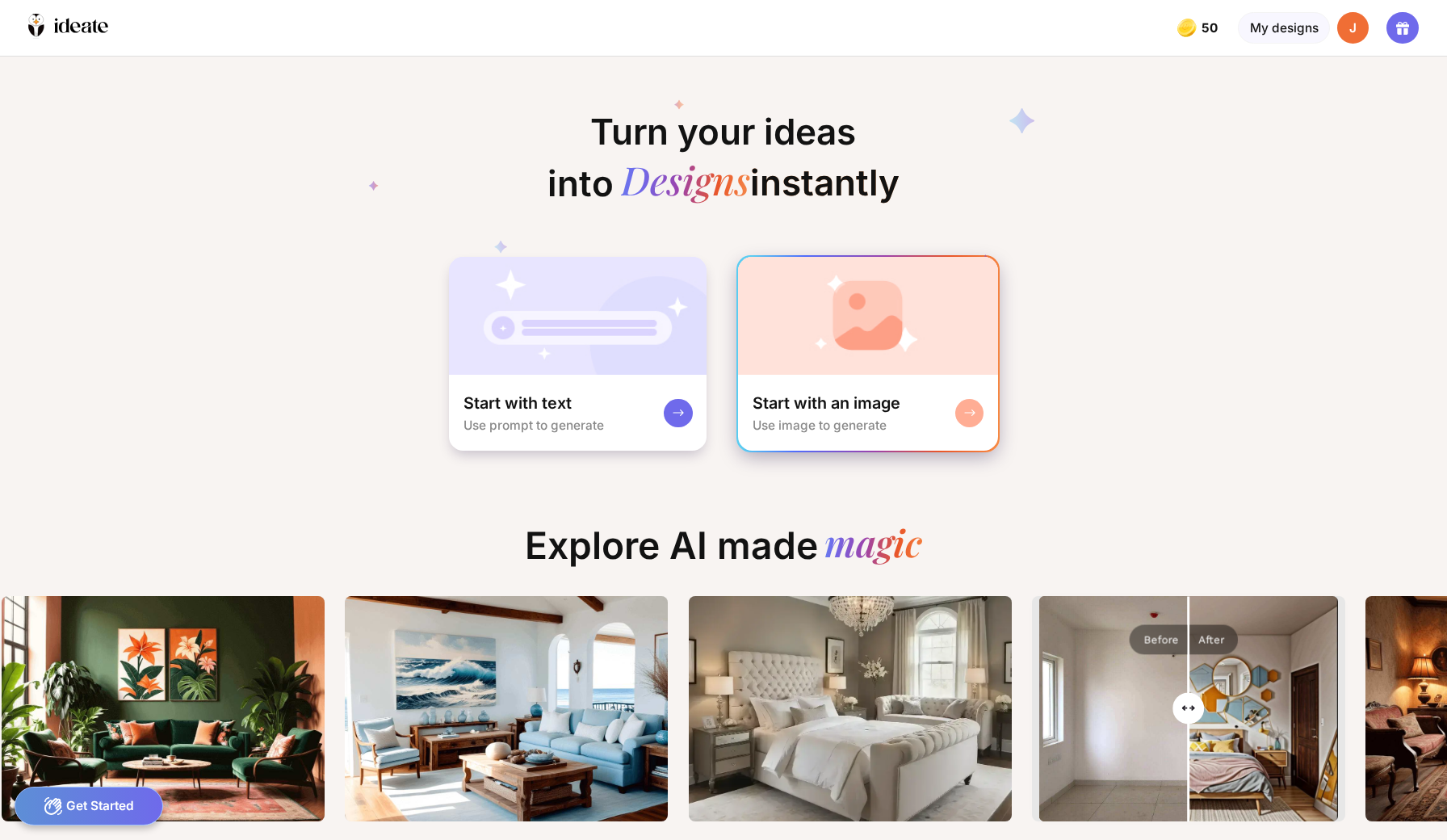
click at [835, 374] on div "Start with an image Use image to generate" at bounding box center [867, 412] width 259 height 76
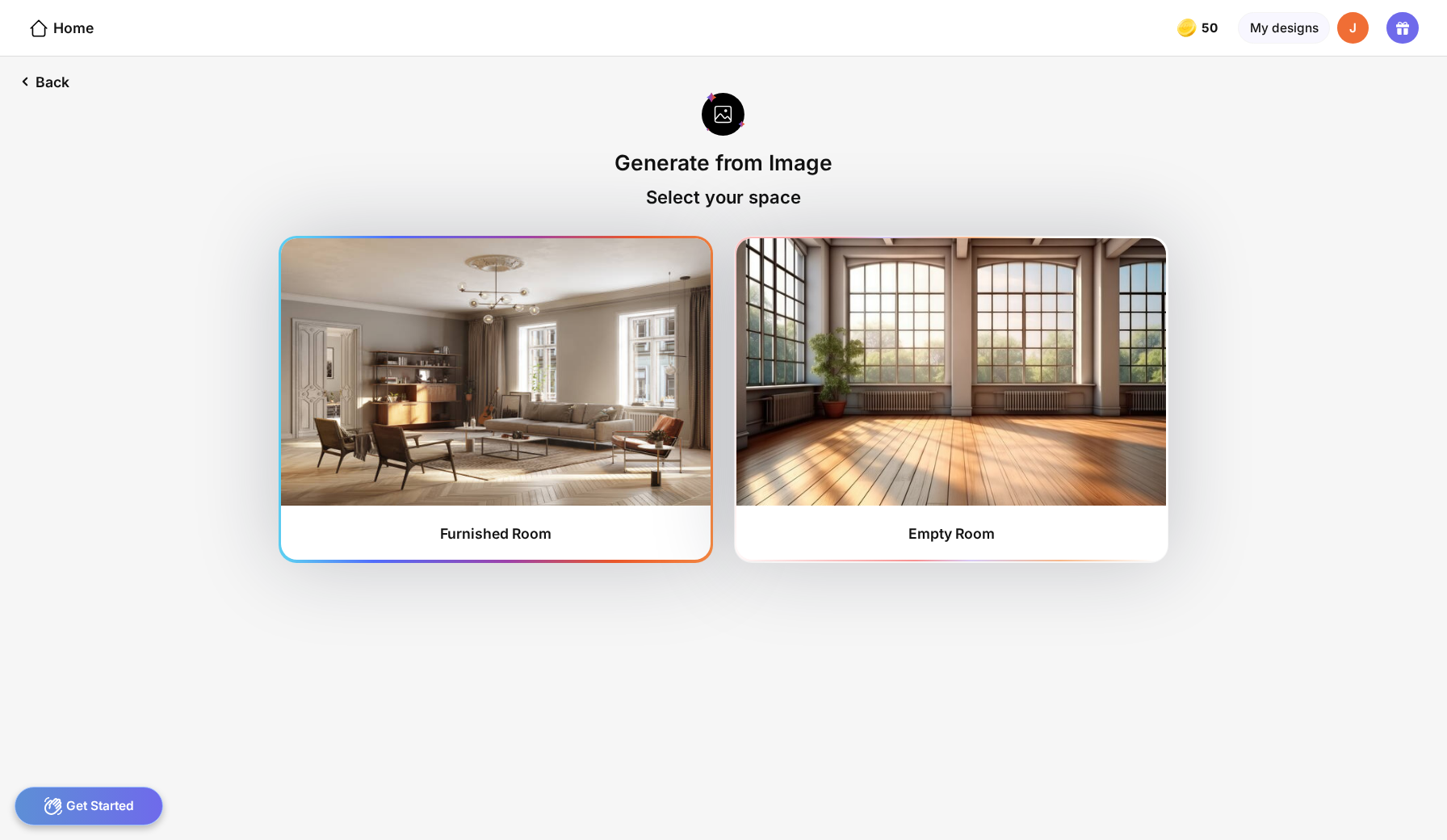
click at [435, 411] on img at bounding box center [495, 371] width 429 height 266
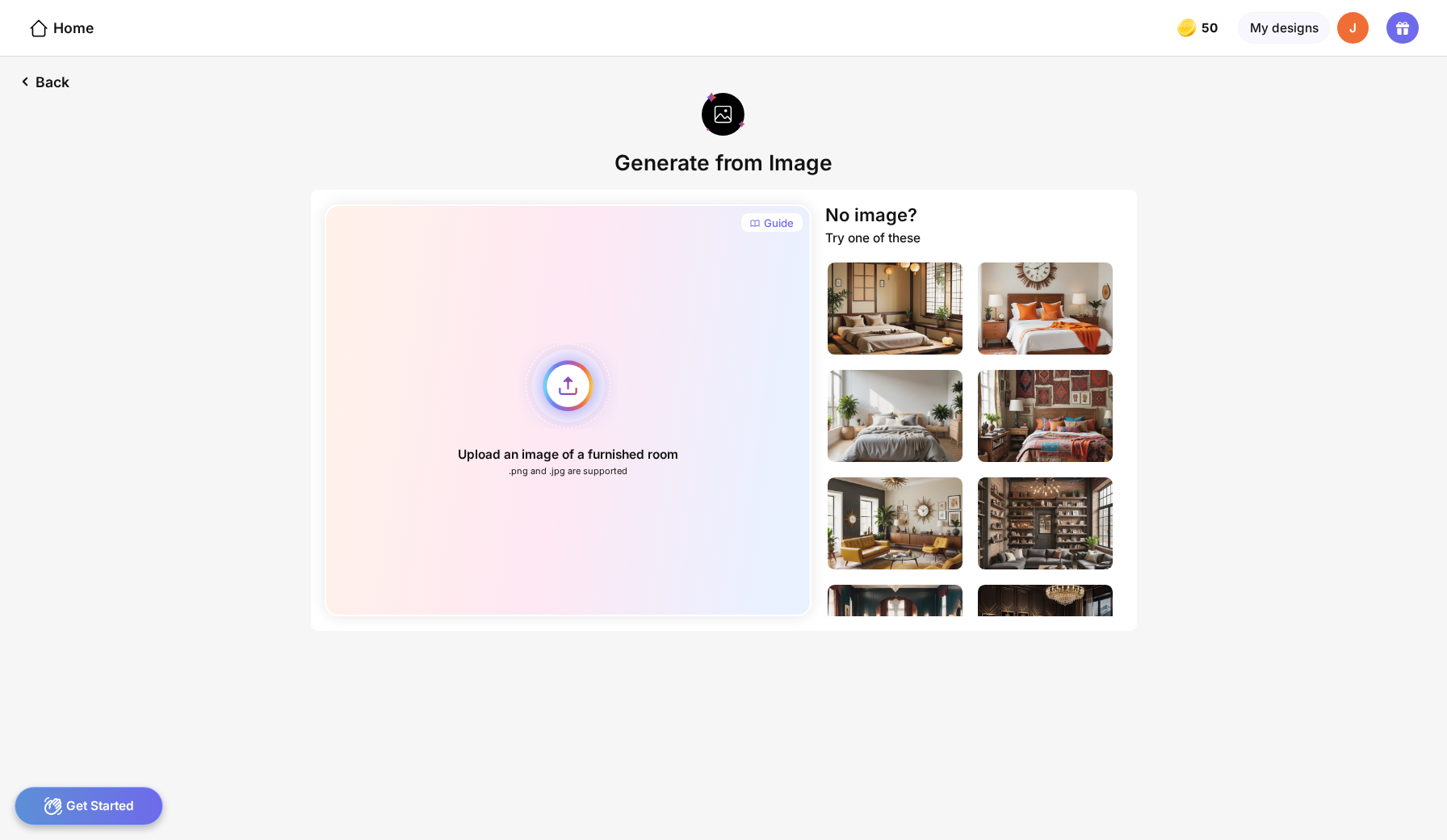
click at [576, 352] on div "Upload an image of a furnished room .png and .jpg are supported" at bounding box center [567, 410] width 486 height 411
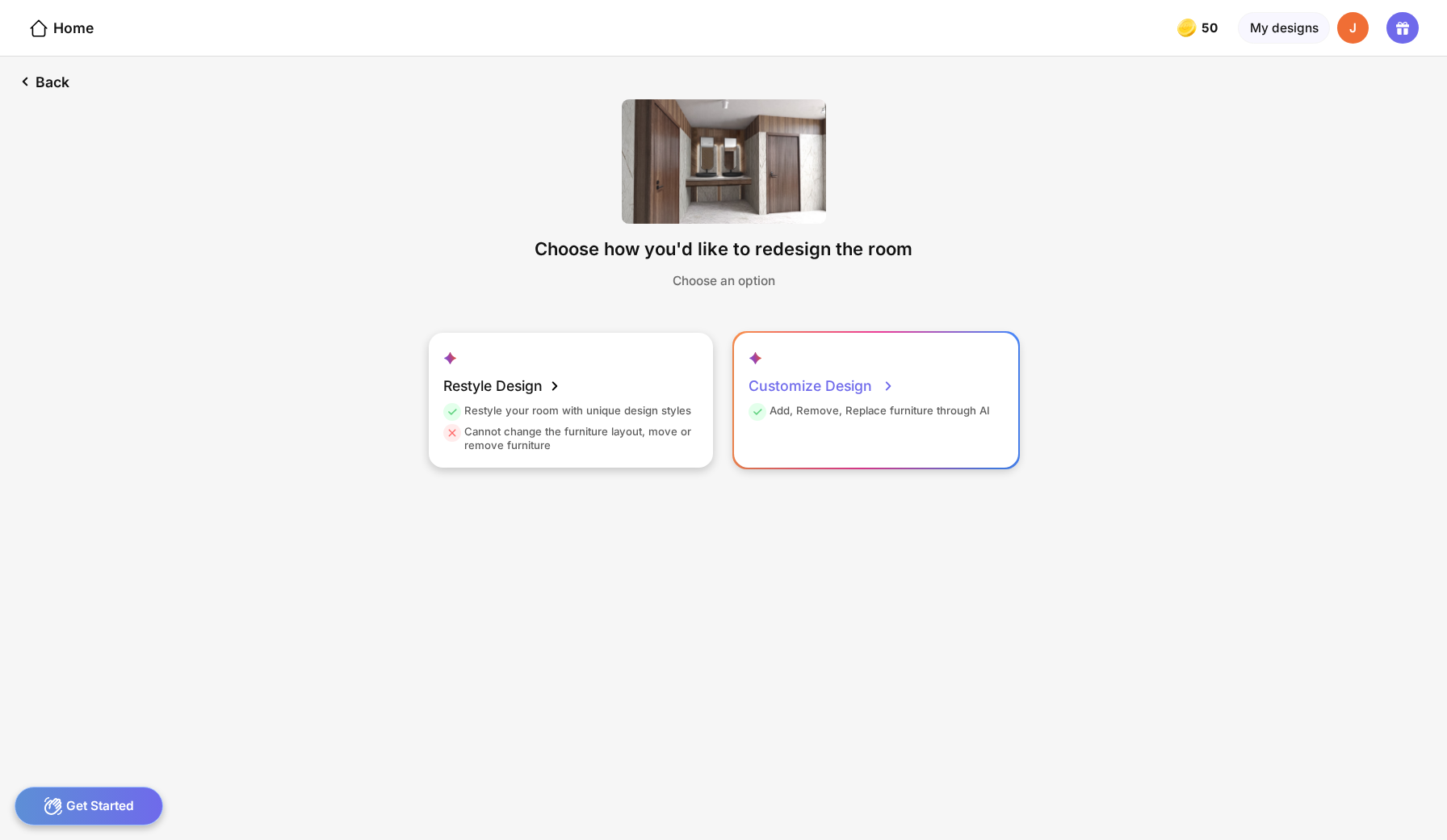
click at [878, 376] on icon at bounding box center [888, 386] width 19 height 19
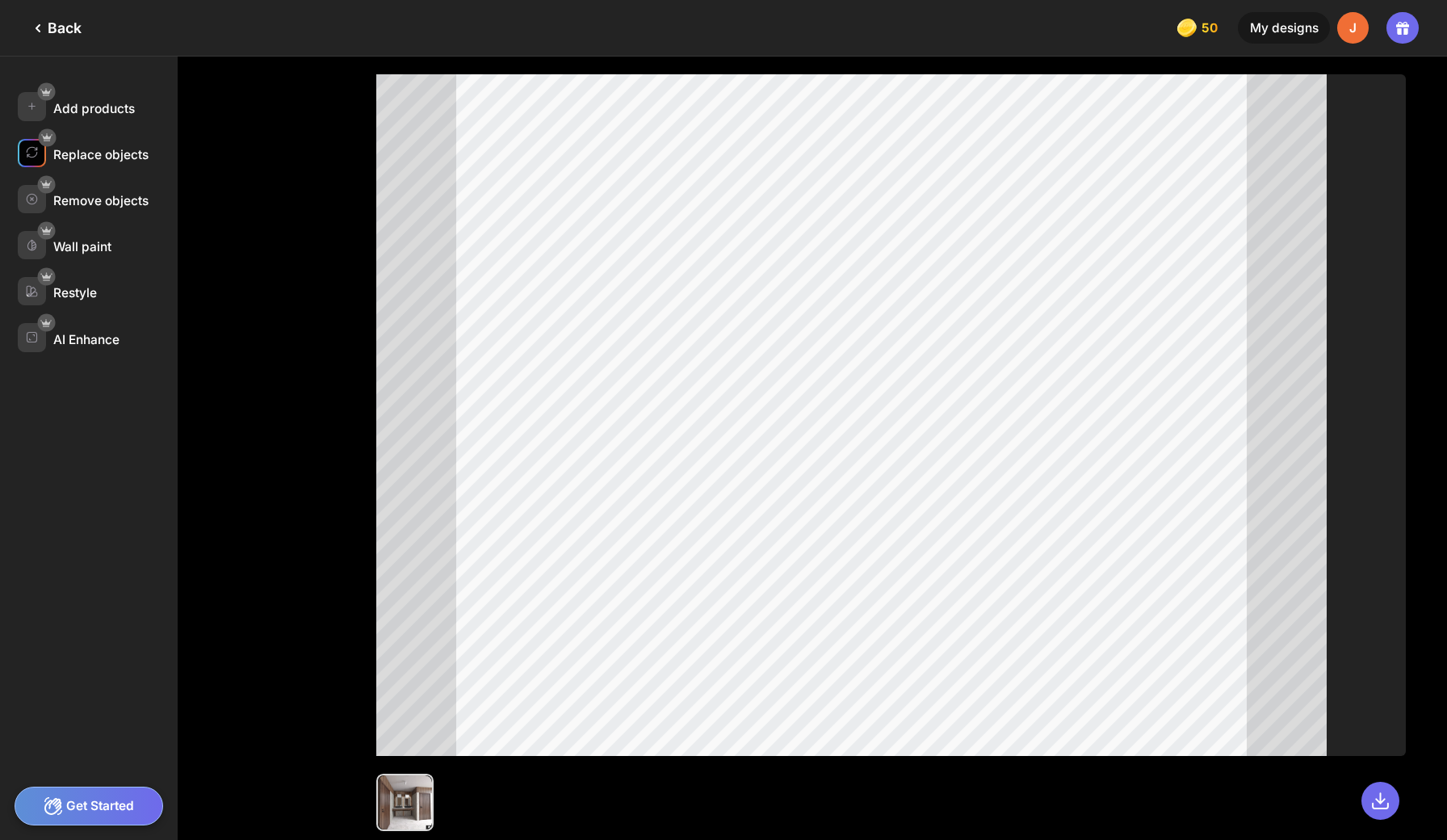
click at [90, 147] on div "Replace objects" at bounding box center [101, 155] width 95 height 15
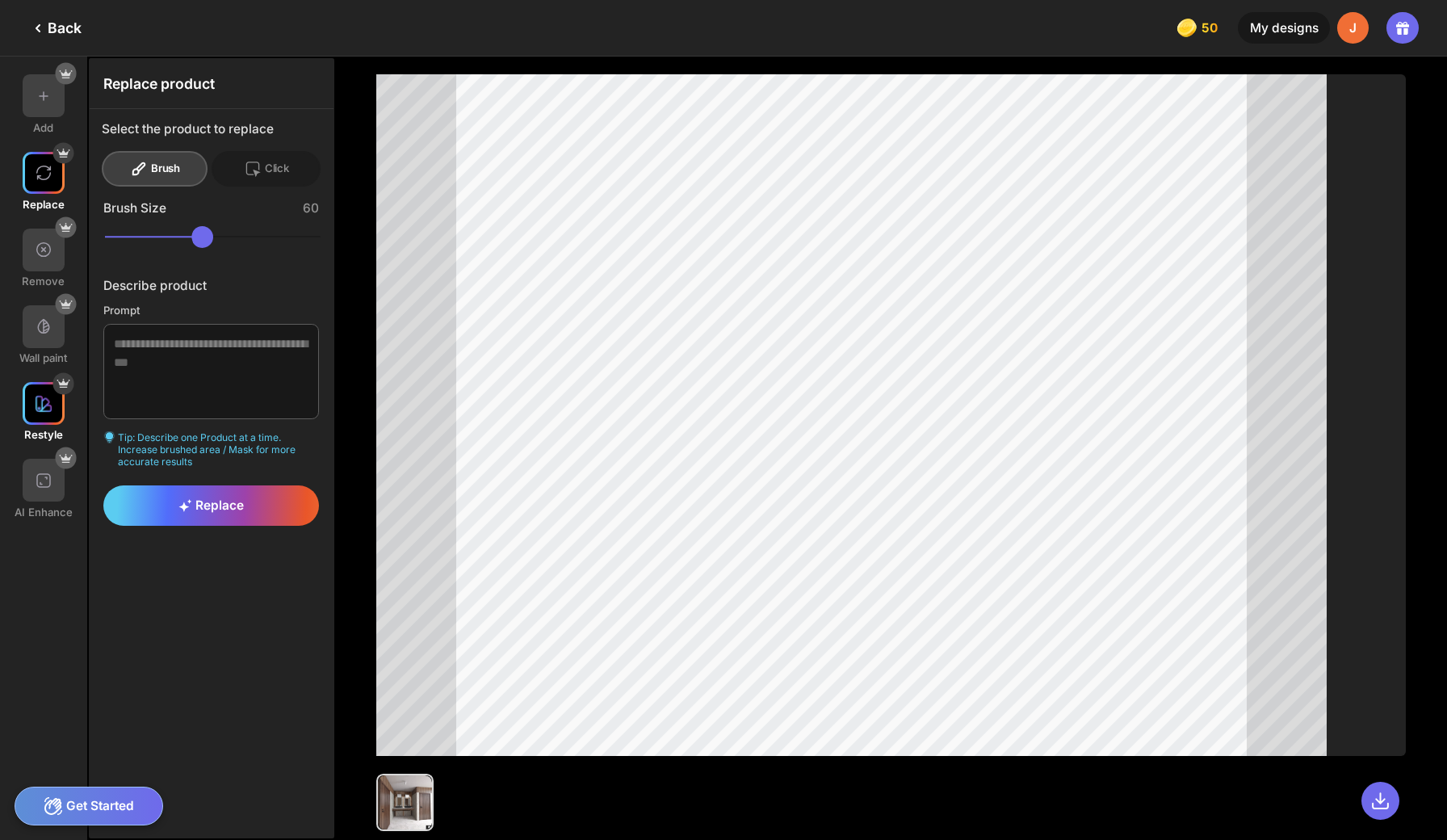
click at [43, 394] on img at bounding box center [44, 403] width 18 height 18
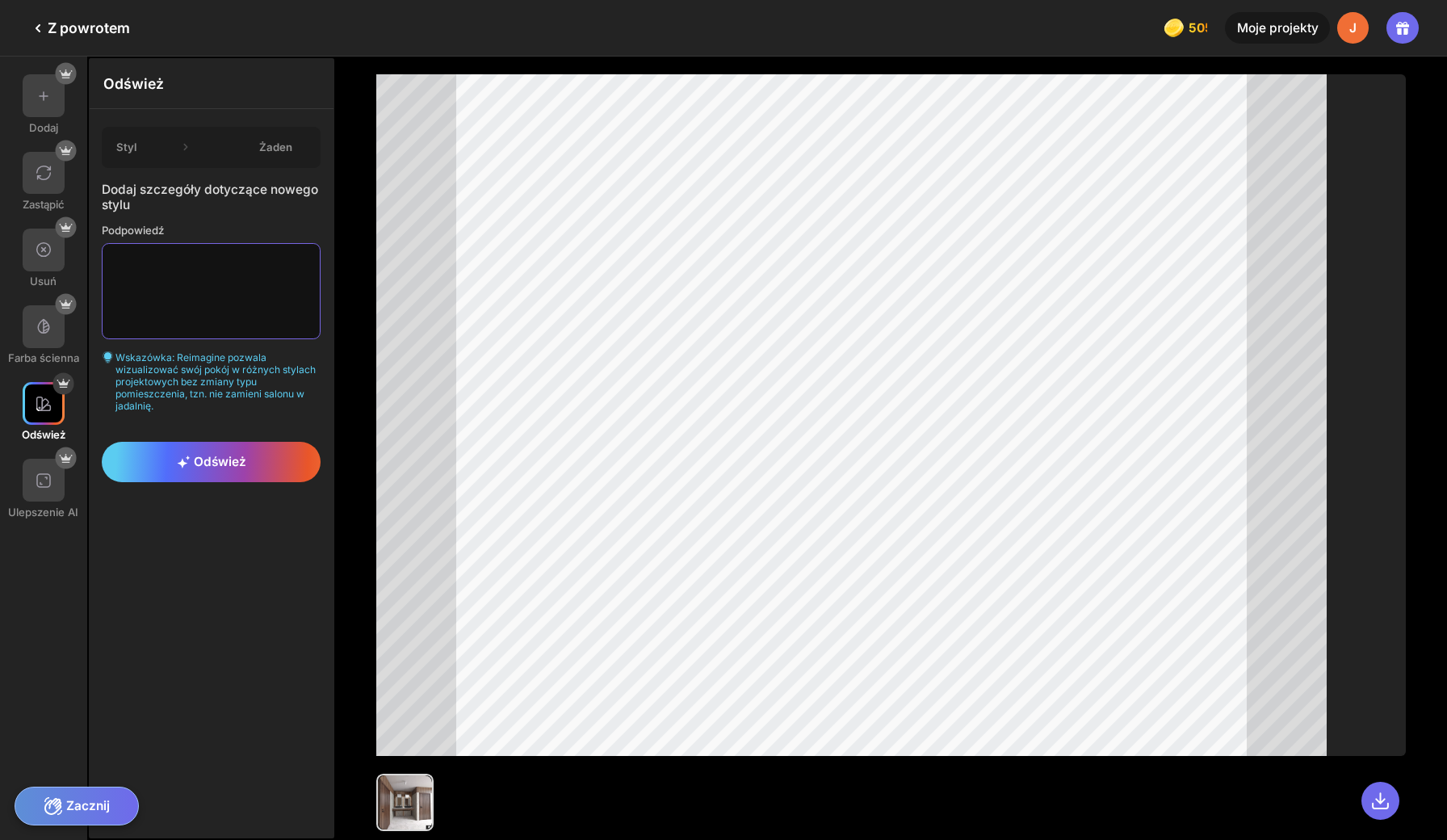
click at [144, 262] on textarea at bounding box center [211, 290] width 219 height 95
type textarea "*"
type textarea "**********"
click at [185, 442] on div "Odśwież" at bounding box center [211, 462] width 219 height 41
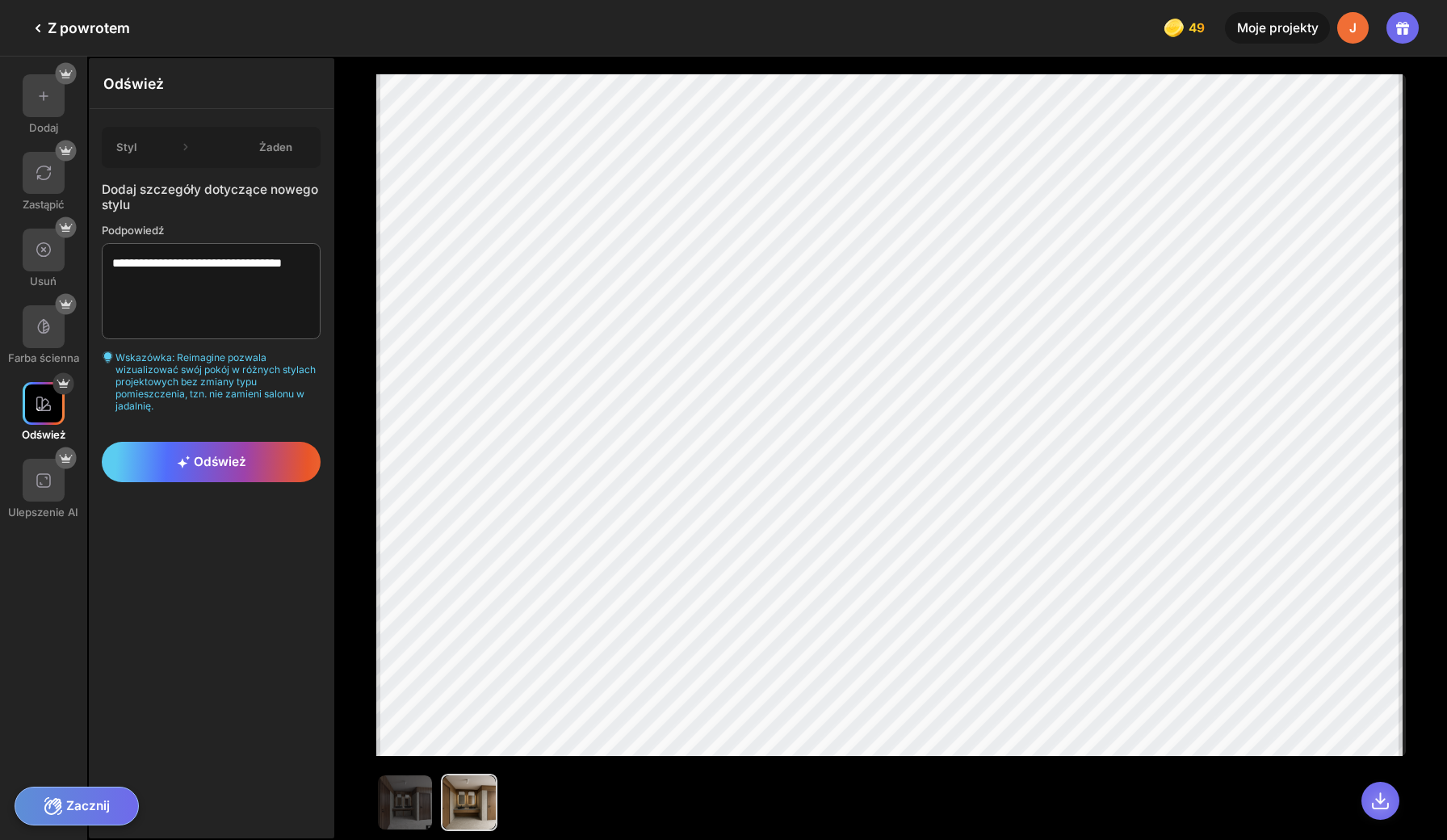
click at [1383, 792] on icon at bounding box center [1381, 801] width 21 height 21
click at [40, 26] on icon at bounding box center [38, 28] width 19 height 19
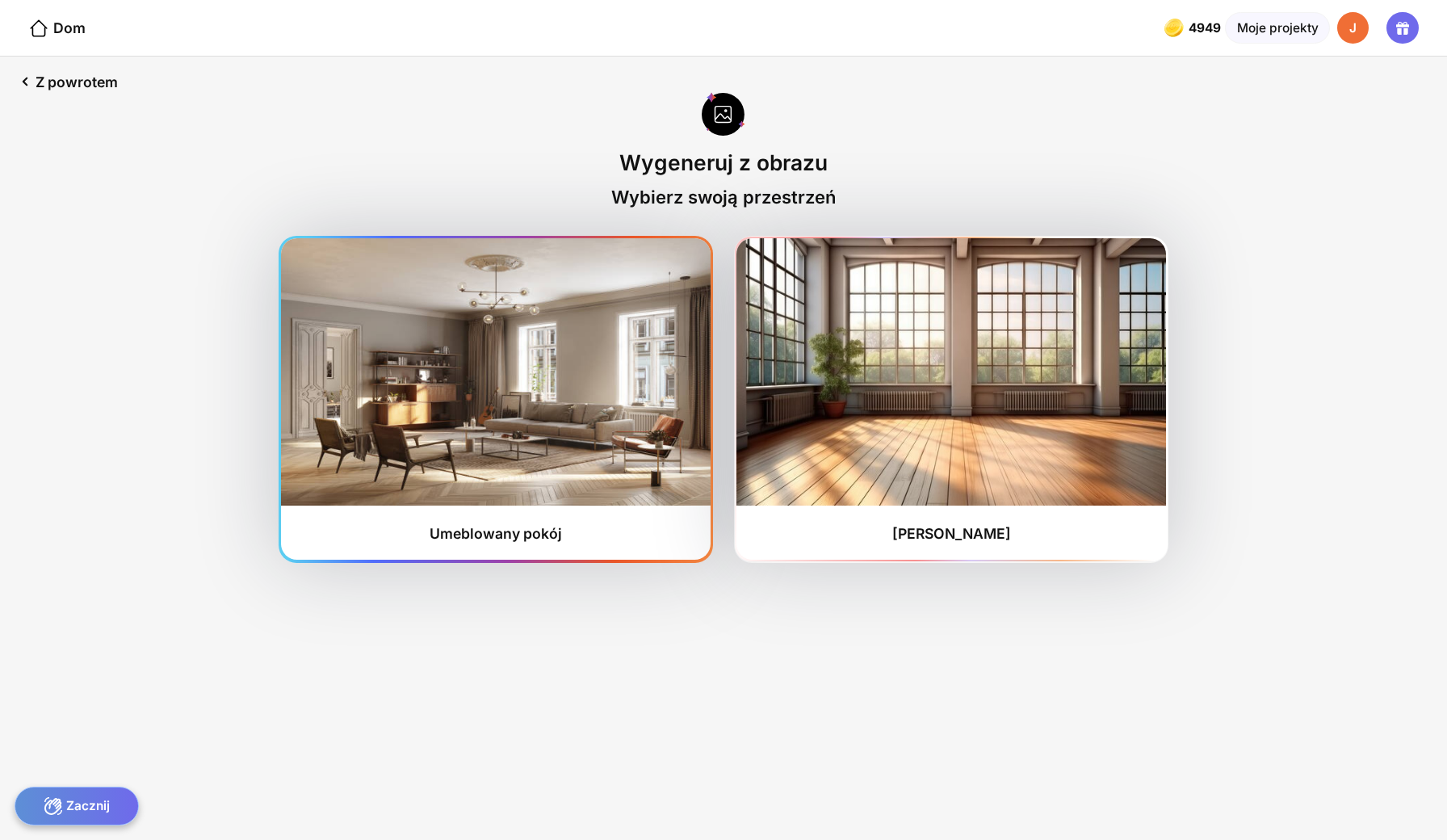
click at [524, 370] on img at bounding box center [495, 371] width 429 height 266
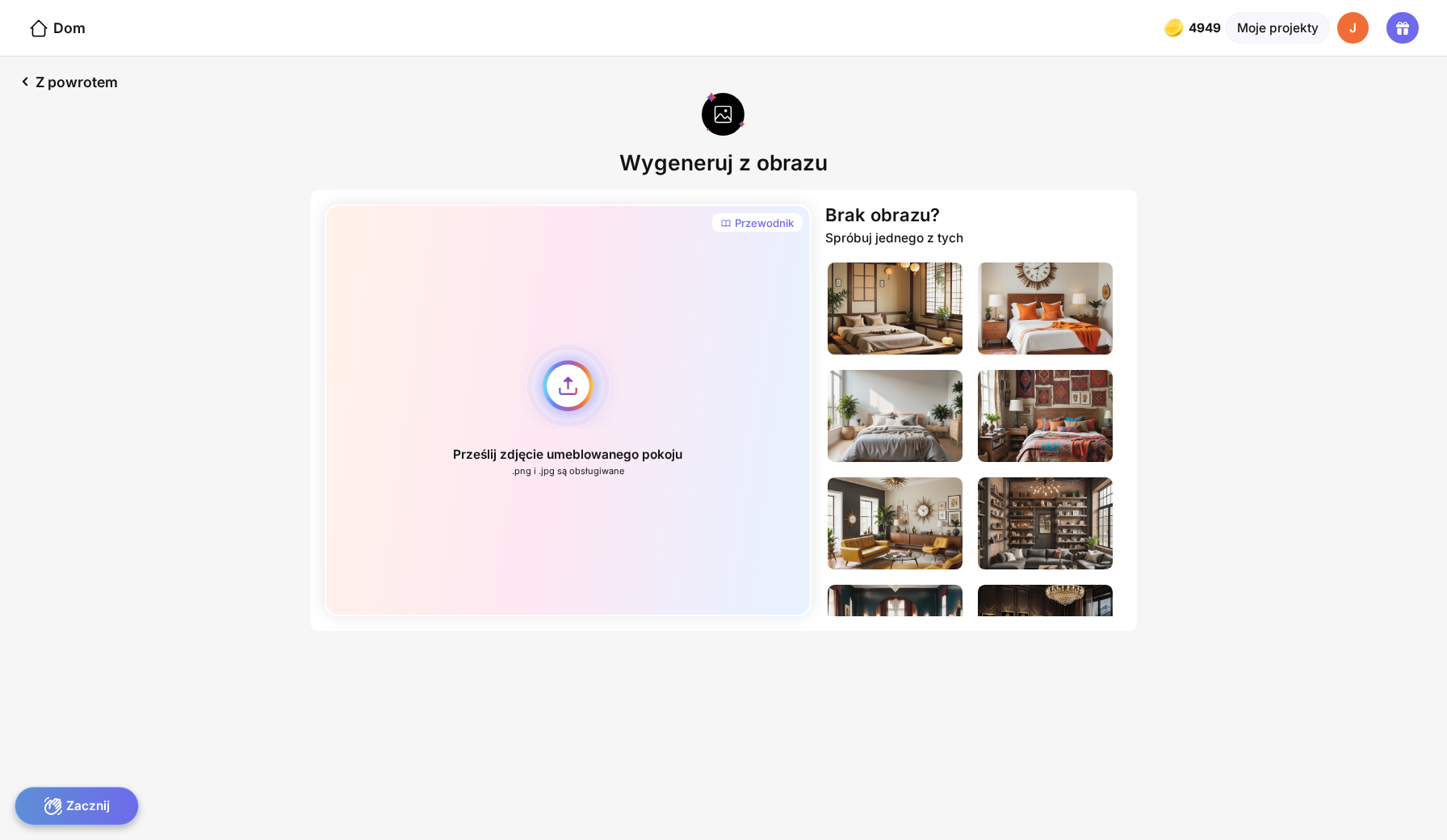
click at [606, 356] on div "Prześlij zdjęcie umeblowanego pokoju .png i .jpg są obsługiwane" at bounding box center [567, 410] width 486 height 411
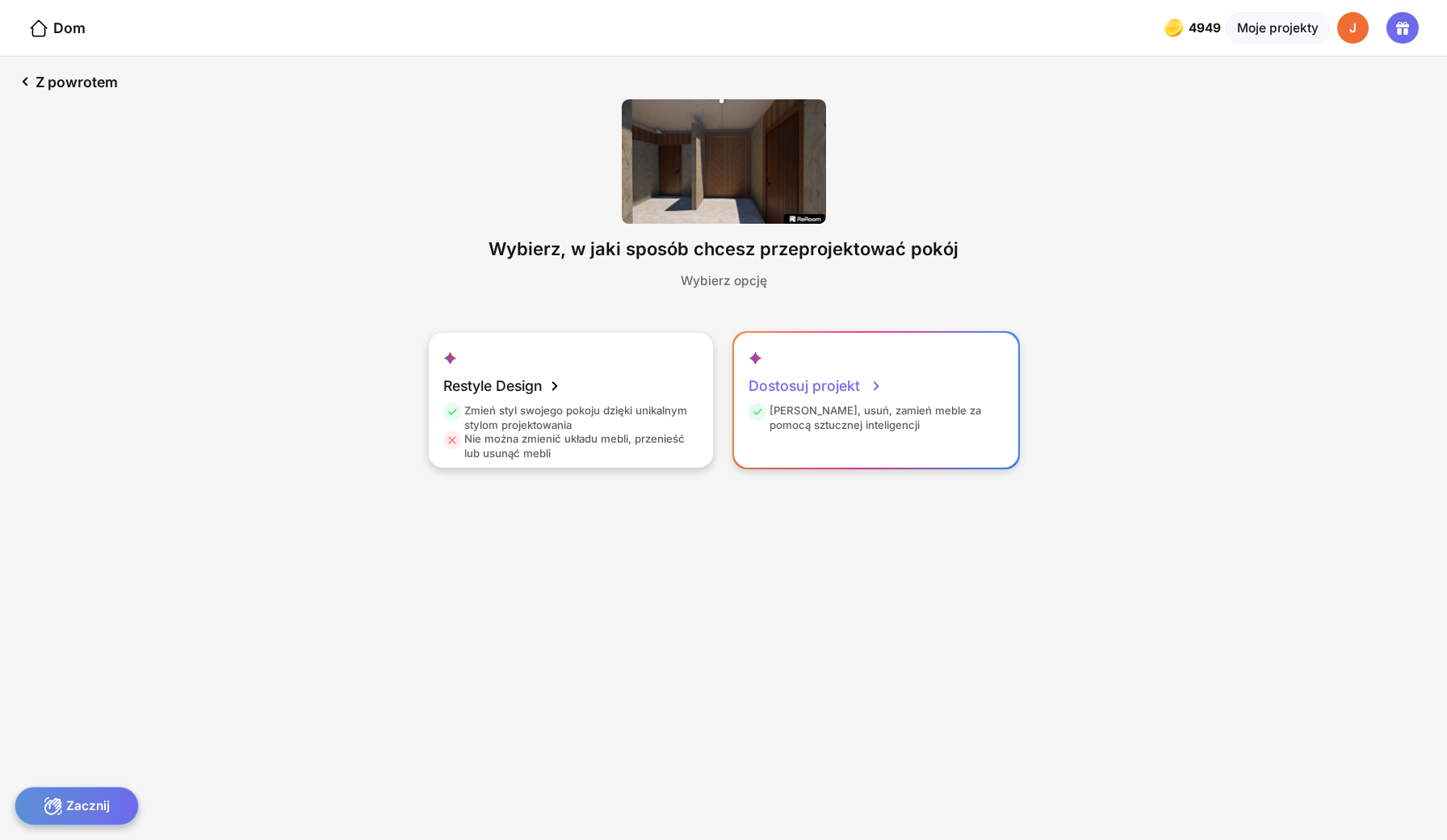
click at [867, 376] on icon at bounding box center [876, 386] width 19 height 19
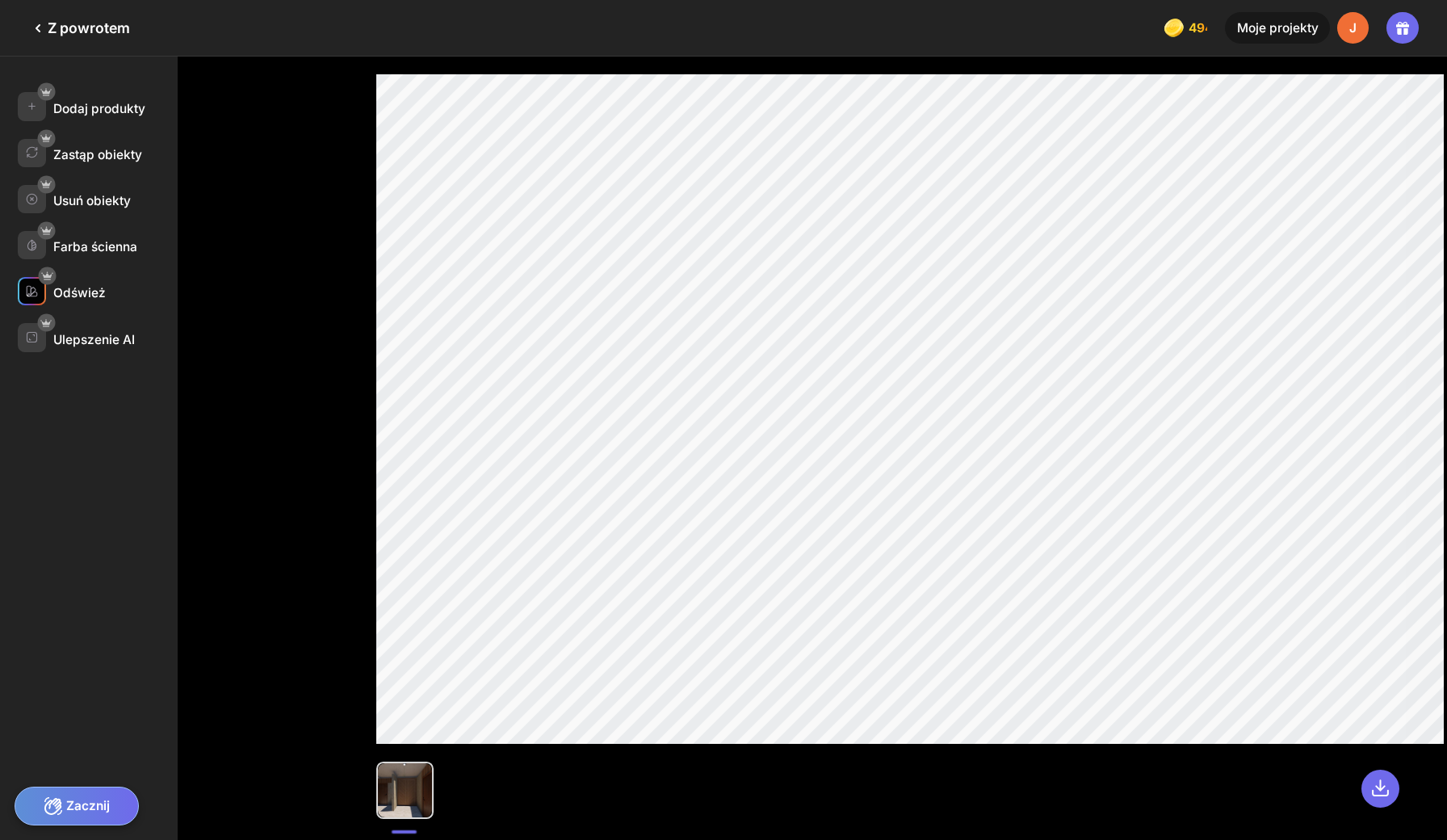
click at [79, 285] on div "Odśwież" at bounding box center [79, 293] width 52 height 15
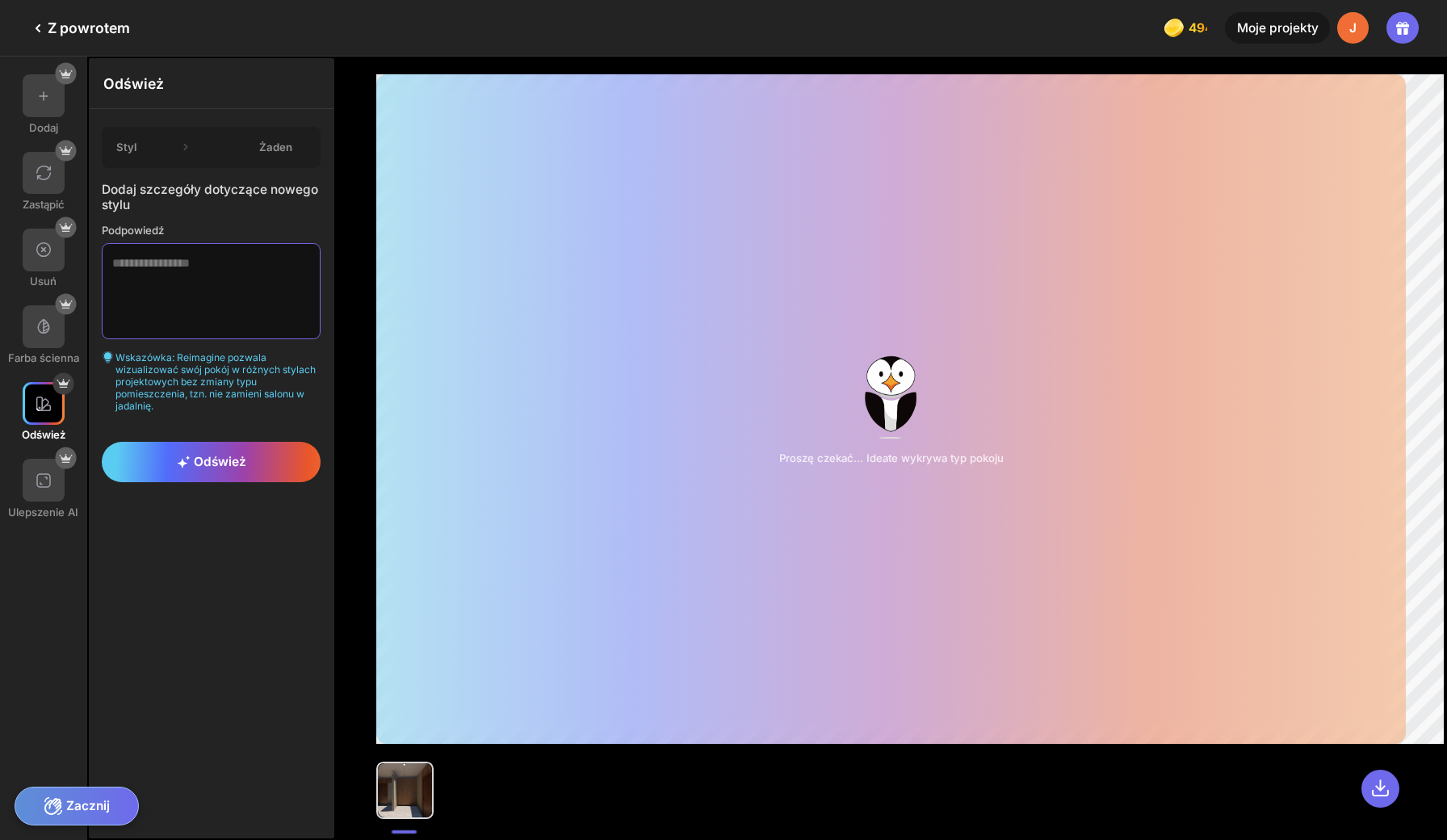
click at [160, 247] on textarea at bounding box center [211, 290] width 219 height 95
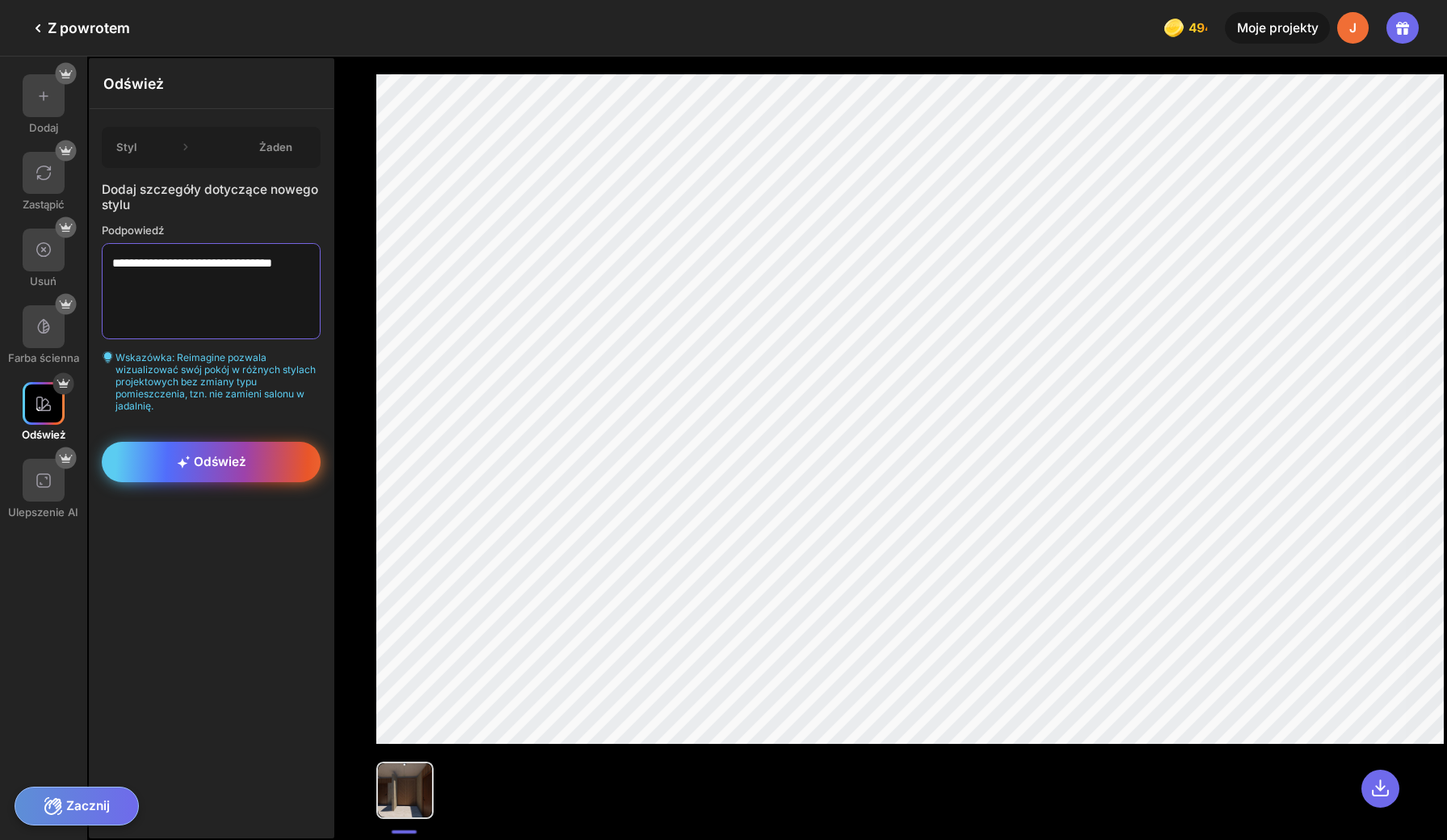
type textarea "**********"
click at [192, 454] on span "Odśwież" at bounding box center [211, 462] width 69 height 15
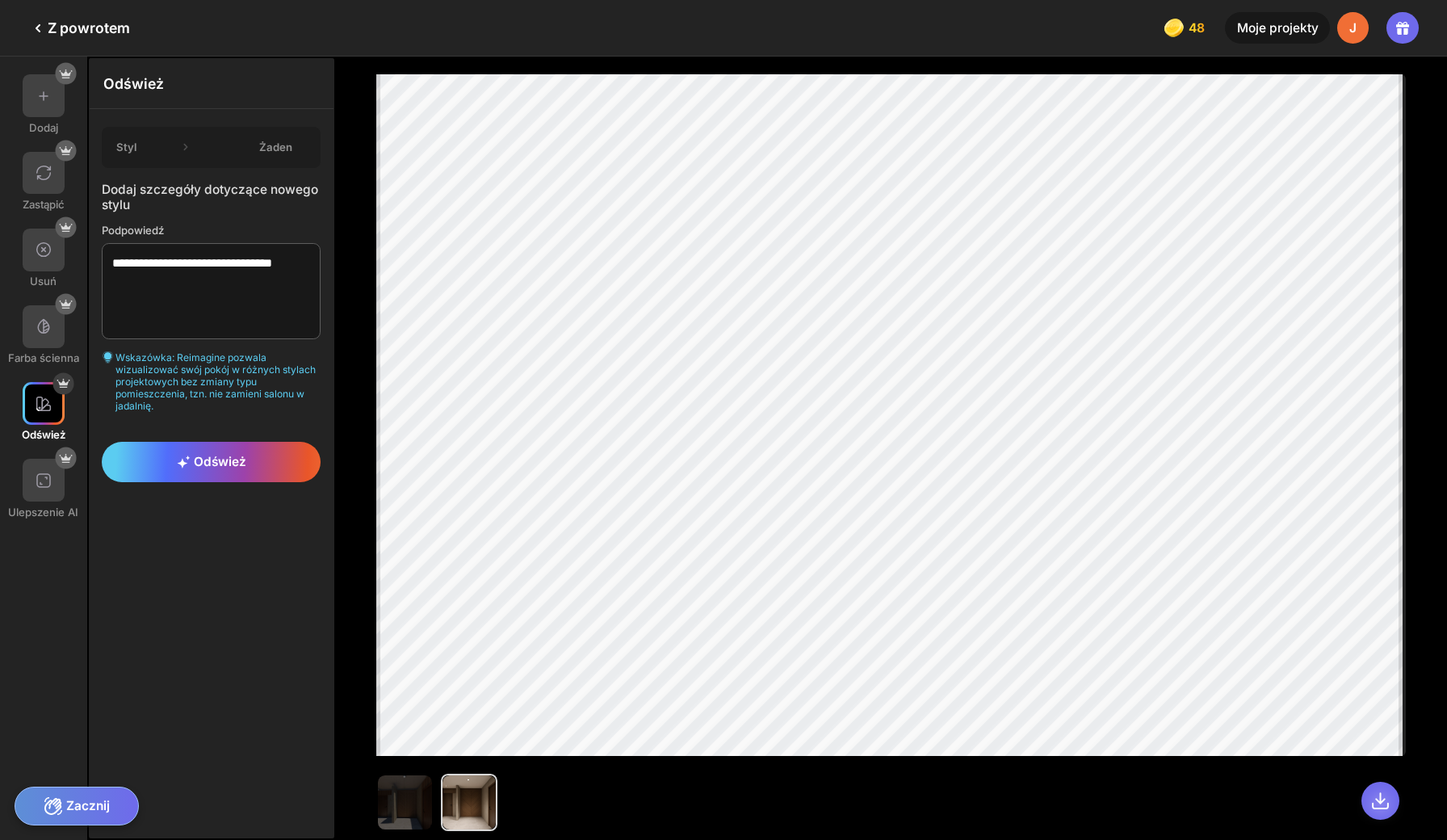
click at [1390, 794] on icon at bounding box center [1381, 801] width 21 height 21
click at [156, 266] on textarea "**********" at bounding box center [211, 290] width 219 height 95
drag, startPoint x: 144, startPoint y: 263, endPoint x: 95, endPoint y: 241, distance: 53.7
click at [101, 243] on textarea "**********" at bounding box center [211, 290] width 219 height 95
click at [177, 140] on icon at bounding box center [185, 146] width 16 height 16
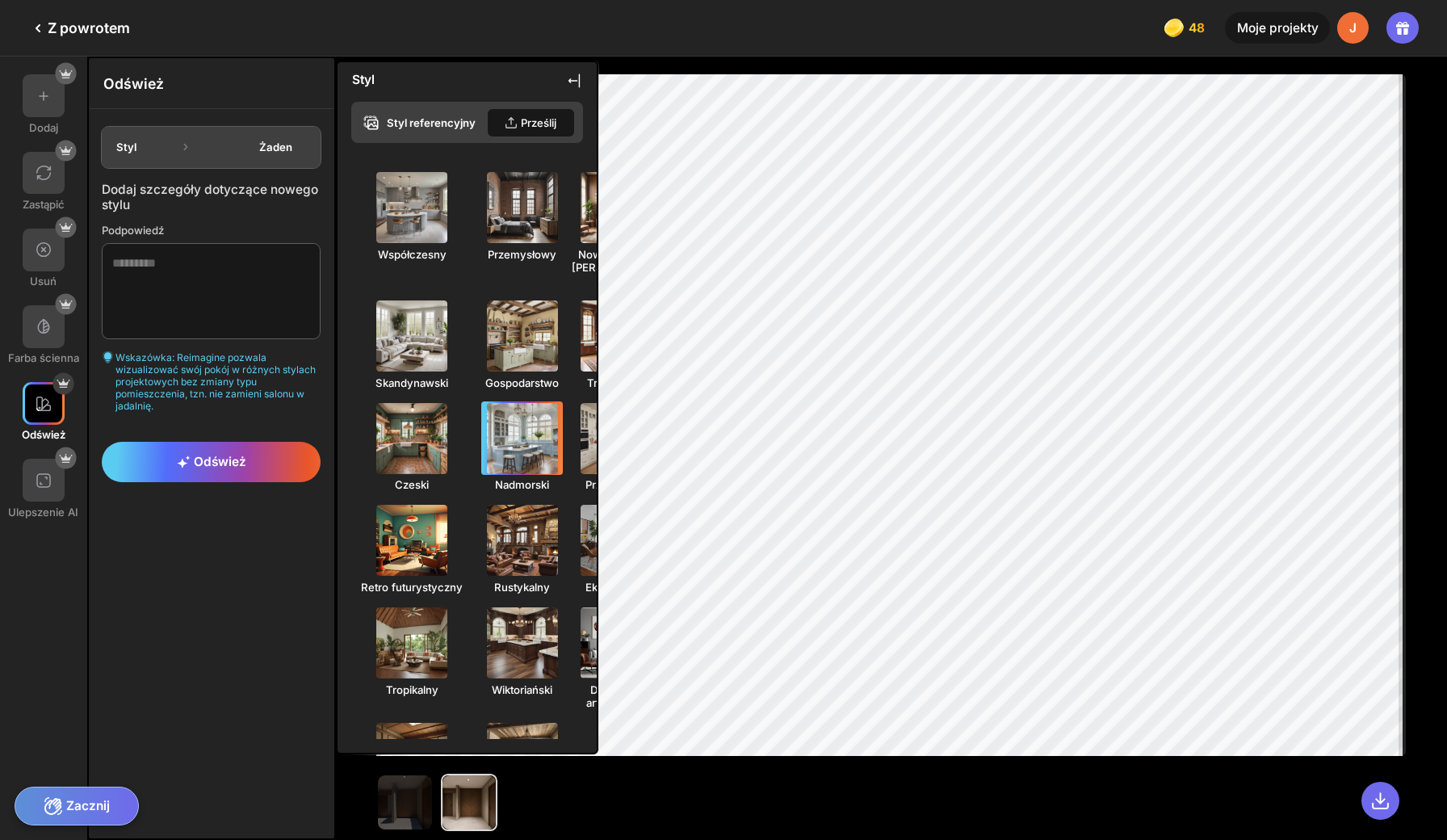
scroll to position [96, 0]
click at [381, 210] on img at bounding box center [412, 209] width 79 height 79
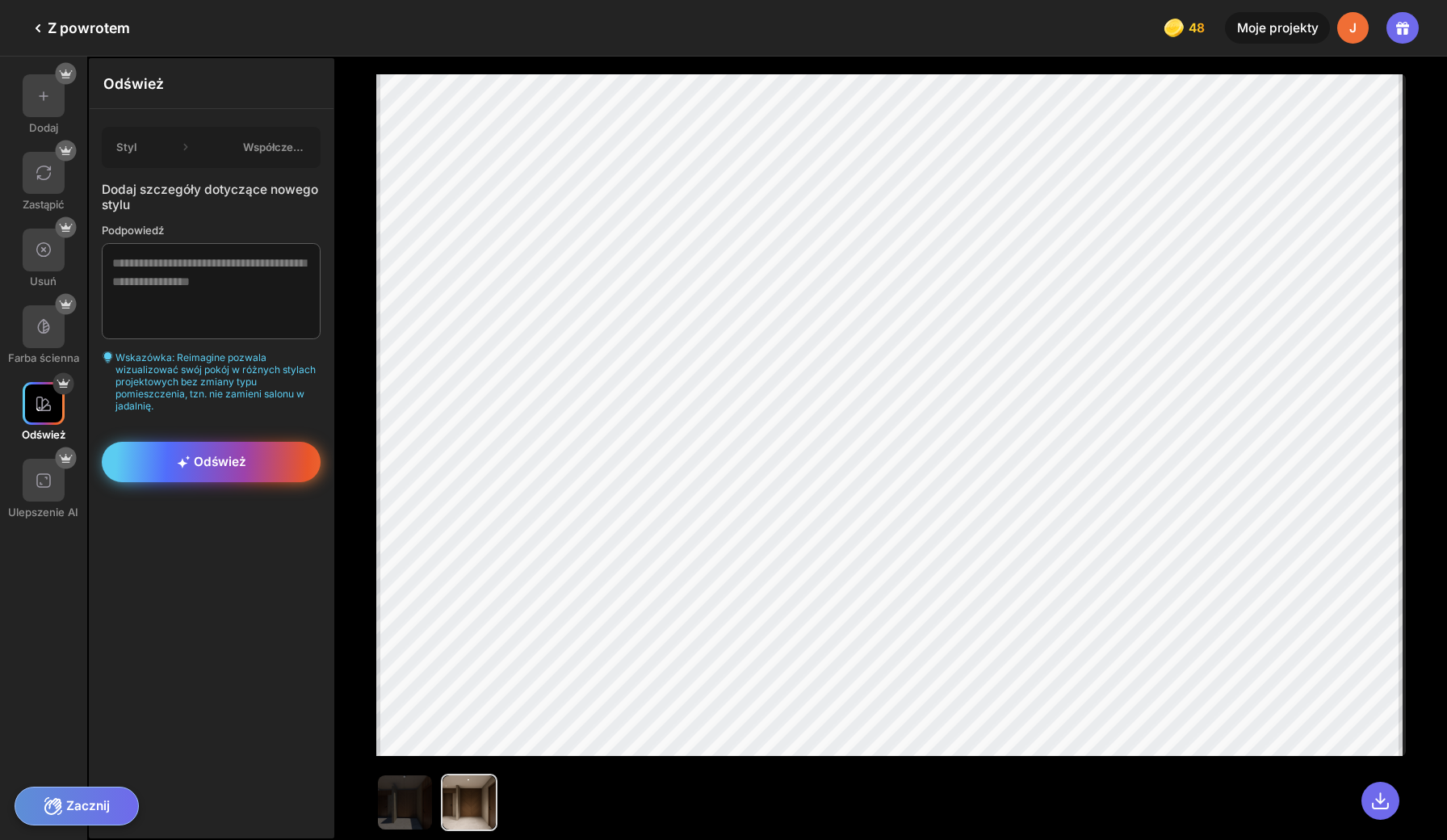
click at [221, 442] on div "Odśwież" at bounding box center [211, 462] width 219 height 41
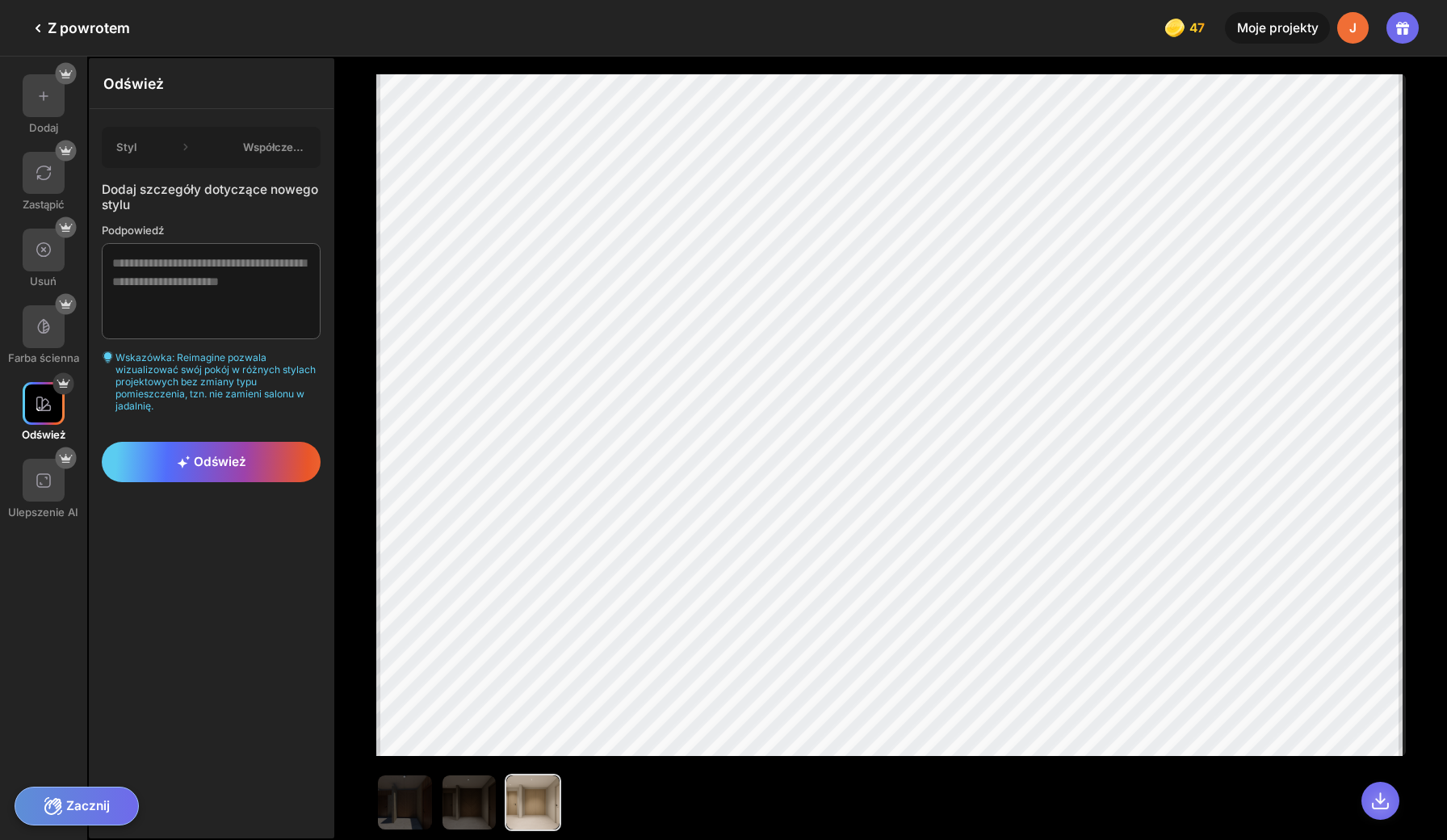
click at [1389, 792] on icon at bounding box center [1381, 801] width 21 height 21
click at [31, 25] on icon at bounding box center [38, 28] width 19 height 19
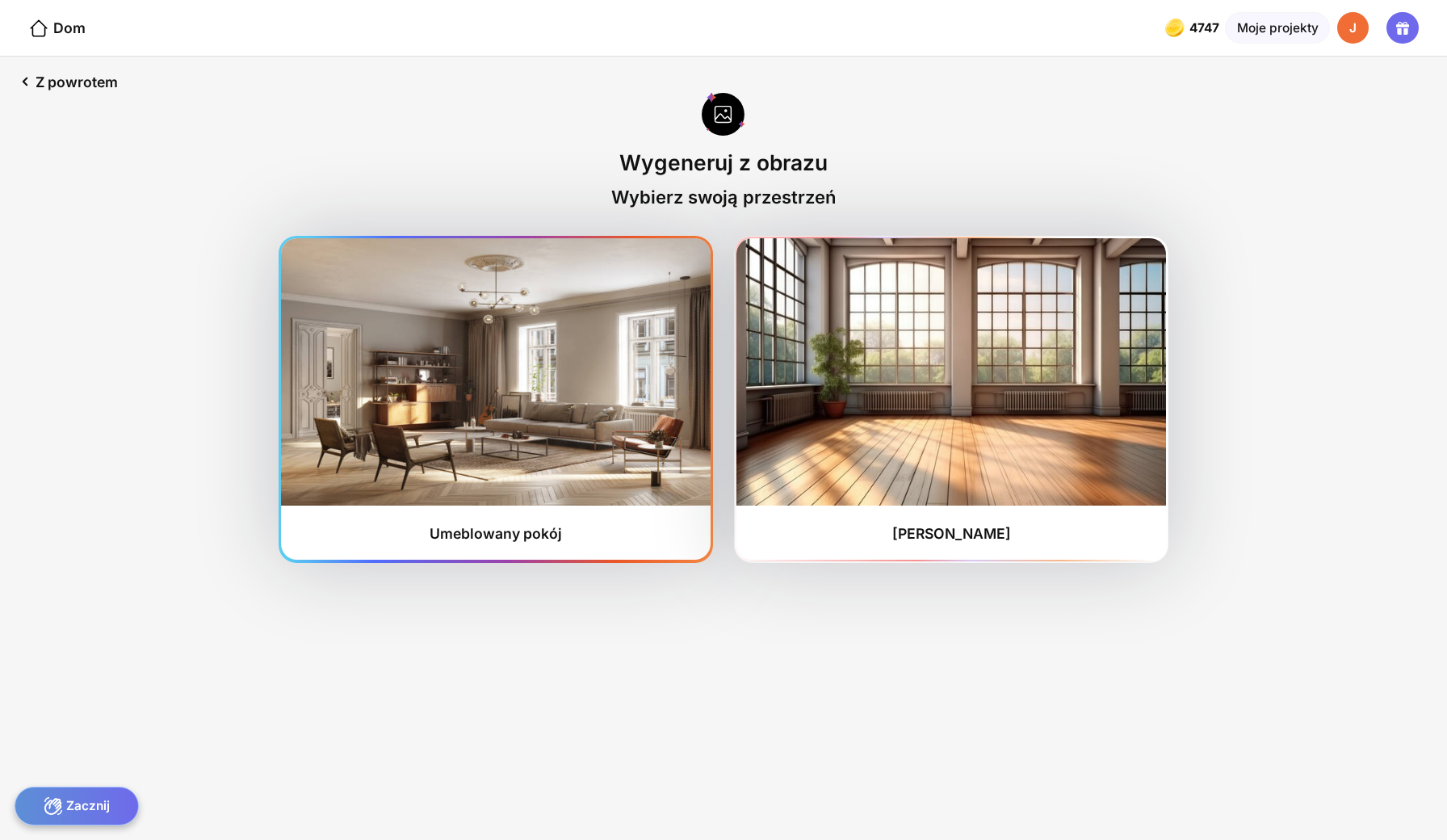
click at [540, 395] on img at bounding box center [495, 371] width 429 height 266
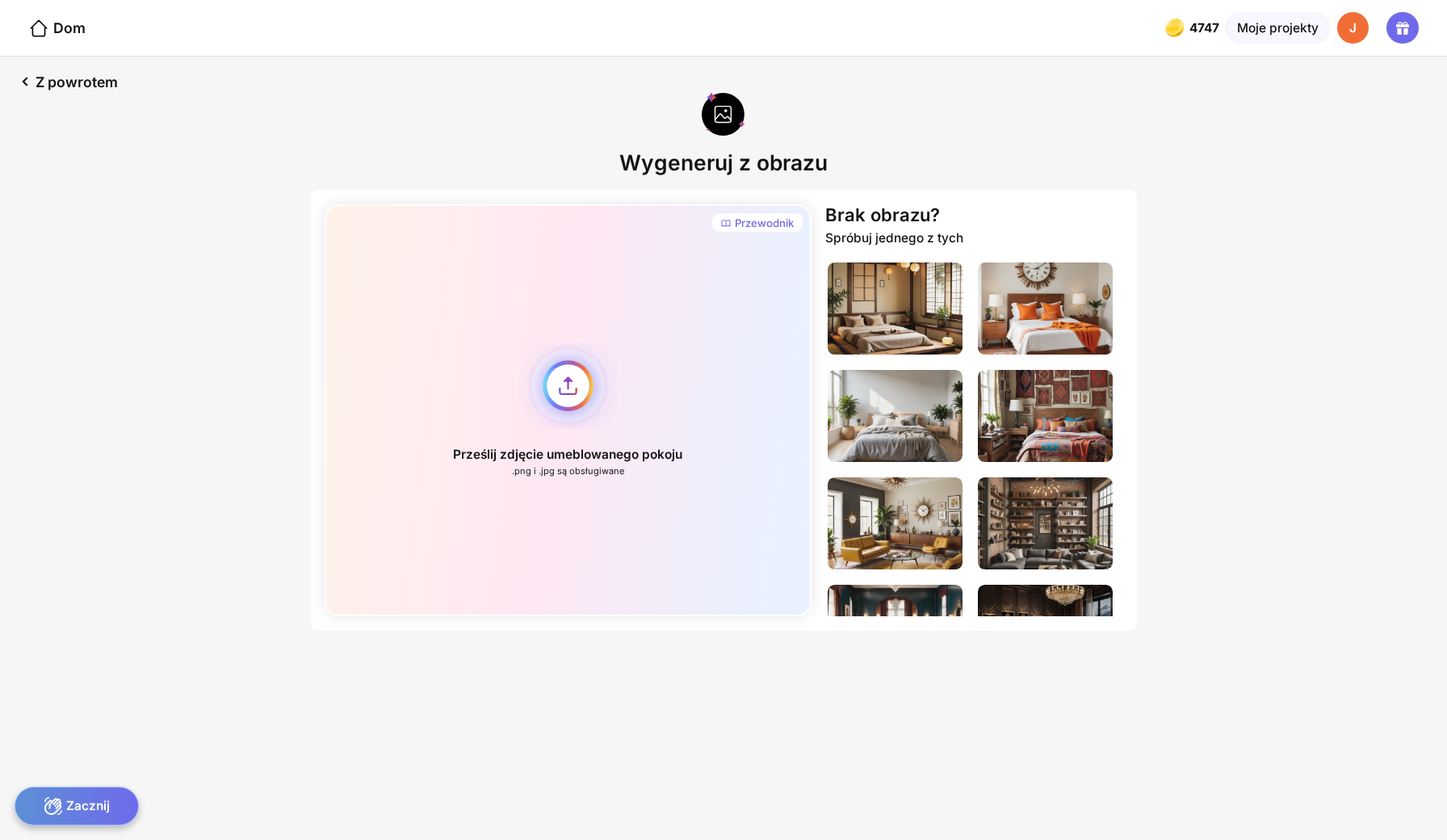
click at [581, 351] on div "Prześlij zdjęcie umeblowanego pokoju .png i .jpg są obsługiwane" at bounding box center [567, 410] width 486 height 411
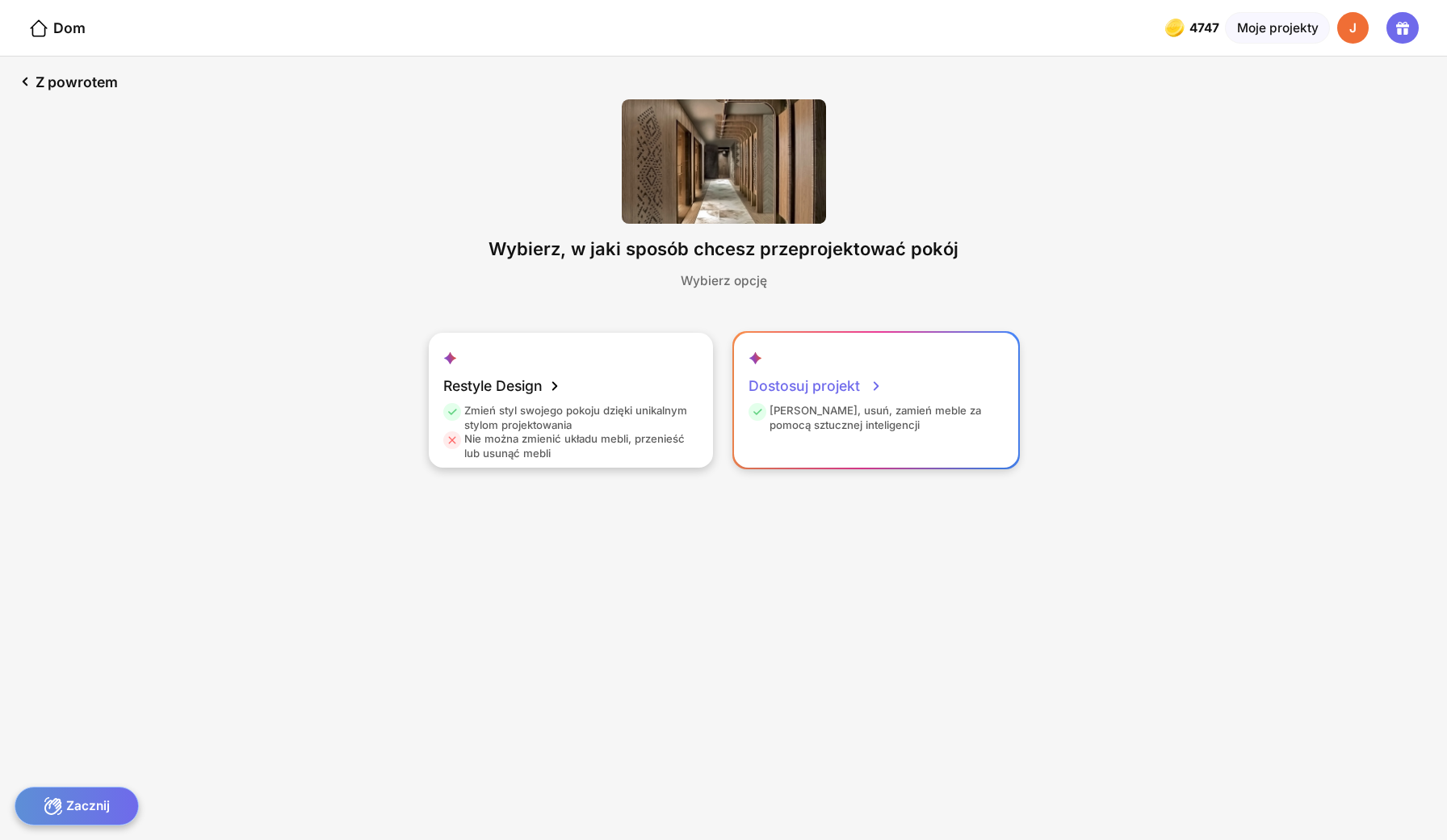
click at [833, 404] on div "[PERSON_NAME], usuń, zamień meble za pomocą sztucznej inteligencji" at bounding box center [873, 418] width 251 height 28
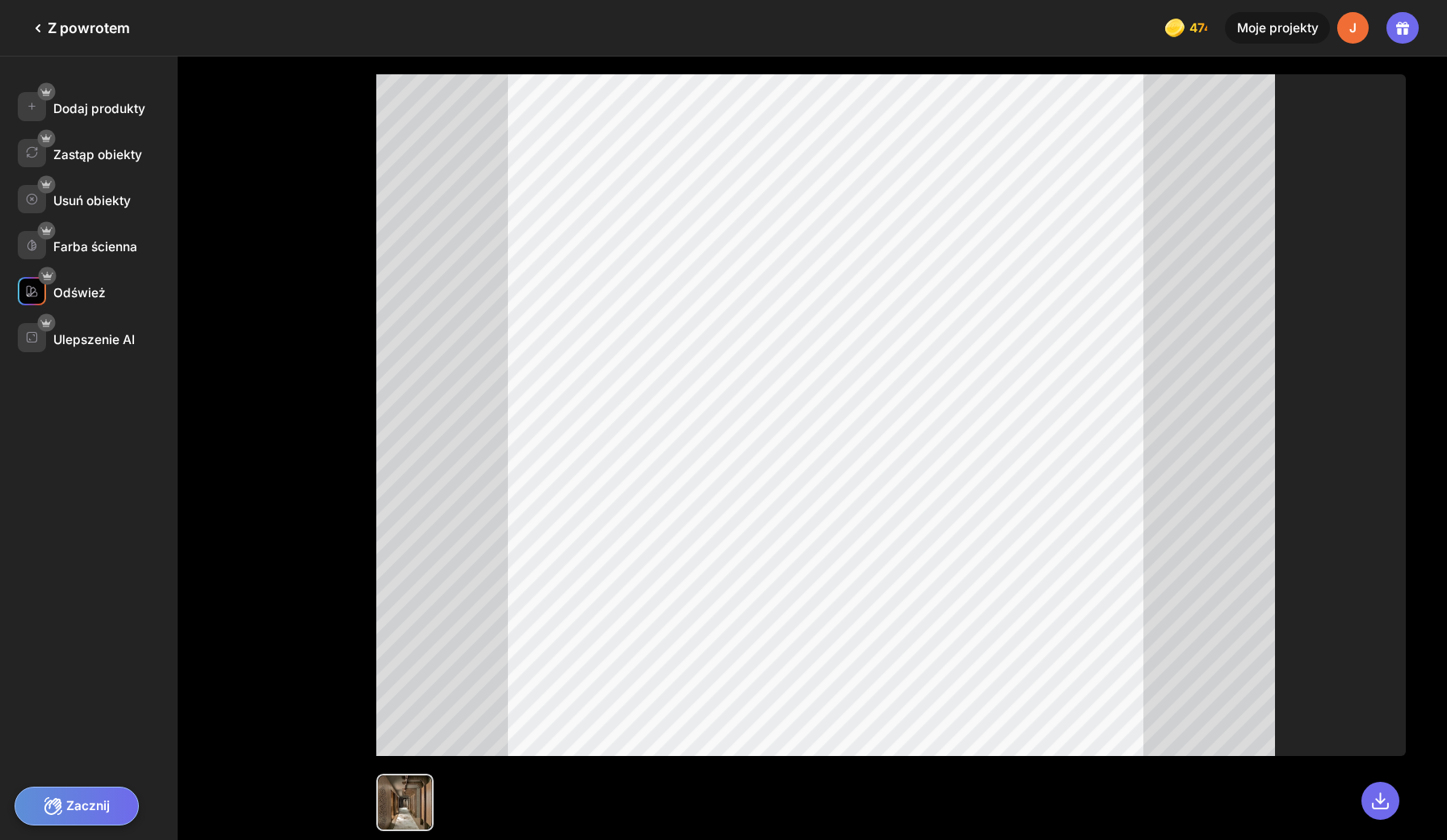
click at [79, 285] on div "Odśwież" at bounding box center [79, 293] width 52 height 15
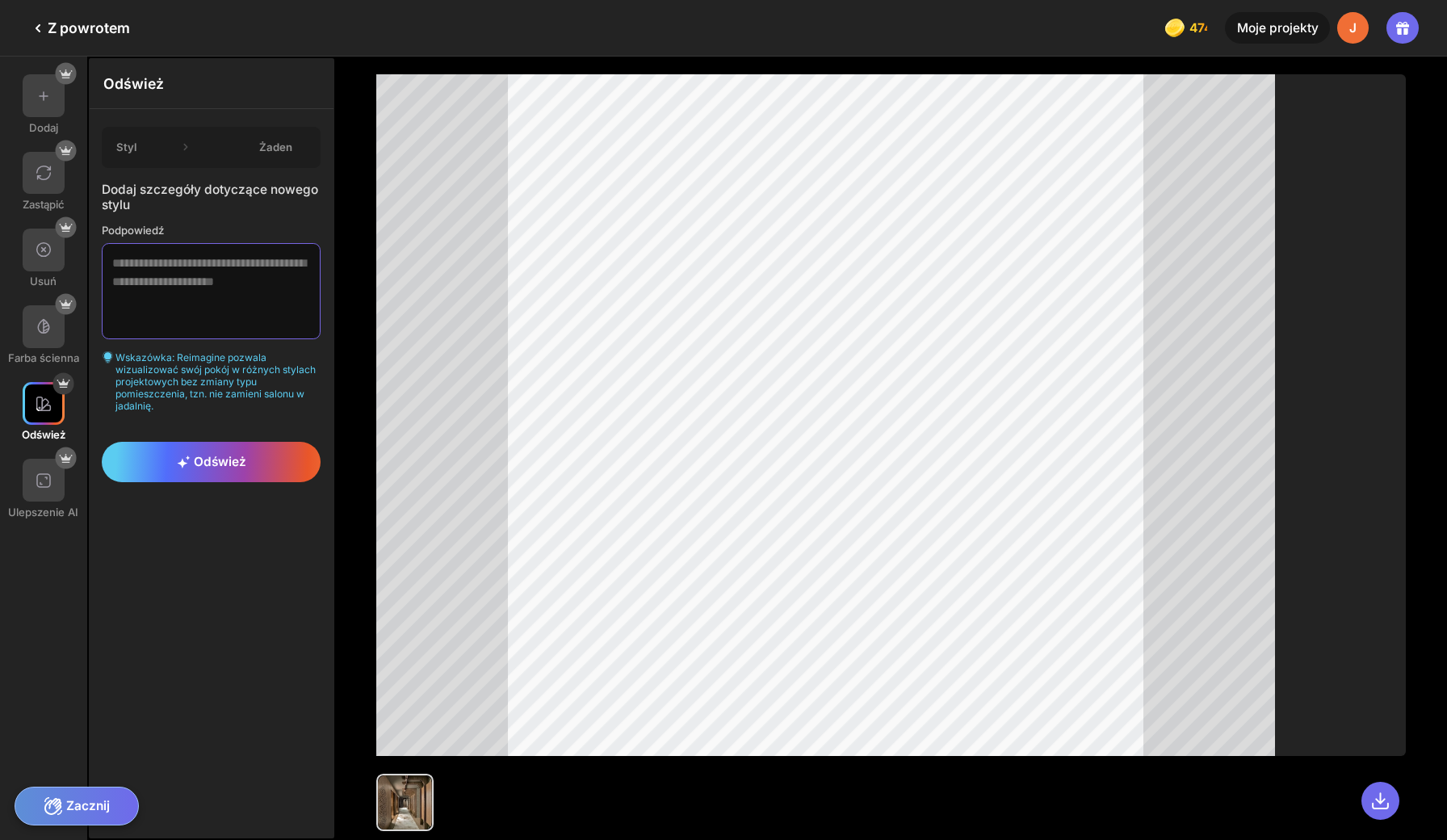
click at [226, 247] on textarea at bounding box center [211, 290] width 219 height 95
drag, startPoint x: 160, startPoint y: 241, endPoint x: 86, endPoint y: 240, distance: 74.0
click at [90, 240] on div "Styl Żaden Dodaj szczegóły dotyczące nowego stylu Podpowiedź ****** Wskazówka: …" at bounding box center [211, 269] width 244 height 320
type textarea "**********"
click at [155, 442] on div "Odśwież" at bounding box center [211, 462] width 219 height 41
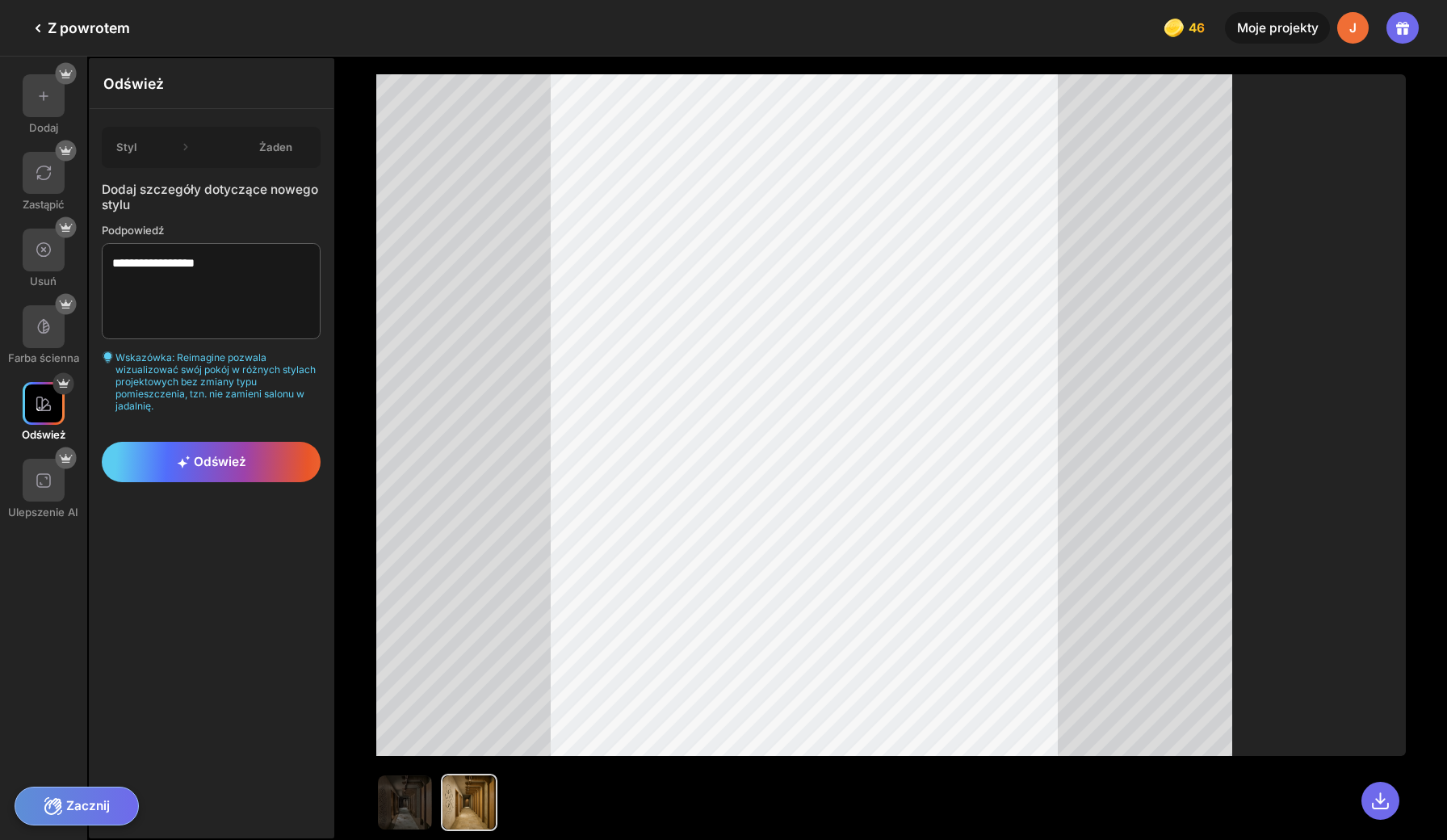
click at [87, 20] on div "Z powrotem" at bounding box center [79, 28] width 101 height 19
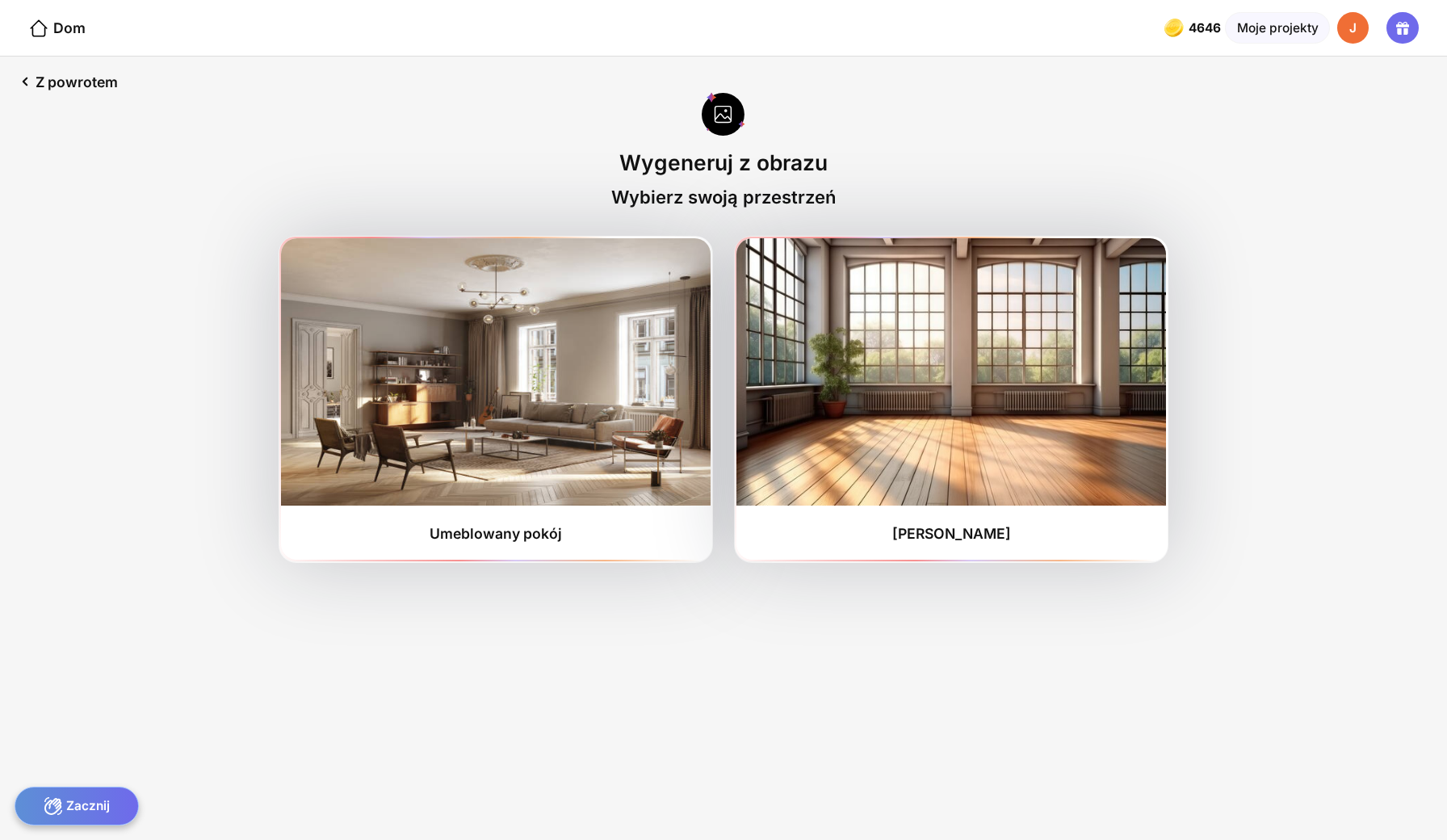
click at [1358, 19] on div "J" at bounding box center [1353, 28] width 32 height 32
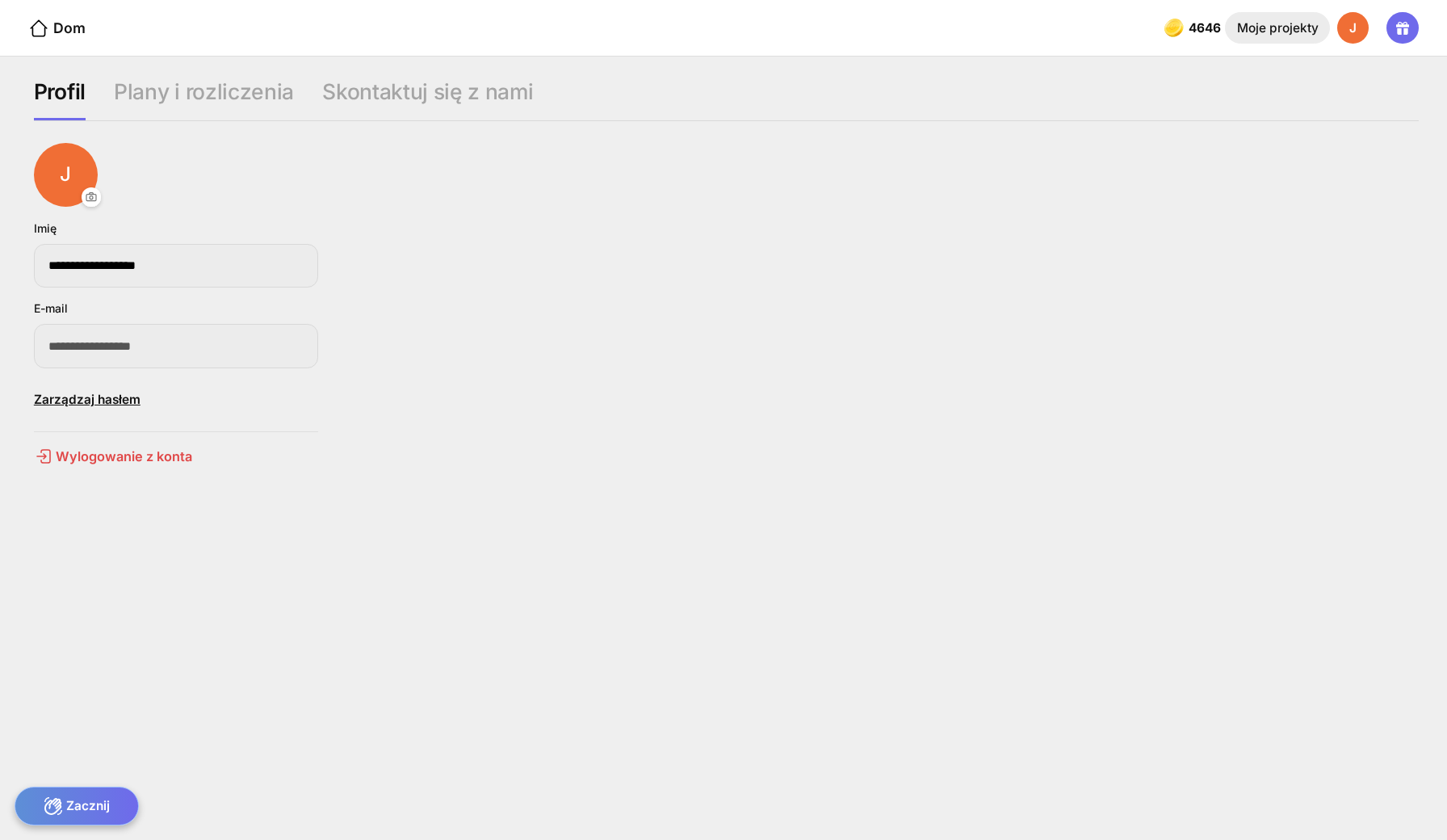
click at [1296, 24] on div "Moje projekty" at bounding box center [1277, 28] width 104 height 32
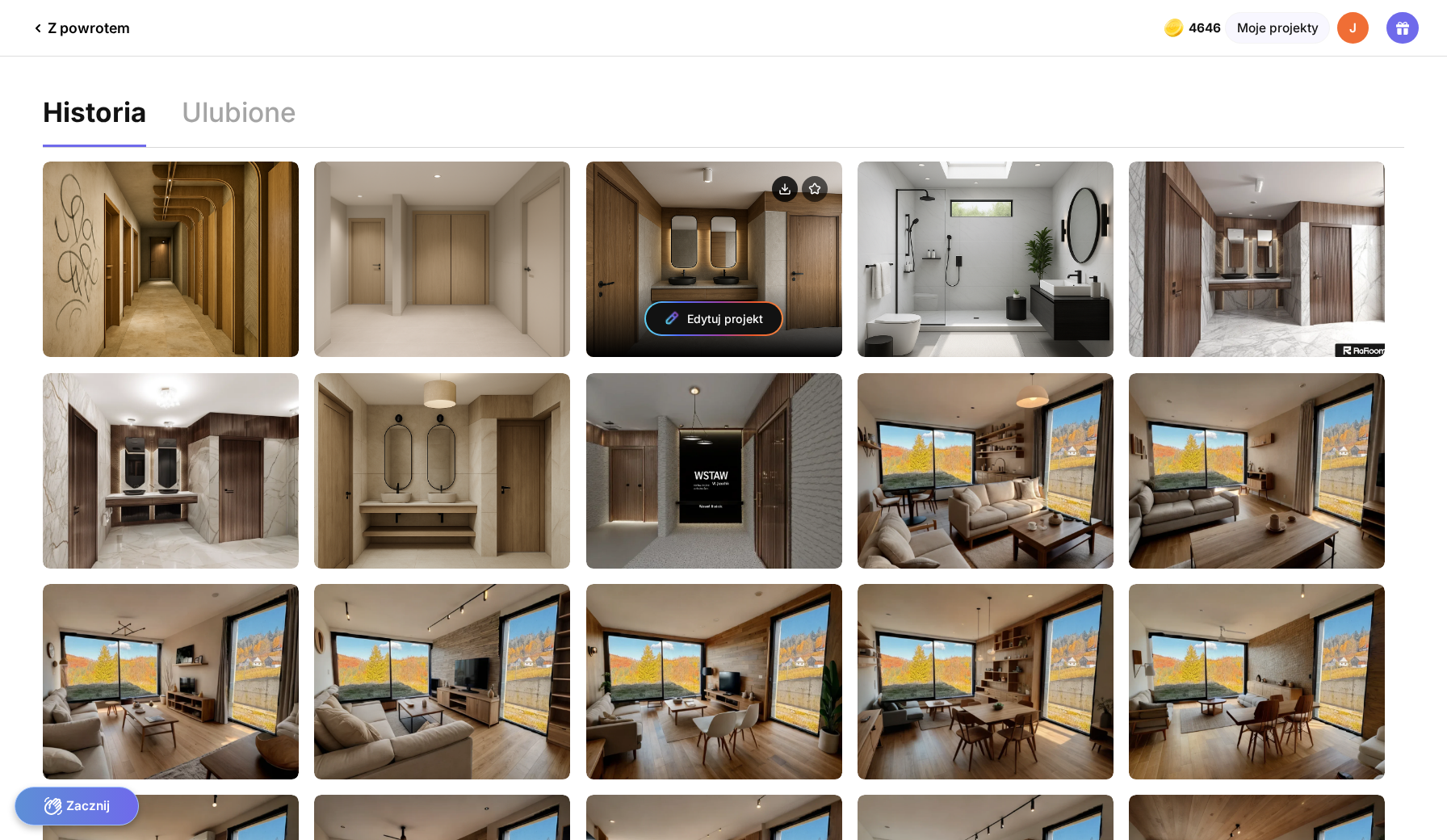
click at [772, 176] on circle at bounding box center [784, 189] width 26 height 26
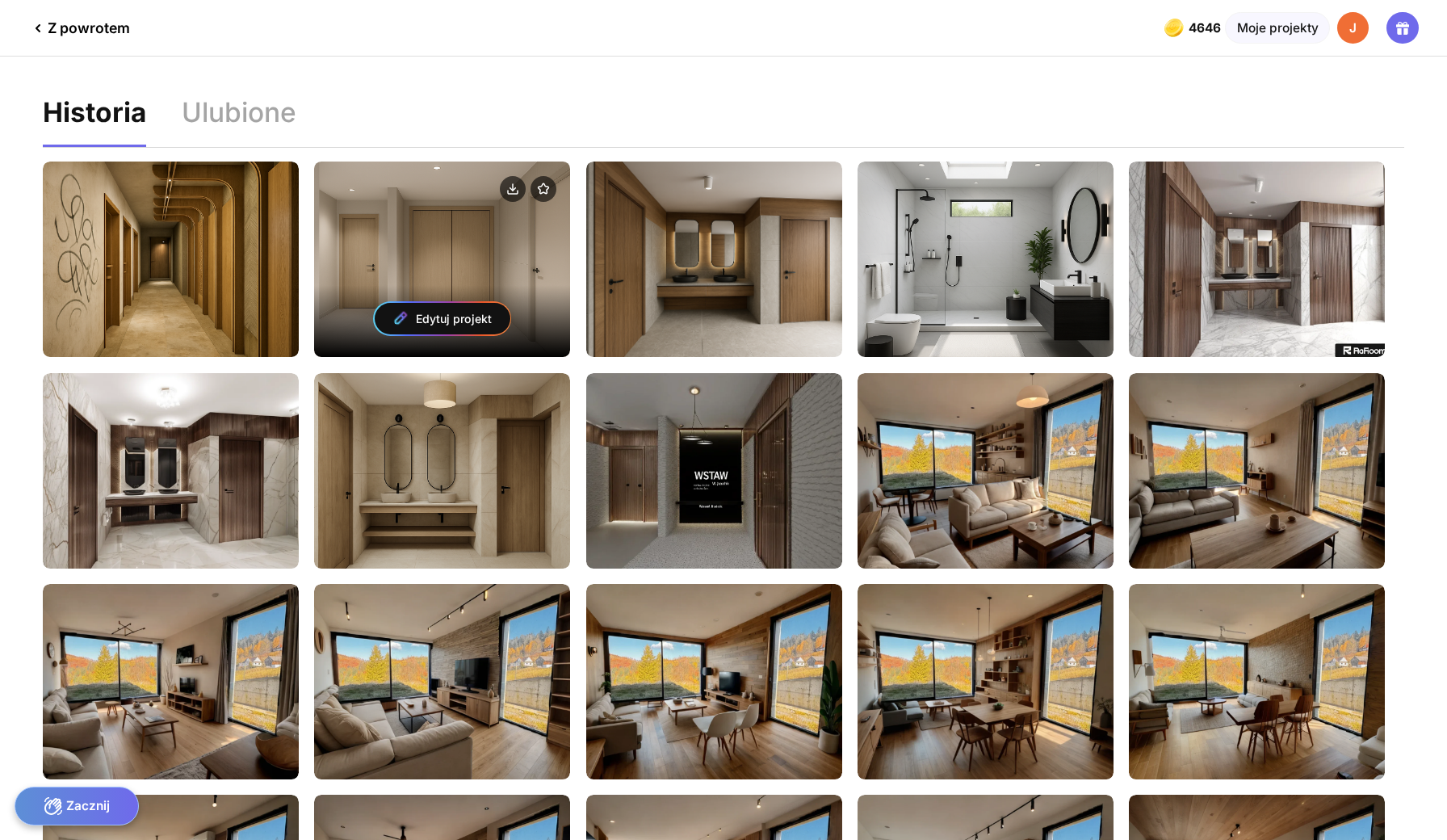
click at [458, 203] on div "Edytuj projekt" at bounding box center [442, 259] width 256 height 195
click at [443, 218] on div "Edytuj projekt" at bounding box center [442, 259] width 256 height 195
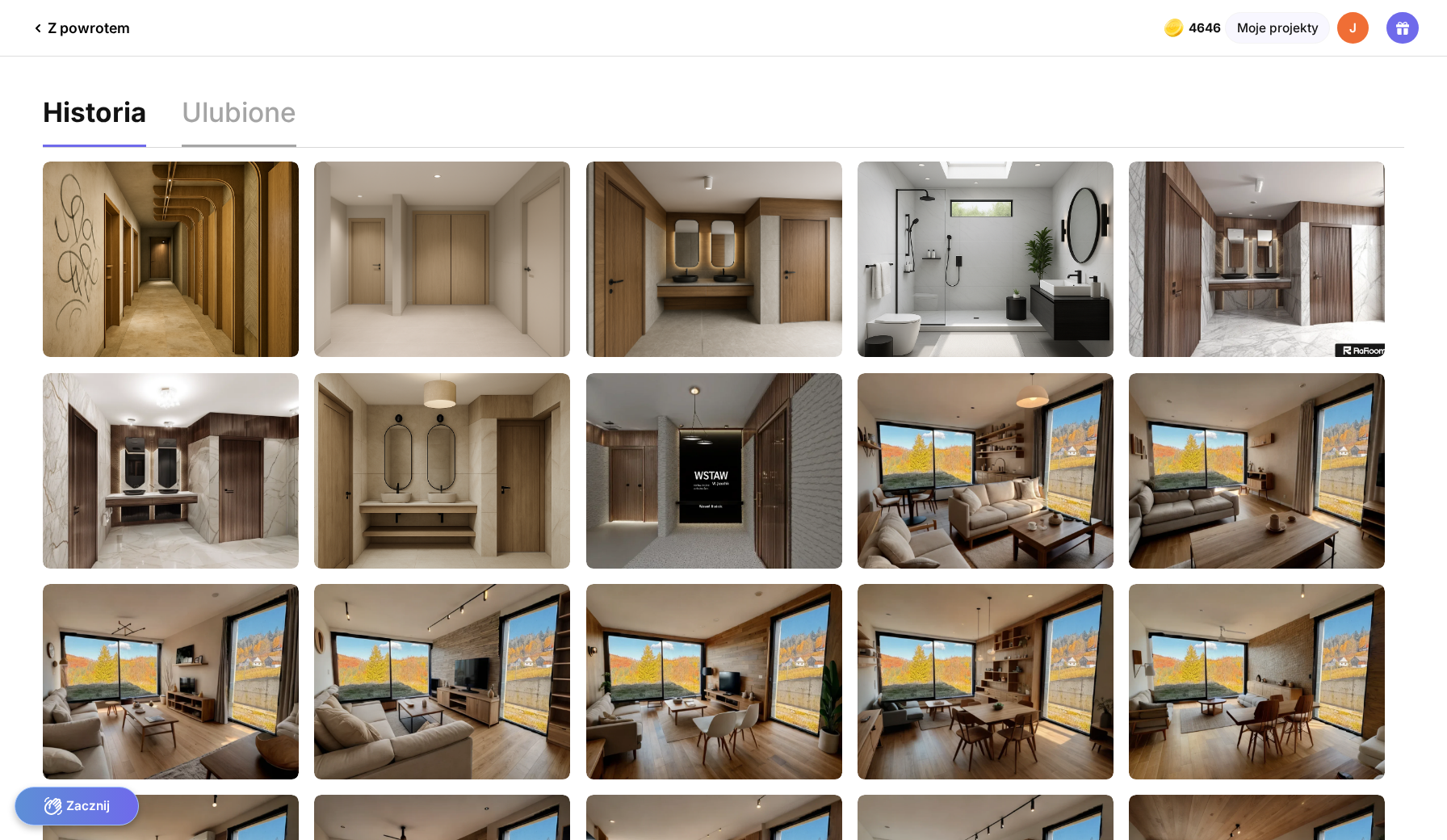
click at [266, 103] on div "Ulubione" at bounding box center [239, 122] width 115 height 46
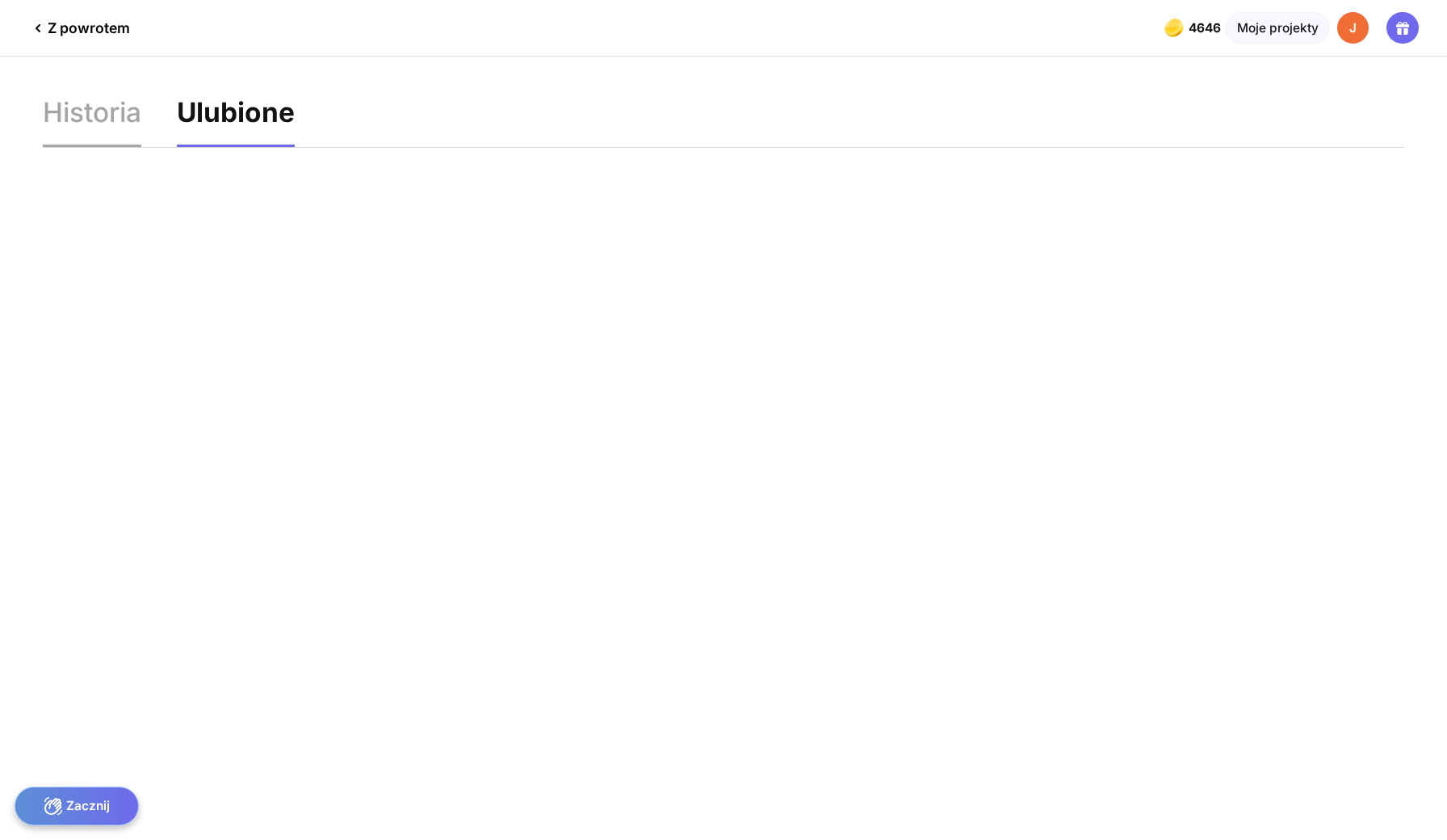
click at [115, 100] on div "Historia" at bounding box center [92, 122] width 99 height 46
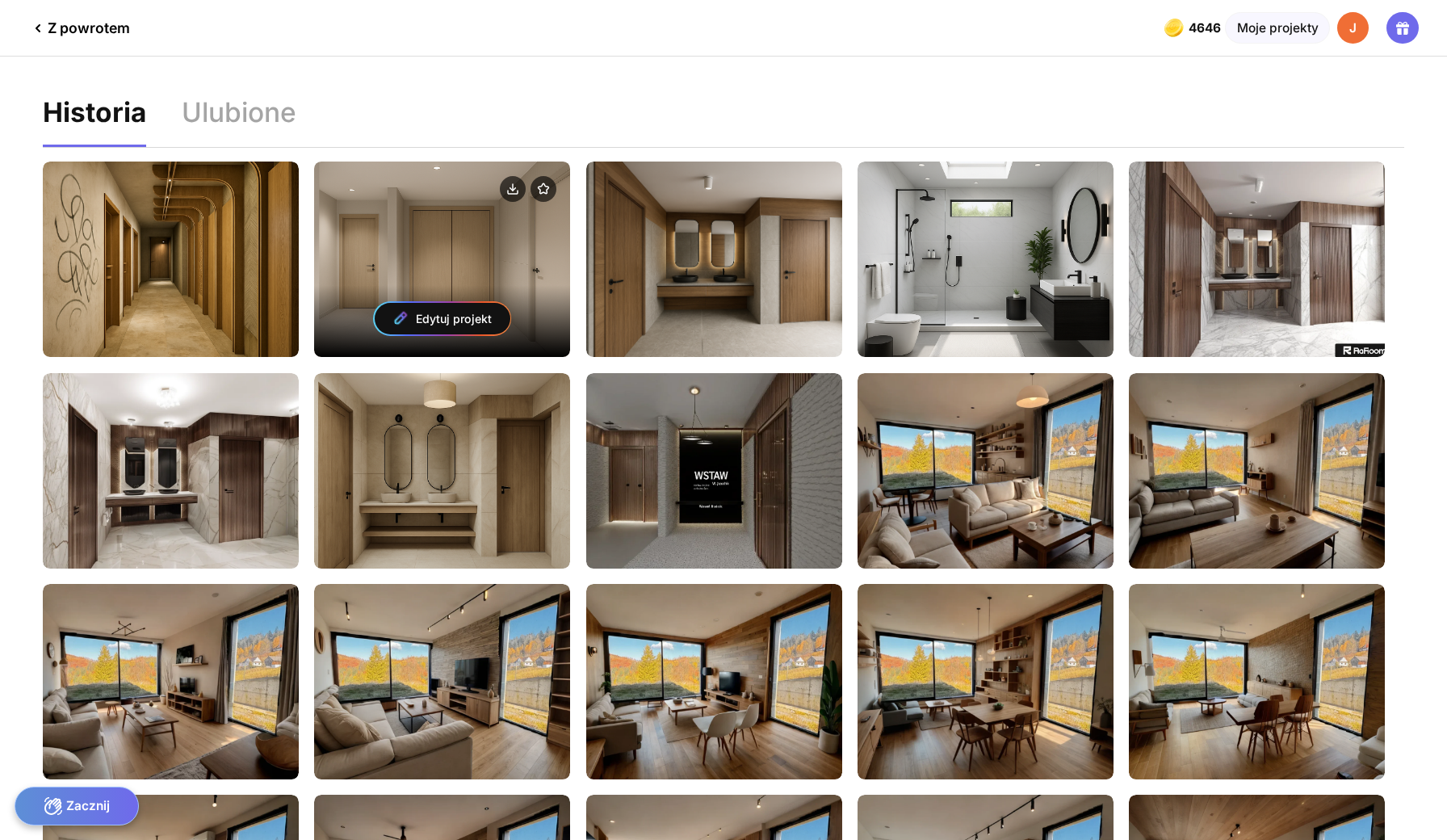
click at [454, 233] on div "Edytuj projekt" at bounding box center [442, 259] width 256 height 195
click at [448, 302] on div "Edytuj projekt" at bounding box center [442, 318] width 136 height 31
